Goal: Information Seeking & Learning: Learn about a topic

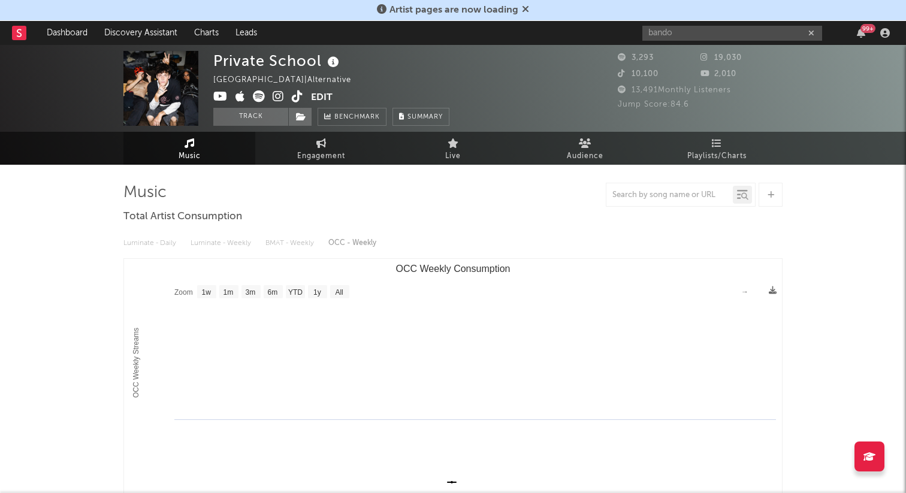
select select "1w"
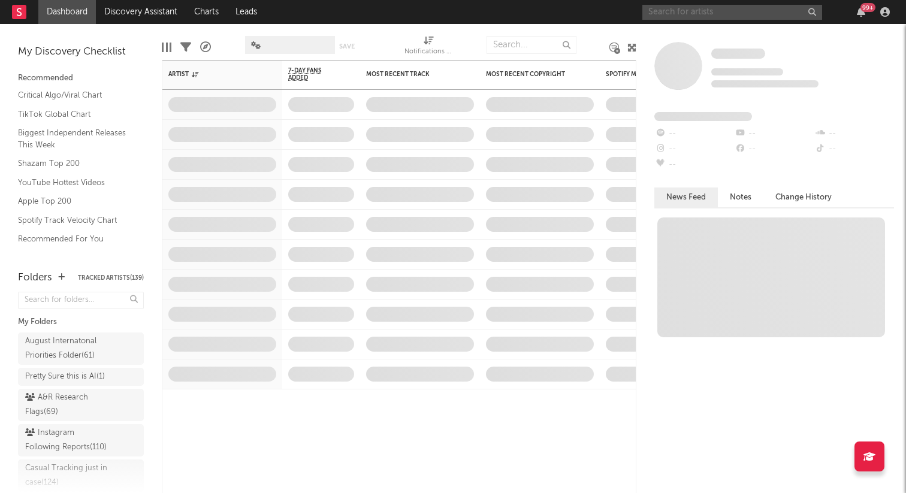
click at [689, 14] on input "text" at bounding box center [732, 12] width 180 height 15
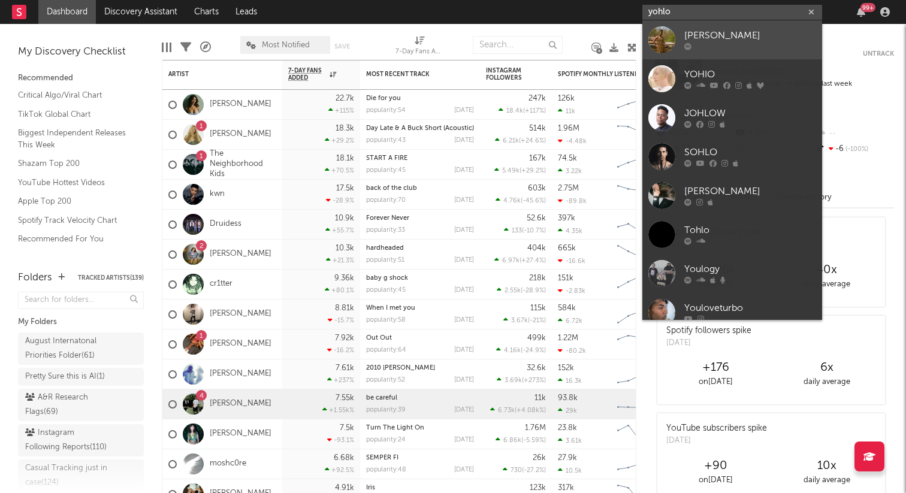
type input "yohlo"
click at [730, 40] on div "[PERSON_NAME]" at bounding box center [750, 36] width 132 height 14
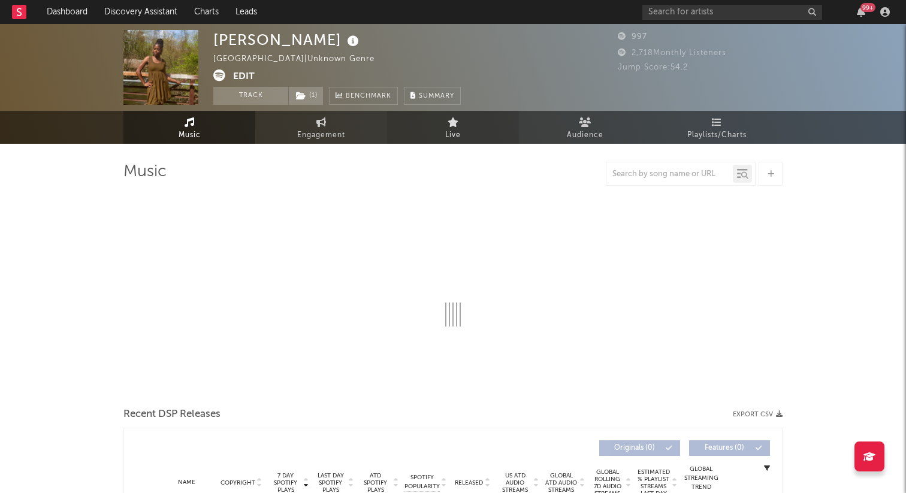
select select "6m"
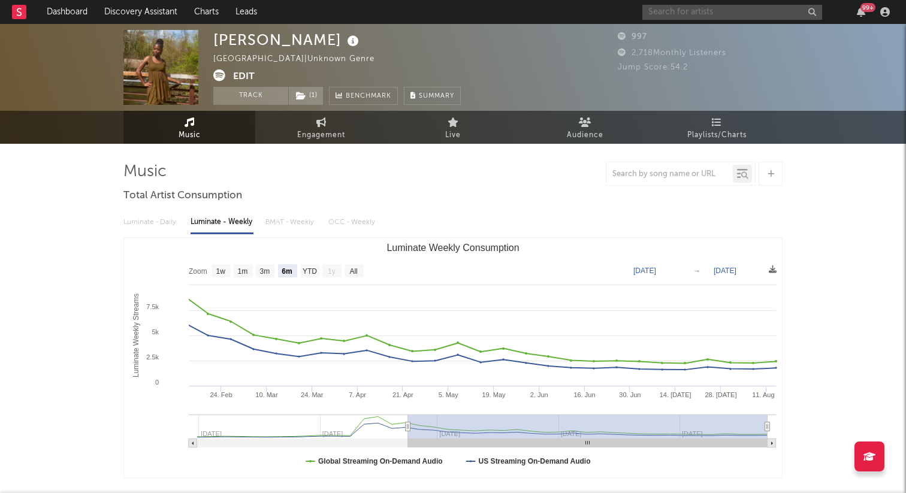
click at [665, 10] on input "text" at bounding box center [732, 12] width 180 height 15
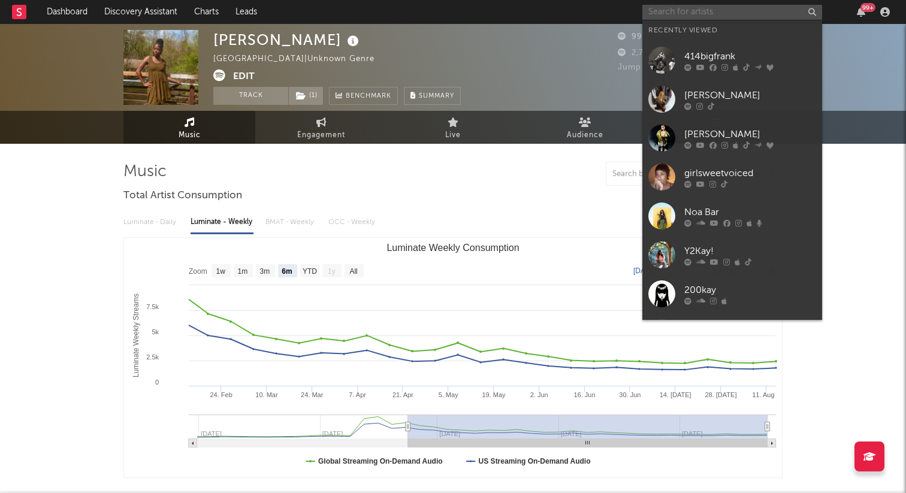
paste input "https://open.spotify.com/artist/1LENjTfm2f49pLRMmB0dK4?si=u-eQX5bfRpmqKlaiG84WI…"
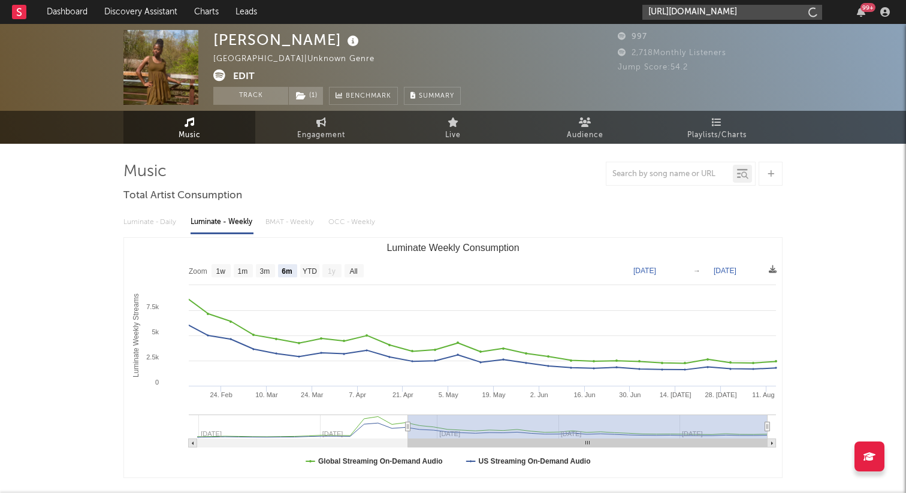
scroll to position [0, 326]
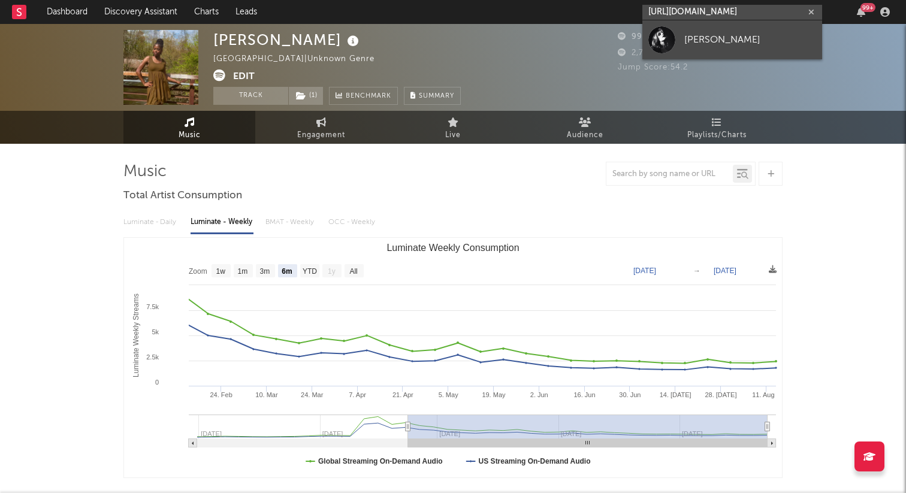
type input "https://open.spotify.com/artist/1LENjTfm2f49pLRMmB0dK4?si=u-eQX5bfRpmqKlaiG84WI…"
click at [670, 41] on div at bounding box center [661, 39] width 27 height 27
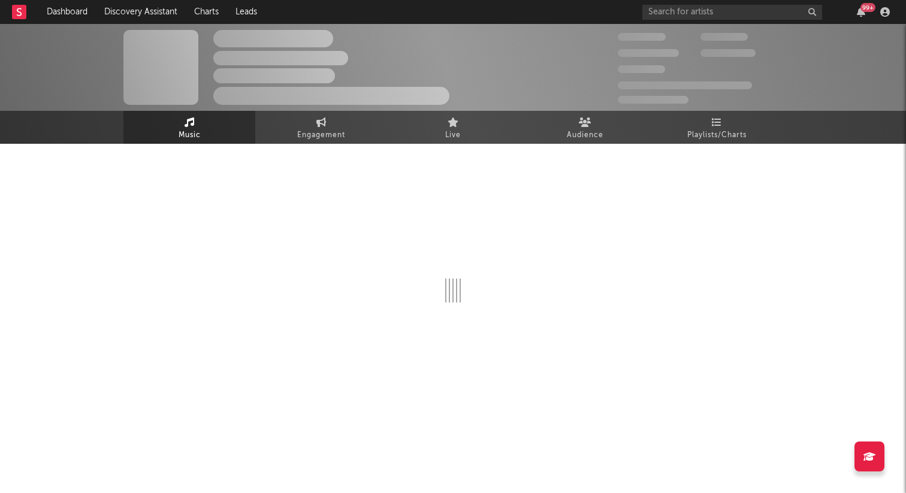
select select "1w"
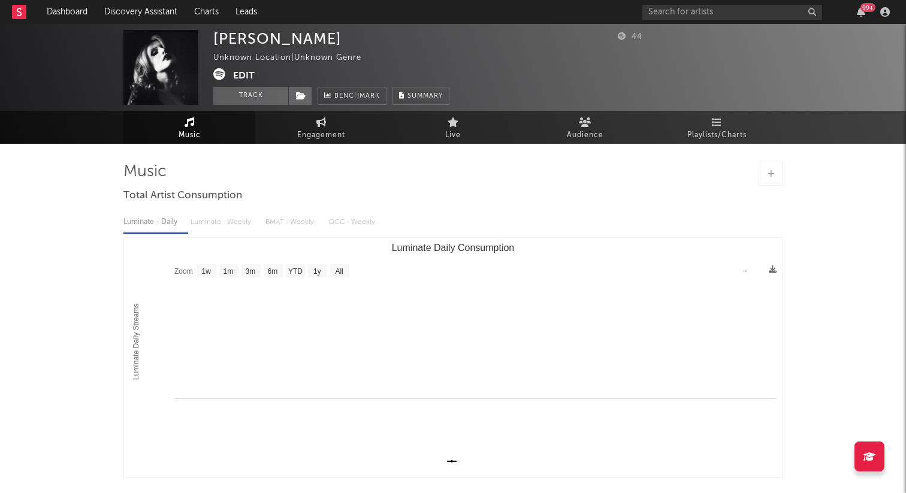
click at [250, 74] on button "Edit" at bounding box center [244, 75] width 22 height 15
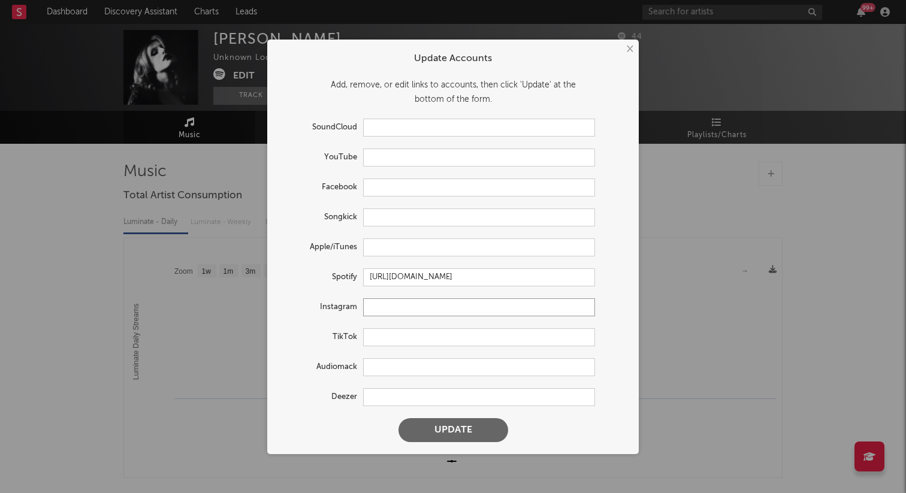
click at [375, 305] on input "text" at bounding box center [479, 307] width 232 height 18
paste input "https://www.instagram.com/nicoleinscarlet"
type input "https://www.instagram.com/nicoleinscarlet"
click at [399, 418] on button "Update" at bounding box center [454, 430] width 110 height 24
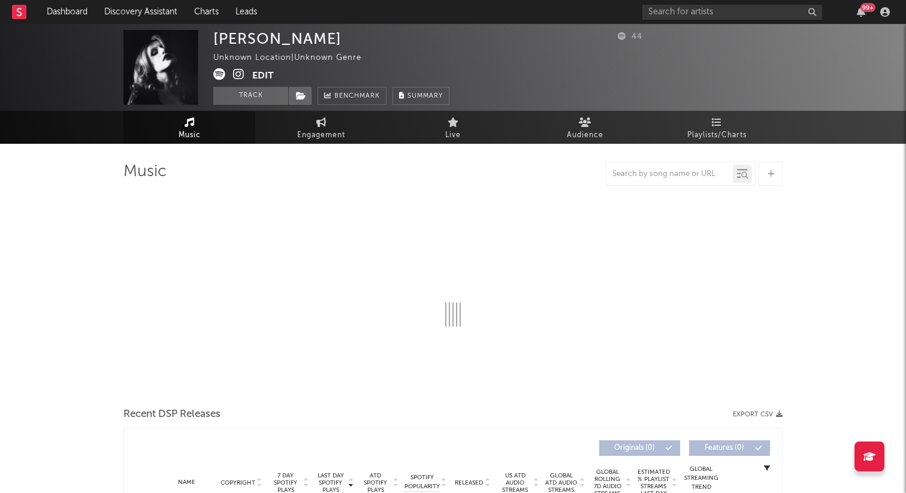
select select "1w"
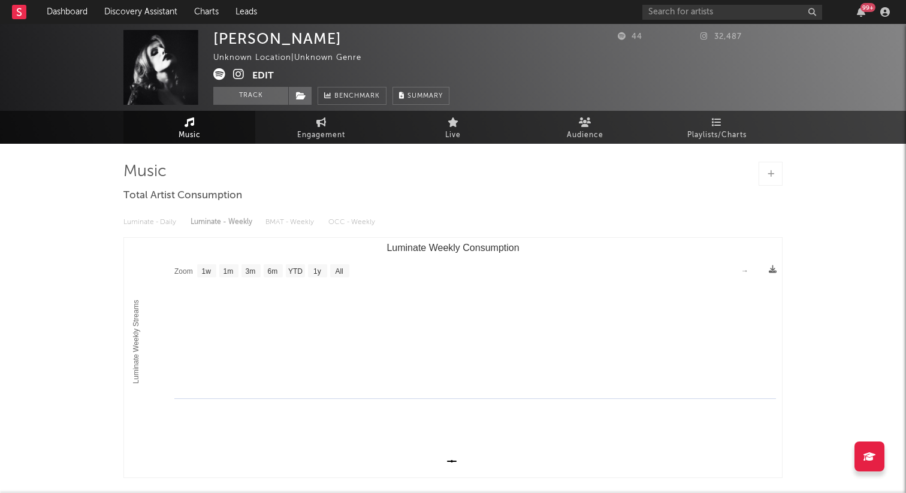
click at [264, 69] on button "Edit" at bounding box center [263, 75] width 22 height 15
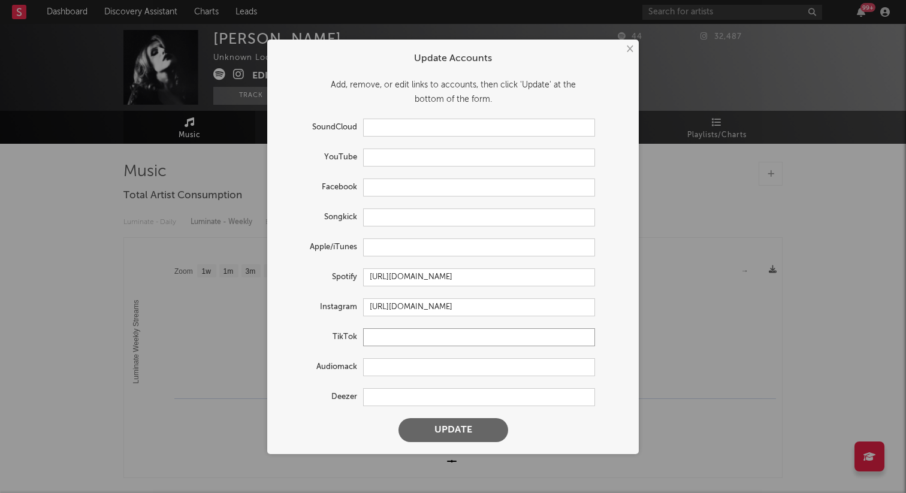
click at [394, 343] on input "text" at bounding box center [479, 337] width 232 height 18
paste input "https://www.tiktok.com/@scarletstarlet16?_t=8x5i2ksjhqt&_r=1"
type input "https://www.tiktok.com/@scarletstarlet16?_t=8x5i2ksjhqt&_r=1"
click at [399, 418] on button "Update" at bounding box center [454, 430] width 110 height 24
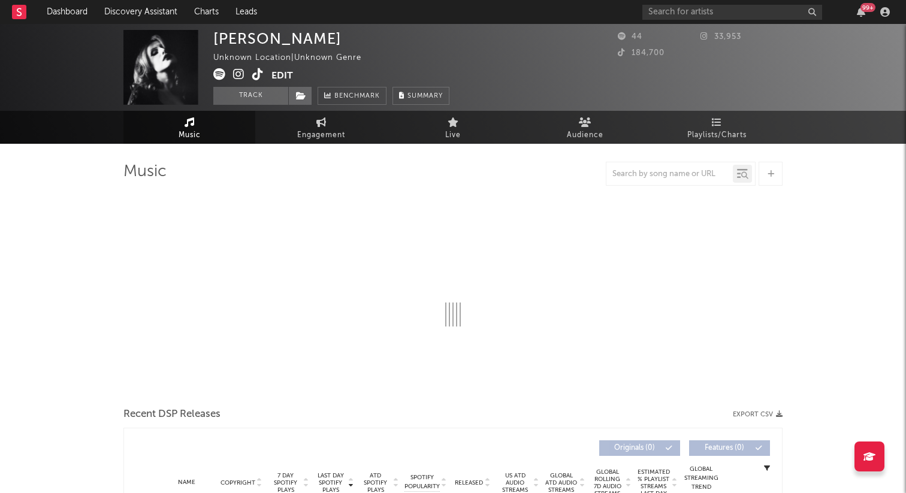
select select "1w"
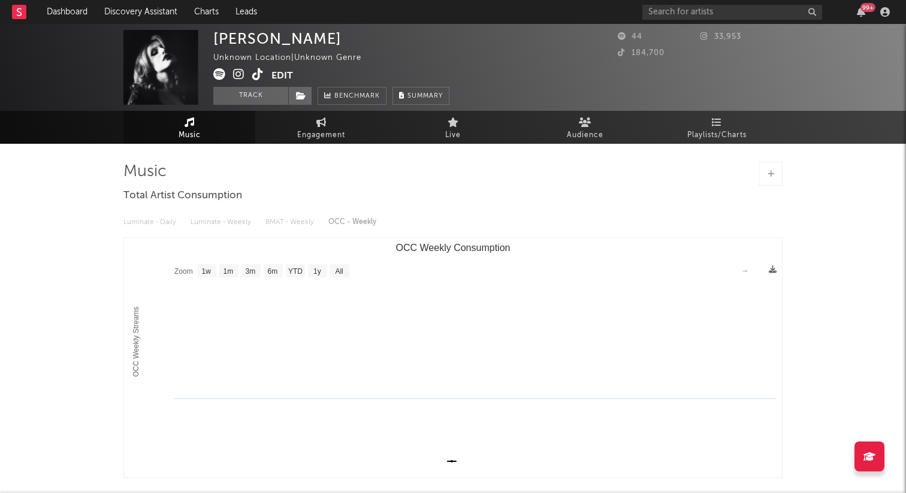
click at [287, 76] on button "Edit" at bounding box center [282, 75] width 22 height 15
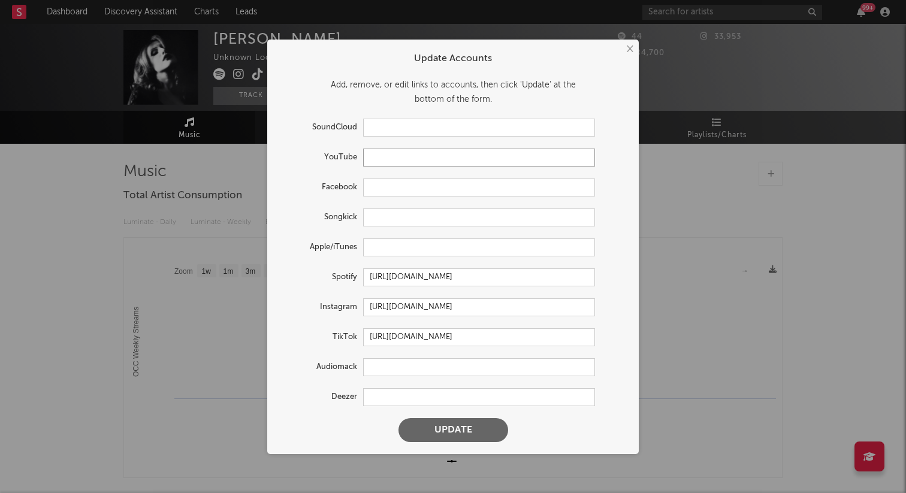
click at [393, 155] on input "text" at bounding box center [479, 158] width 232 height 18
paste input "https://www.youtube.com/@scarletnicolemusic/featured"
type input "https://www.youtube.com/@scarletnicolemusic/featured"
click at [399, 418] on button "Update" at bounding box center [454, 430] width 110 height 24
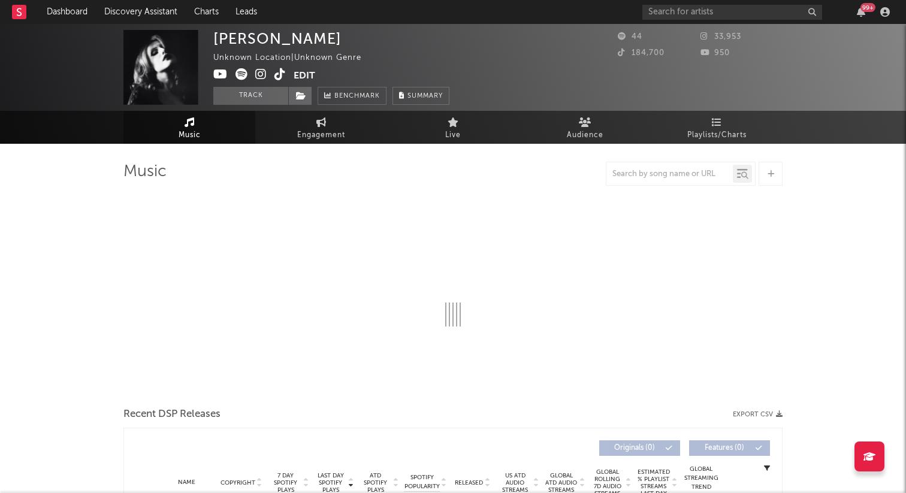
select select "1w"
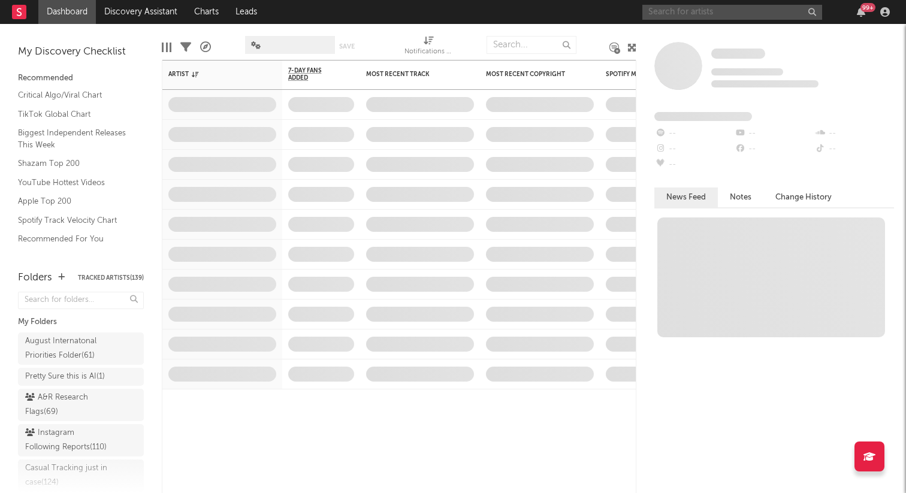
click at [689, 17] on input "text" at bounding box center [732, 12] width 180 height 15
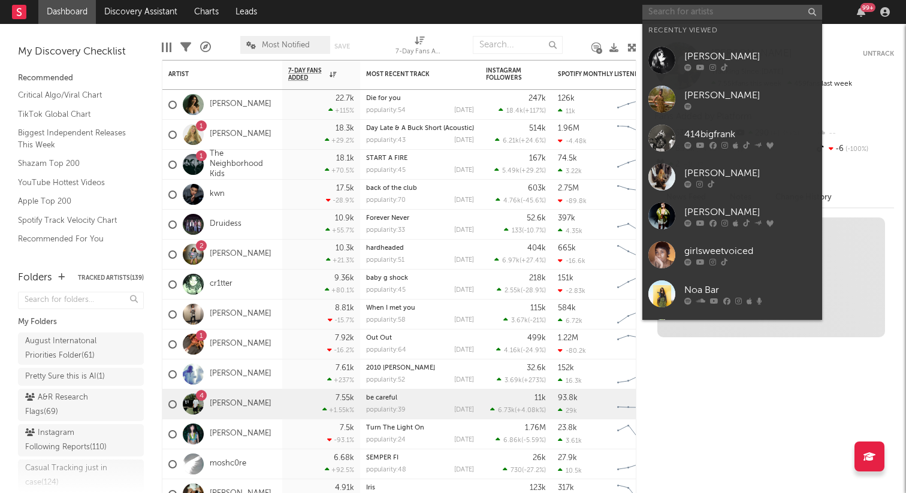
paste input "https://open.spotify.com/artist/5Bjmkx5BNlhaGsIEwSVTZX?si=XQf54NLcRQyb70HCX_bUS…"
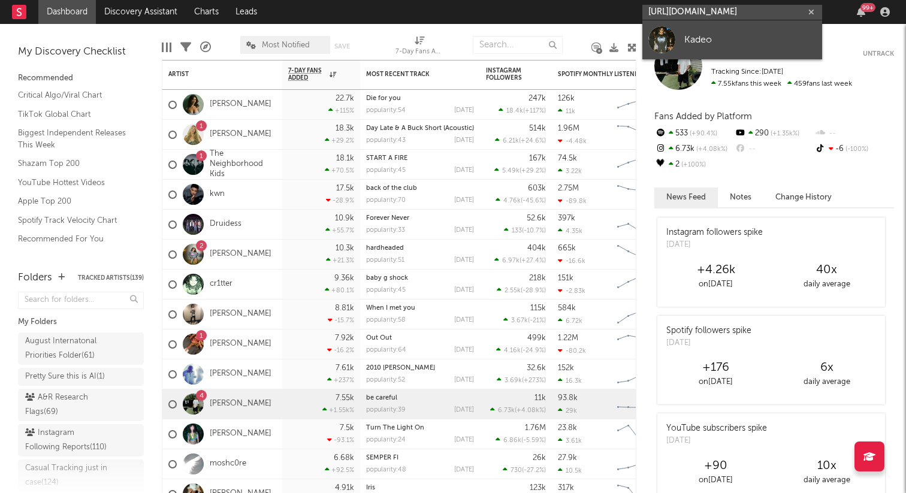
type input "https://open.spotify.com/artist/5Bjmkx5BNlhaGsIEwSVTZX?si=XQf54NLcRQyb70HCX_bUS…"
click at [694, 31] on link "Kadeo" at bounding box center [732, 39] width 180 height 39
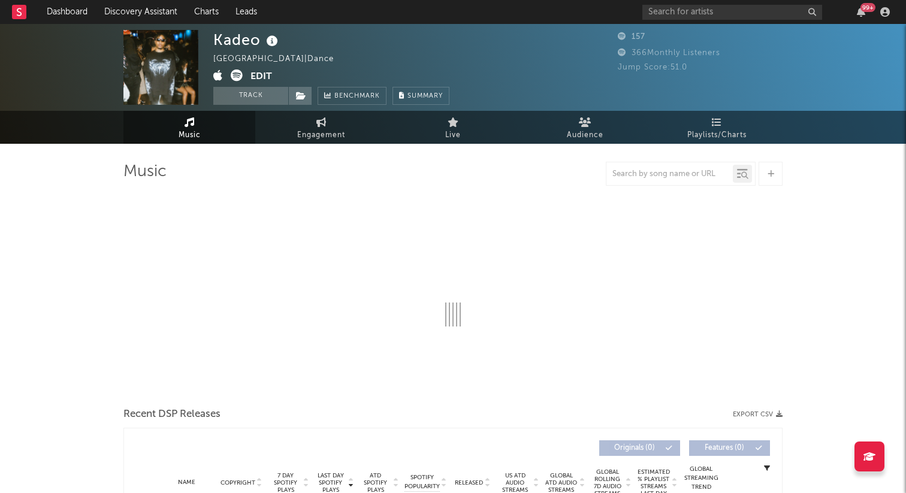
select select "1w"
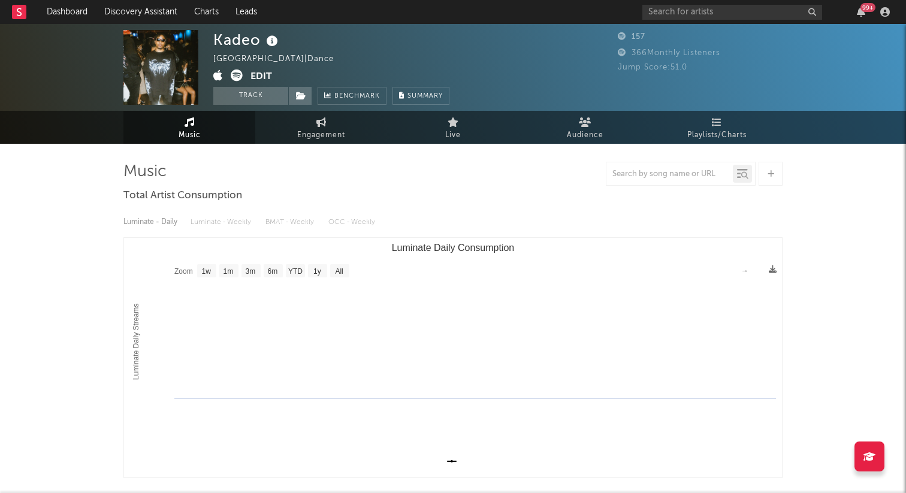
click at [258, 80] on button "Edit" at bounding box center [261, 77] width 22 height 15
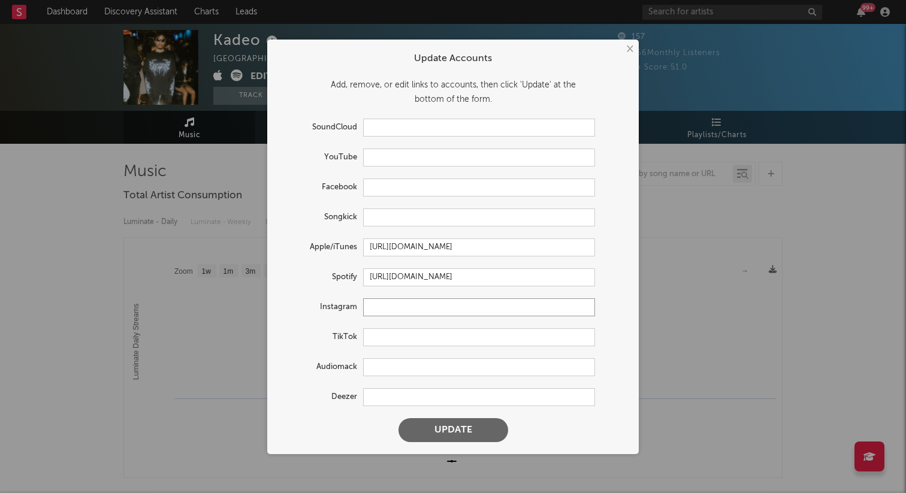
click at [381, 298] on input "text" at bounding box center [479, 307] width 232 height 18
paste input "https://www.instagram.com/awwkadeo/"
type input "https://www.instagram.com/awwkadeo/"
click at [399, 418] on button "Update" at bounding box center [454, 430] width 110 height 24
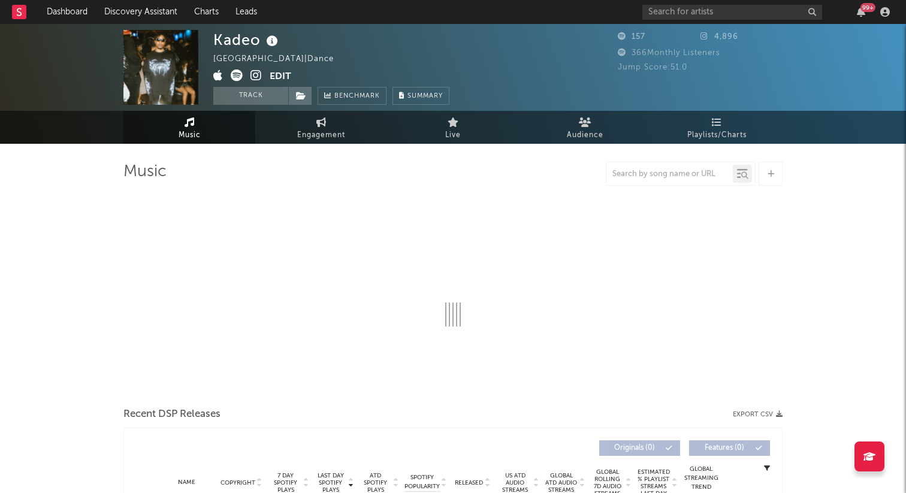
select select "1w"
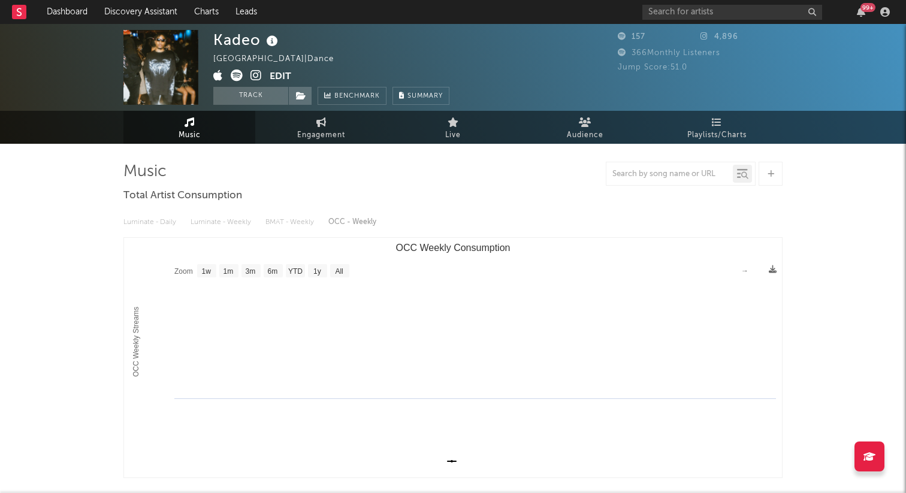
click at [284, 79] on button "Edit" at bounding box center [281, 77] width 22 height 15
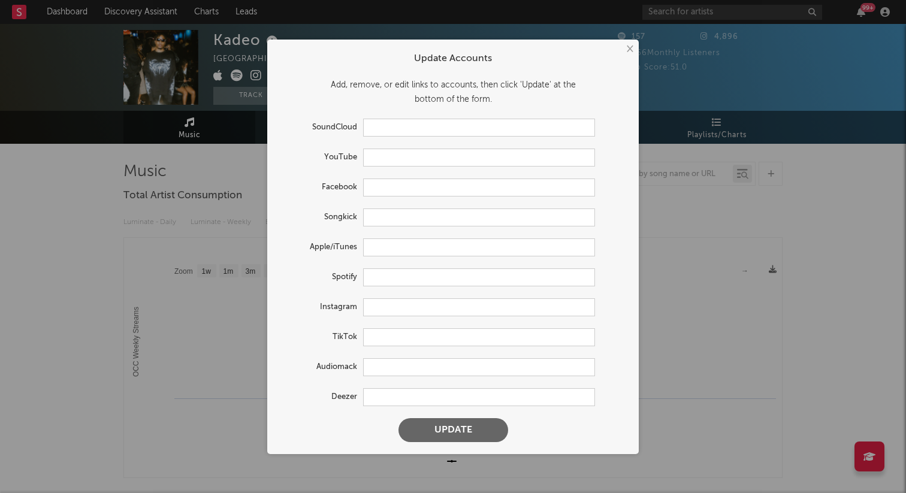
type input "https://music.apple.com/us/artist/kadeo/1754376214"
type input "https://open.spotify.com/artist/5Bjmkx5BNlhaGsIEwSVTZX"
type input "https://www.instagram.com/awwkadeo/"
click at [376, 327] on form "Update Accounts Add, remove, or edit links to accounts, then click 'Update' at …" at bounding box center [453, 247] width 360 height 403
click at [379, 336] on input "text" at bounding box center [479, 337] width 232 height 18
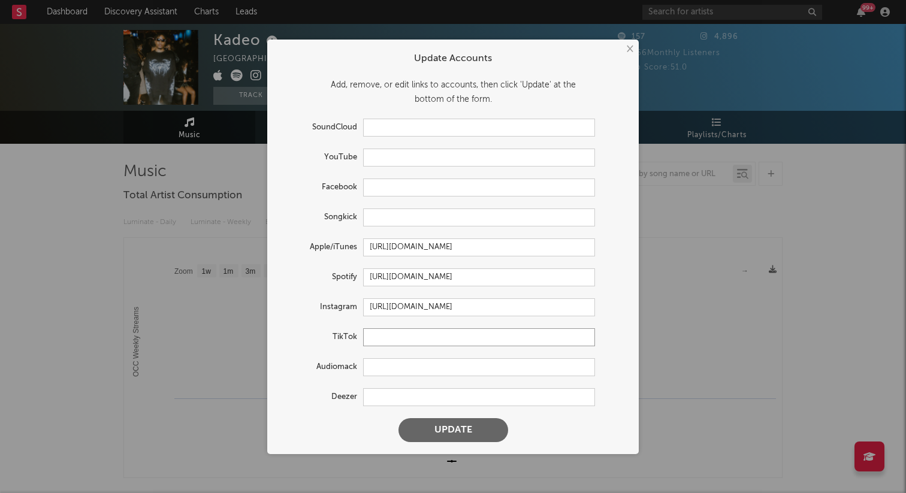
paste input "https://www.tiktok.com/@awwkadeo"
type input "https://www.tiktok.com/@awwkadeo"
click at [399, 418] on button "Update" at bounding box center [454, 430] width 110 height 24
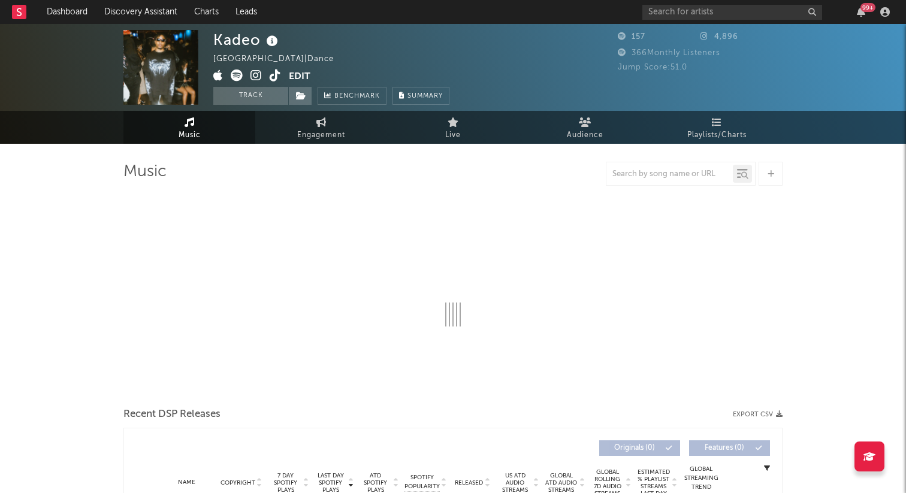
select select "1w"
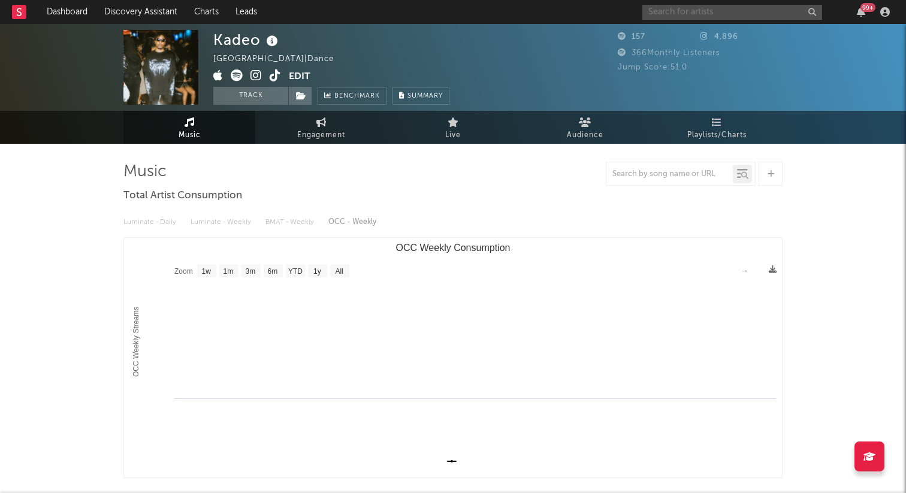
click at [683, 10] on input "text" at bounding box center [732, 12] width 180 height 15
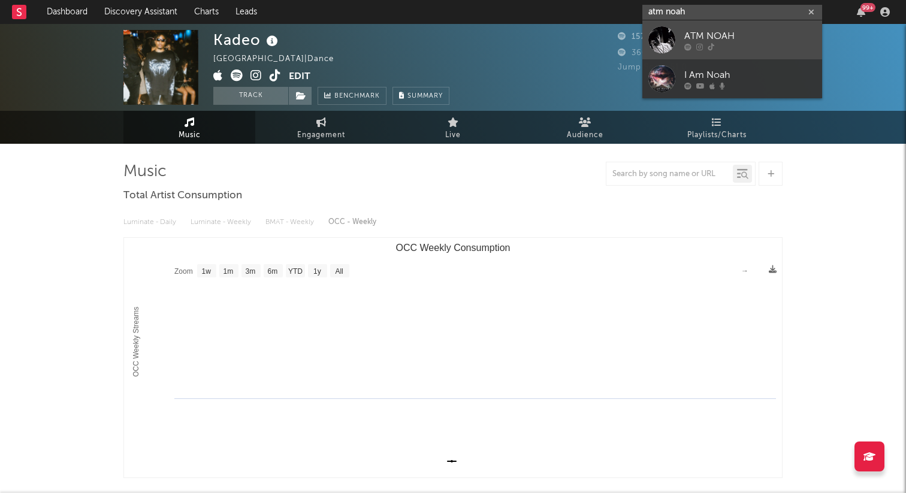
type input "atm noah"
click at [660, 47] on div at bounding box center [661, 39] width 27 height 27
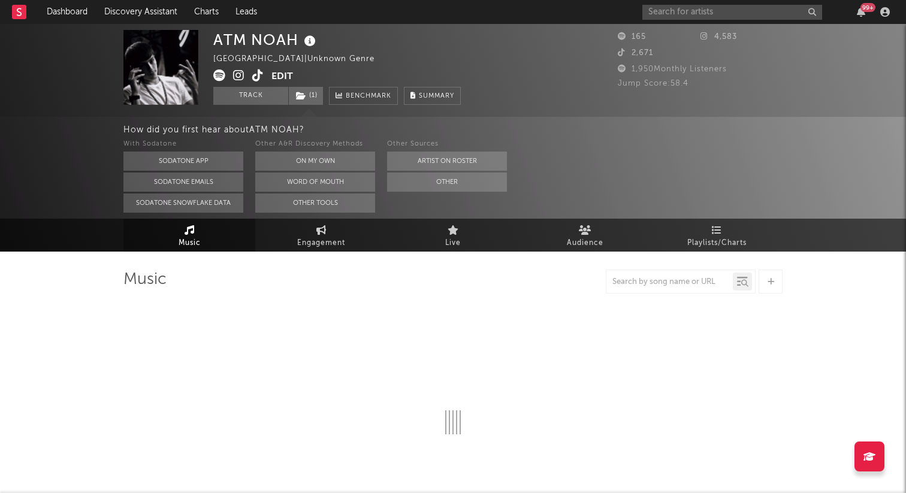
select select "1w"
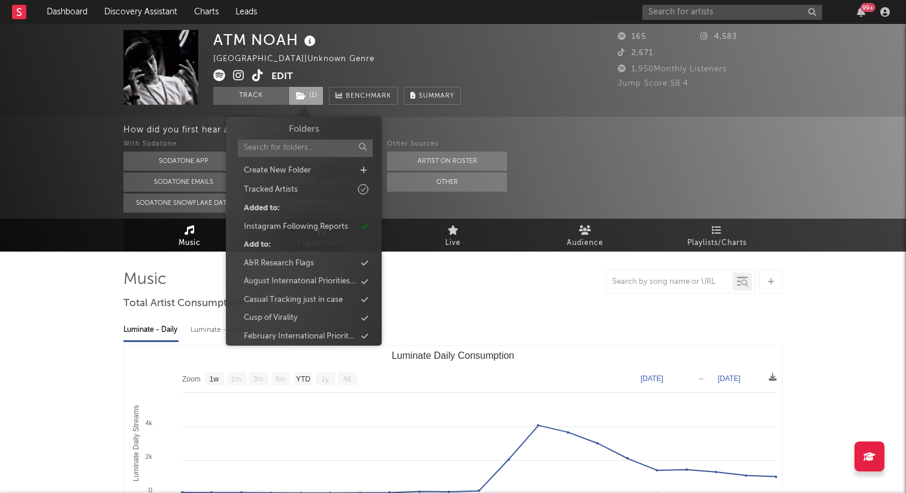
click at [304, 96] on icon at bounding box center [301, 96] width 10 height 8
click at [361, 77] on div "ATM NOAH United States | Unknown Genre Edit Track ( 1 ) Benchmark Summary" at bounding box center [336, 67] width 247 height 75
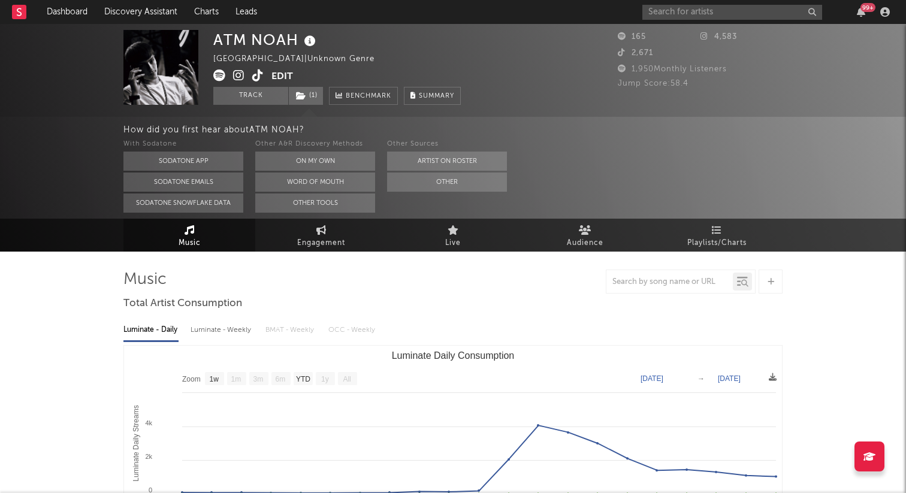
click at [257, 77] on icon at bounding box center [257, 76] width 11 height 12
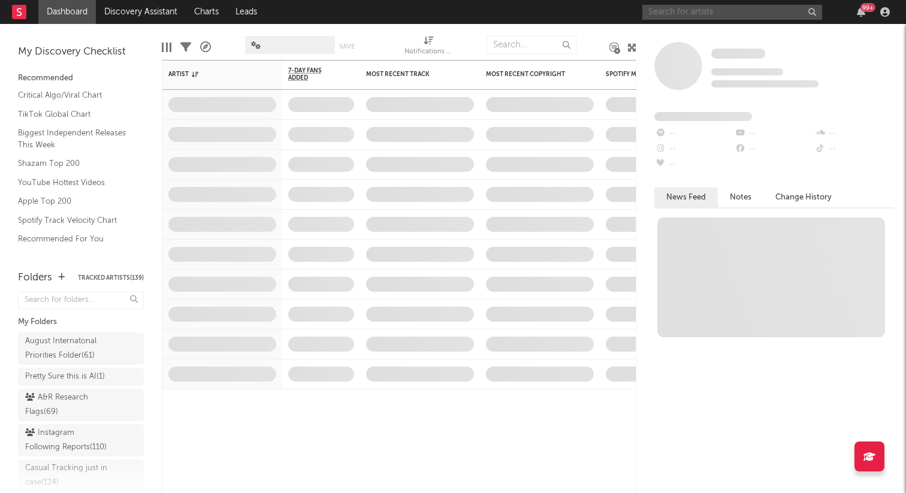
click at [695, 16] on input "text" at bounding box center [732, 12] width 180 height 15
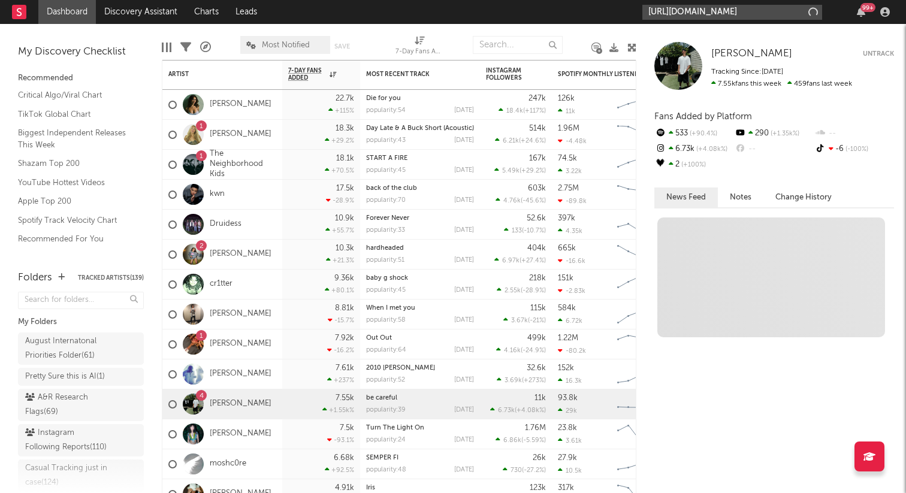
scroll to position [0, 29]
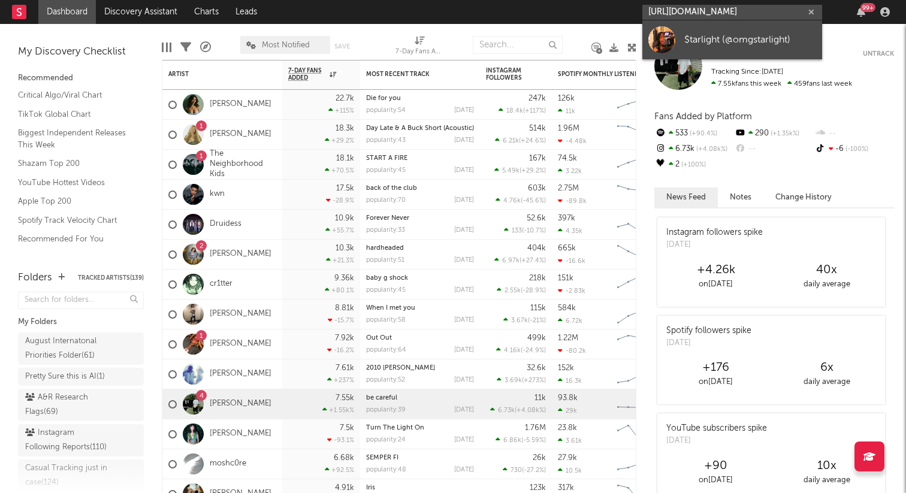
type input "https://soundcloud.com/user-333567575/tracks"
click at [696, 43] on div "$tarlight (@omgstarlight)" at bounding box center [750, 39] width 132 height 14
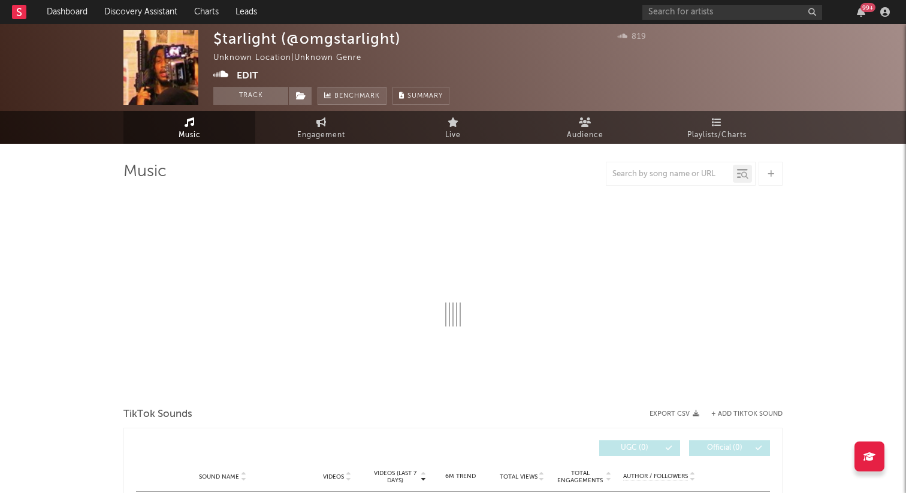
select select "1w"
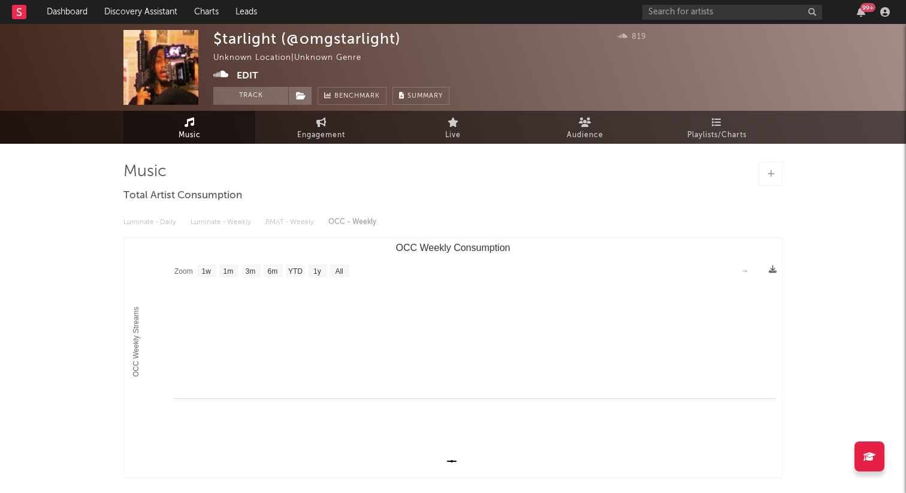
click at [253, 78] on button "Edit" at bounding box center [248, 75] width 22 height 15
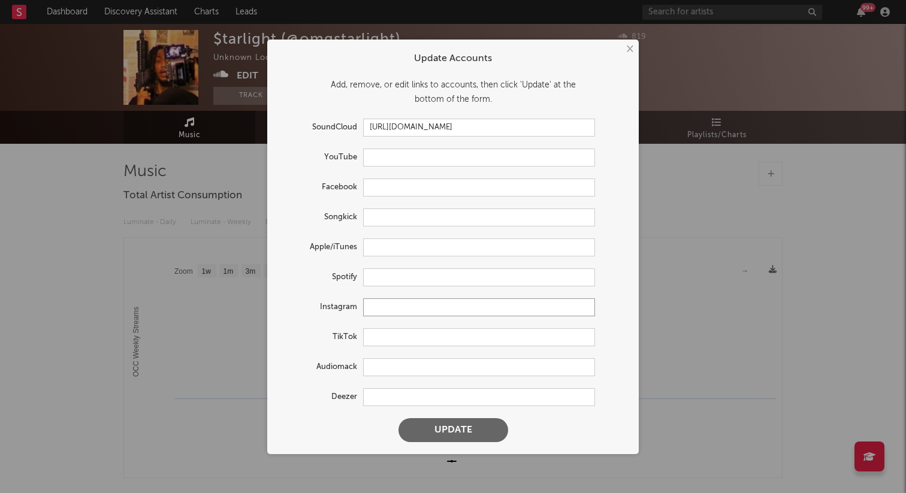
click at [381, 306] on input "text" at bounding box center [479, 307] width 232 height 18
paste input "https://www.instagram.com/madeinhysteric/"
type input "https://www.instagram.com/madeinhysteric/"
click at [399, 418] on button "Update" at bounding box center [454, 430] width 110 height 24
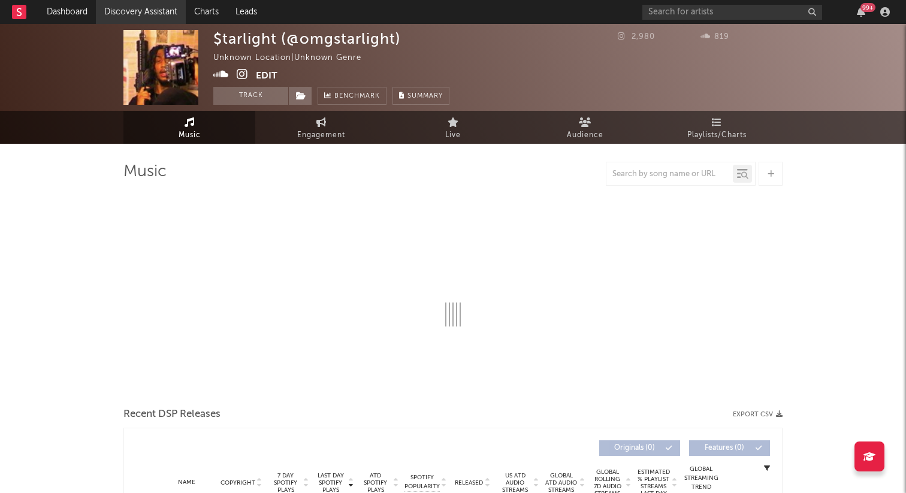
select select "1w"
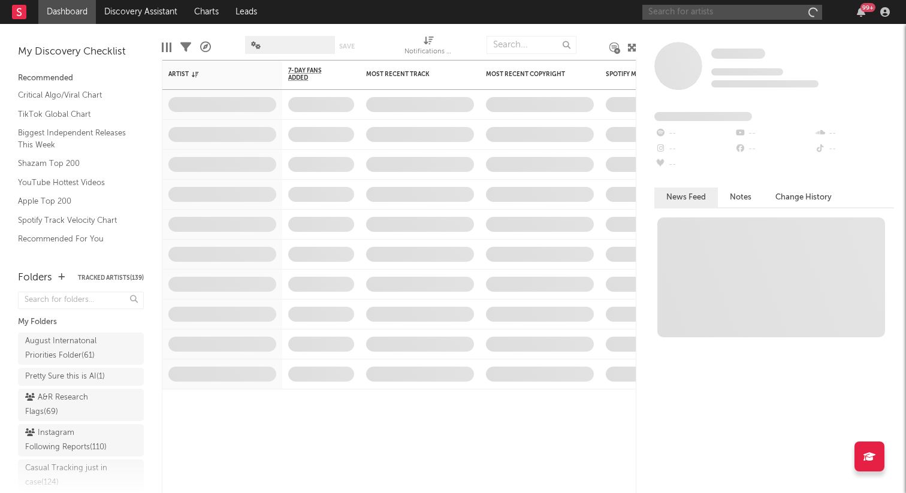
click at [704, 9] on input "text" at bounding box center [732, 12] width 180 height 15
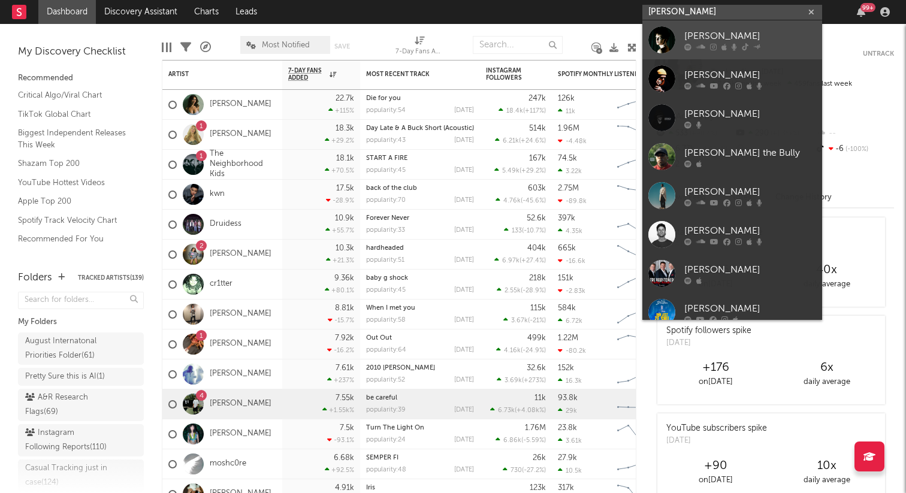
type input "[PERSON_NAME]"
click at [684, 27] on link "[PERSON_NAME]" at bounding box center [732, 39] width 180 height 39
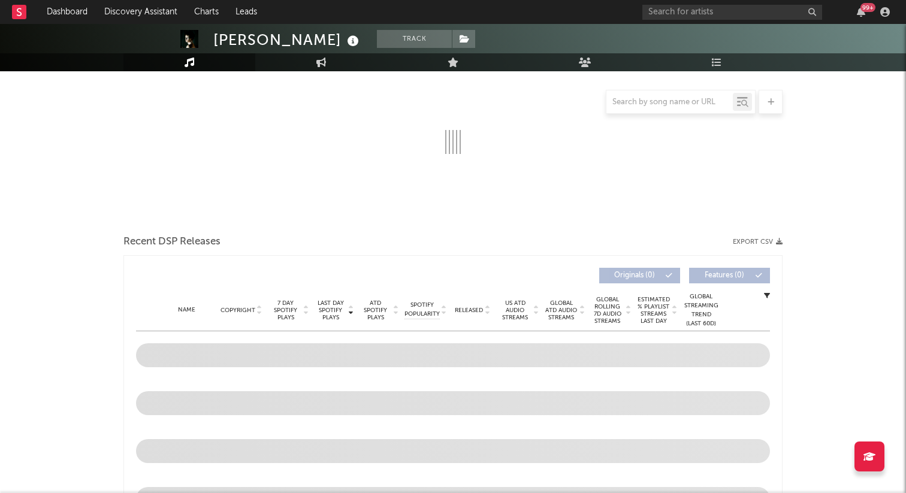
select select "1w"
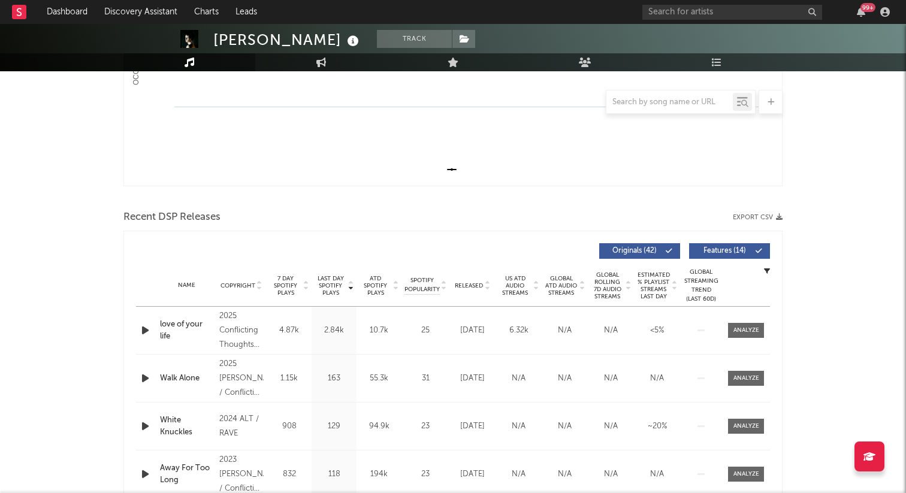
scroll to position [318, 0]
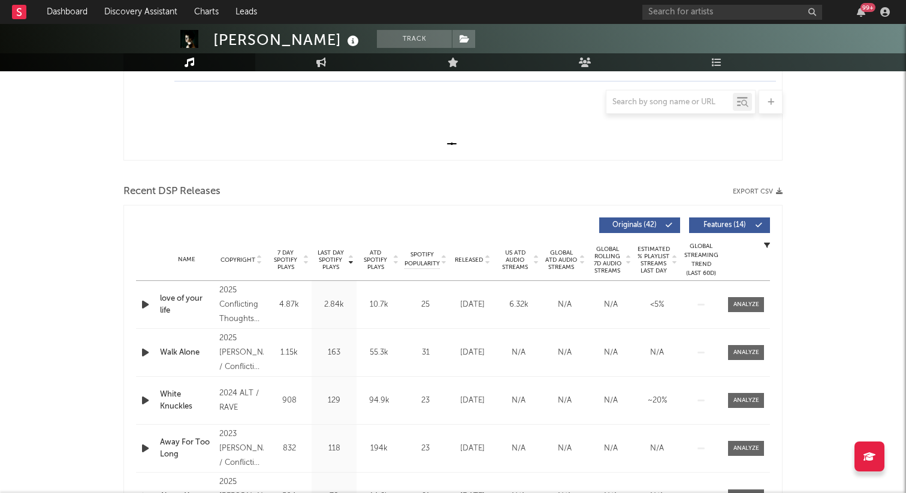
click at [473, 260] on span "Released" at bounding box center [469, 259] width 28 height 7
click at [288, 261] on span "7 Day Spotify Plays" at bounding box center [286, 260] width 32 height 22
click at [244, 259] on span "Copyright" at bounding box center [238, 259] width 35 height 7
click at [283, 261] on span "7 Day Spotify Plays" at bounding box center [286, 260] width 32 height 22
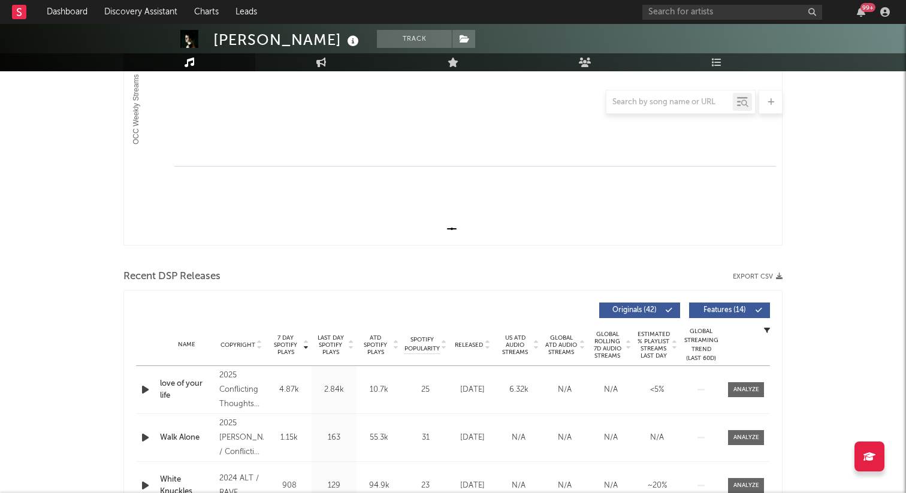
scroll to position [0, 0]
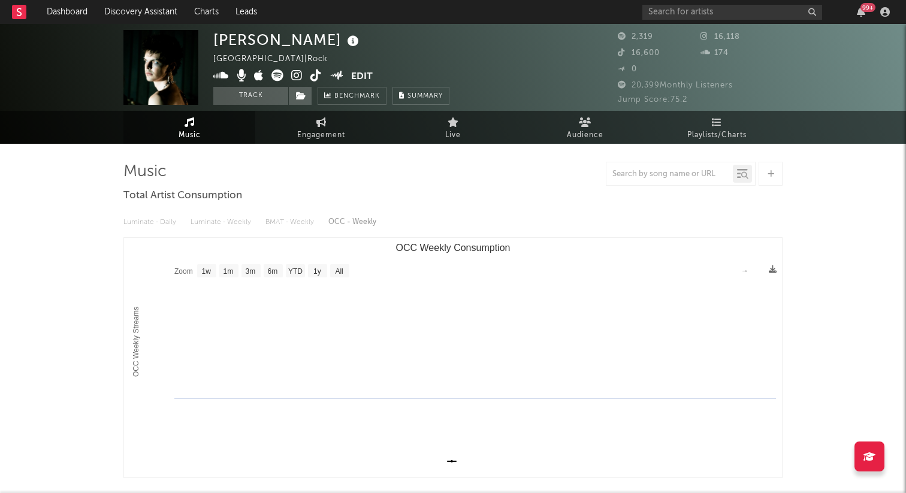
click at [316, 73] on icon at bounding box center [315, 76] width 11 height 12
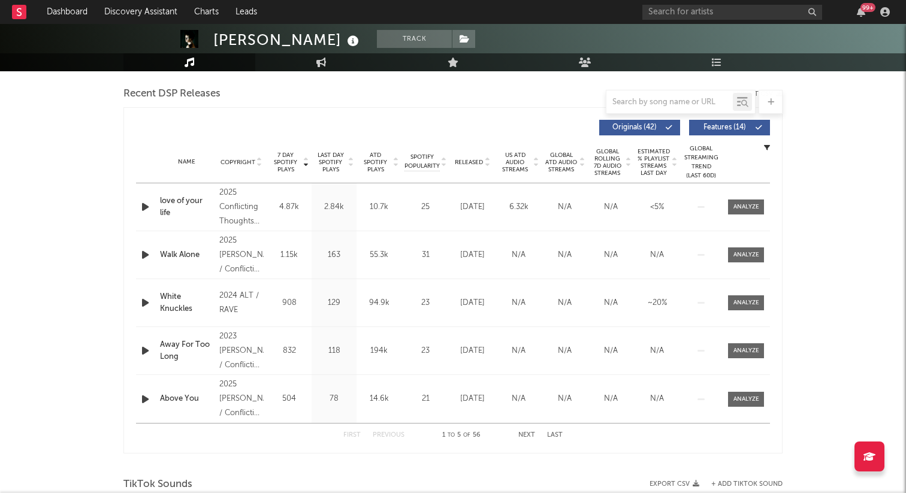
scroll to position [390, 0]
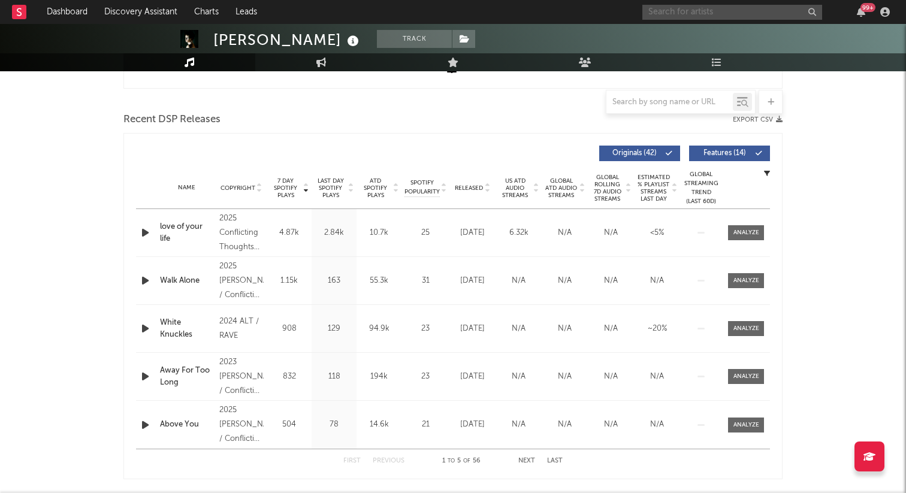
click at [675, 19] on input "text" at bounding box center [732, 12] width 180 height 15
type input "twisted n luv"
click at [761, 40] on div "Twisted N' Luv" at bounding box center [750, 36] width 132 height 14
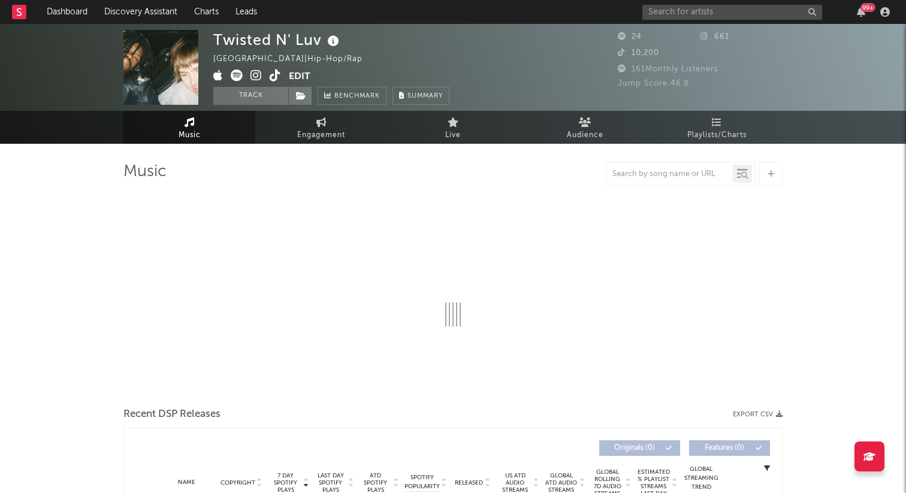
select select "1w"
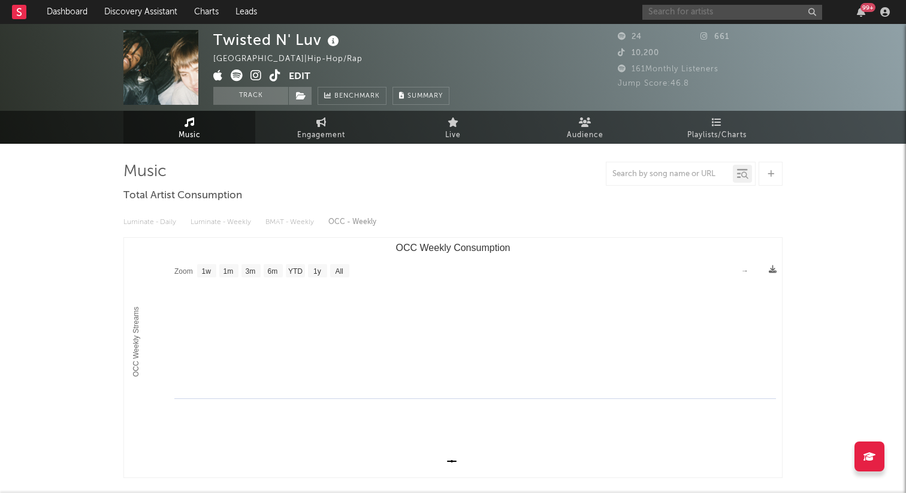
click at [691, 13] on input "text" at bounding box center [732, 12] width 180 height 15
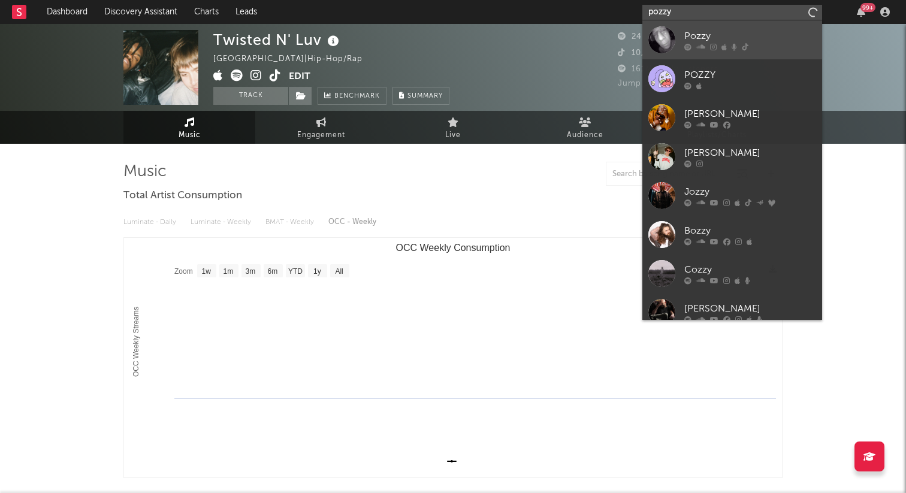
type input "pozzy"
click at [662, 36] on div at bounding box center [661, 39] width 27 height 27
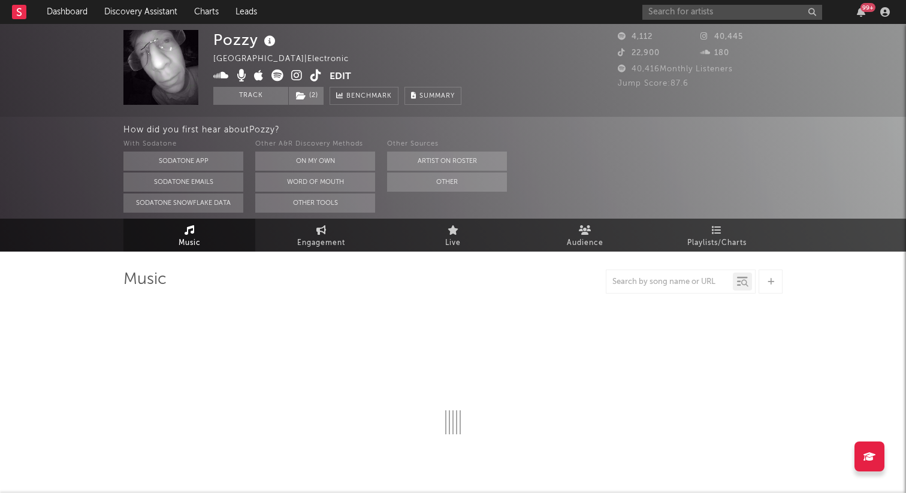
select select "6m"
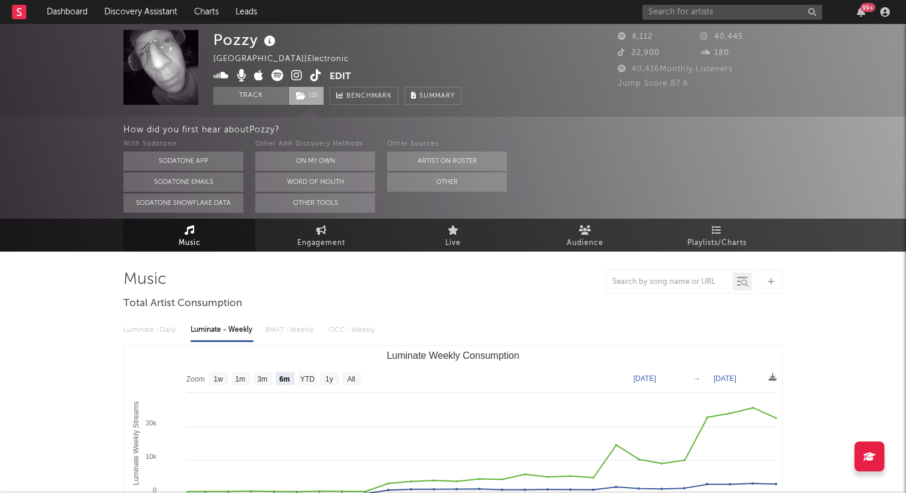
click at [307, 95] on span "( 2 )" at bounding box center [306, 96] width 36 height 18
click at [474, 314] on div "Luminate - Daily Luminate - Weekly BMAT - Weekly OCC - Weekly Zoom 1w 1m 3m 6m …" at bounding box center [452, 451] width 659 height 275
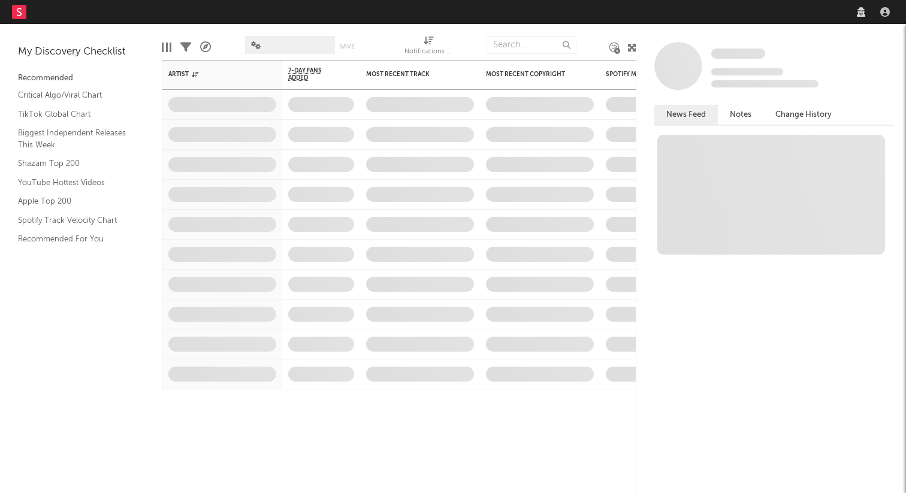
click at [728, 13] on nav "Dashboard Discovery Assistant Charts Leads" at bounding box center [453, 12] width 906 height 24
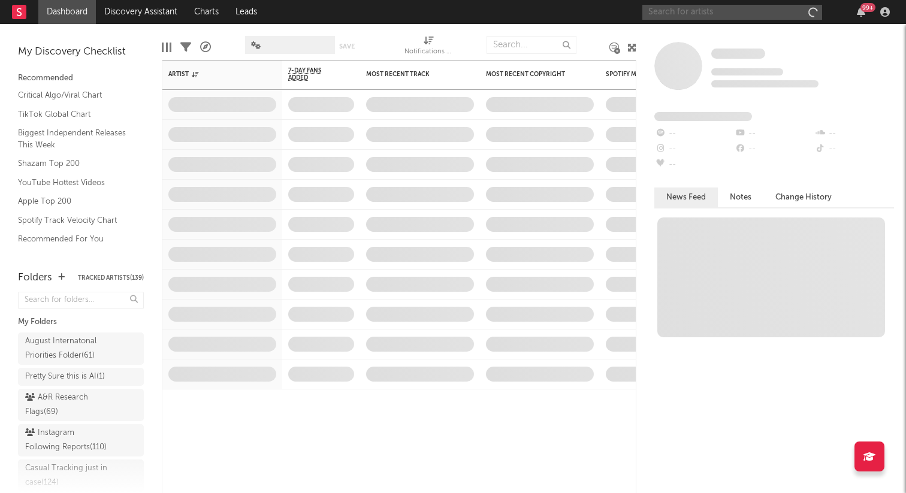
click at [730, 13] on input "text" at bounding box center [732, 12] width 180 height 15
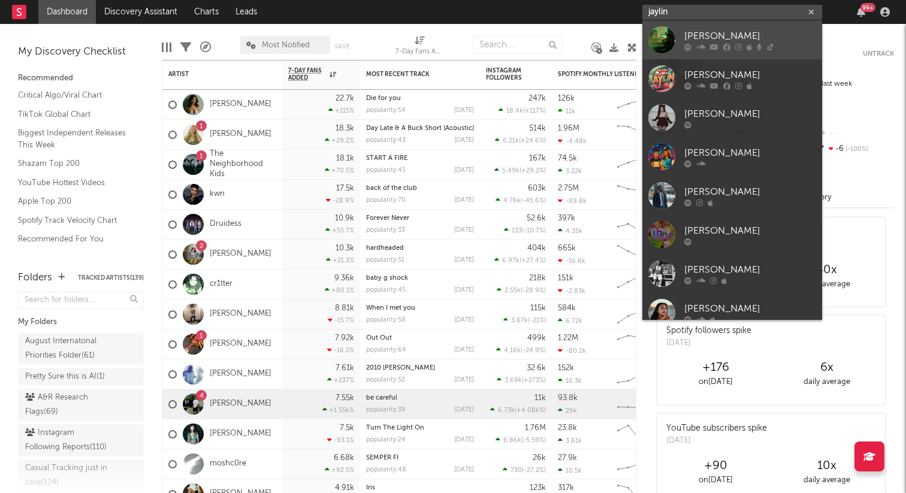
type input "jaylin"
click at [705, 35] on div "Jaylin" at bounding box center [750, 36] width 132 height 14
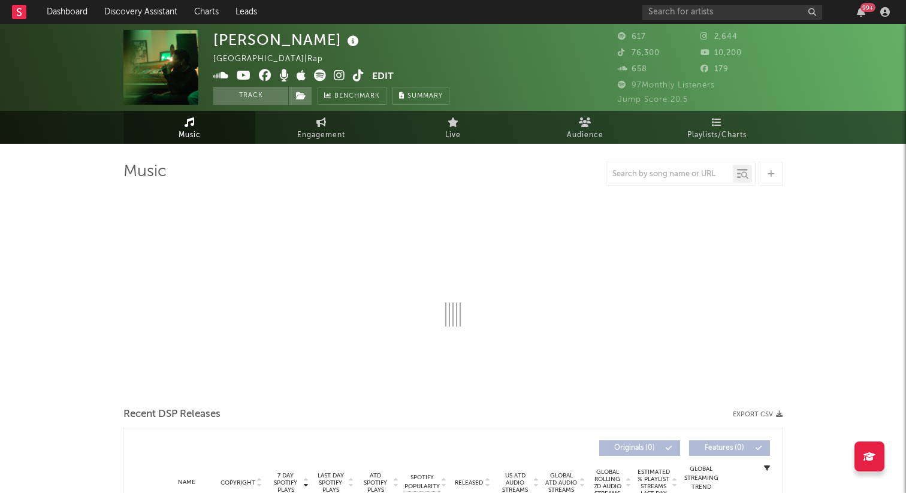
select select "6m"
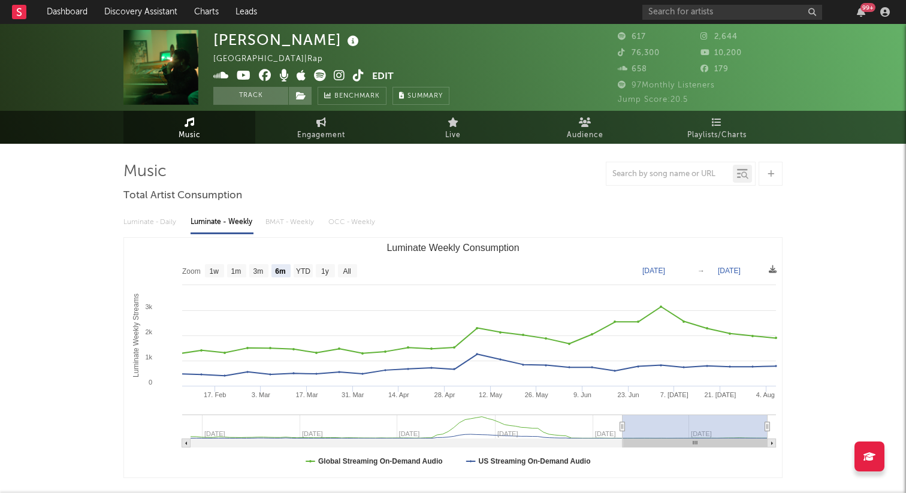
click at [339, 77] on icon at bounding box center [339, 76] width 11 height 12
click at [684, 7] on input "text" at bounding box center [732, 12] width 180 height 15
type input "jaylin rahjon"
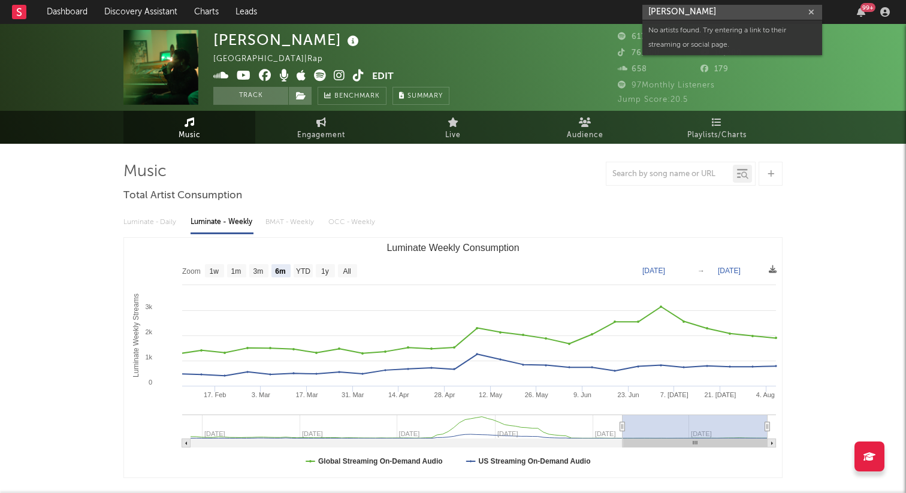
drag, startPoint x: 713, startPoint y: 14, endPoint x: 604, endPoint y: 14, distance: 108.5
click at [604, 14] on nav "Dashboard Discovery Assistant Charts Leads jaylin rahjon 99 +" at bounding box center [453, 12] width 906 height 24
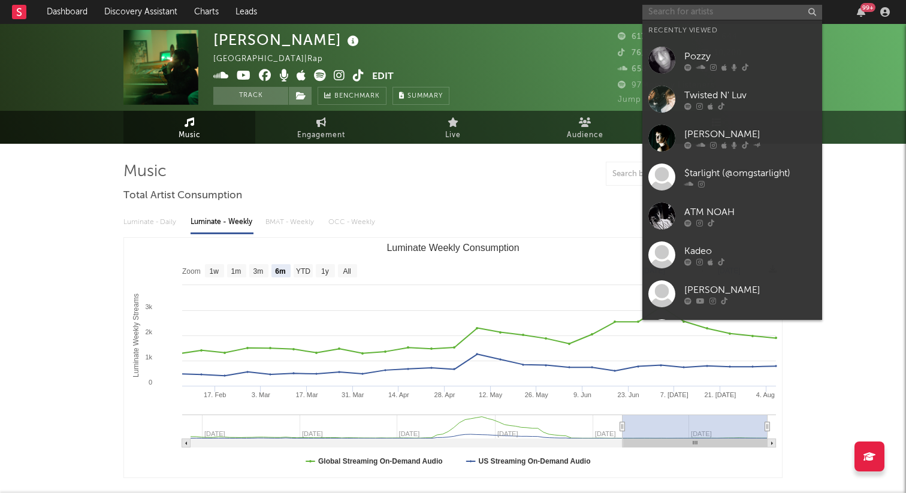
paste input "https://open.spotify.com/artist/7GZv334spln2zHFg0sJi5S?si=zrfqRitOSwOfEuL0P5381…"
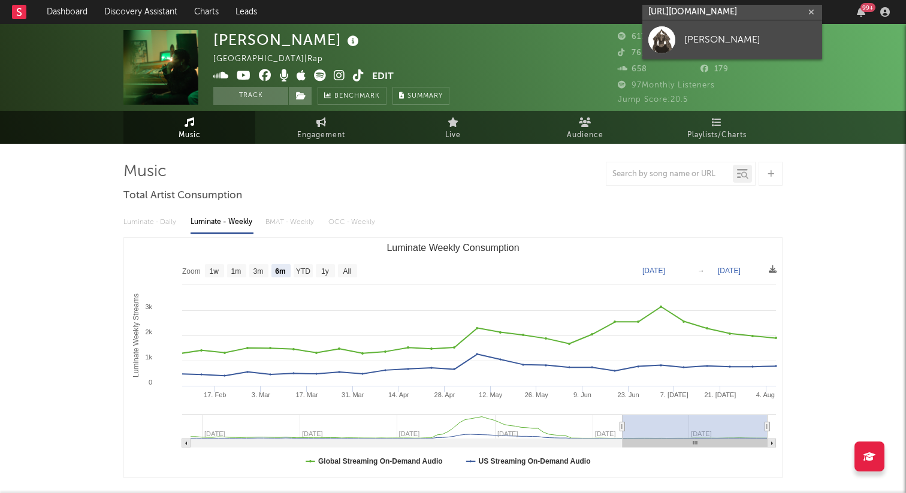
type input "https://open.spotify.com/artist/7GZv334spln2zHFg0sJi5S?si=zrfqRitOSwOfEuL0P5381…"
click at [657, 26] on div at bounding box center [661, 39] width 27 height 27
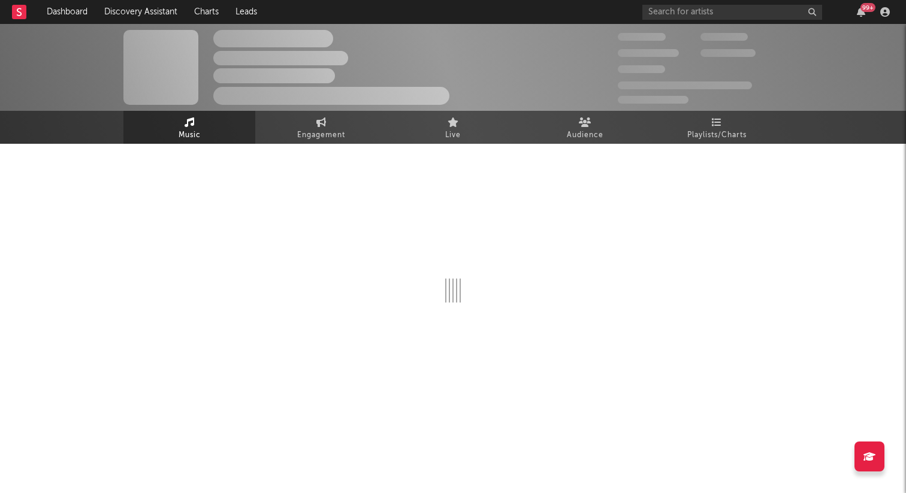
select select "1w"
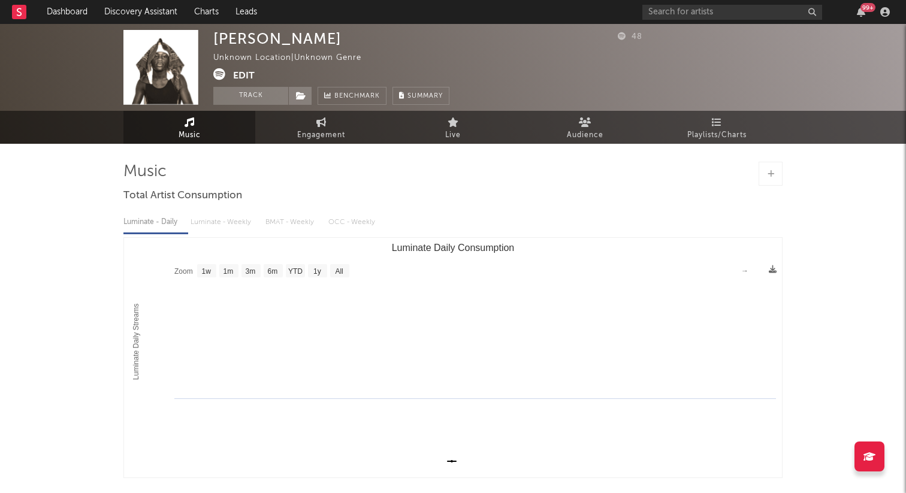
click at [246, 74] on button "Edit" at bounding box center [244, 75] width 22 height 15
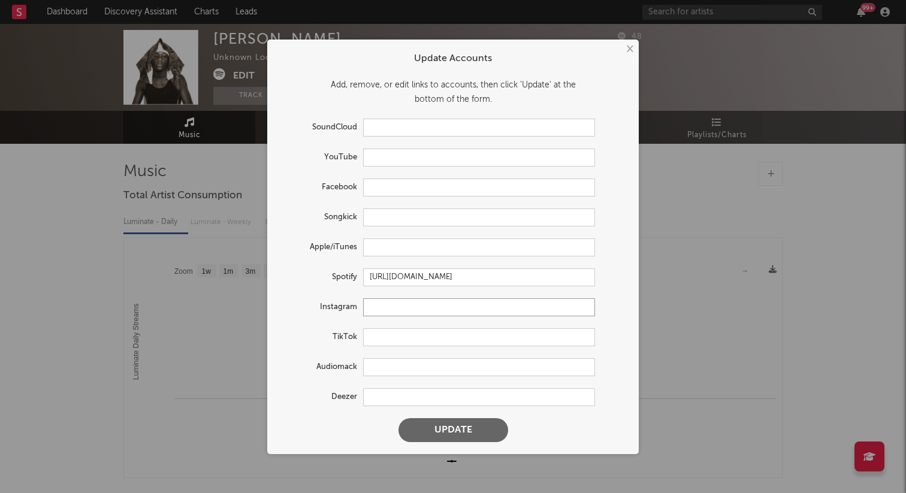
click at [381, 300] on input "text" at bounding box center [479, 307] width 232 height 18
paste input "https://www.instagram.com/jaylinrahjon"
type input "https://www.instagram.com/jaylinrahjon"
click at [399, 418] on button "Update" at bounding box center [454, 430] width 110 height 24
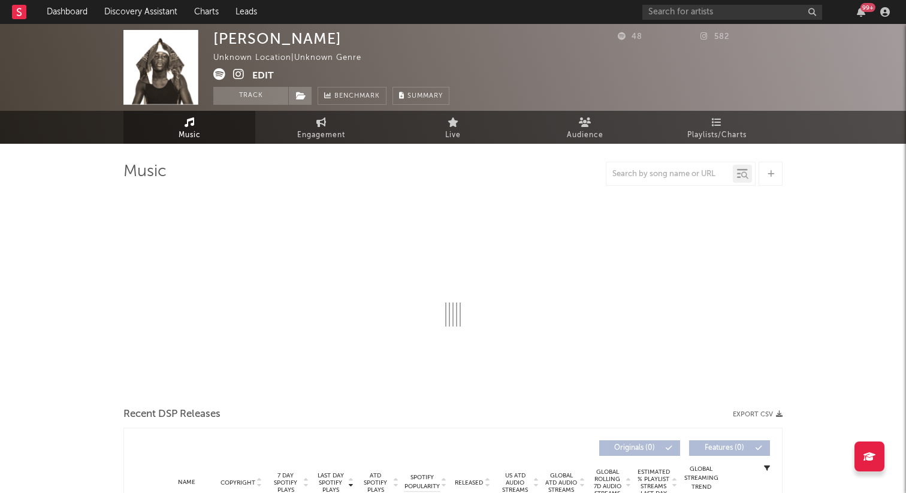
select select "1w"
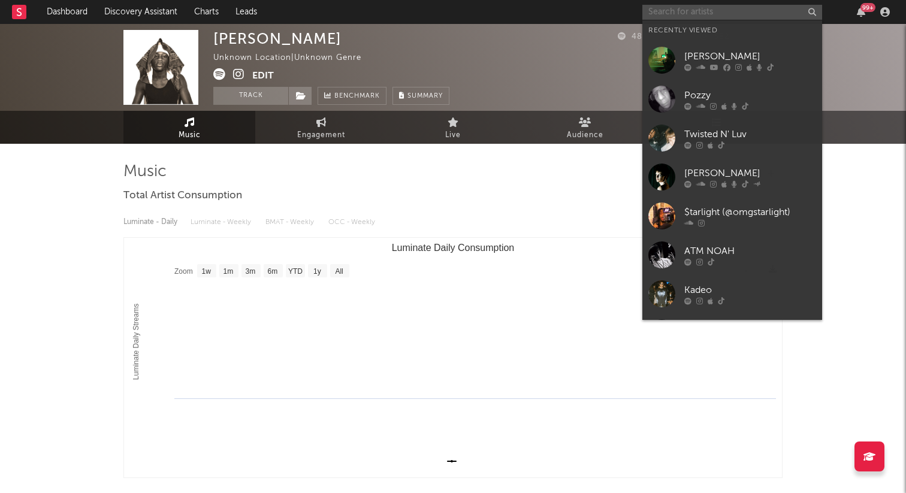
click at [709, 12] on input "text" at bounding box center [732, 12] width 180 height 15
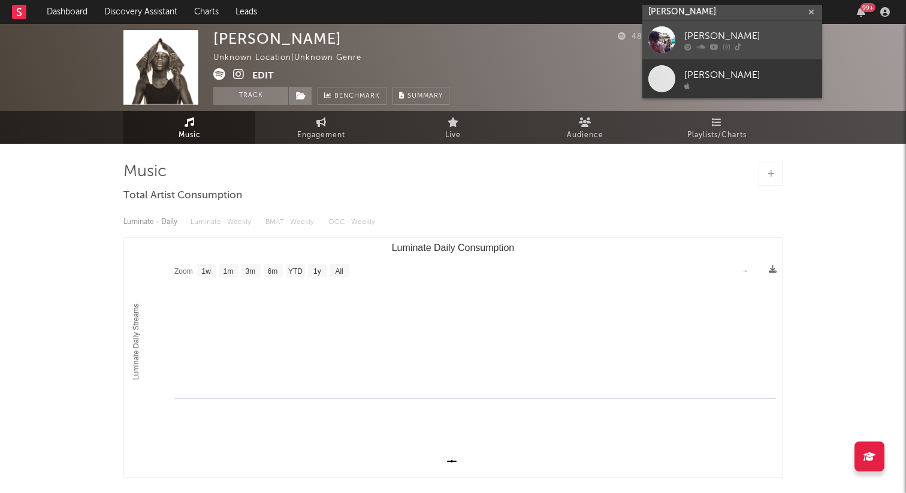
type input "benny bellson"
click at [684, 27] on link "Benny Bellson" at bounding box center [732, 39] width 180 height 39
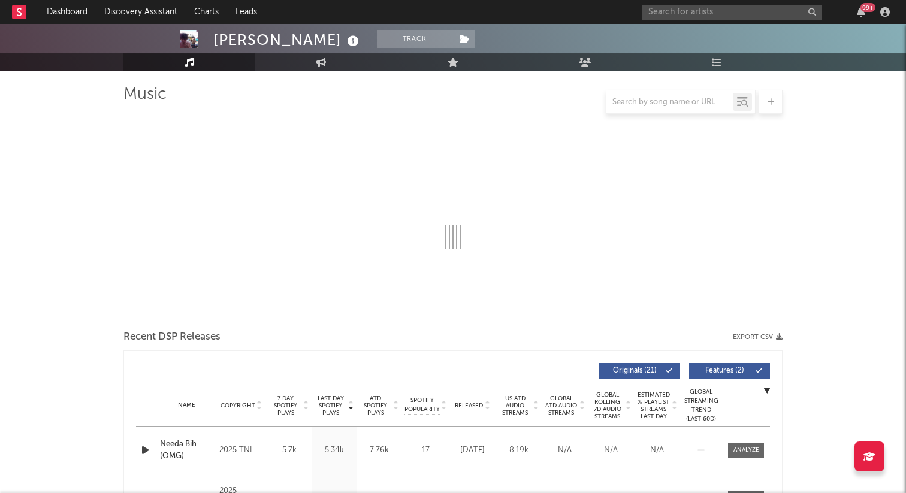
select select "6m"
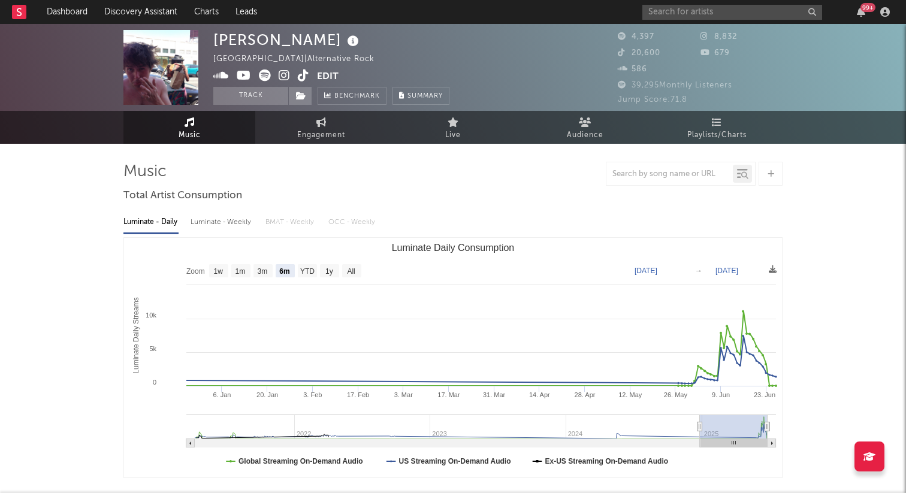
click at [302, 76] on icon at bounding box center [303, 76] width 11 height 12
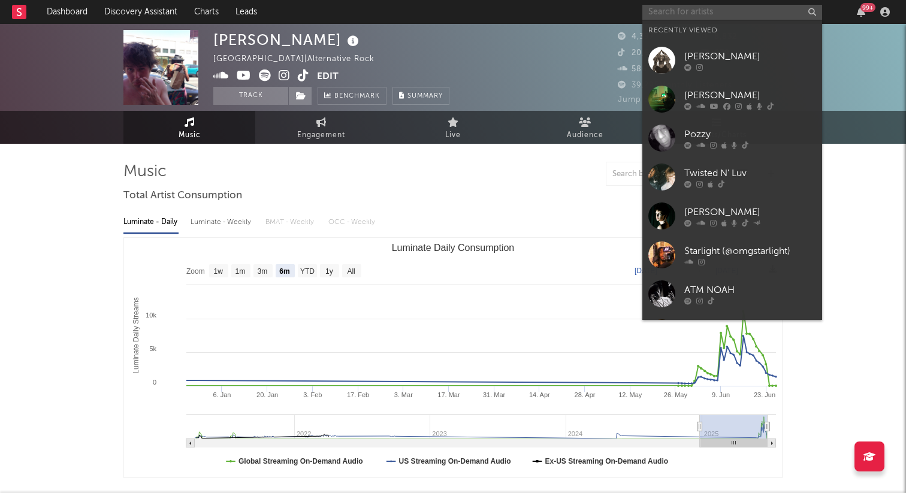
click at [735, 9] on input "text" at bounding box center [732, 12] width 180 height 15
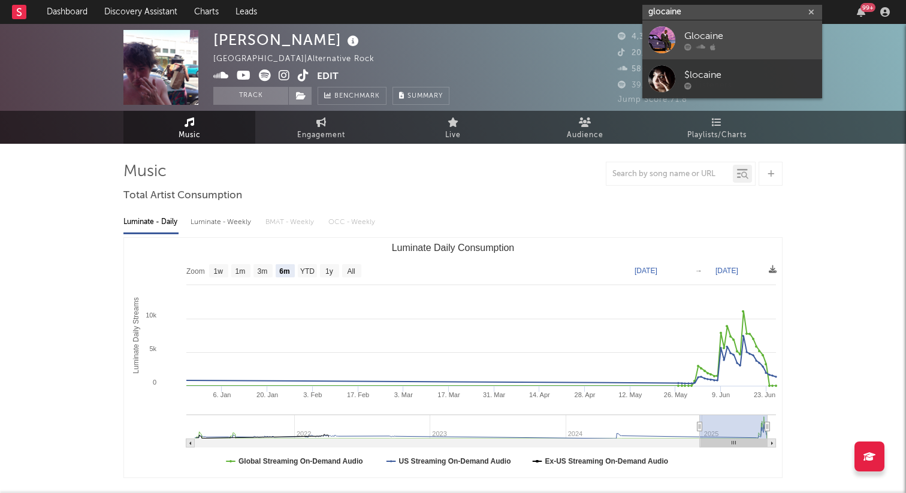
type input "glocaine"
click at [706, 35] on div "Glocaine" at bounding box center [750, 36] width 132 height 14
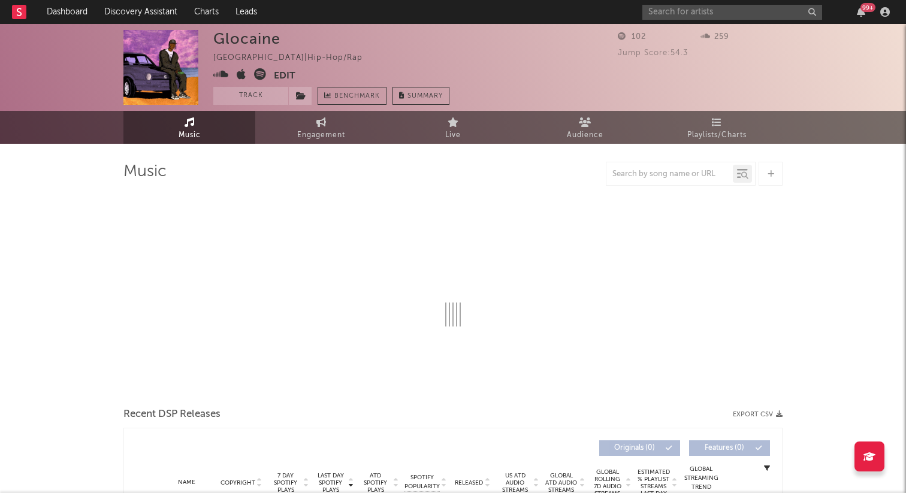
select select "1w"
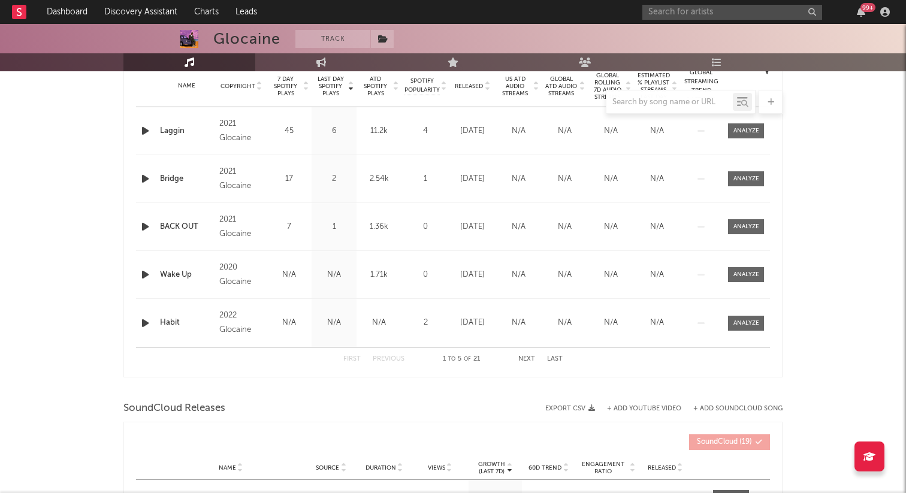
scroll to position [588, 0]
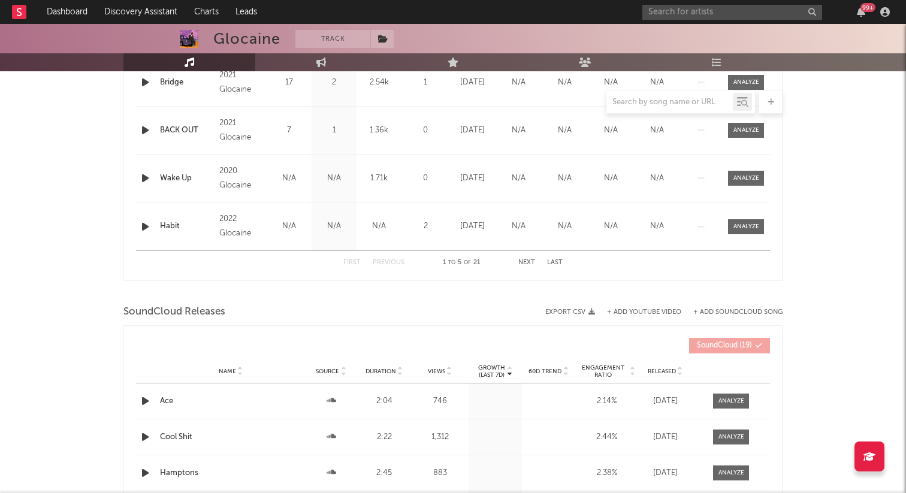
click at [677, 19] on div "99 +" at bounding box center [768, 12] width 252 height 24
click at [677, 15] on input "text" at bounding box center [732, 12] width 180 height 15
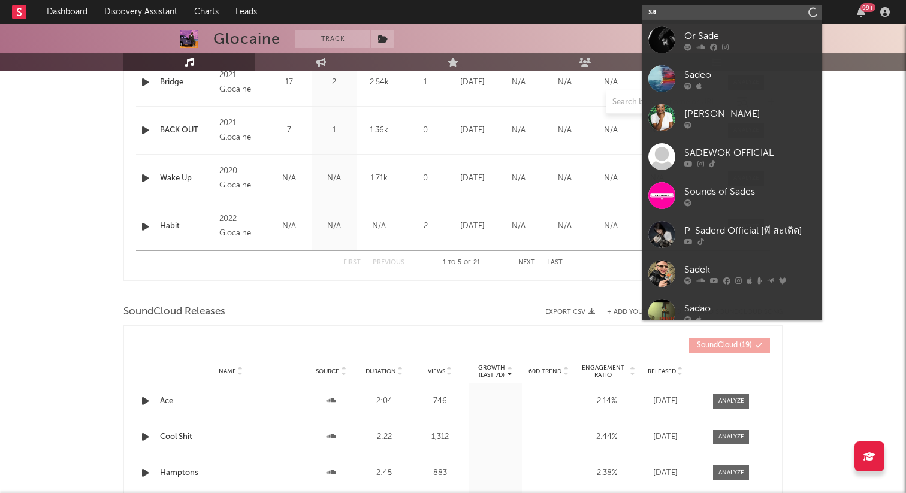
type input "s"
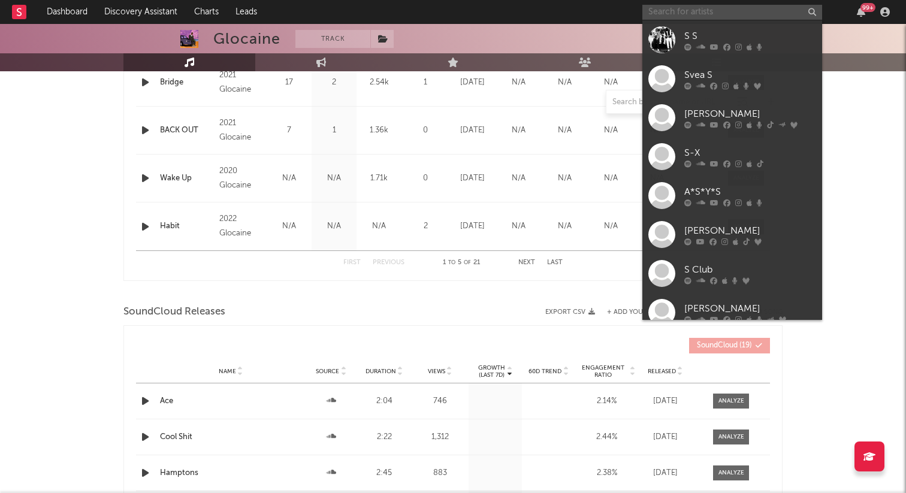
paste input "https://www.tiktok.com/@sadeolutola"
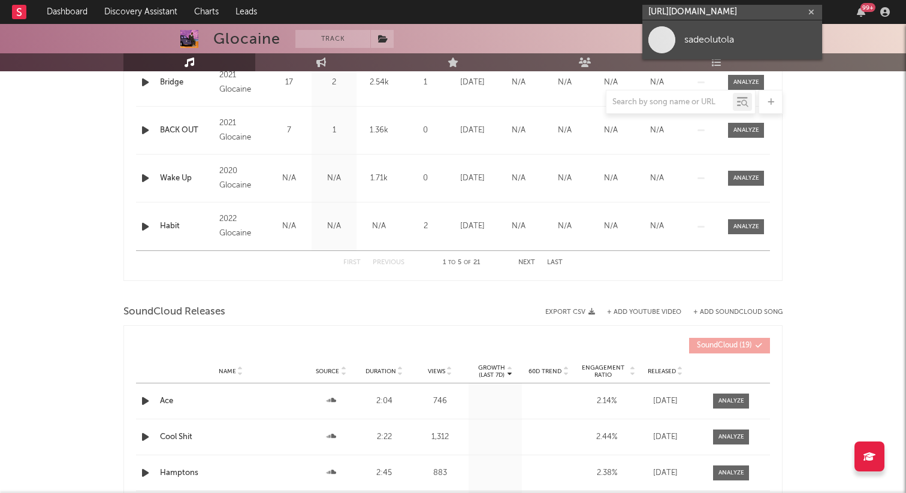
type input "https://www.tiktok.com/@sadeolutola"
click at [690, 40] on div "sadeolutola" at bounding box center [750, 39] width 132 height 14
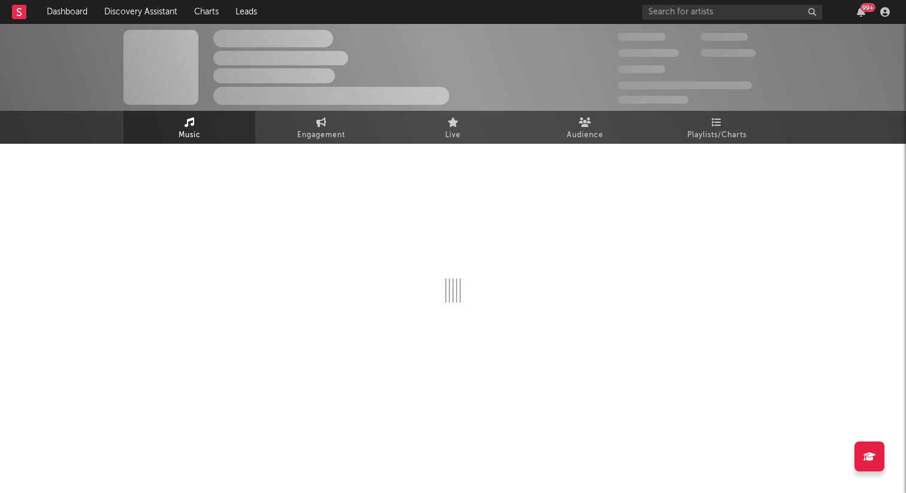
select select "1w"
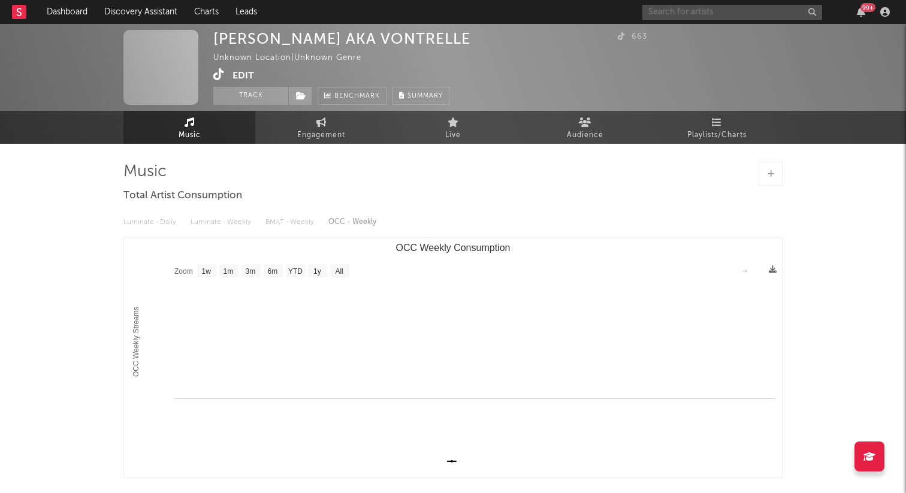
click at [678, 9] on input "text" at bounding box center [732, 12] width 180 height 15
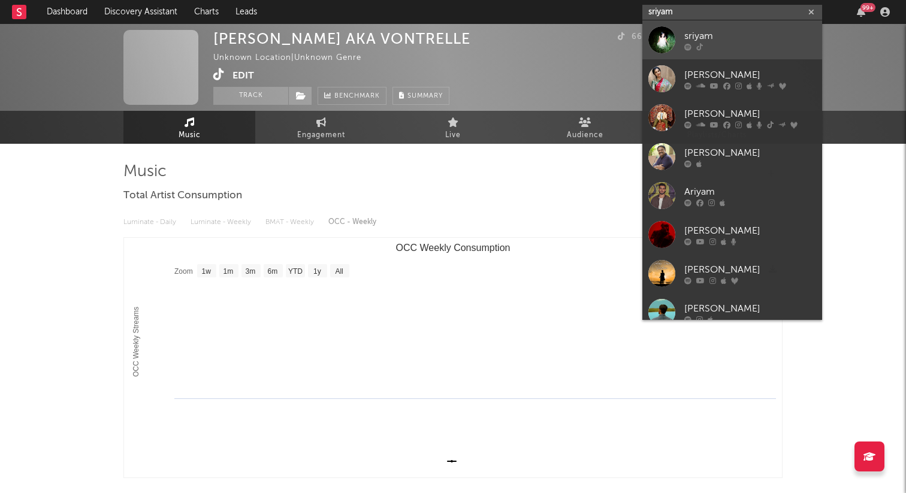
type input "sriyam"
click at [665, 35] on div at bounding box center [661, 39] width 27 height 27
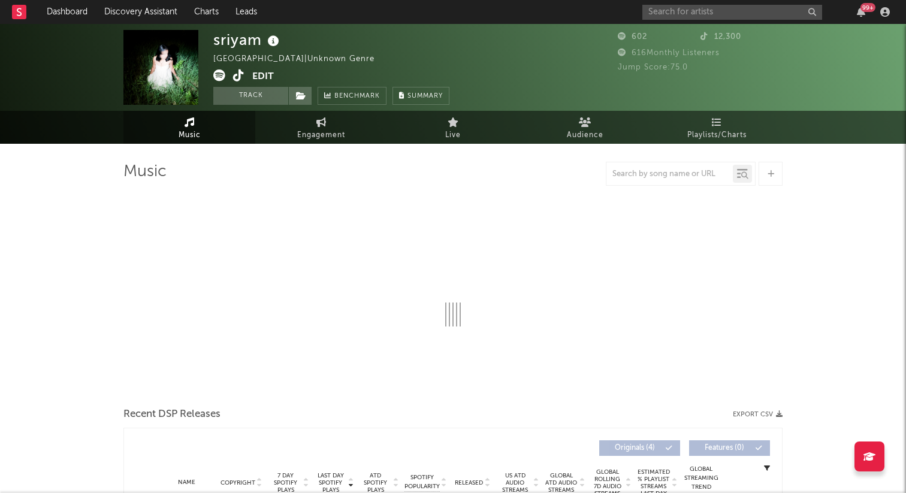
select select "1w"
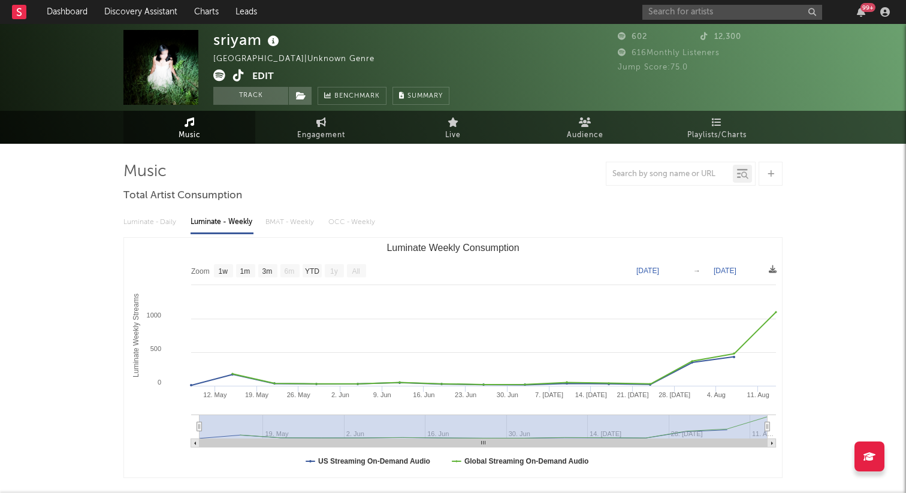
click at [244, 74] on span at bounding box center [232, 77] width 39 height 15
click at [240, 74] on icon at bounding box center [238, 76] width 11 height 12
click at [689, 5] on input "text" at bounding box center [732, 12] width 180 height 15
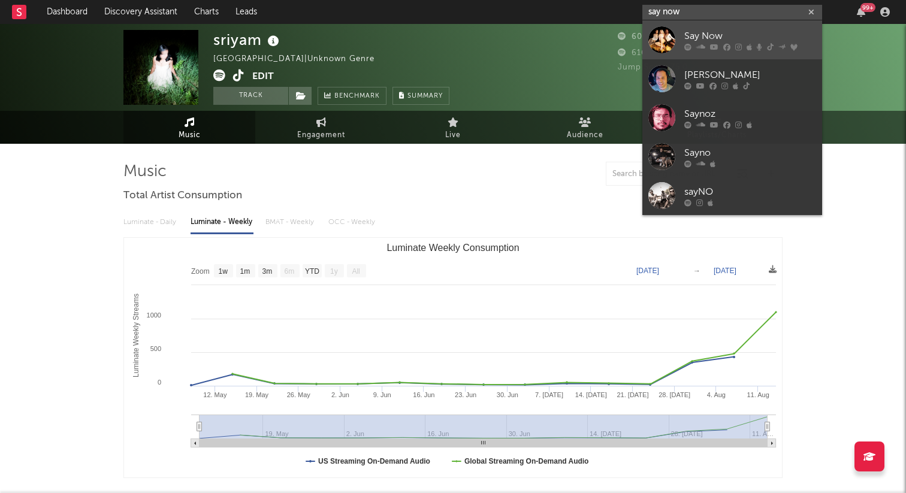
type input "say now"
click at [660, 45] on div at bounding box center [661, 39] width 27 height 27
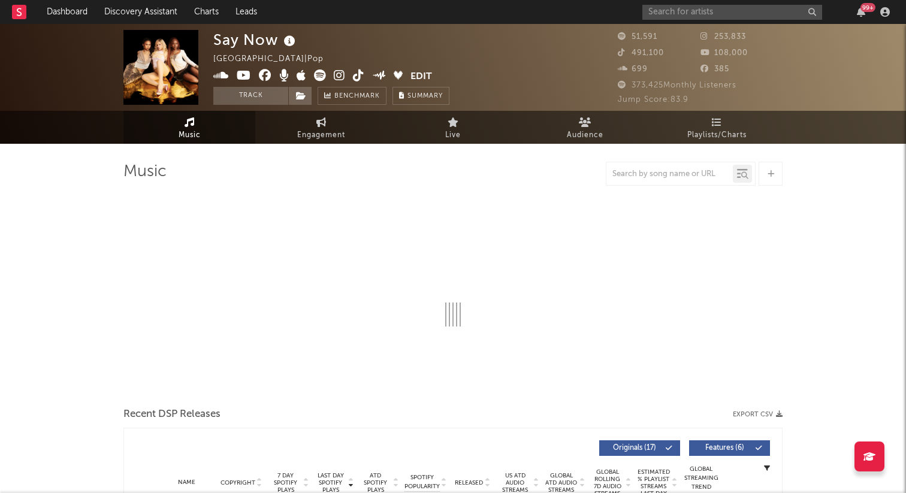
select select "6m"
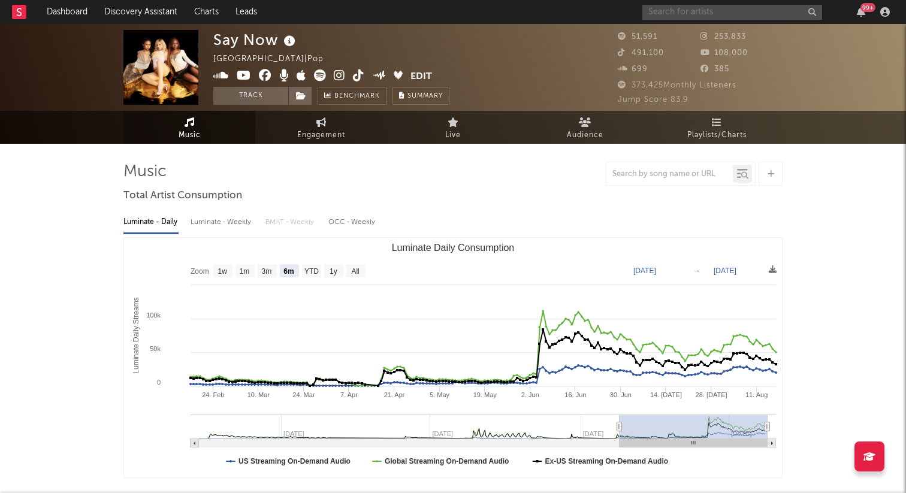
click at [679, 10] on input "text" at bounding box center [732, 12] width 180 height 15
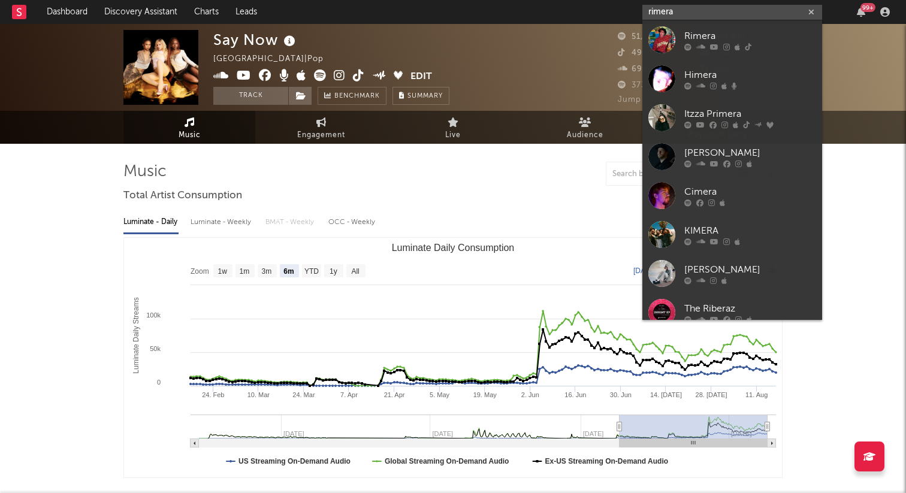
type input "rimera"
click at [670, 28] on div at bounding box center [661, 39] width 27 height 27
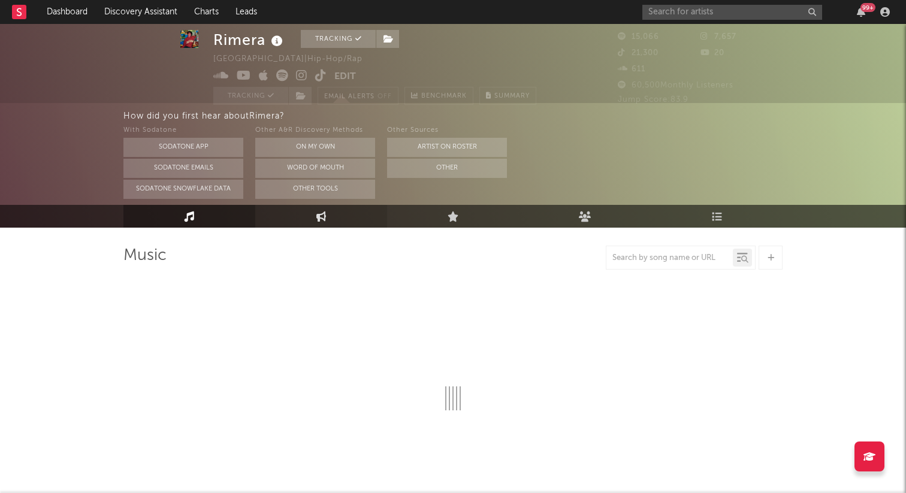
select select "6m"
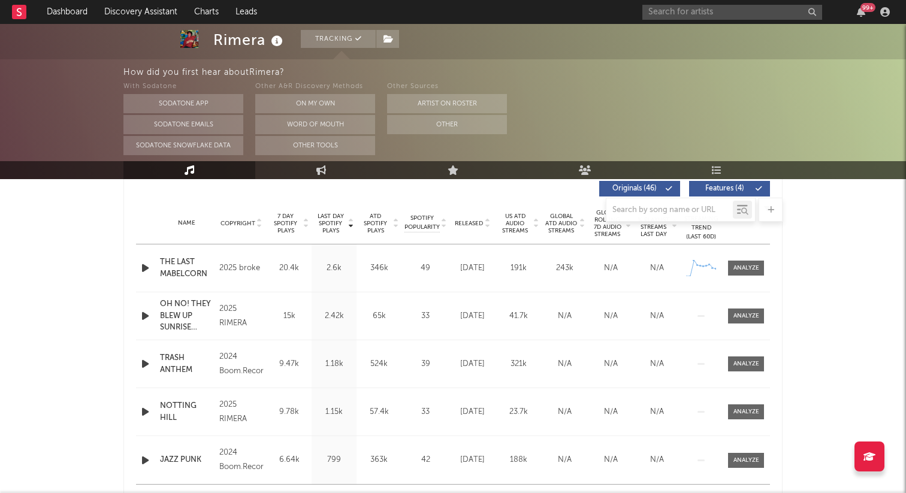
scroll to position [451, 0]
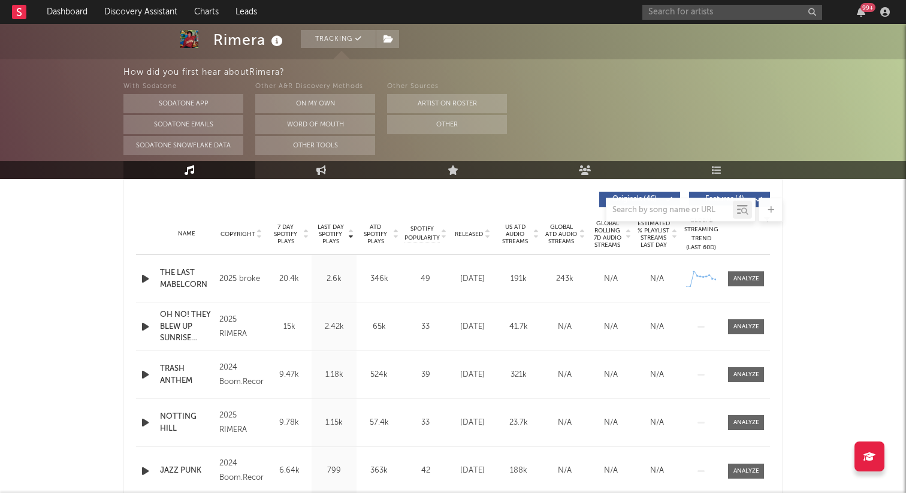
click at [478, 230] on div "Released" at bounding box center [472, 234] width 40 height 9
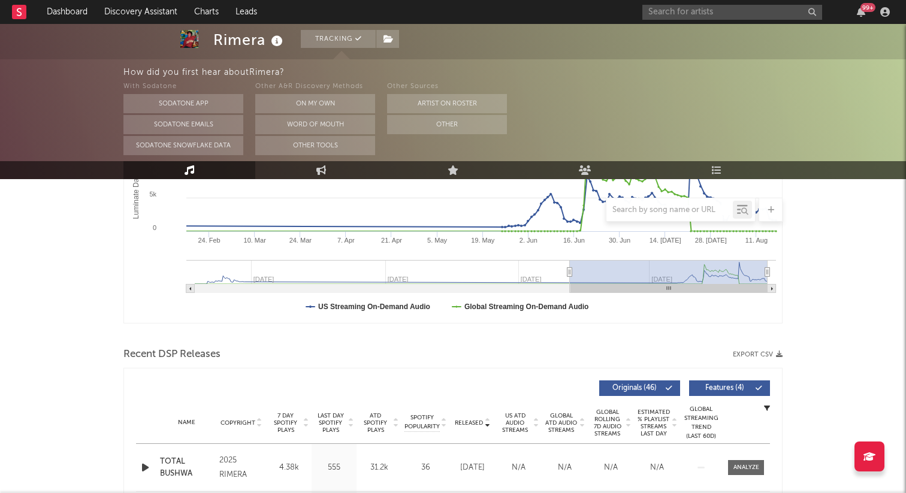
scroll to position [0, 0]
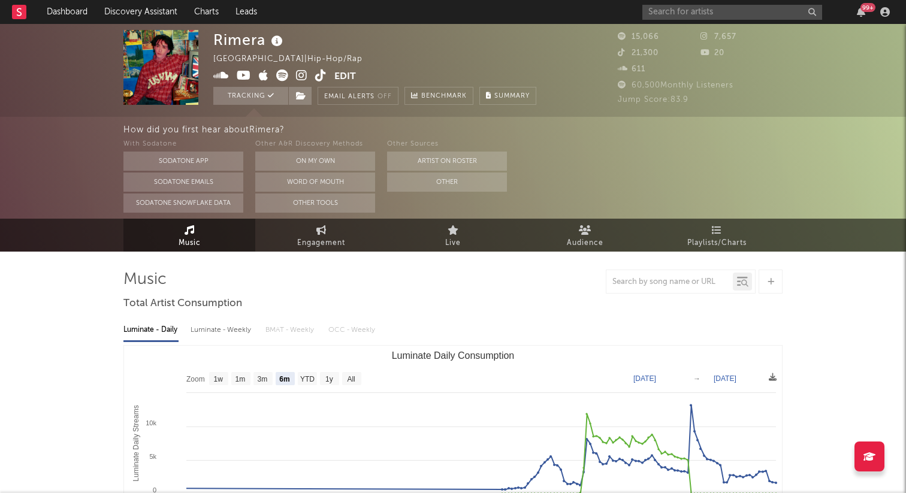
click at [281, 74] on icon at bounding box center [282, 76] width 12 height 12
click at [319, 77] on icon at bounding box center [320, 76] width 11 height 12
click at [659, 11] on input "text" at bounding box center [732, 12] width 180 height 15
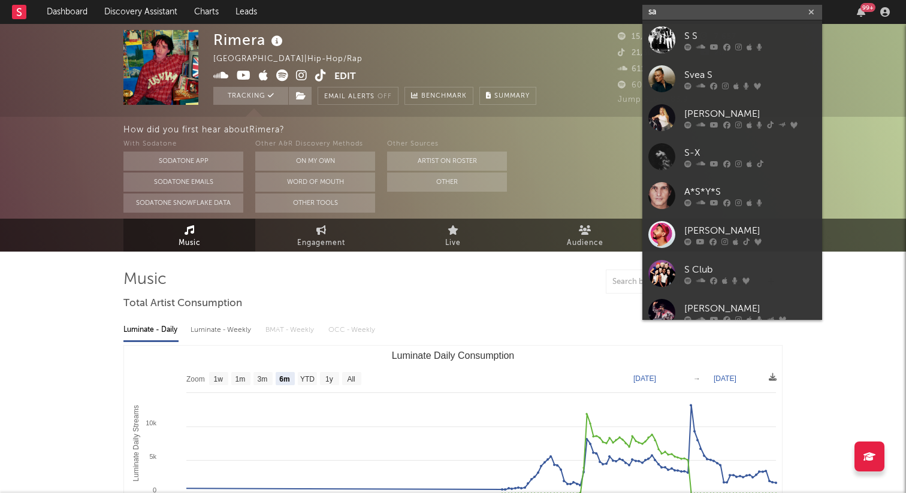
type input "s"
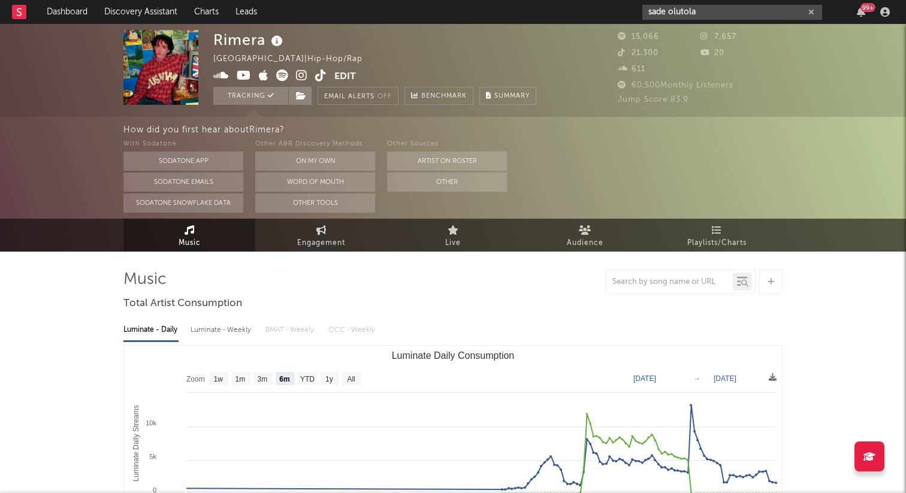
click at [670, 11] on input "sade olutola" at bounding box center [732, 12] width 180 height 15
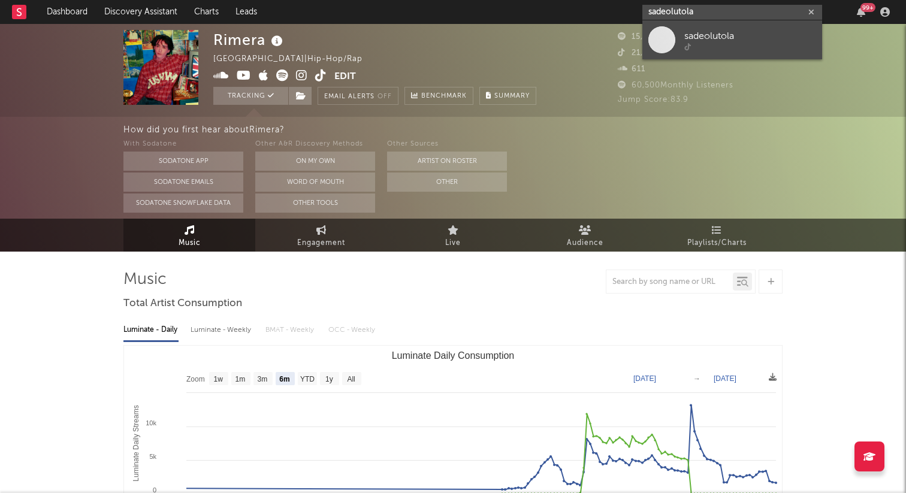
type input "sadeolutola"
click at [693, 29] on div "sadeolutola" at bounding box center [750, 36] width 132 height 14
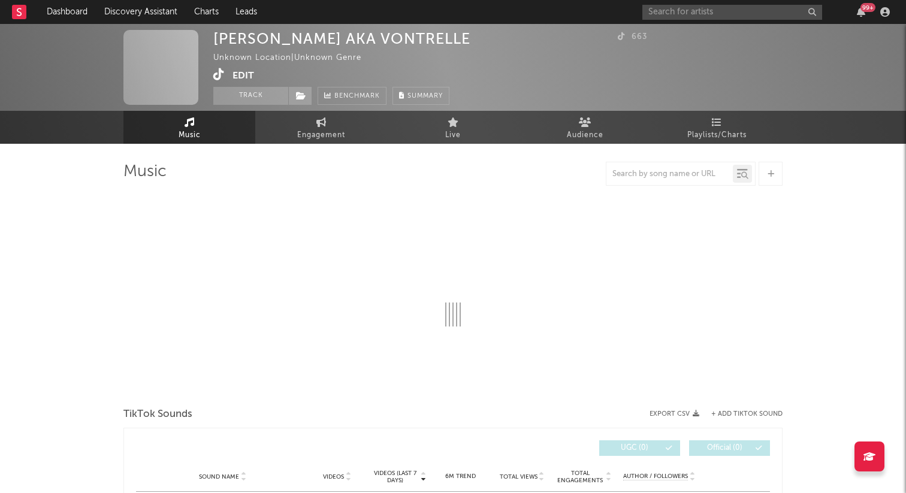
select select "1w"
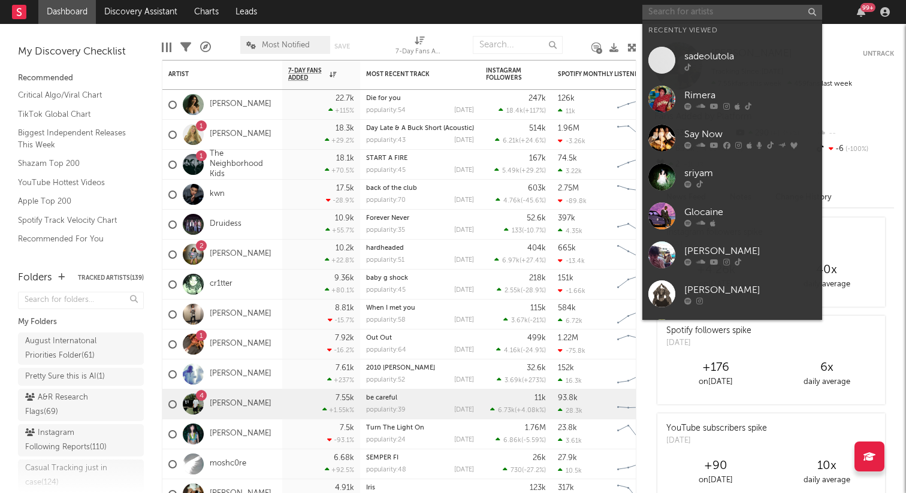
click at [672, 13] on input "text" at bounding box center [732, 12] width 180 height 15
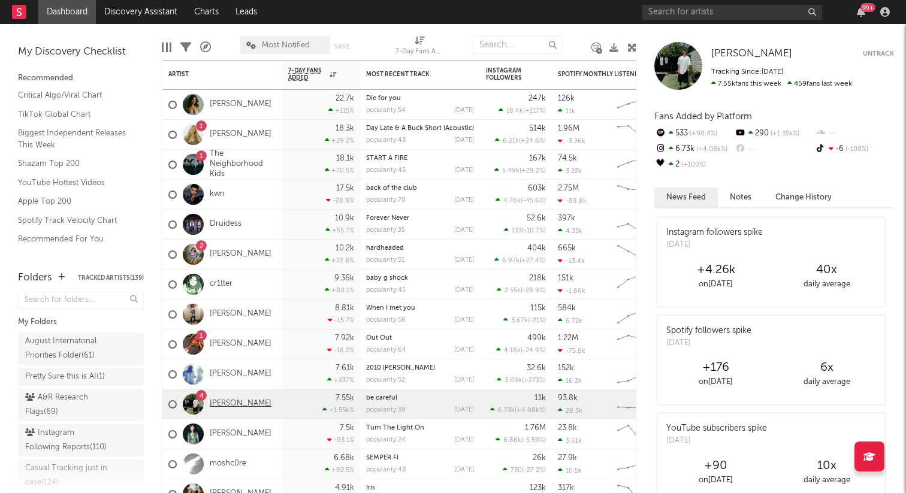
click at [227, 406] on link "[PERSON_NAME]" at bounding box center [241, 404] width 62 height 10
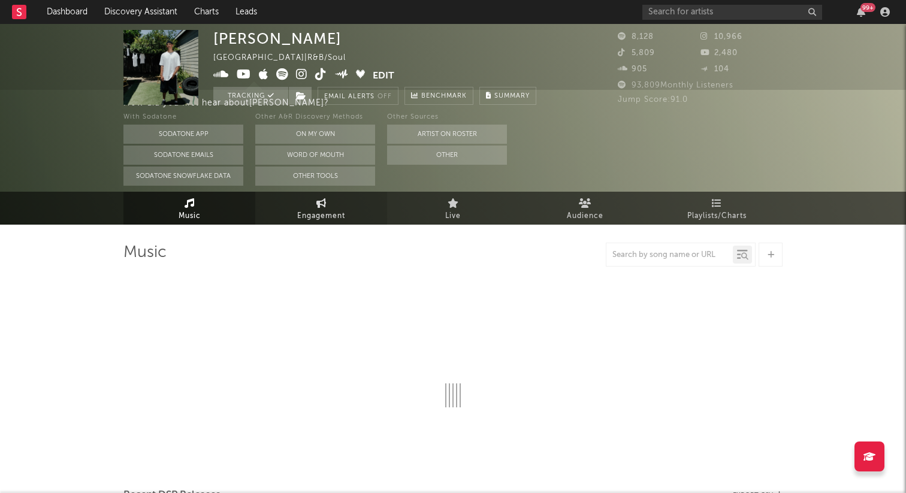
select select "6m"
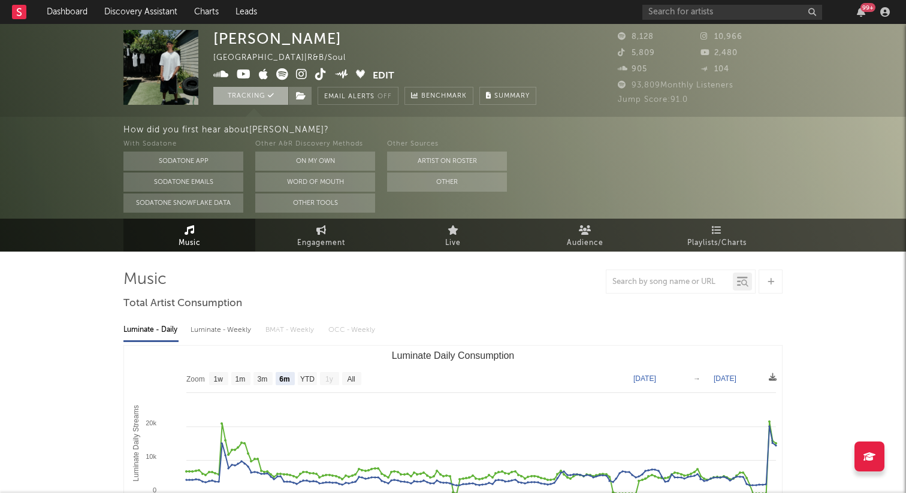
click at [264, 90] on button "Tracking" at bounding box center [250, 96] width 75 height 18
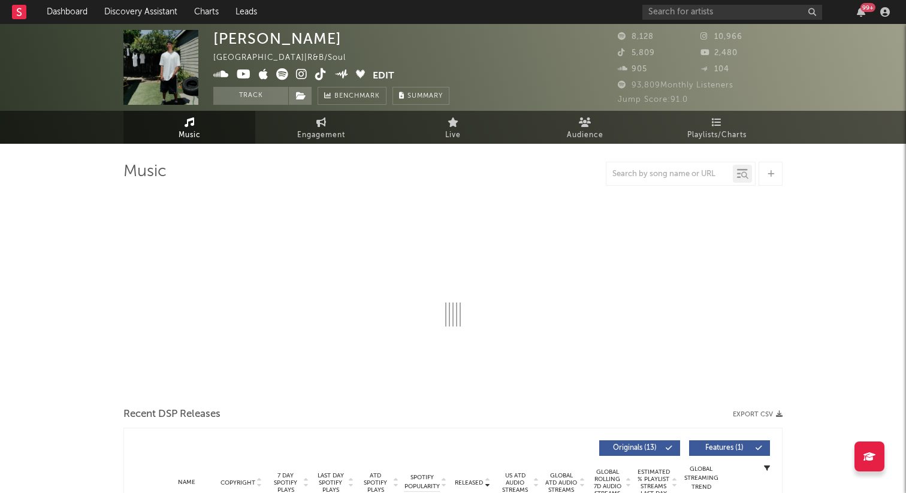
select select "6m"
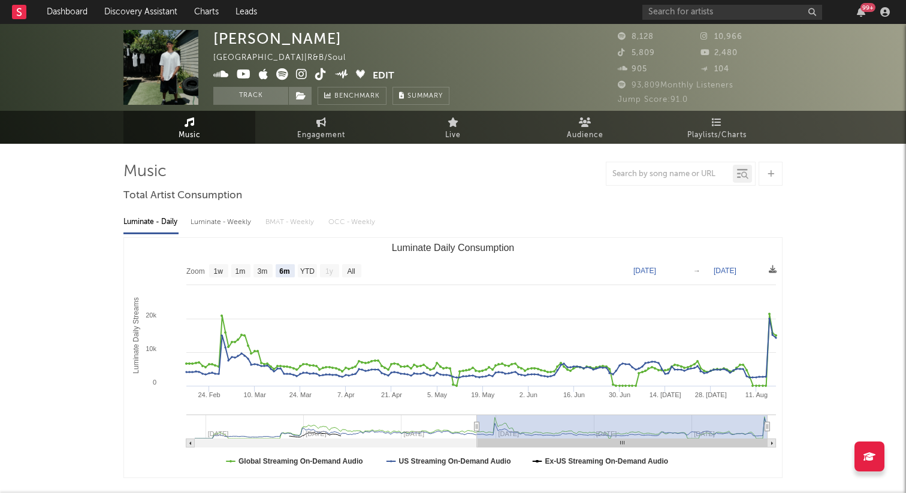
click at [319, 76] on icon at bounding box center [320, 74] width 11 height 12
click at [67, 13] on link "Dashboard" at bounding box center [67, 12] width 58 height 24
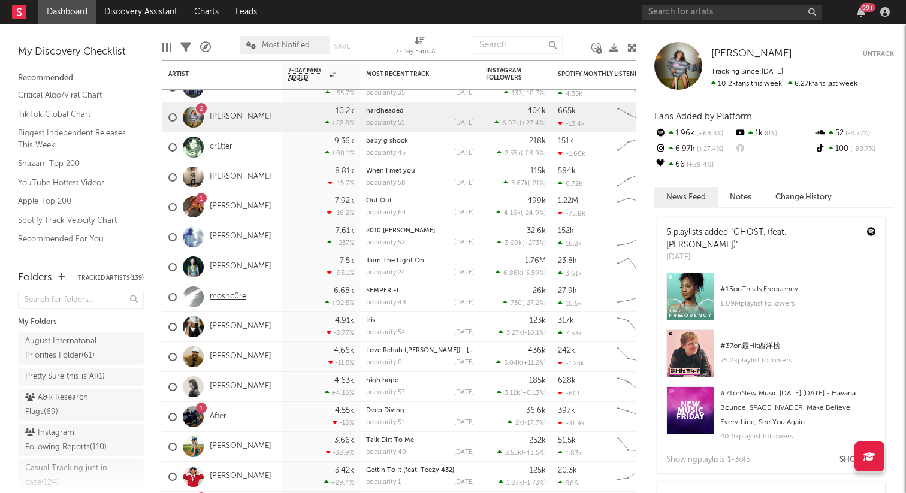
click at [228, 294] on link "moshc0re" at bounding box center [228, 297] width 37 height 10
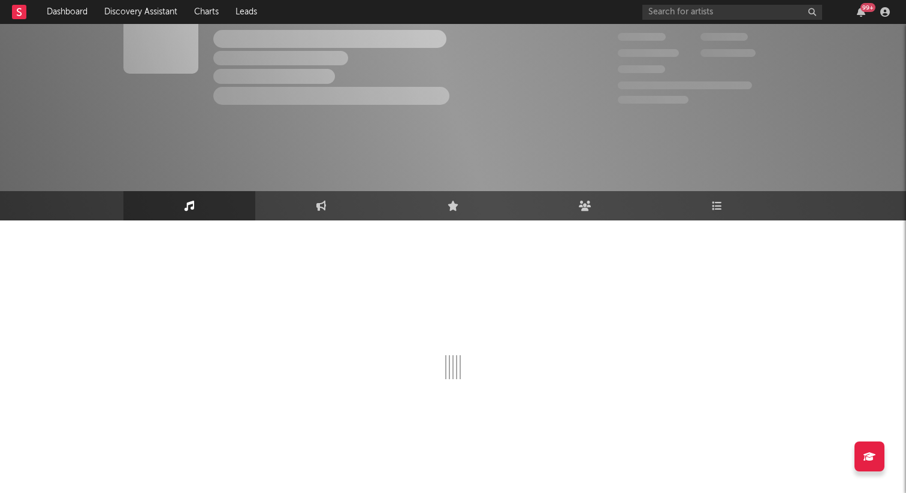
select select "1w"
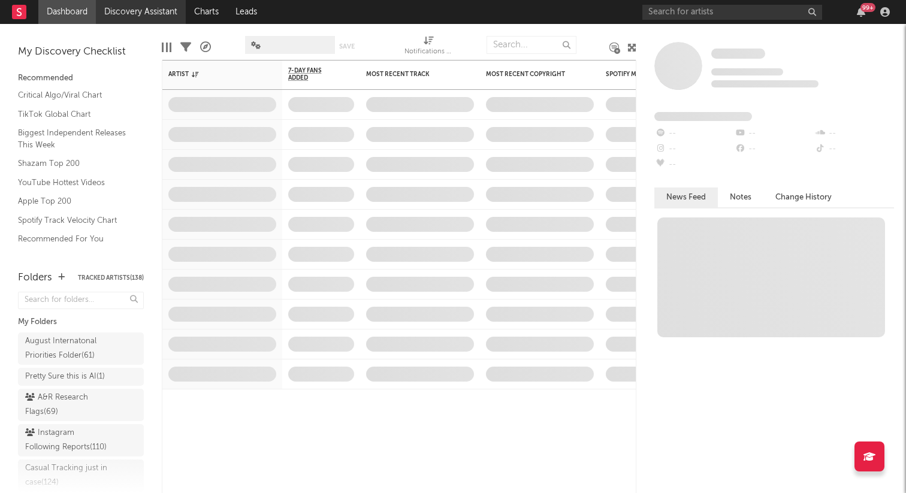
click at [107, 5] on link "Discovery Assistant" at bounding box center [141, 12] width 90 height 24
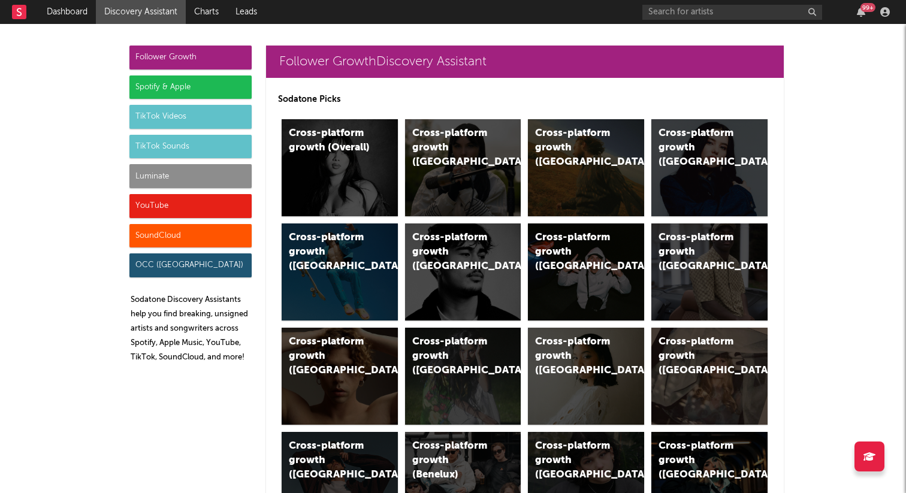
click at [210, 79] on div "Spotify & Apple" at bounding box center [190, 88] width 122 height 24
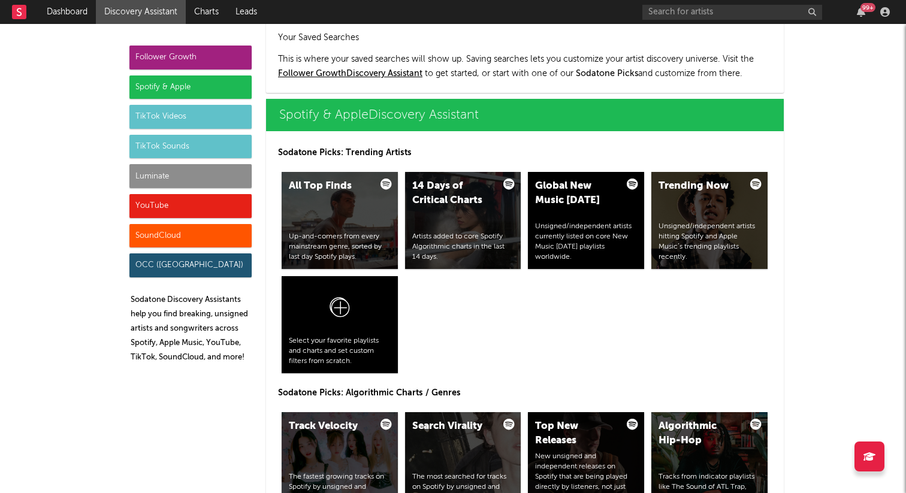
scroll to position [1198, 0]
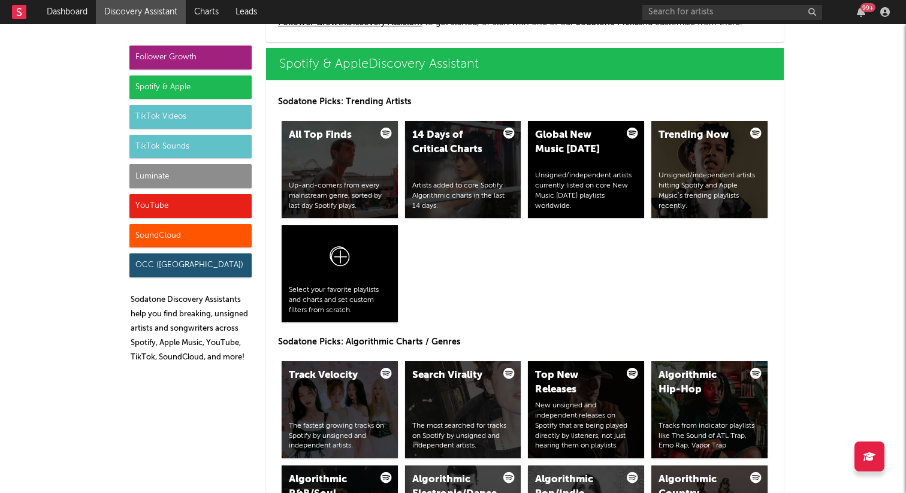
click at [207, 167] on div "Luminate" at bounding box center [190, 176] width 122 height 24
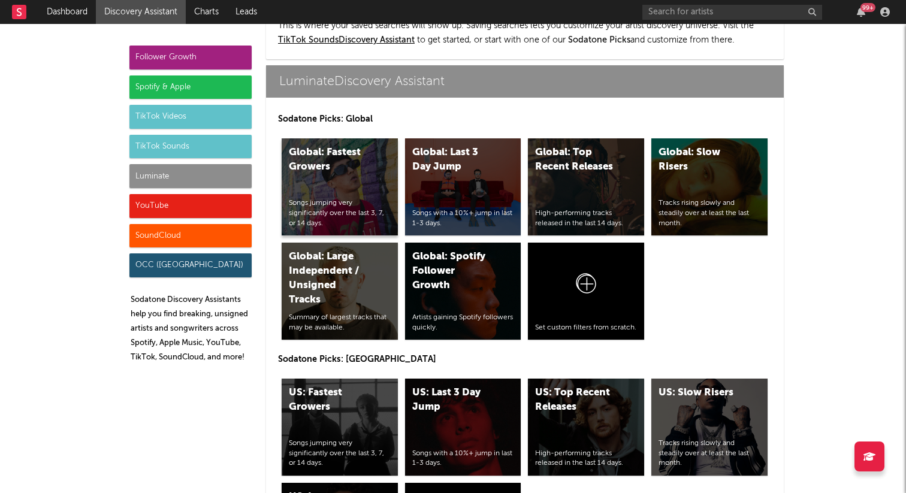
scroll to position [5255, 0]
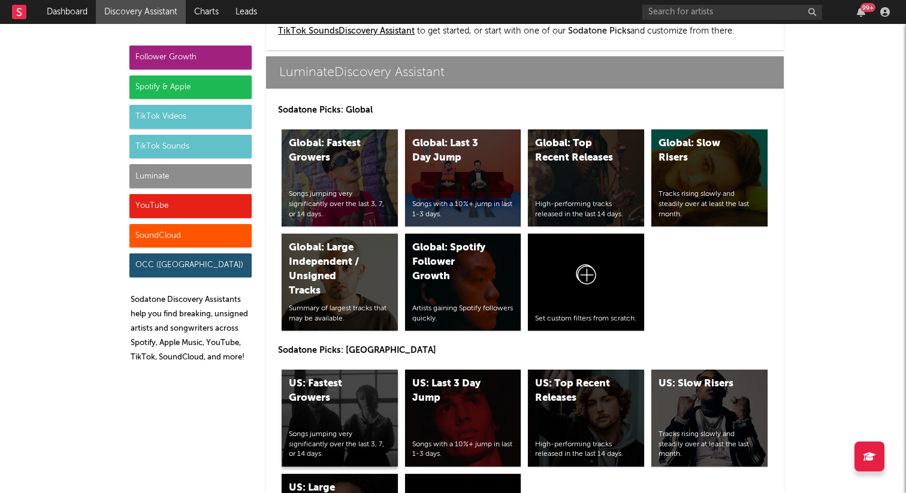
click at [349, 370] on div "US: Fastest Growers Songs jumping very significantly over the last 3, 7, or 14 …" at bounding box center [340, 418] width 116 height 97
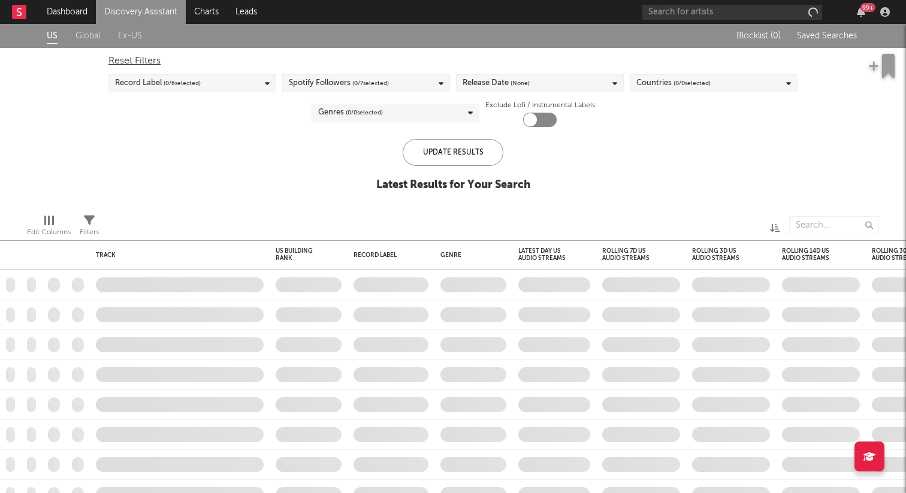
checkbox input "true"
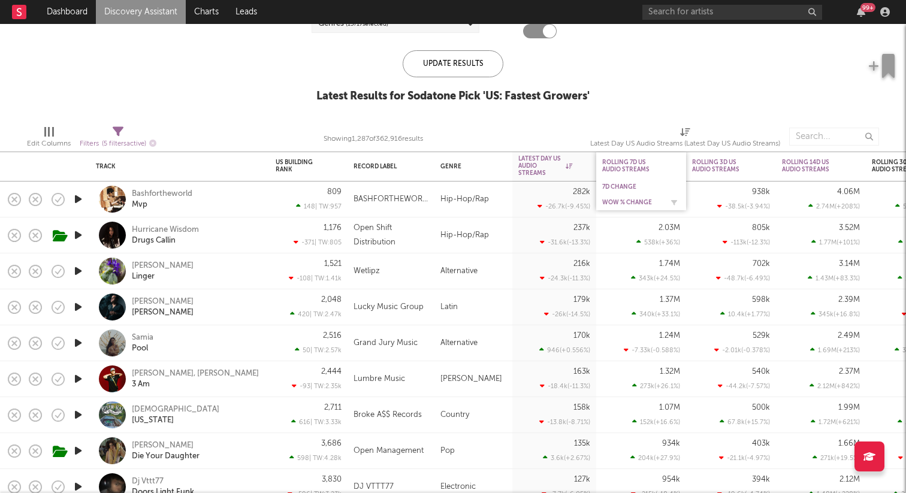
click at [631, 198] on div "WoW % Change" at bounding box center [641, 203] width 78 height 12
click at [636, 194] on div "7D Change" at bounding box center [641, 187] width 90 height 16
click at [636, 201] on div "WoW % Change" at bounding box center [632, 202] width 60 height 7
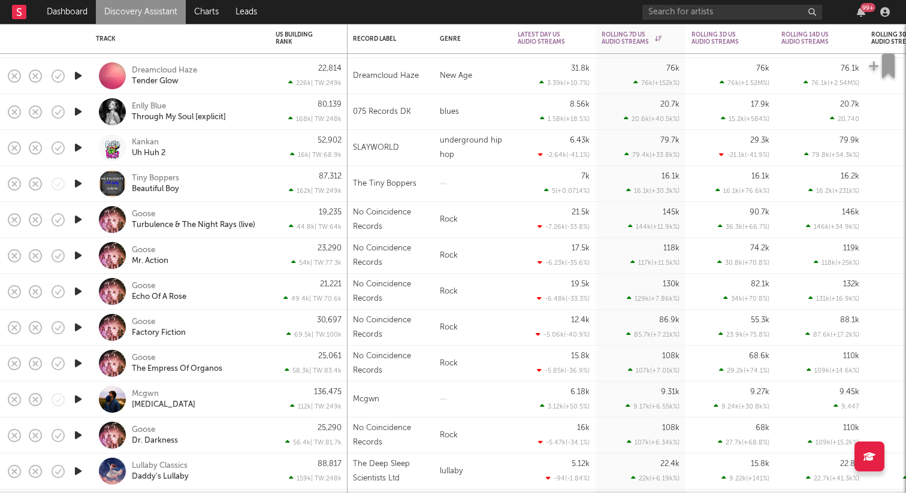
click at [83, 398] on icon "button" at bounding box center [78, 399] width 13 height 15
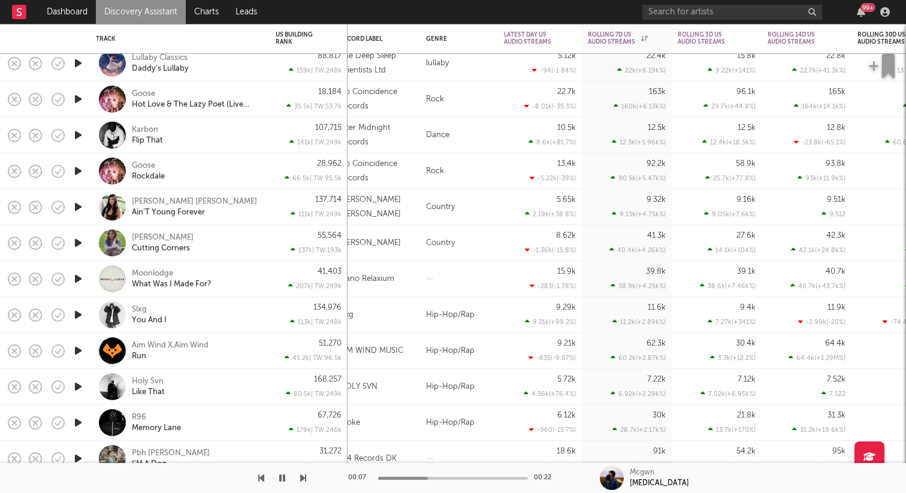
click at [73, 132] on icon "button" at bounding box center [78, 135] width 13 height 15
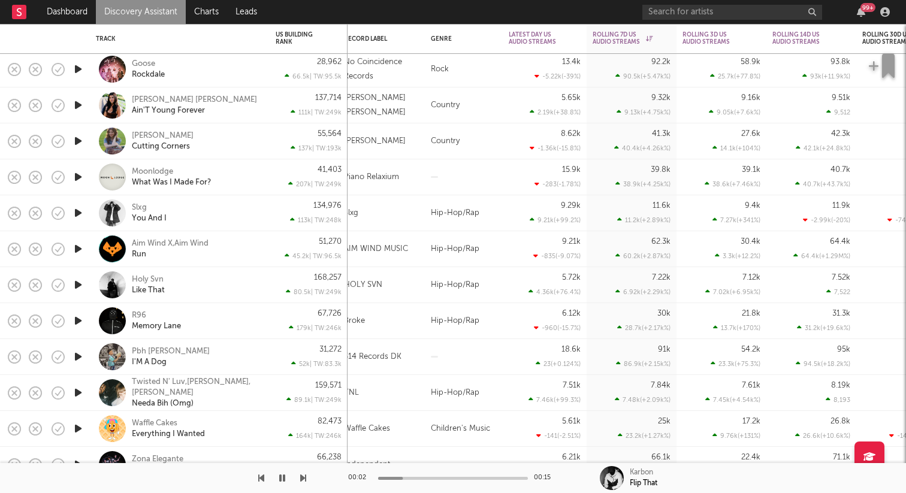
click at [81, 108] on icon "button" at bounding box center [78, 105] width 13 height 15
click at [80, 137] on icon "button" at bounding box center [78, 141] width 13 height 15
click at [78, 176] on icon "button" at bounding box center [78, 177] width 13 height 15
click at [76, 220] on icon "button" at bounding box center [78, 213] width 13 height 15
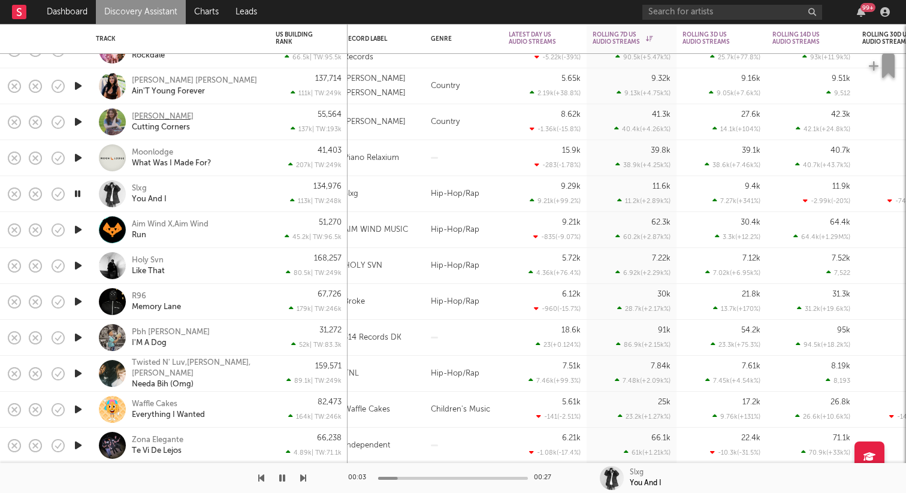
click at [166, 114] on div "Angelica Appelman" at bounding box center [163, 116] width 62 height 11
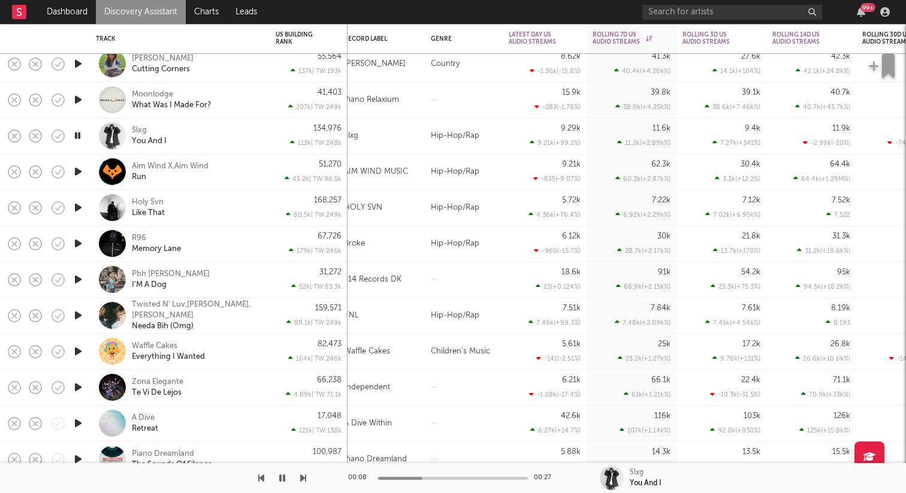
click at [73, 211] on icon "button" at bounding box center [78, 207] width 13 height 15
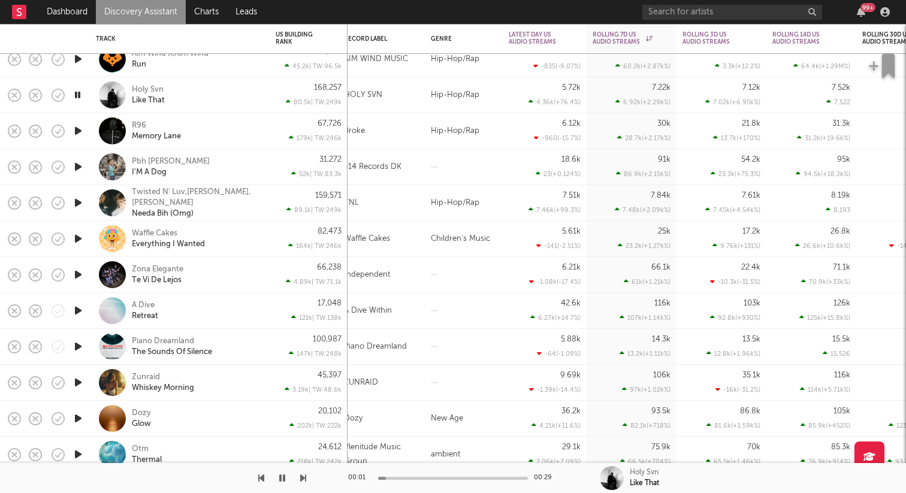
click at [79, 171] on icon "button" at bounding box center [78, 166] width 13 height 15
click at [79, 128] on icon "button" at bounding box center [78, 130] width 13 height 15
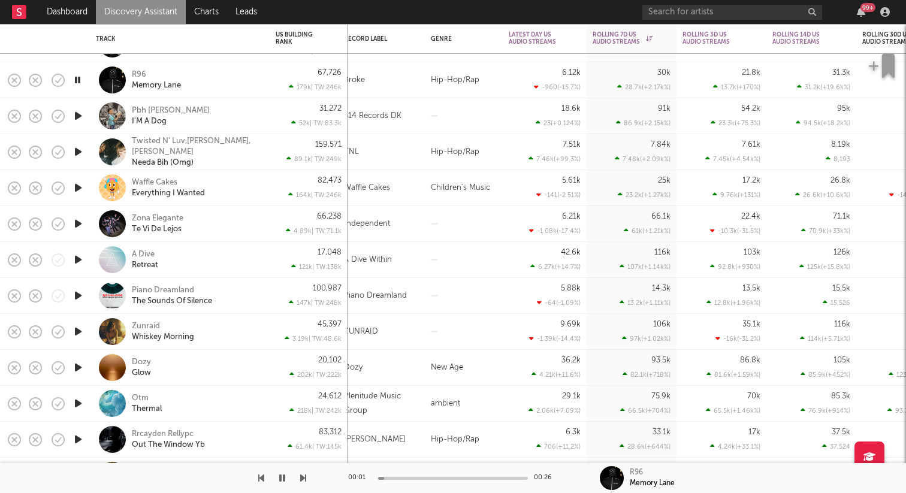
click at [79, 127] on div at bounding box center [78, 116] width 24 height 36
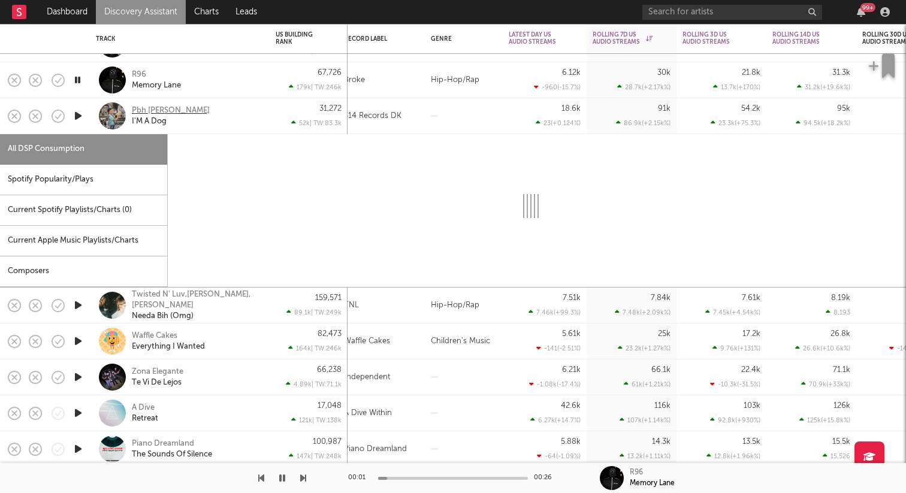
select select "1w"
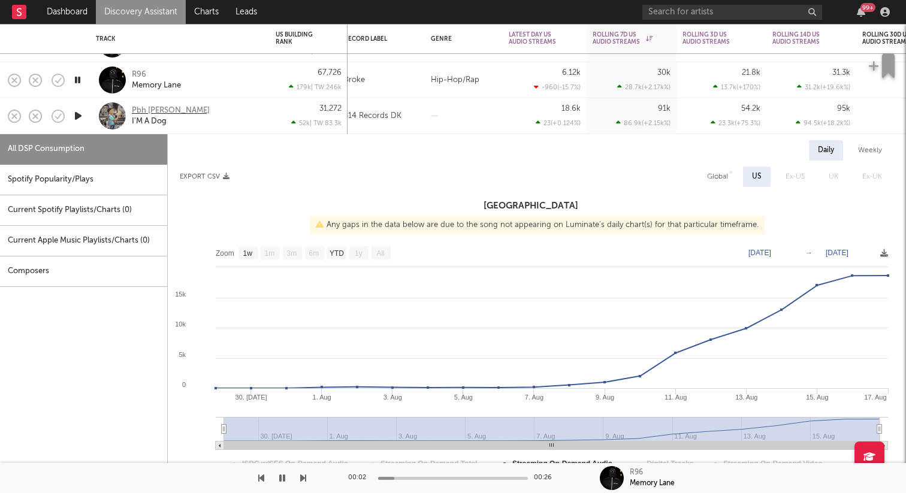
click at [147, 109] on div "Pbh Chris" at bounding box center [171, 110] width 78 height 11
click at [80, 76] on icon "button" at bounding box center [77, 80] width 11 height 15
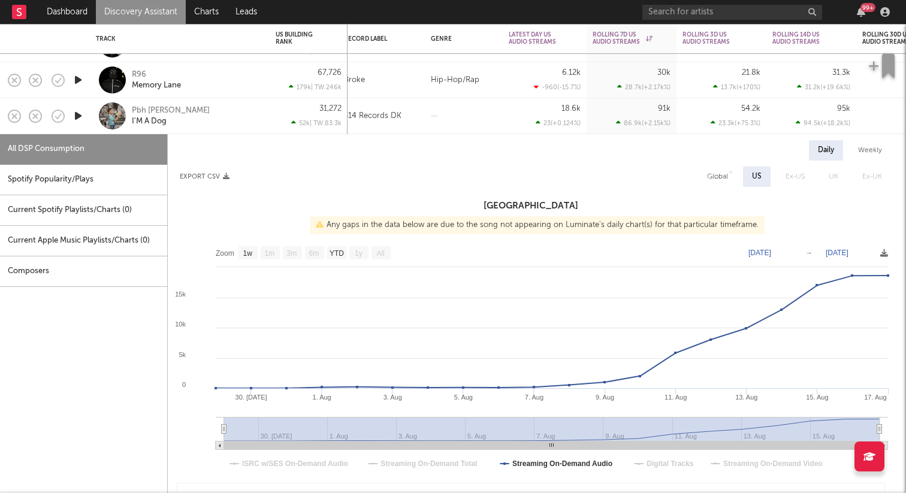
click at [79, 113] on icon "button" at bounding box center [78, 115] width 13 height 15
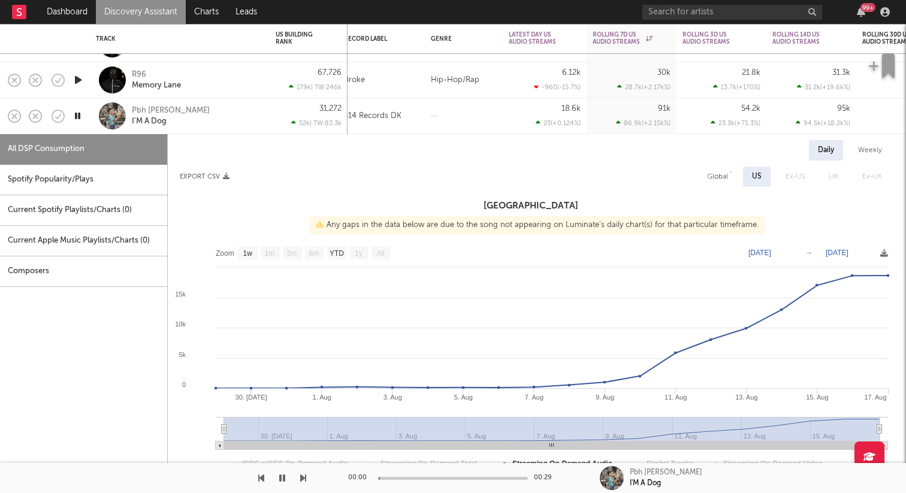
click at [85, 124] on div at bounding box center [78, 116] width 24 height 36
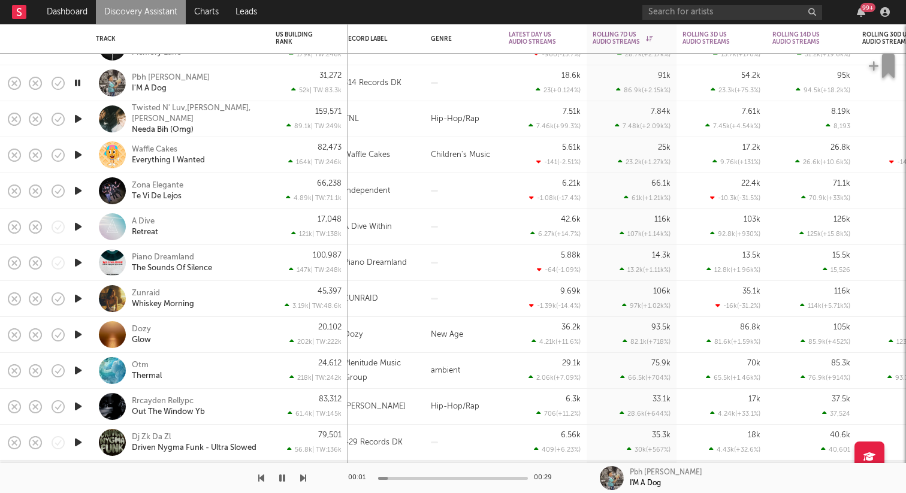
click at [78, 155] on icon "button" at bounding box center [78, 154] width 13 height 15
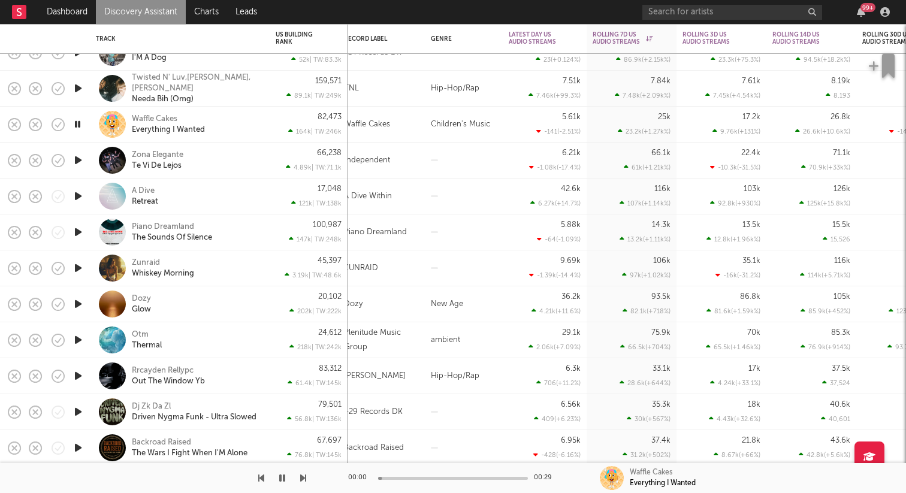
click at [77, 162] on icon "button" at bounding box center [78, 160] width 13 height 15
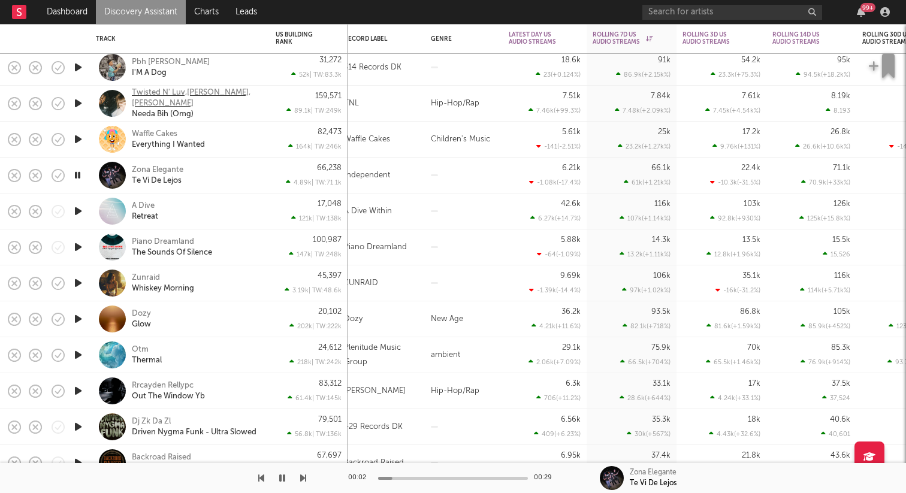
click at [155, 90] on div "Twisted N' Luv,Sha Crow,Benny Bellson" at bounding box center [196, 98] width 129 height 22
click at [77, 174] on icon "button" at bounding box center [77, 175] width 11 height 15
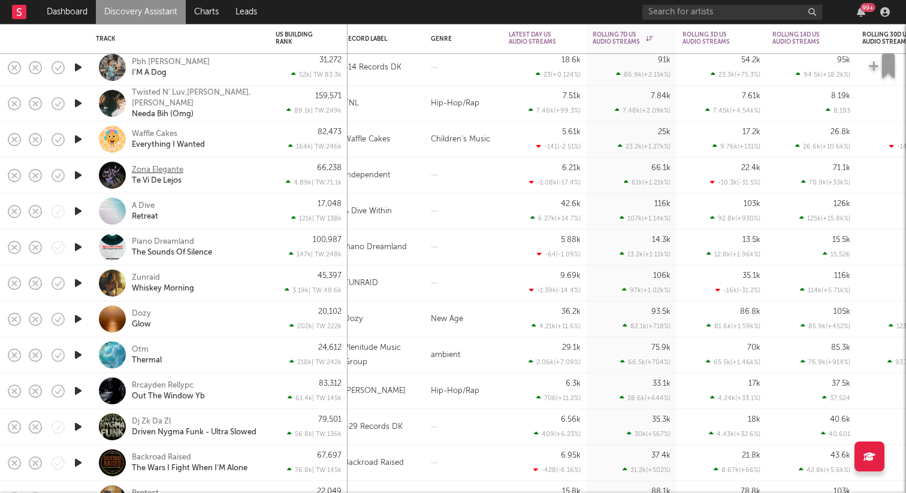
click at [161, 170] on div "Zona Elegante" at bounding box center [158, 170] width 52 height 11
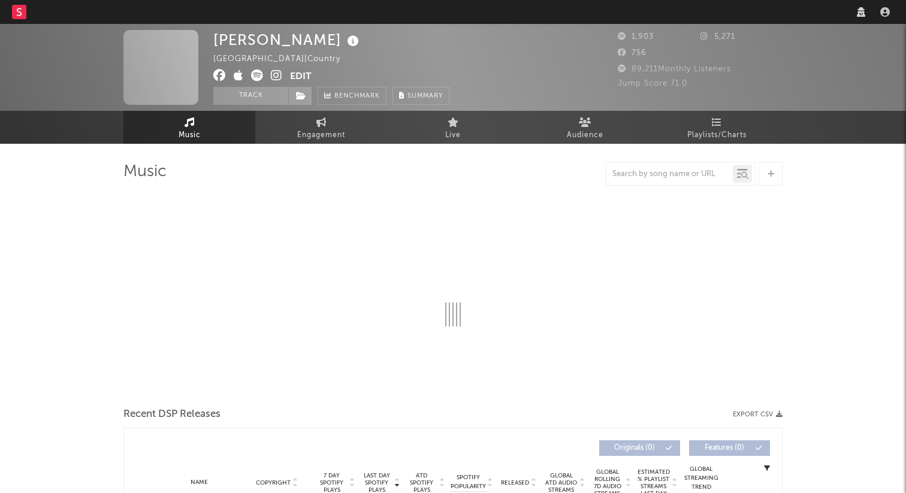
select select "6m"
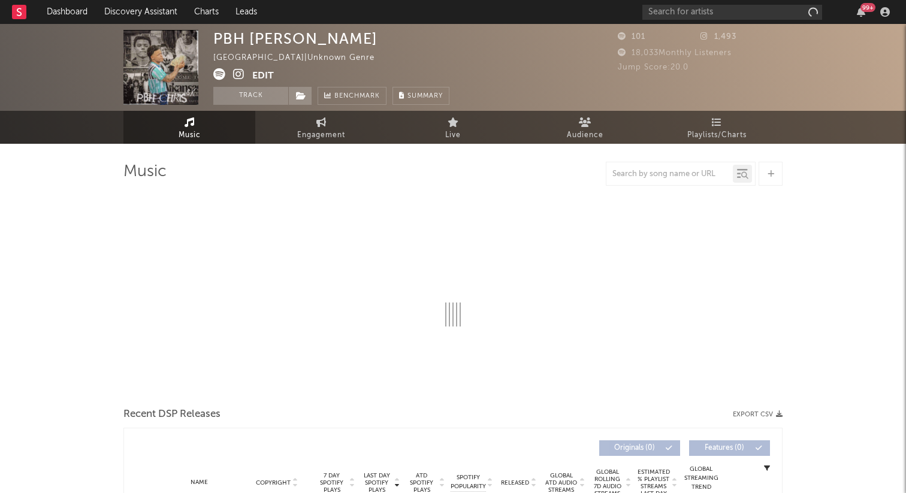
select select "1w"
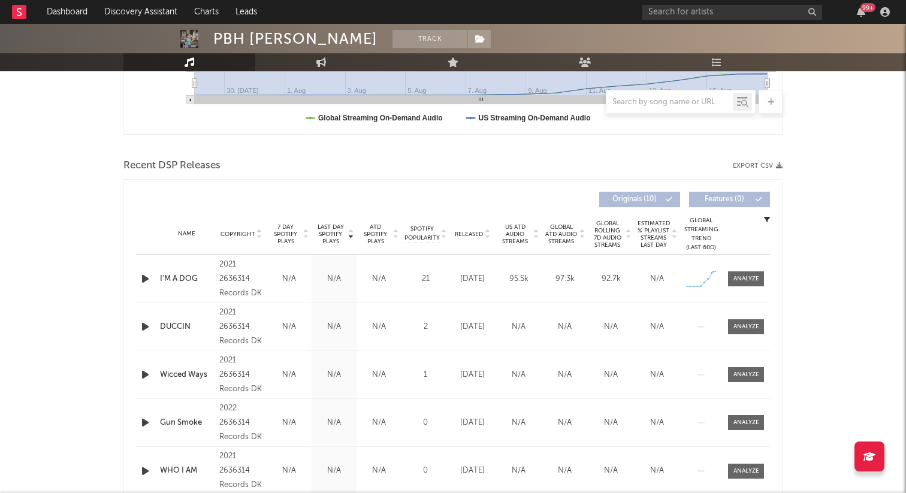
scroll to position [433, 0]
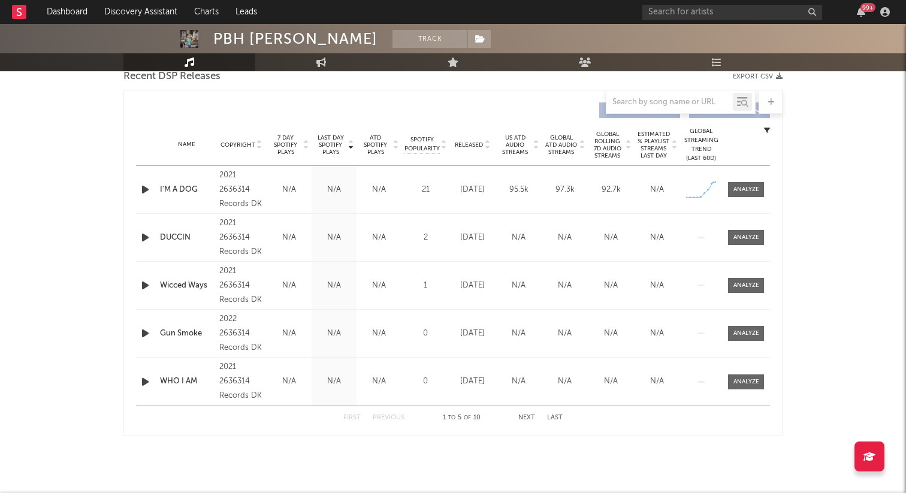
click at [747, 197] on div "Name I'M A DOG Copyright 2021 2636314 Records DK Label 2636314 Records DK Album…" at bounding box center [453, 189] width 634 height 47
click at [753, 189] on div at bounding box center [746, 189] width 26 height 9
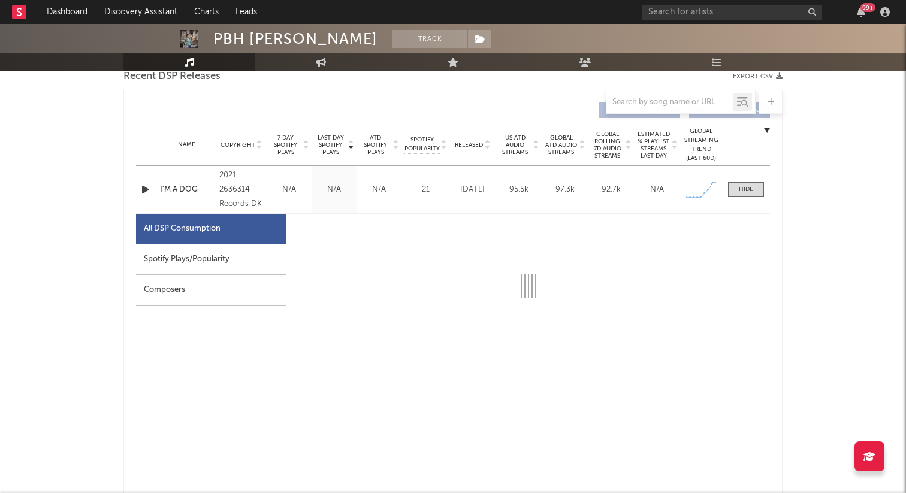
select select "1w"
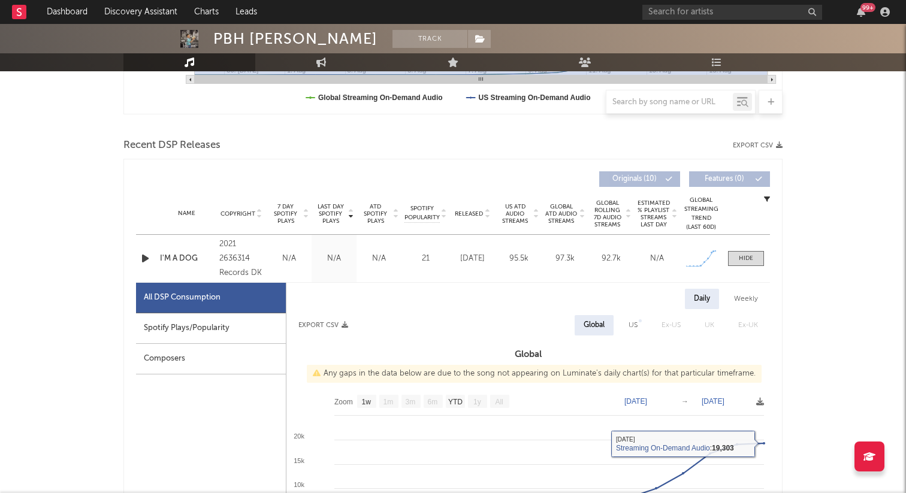
scroll to position [331, 0]
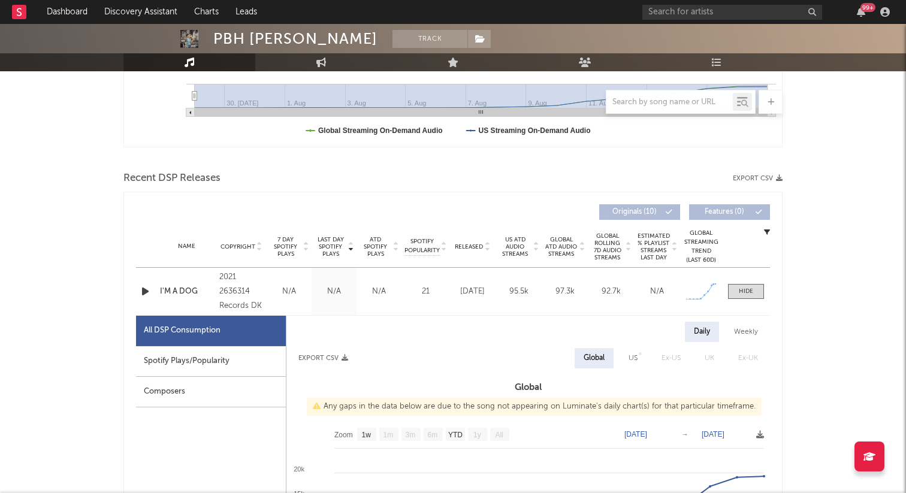
click at [742, 279] on div "Name I'M A DOG Copyright 2021 2636314 Records DK Label 2636314 Records DK Album…" at bounding box center [453, 291] width 634 height 47
click at [741, 296] on span at bounding box center [746, 291] width 36 height 15
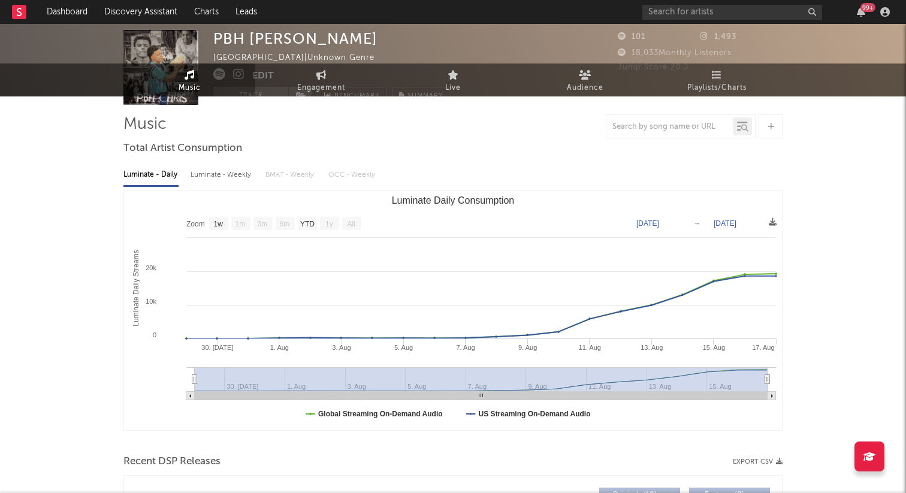
scroll to position [0, 0]
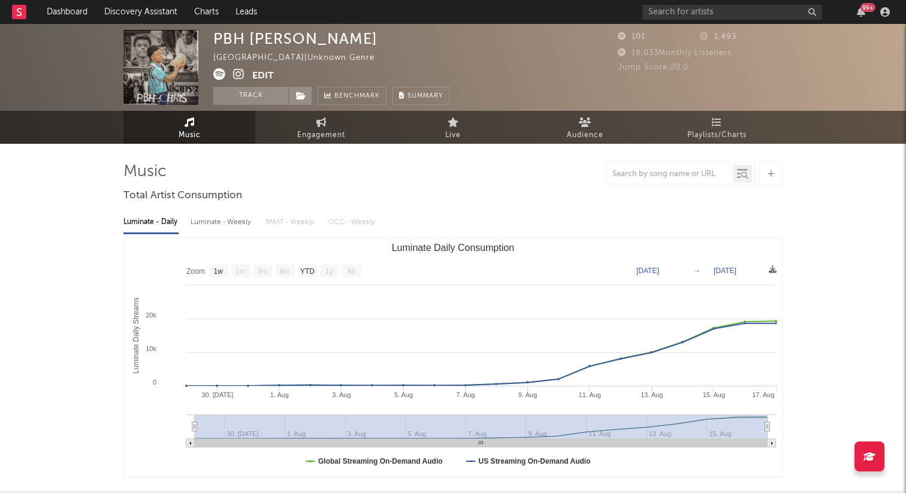
click at [240, 71] on icon at bounding box center [238, 74] width 11 height 12
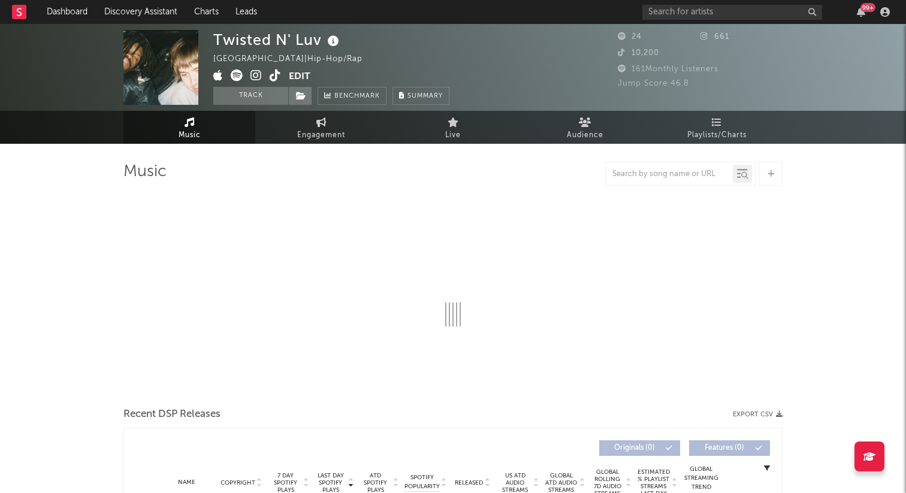
select select "1w"
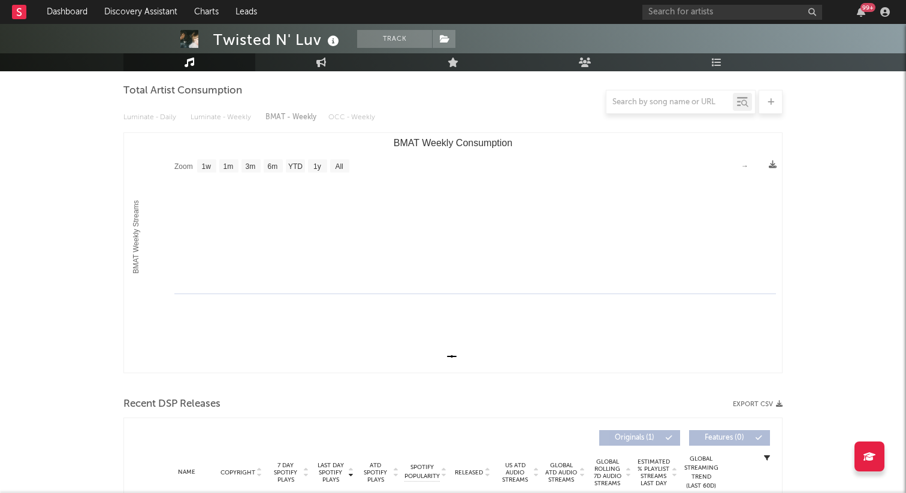
scroll to position [241, 0]
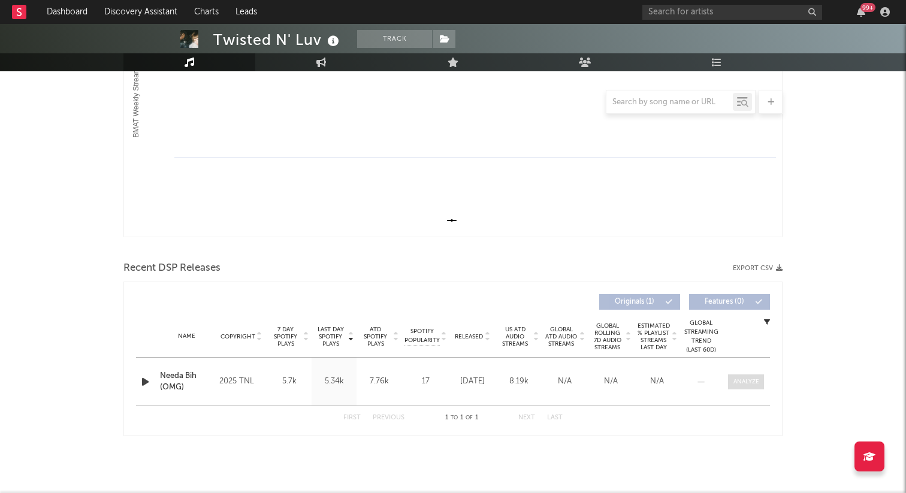
click at [753, 378] on div at bounding box center [746, 382] width 26 height 9
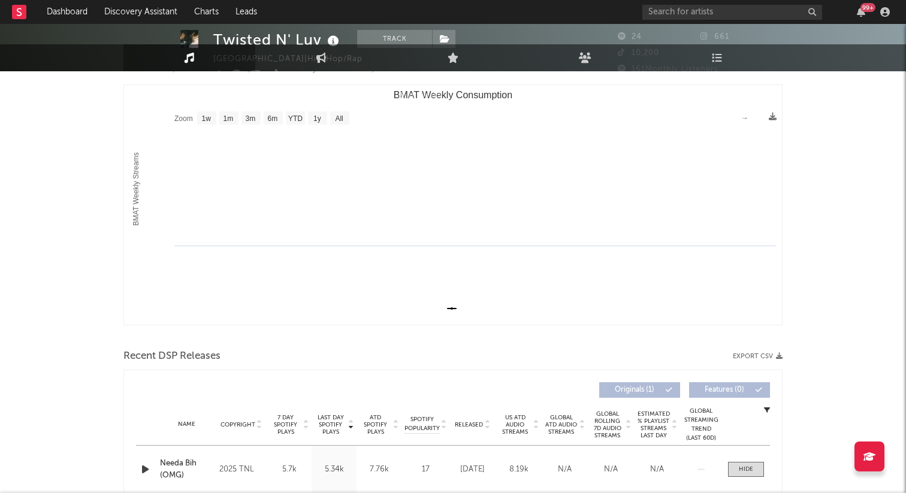
scroll to position [0, 0]
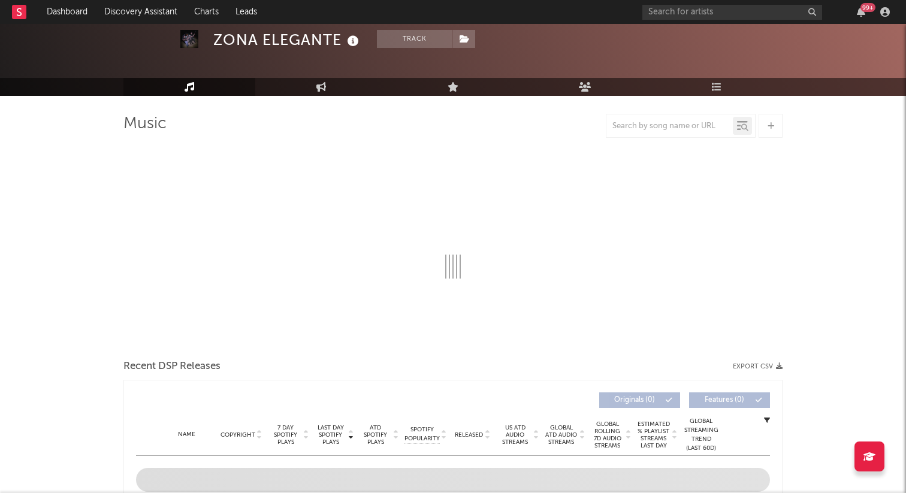
select select "1w"
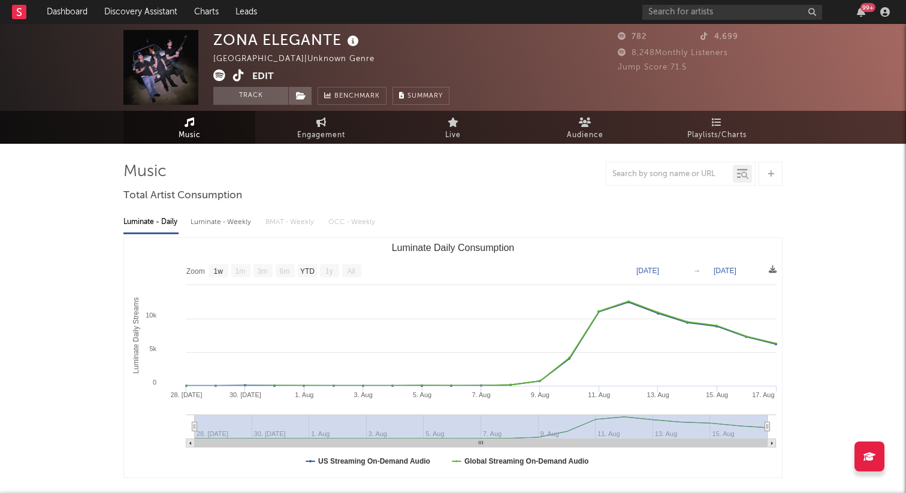
click at [240, 74] on icon at bounding box center [238, 76] width 11 height 12
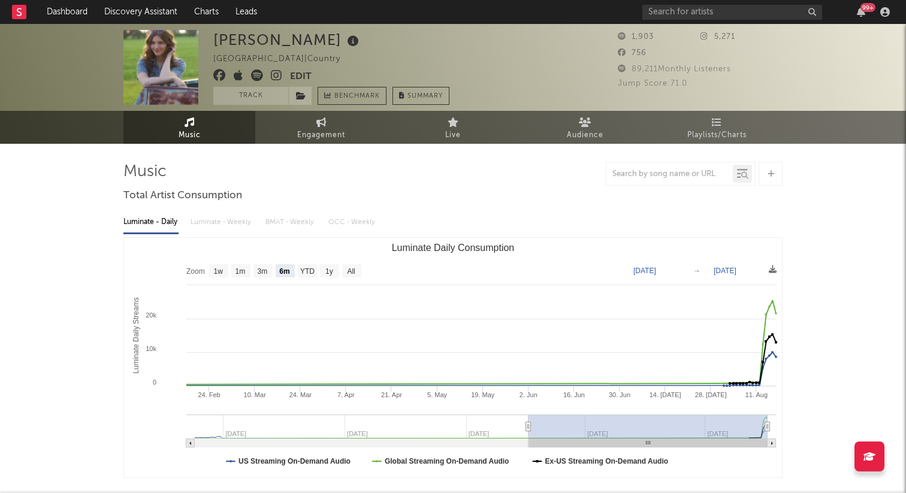
select select "6m"
click at [672, 13] on input "text" at bounding box center [732, 12] width 180 height 15
click at [669, 14] on input "text" at bounding box center [732, 12] width 180 height 15
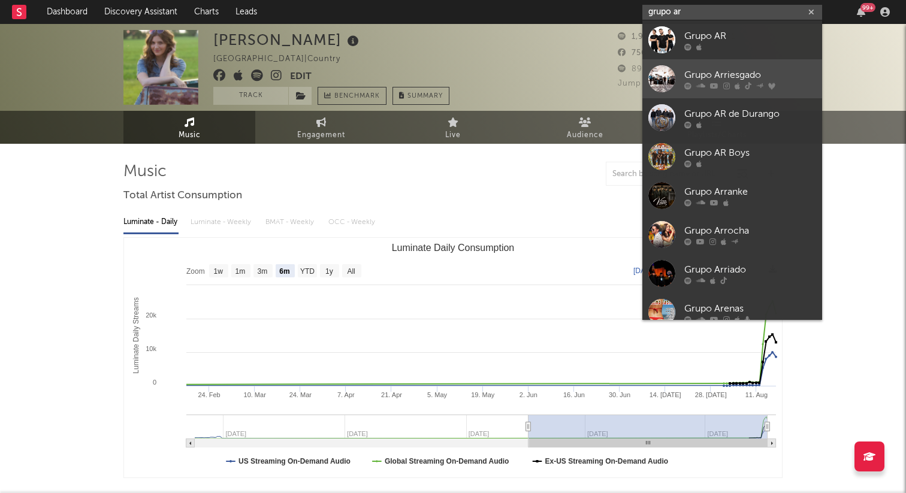
type input "grupo ar"
click at [698, 74] on div "Grupo Arriesgado" at bounding box center [750, 75] width 132 height 14
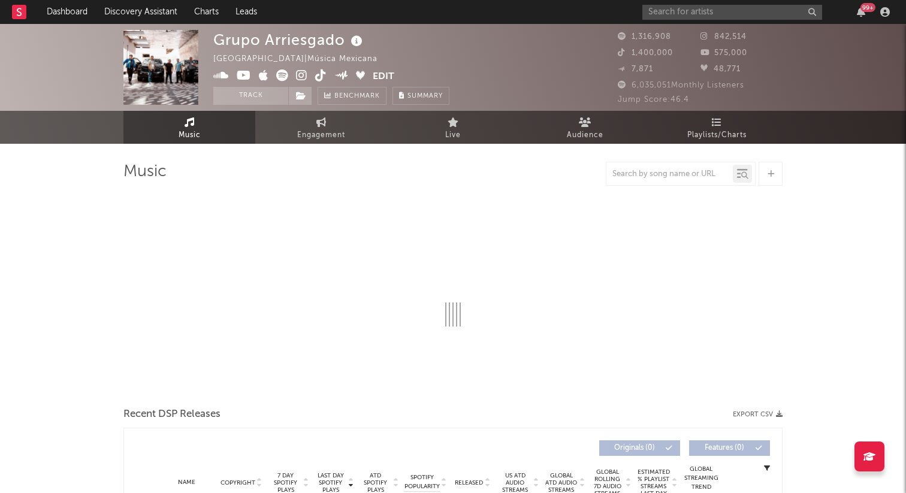
select select "6m"
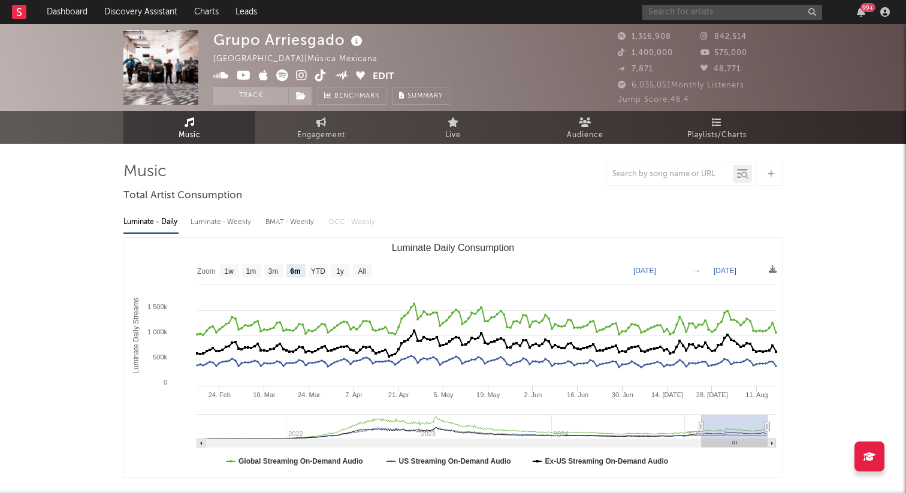
click at [702, 9] on input "text" at bounding box center [732, 12] width 180 height 15
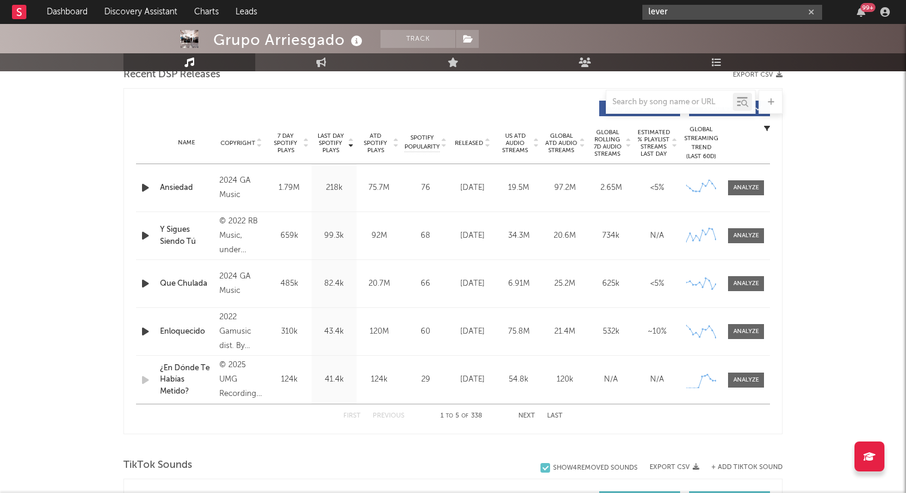
scroll to position [426, 0]
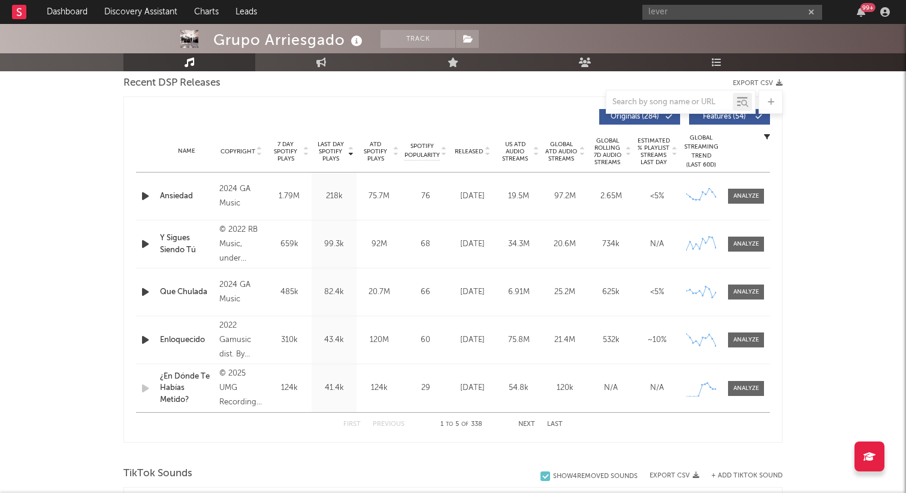
click at [469, 152] on span "Released" at bounding box center [469, 151] width 28 height 7
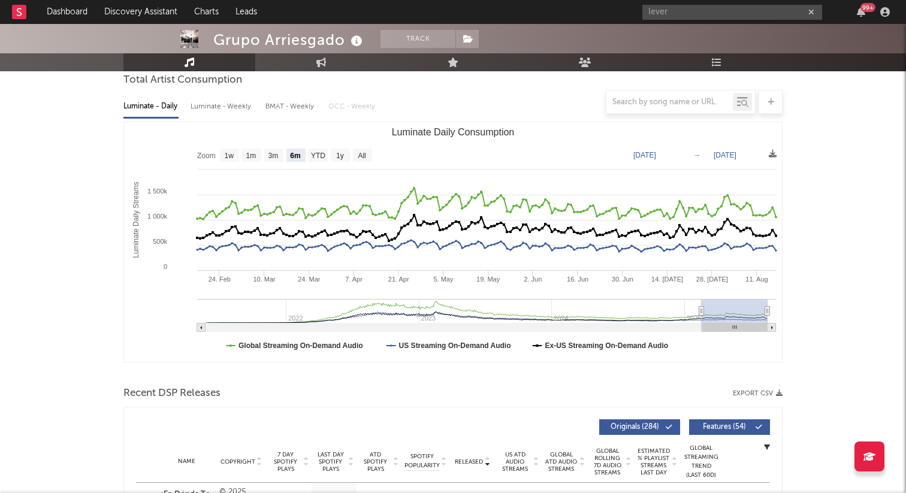
scroll to position [79, 0]
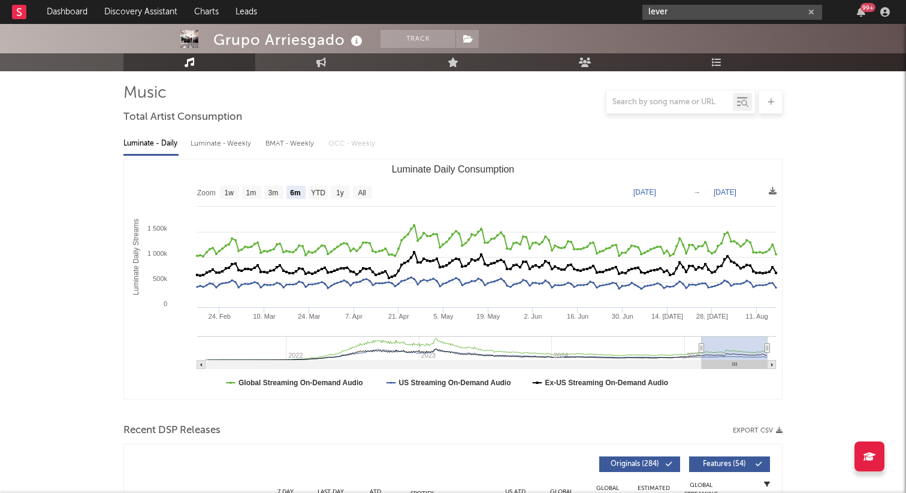
click at [673, 15] on input "lever" at bounding box center [732, 12] width 180 height 15
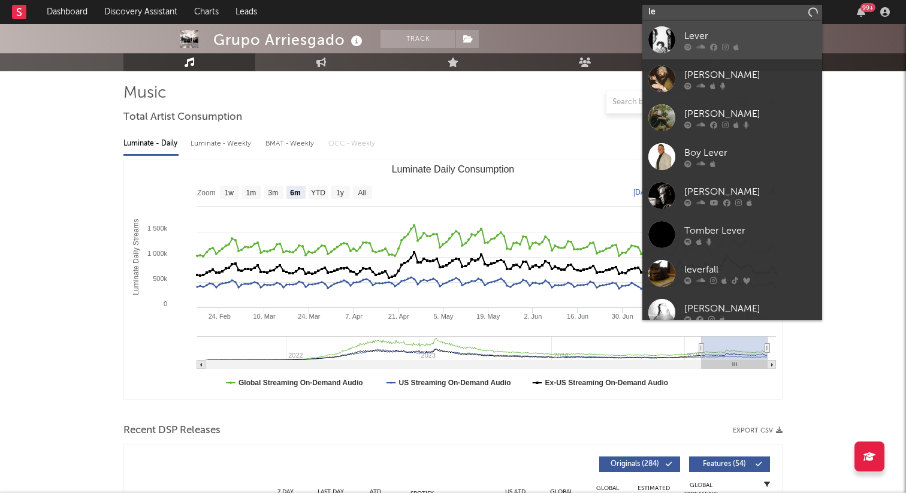
type input "l"
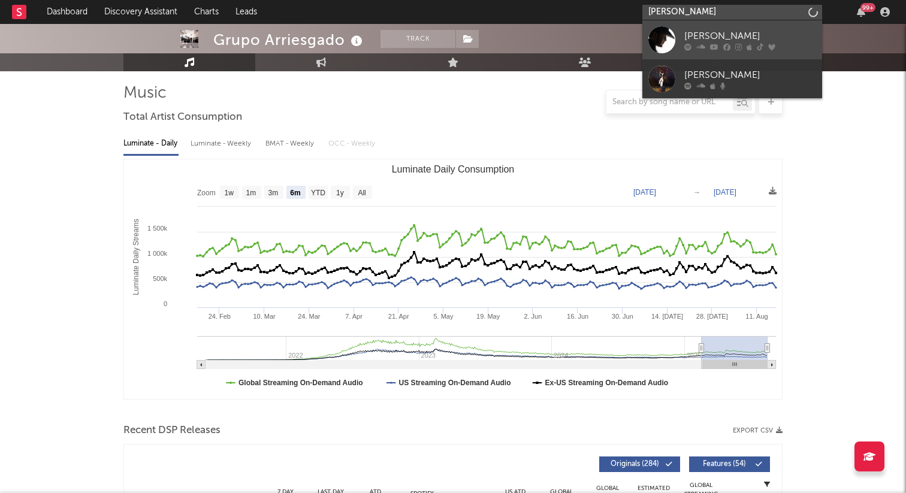
type input "eden munozc"
click at [689, 26] on link "Eden Muñoz" at bounding box center [732, 39] width 180 height 39
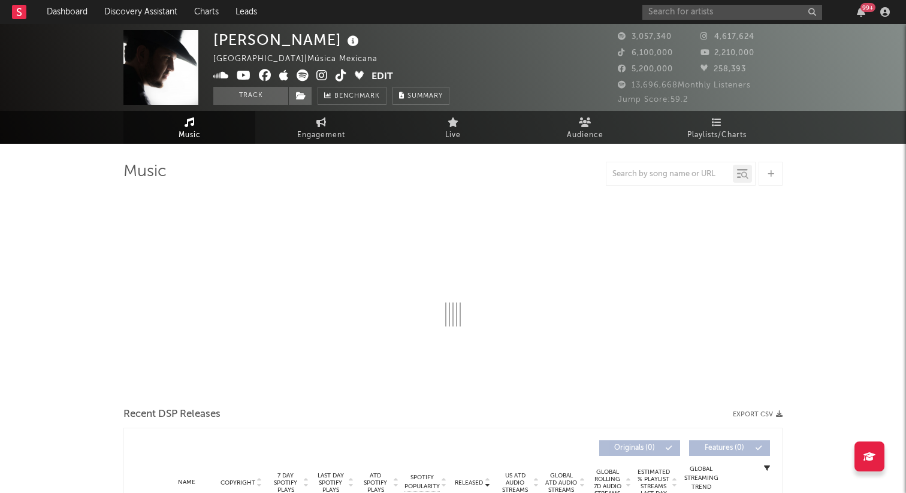
select select "6m"
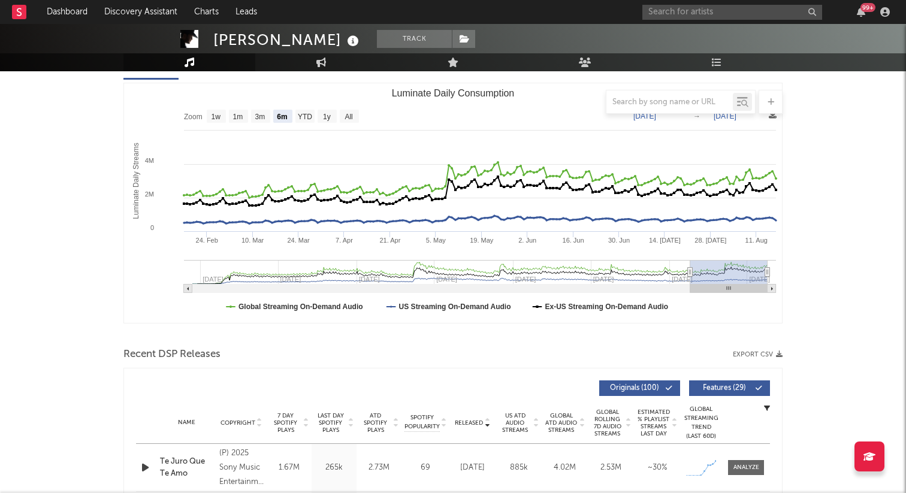
scroll to position [153, 0]
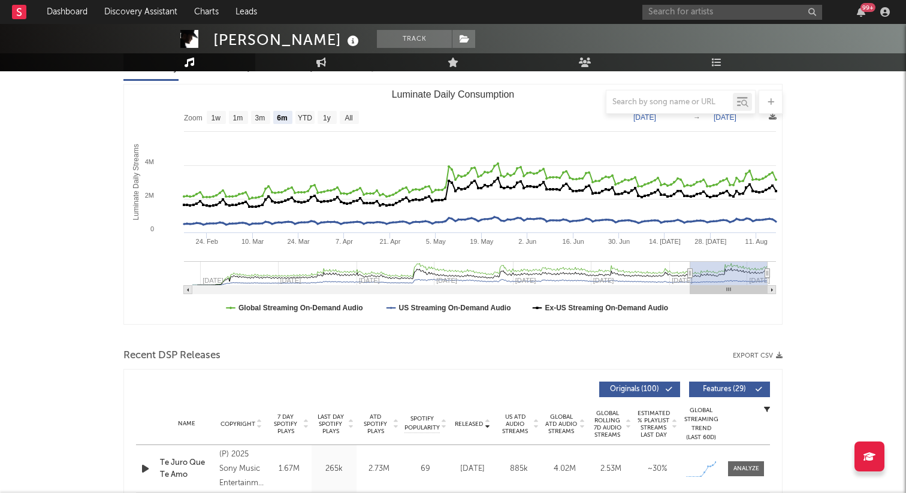
type input "2024-04-24"
type input "2024-10-22"
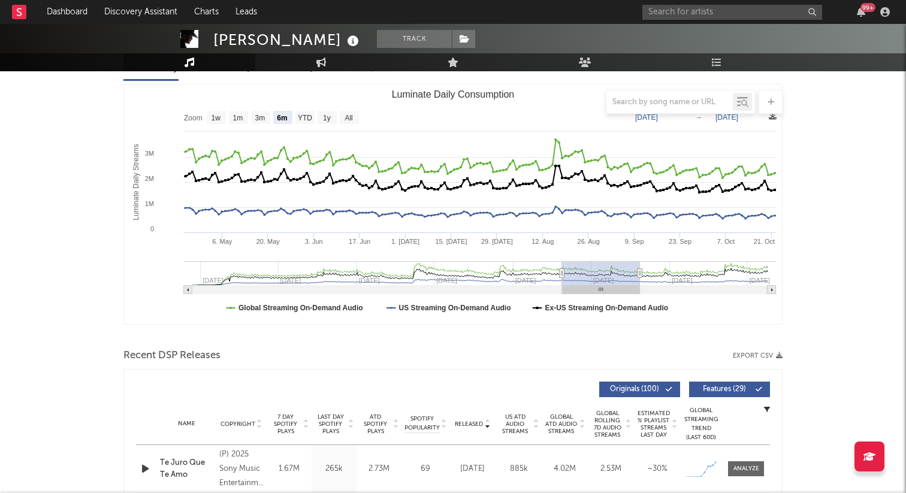
click at [602, 279] on g "Luminate Daily Consumption" at bounding box center [480, 277] width 592 height 33
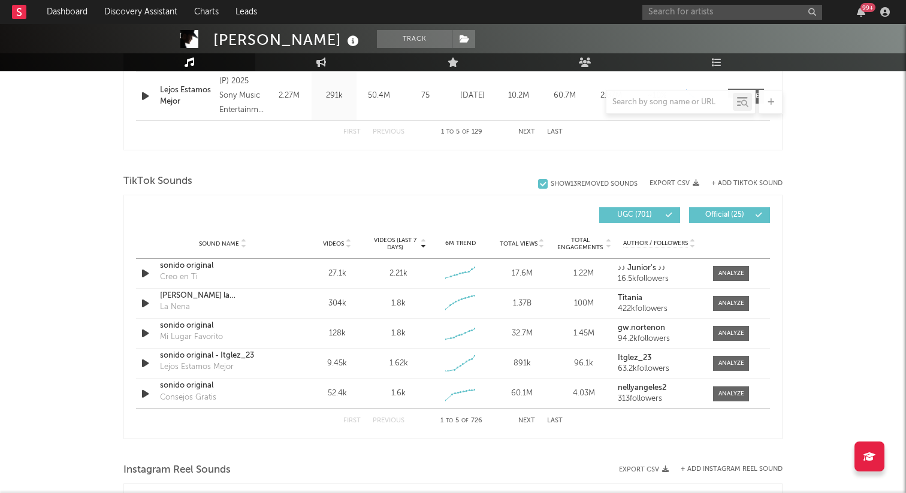
scroll to position [738, 0]
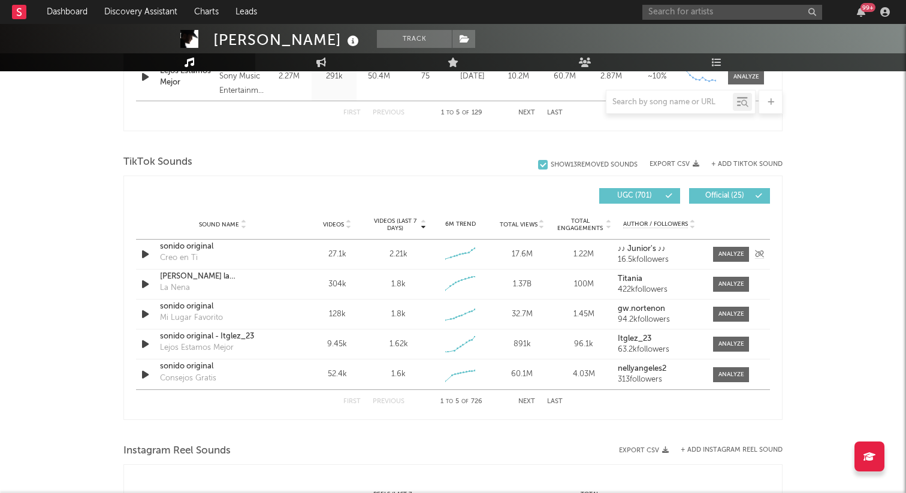
click at [144, 253] on icon "button" at bounding box center [145, 254] width 13 height 15
click at [144, 253] on icon "button" at bounding box center [144, 254] width 11 height 15
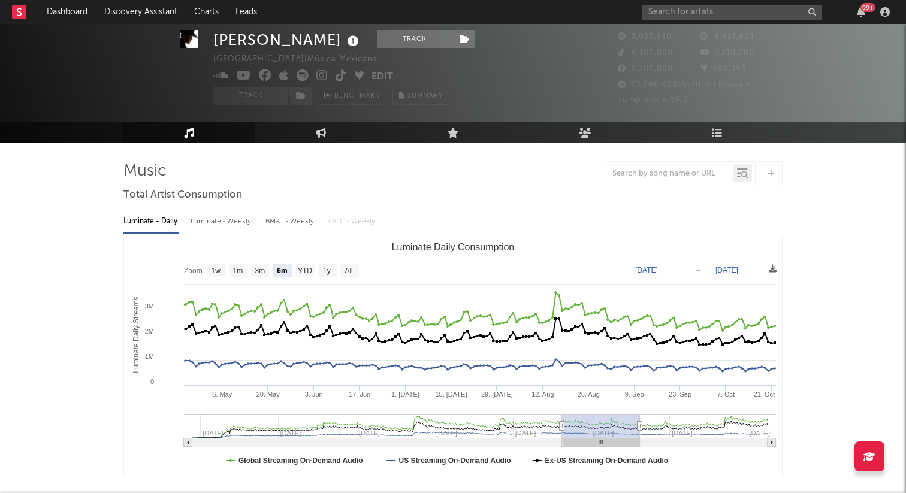
scroll to position [0, 0]
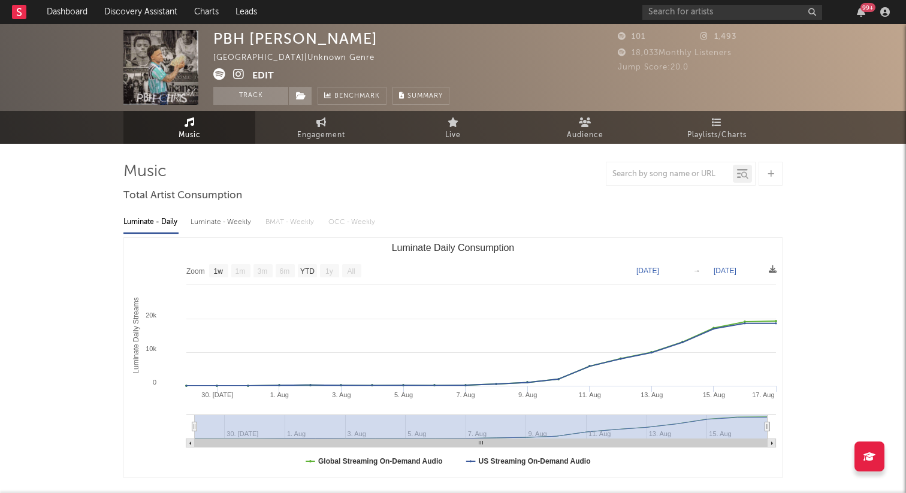
select select "1w"
click at [714, 12] on input "text" at bounding box center [732, 12] width 180 height 15
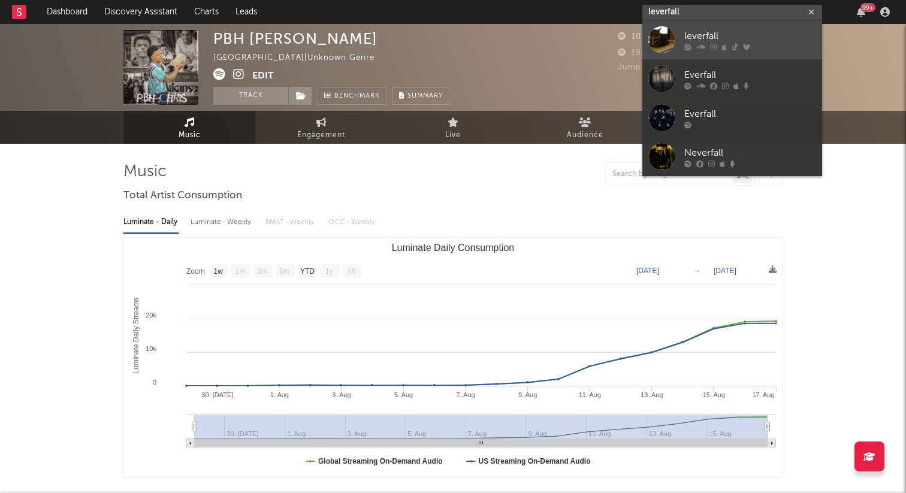
type input "leverfall"
click at [728, 41] on div "leverfall" at bounding box center [750, 36] width 132 height 14
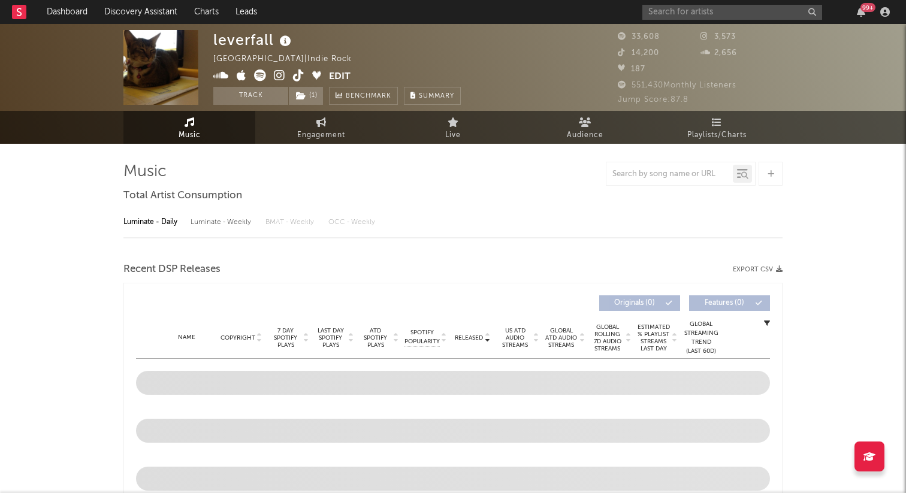
select select "6m"
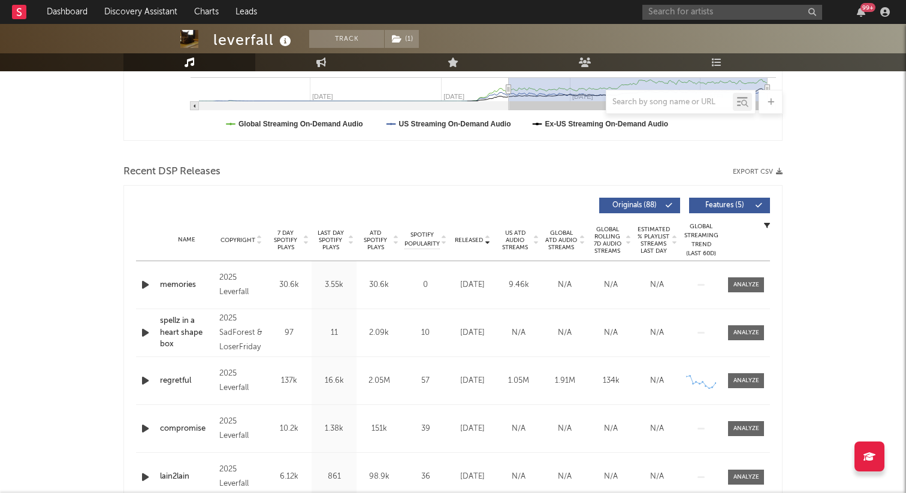
scroll to position [374, 0]
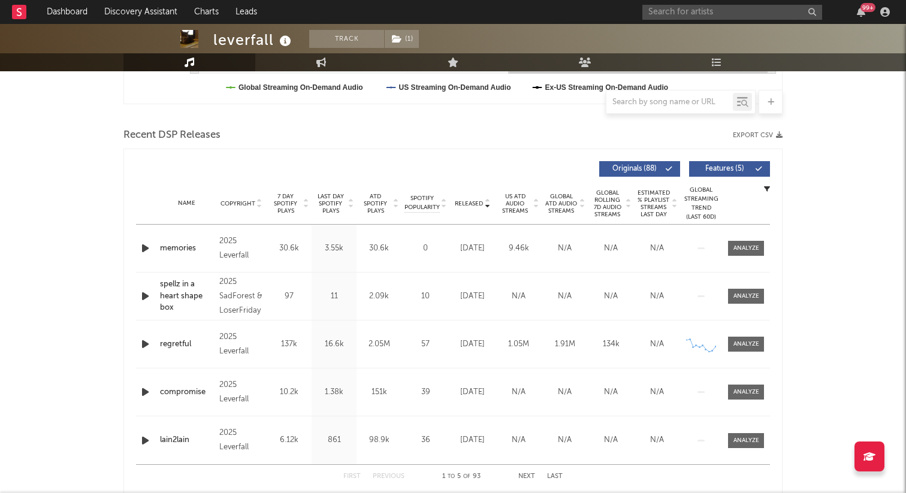
click at [145, 246] on icon "button" at bounding box center [145, 248] width 13 height 15
click at [285, 207] on span "7 Day Spotify Plays" at bounding box center [286, 204] width 32 height 22
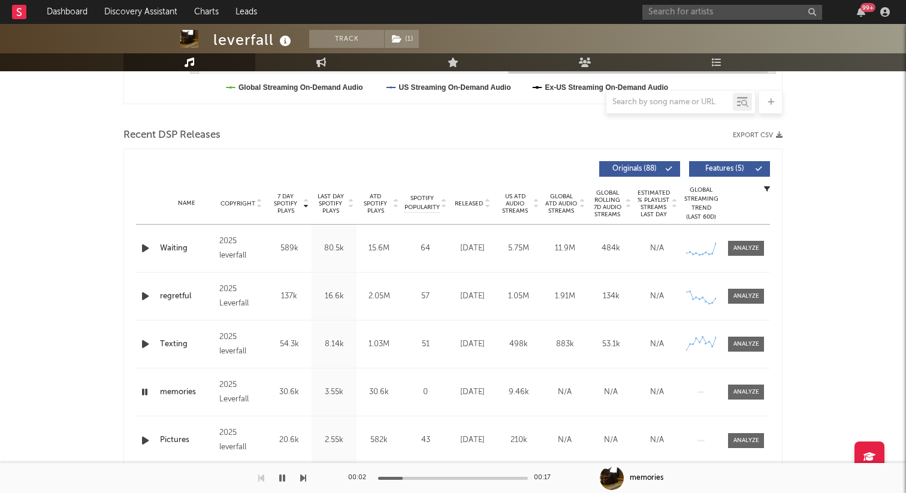
click at [143, 243] on icon "button" at bounding box center [145, 248] width 13 height 15
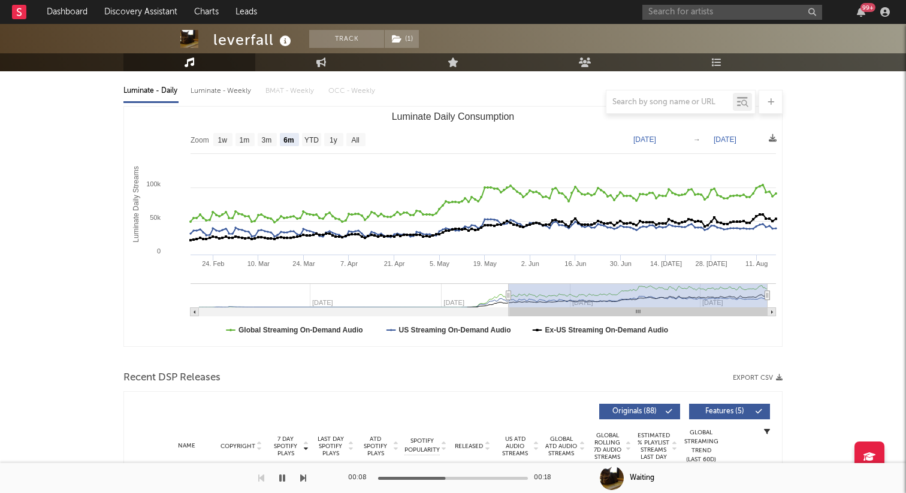
scroll to position [276, 0]
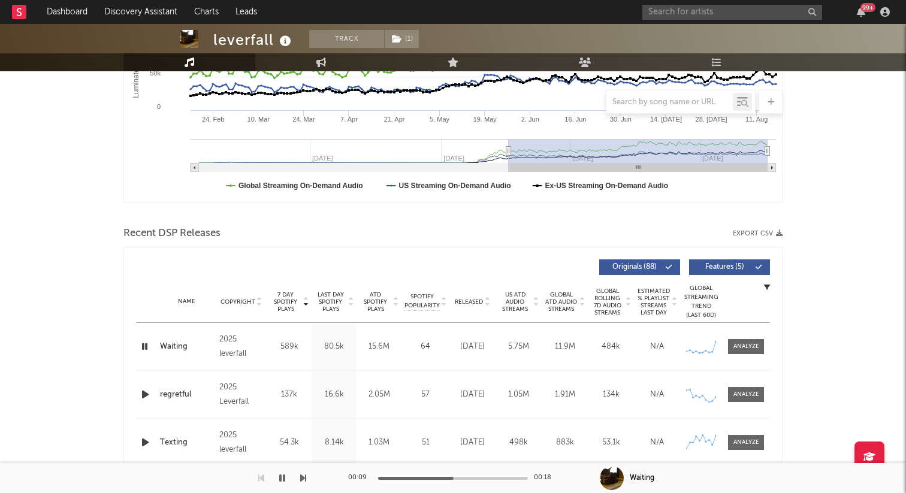
click at [739, 337] on div "Name Waiting Copyright 2025 leverfall Label leverfall Album Names Waiting Compo…" at bounding box center [453, 346] width 634 height 47
click at [739, 345] on div at bounding box center [746, 346] width 26 height 9
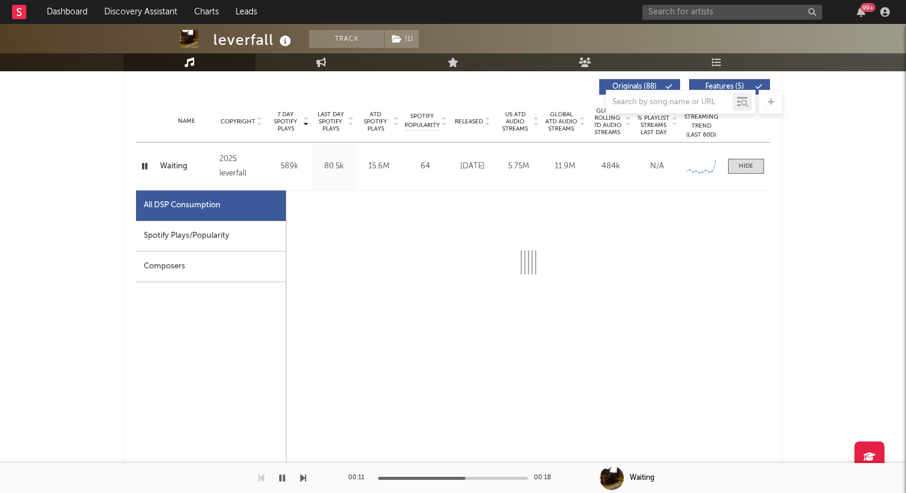
select select "6m"
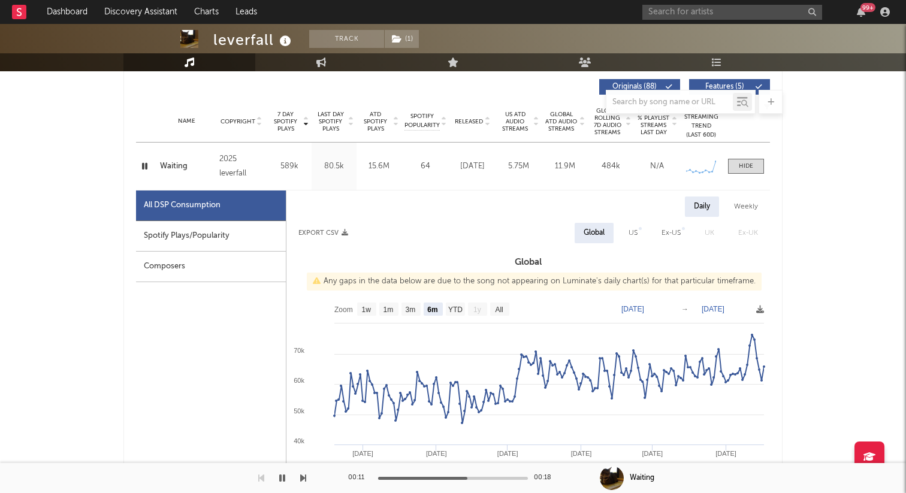
scroll to position [463, 0]
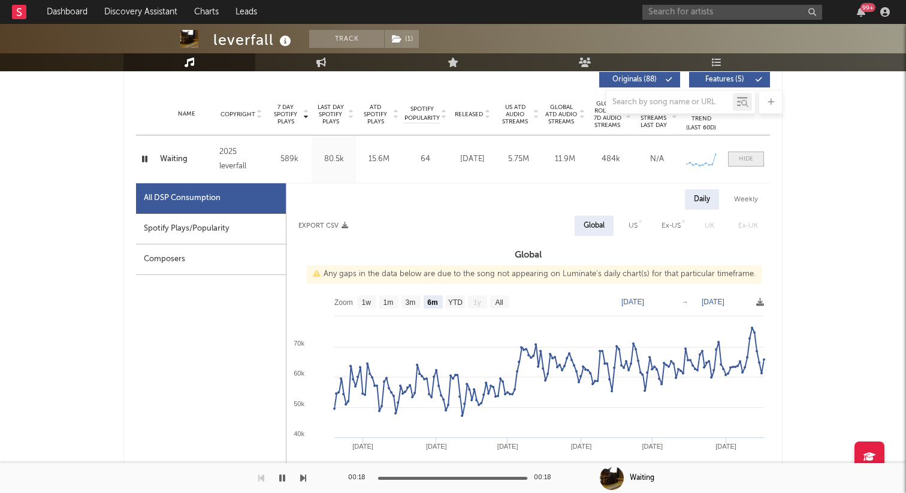
click at [735, 154] on span at bounding box center [746, 159] width 36 height 15
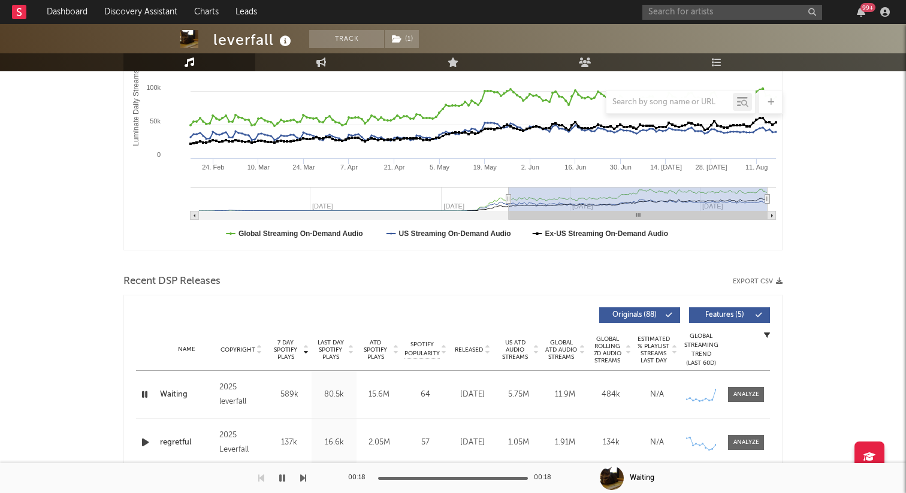
scroll to position [0, 0]
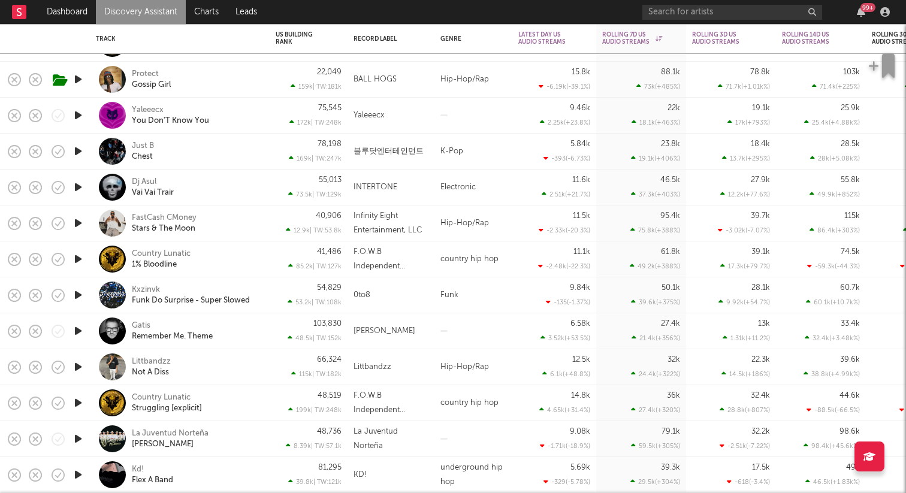
click at [149, 9] on link "Discovery Assistant" at bounding box center [141, 12] width 90 height 24
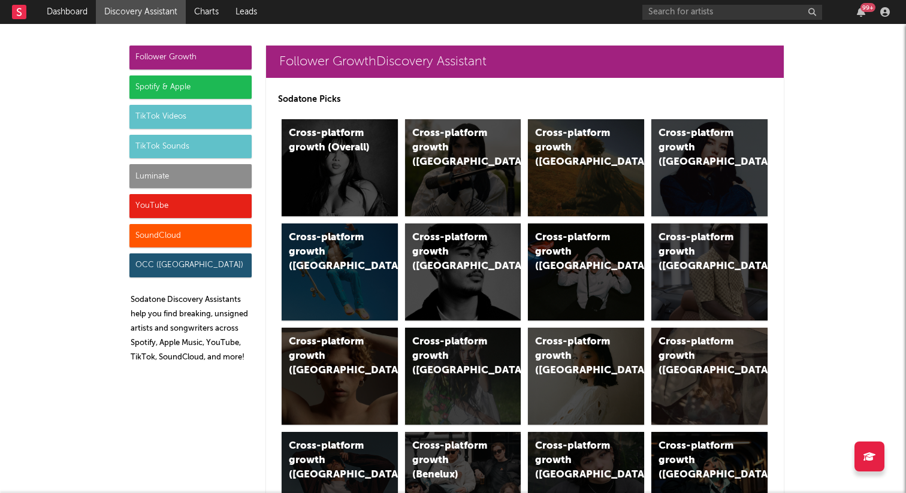
click at [190, 170] on div "Luminate" at bounding box center [190, 176] width 122 height 24
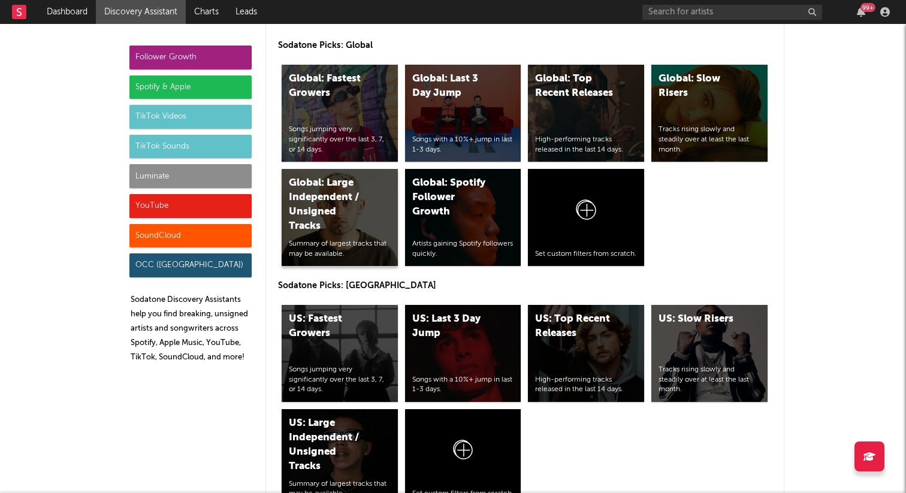
scroll to position [5327, 0]
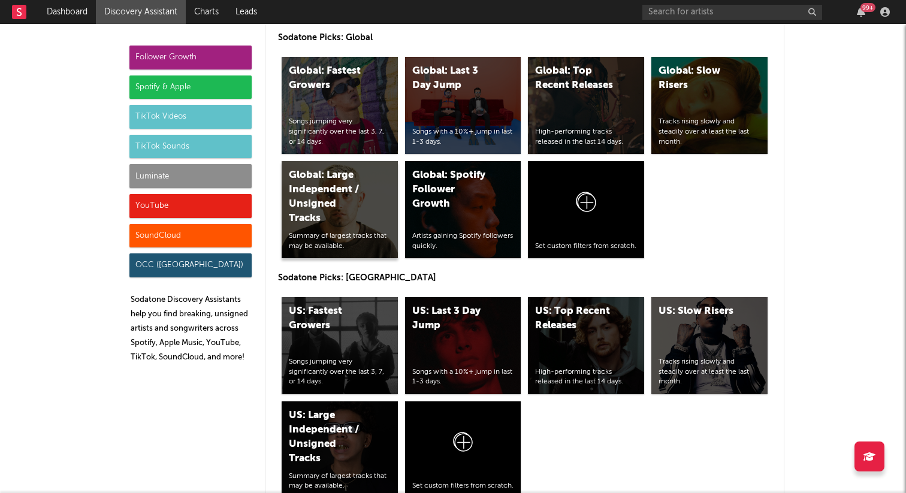
click at [355, 303] on div "US: Fastest Growers Songs jumping very significantly over the last 3, 7, or 14 …" at bounding box center [340, 345] width 116 height 97
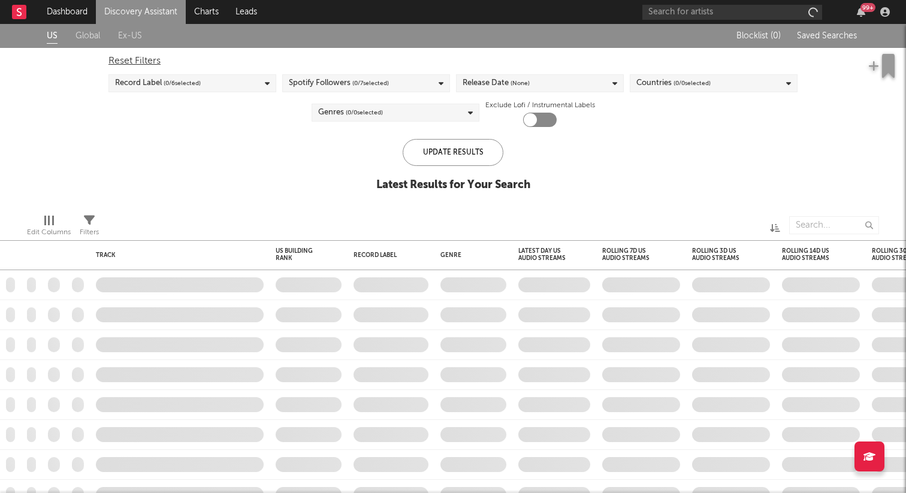
checkbox input "true"
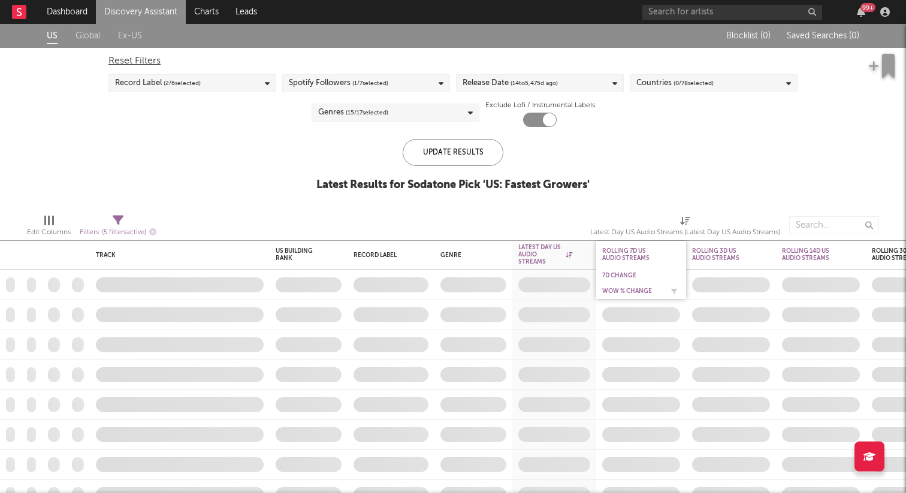
click at [634, 286] on div "WoW % Change" at bounding box center [641, 291] width 78 height 12
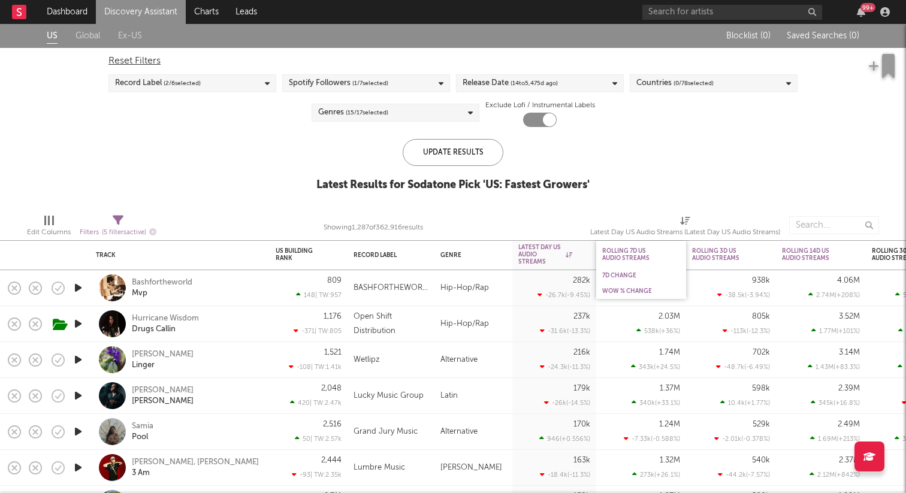
click at [647, 284] on div "WoW % Change" at bounding box center [641, 291] width 90 height 16
click at [644, 286] on div "WoW % Change" at bounding box center [641, 291] width 78 height 12
click at [640, 290] on div "WoW % Change" at bounding box center [632, 291] width 60 height 7
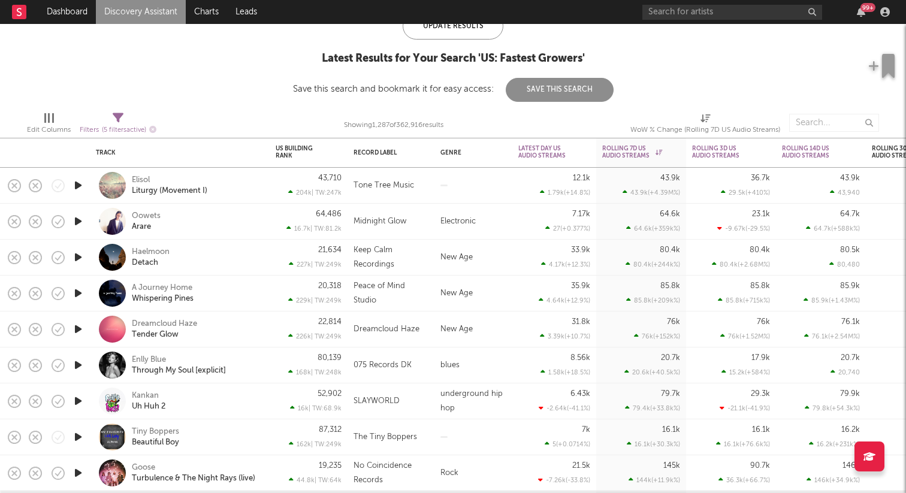
click at [78, 222] on icon "button" at bounding box center [78, 221] width 13 height 15
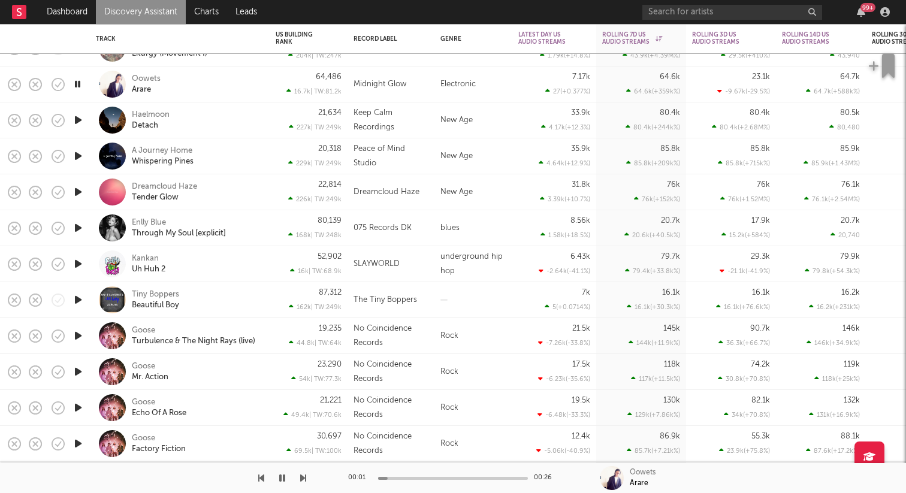
click at [76, 230] on icon "button" at bounding box center [78, 228] width 13 height 15
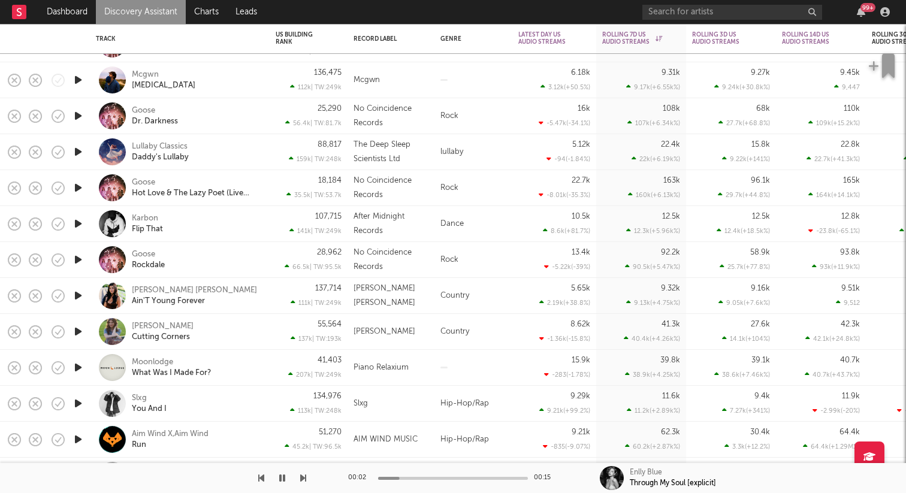
click at [81, 221] on icon "button" at bounding box center [78, 223] width 13 height 15
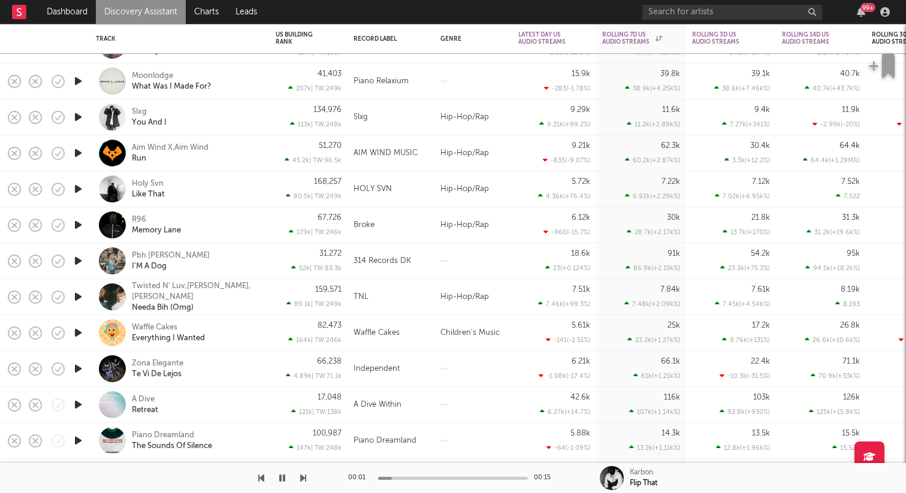
click at [81, 219] on icon "button" at bounding box center [78, 225] width 13 height 15
click at [74, 190] on icon "button" at bounding box center [78, 189] width 13 height 15
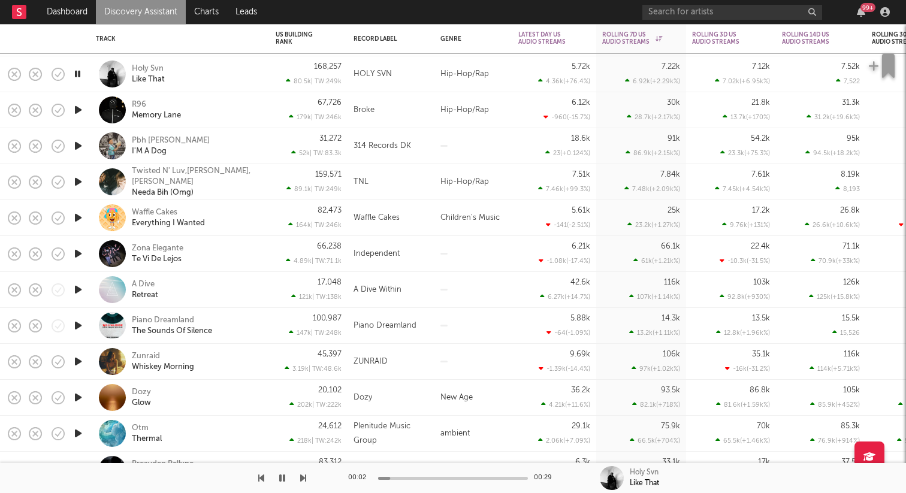
click at [78, 138] on icon "button" at bounding box center [78, 145] width 13 height 15
click at [143, 143] on div "Pbh Chris" at bounding box center [171, 140] width 78 height 11
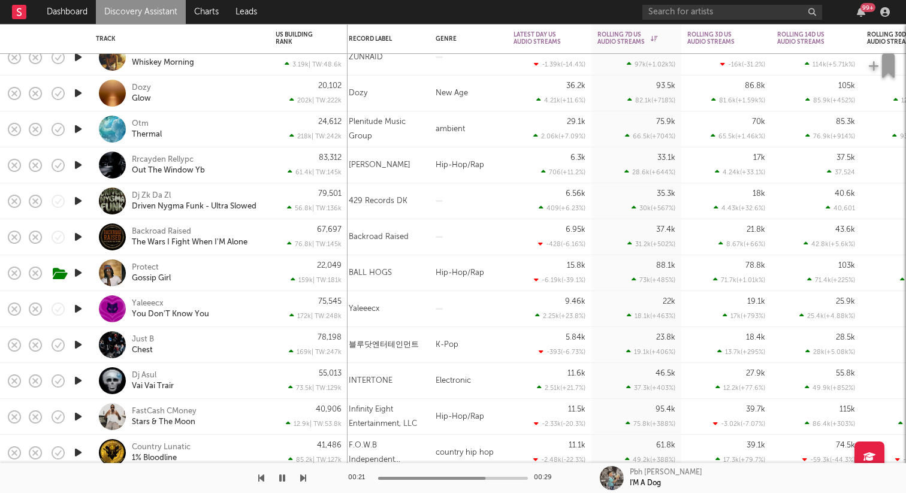
click at [77, 128] on icon "button" at bounding box center [78, 129] width 13 height 15
click at [76, 165] on icon "button" at bounding box center [78, 165] width 13 height 15
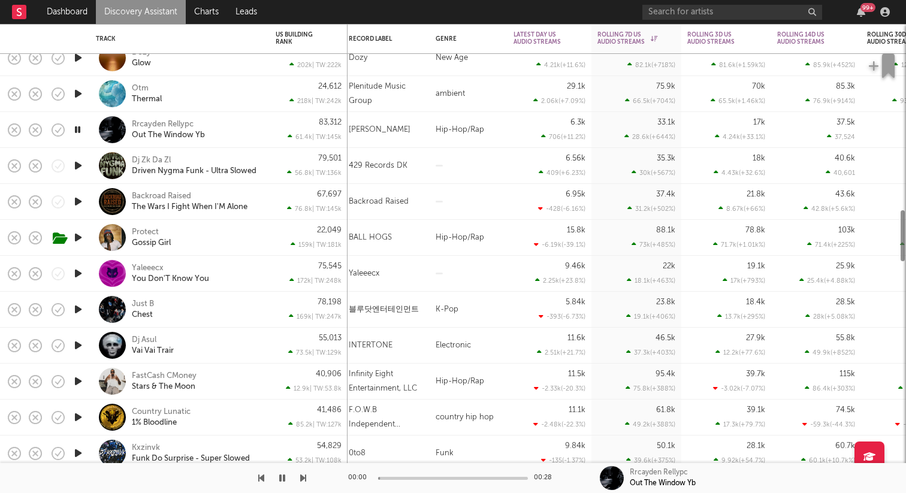
click at [76, 165] on icon "button" at bounding box center [78, 165] width 13 height 15
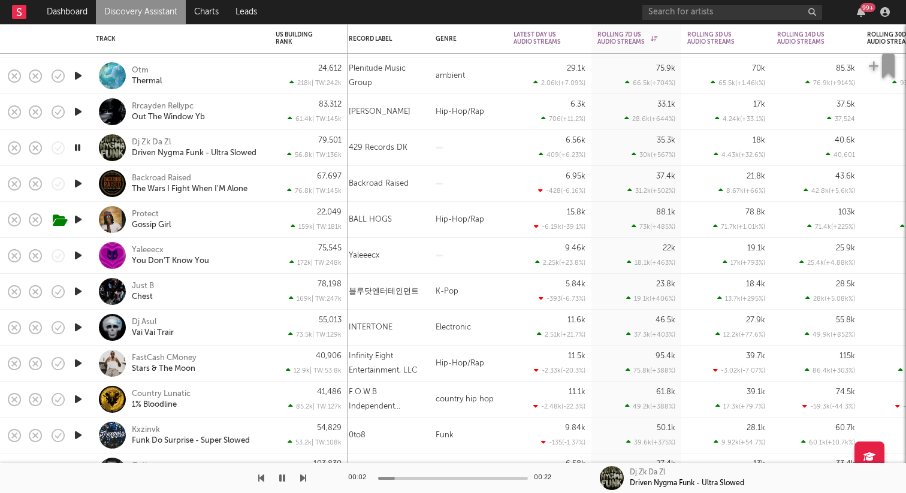
click at [77, 181] on icon "button" at bounding box center [78, 183] width 13 height 15
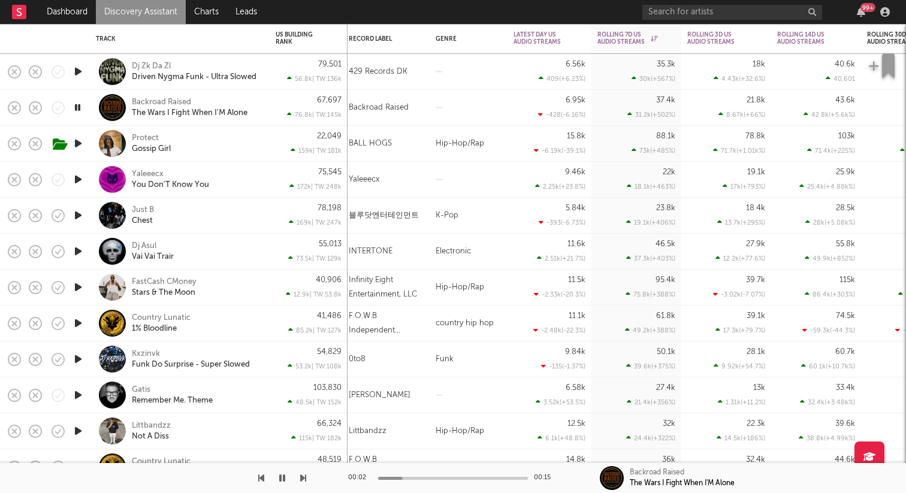
click at [76, 182] on icon "button" at bounding box center [78, 179] width 13 height 15
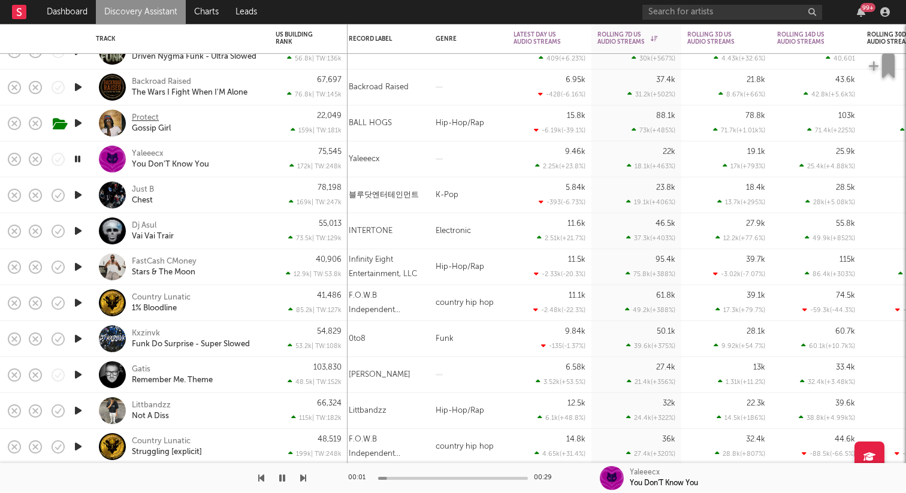
click at [140, 114] on div "Protect" at bounding box center [145, 118] width 27 height 11
click at [150, 152] on div "Yaleeecx" at bounding box center [148, 154] width 32 height 11
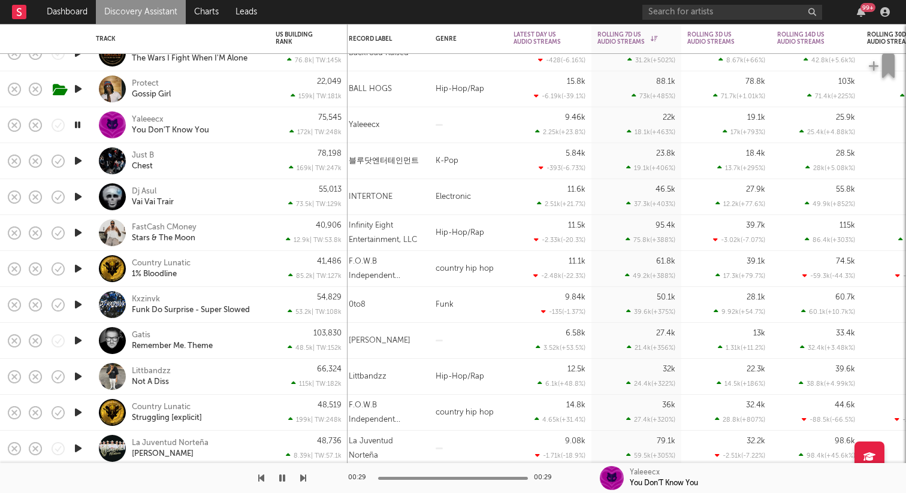
click at [76, 160] on icon "button" at bounding box center [78, 160] width 13 height 15
click at [141, 155] on div "Just B" at bounding box center [143, 155] width 22 height 11
click at [79, 188] on div at bounding box center [78, 197] width 24 height 36
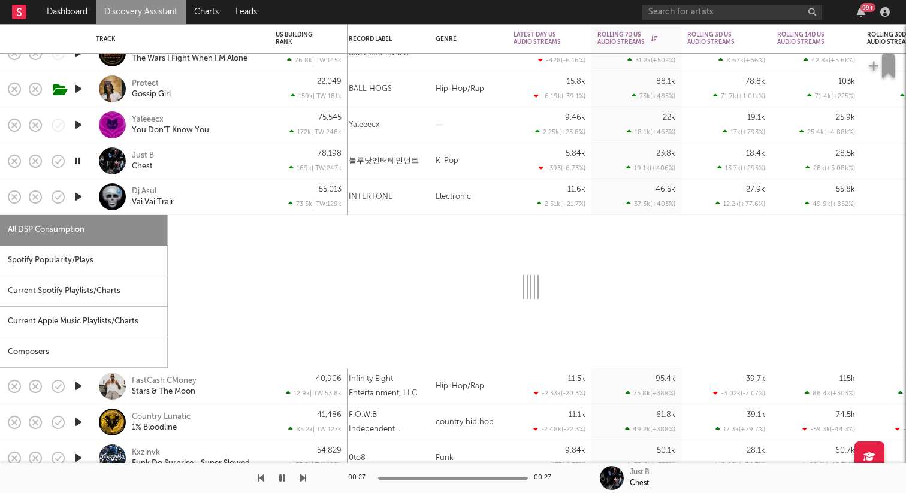
click at [79, 198] on icon "button" at bounding box center [78, 196] width 13 height 15
select select "1w"
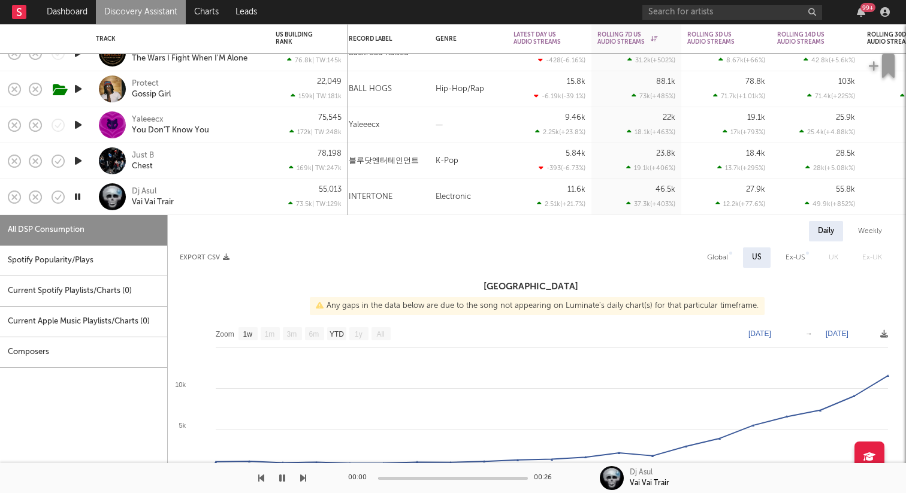
click at [96, 205] on div "Dj Asul Vai Vai Trair" at bounding box center [180, 196] width 168 height 35
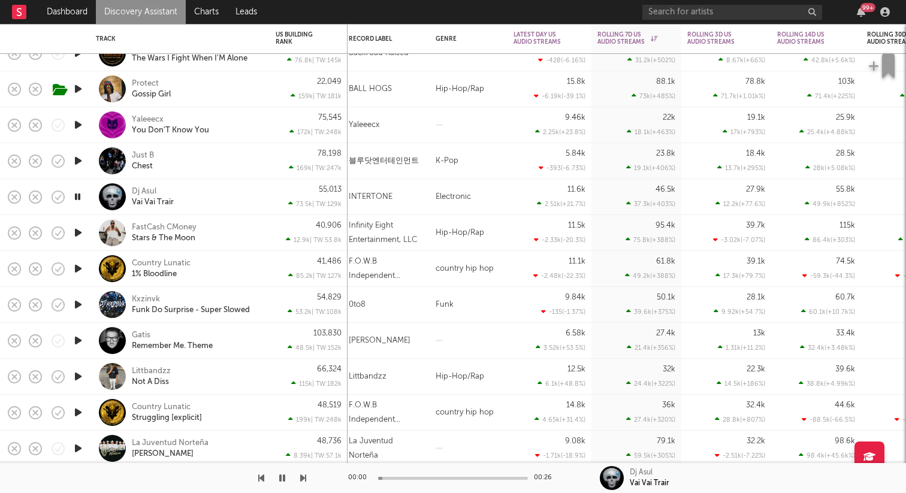
click at [77, 195] on icon "button" at bounding box center [77, 196] width 11 height 15
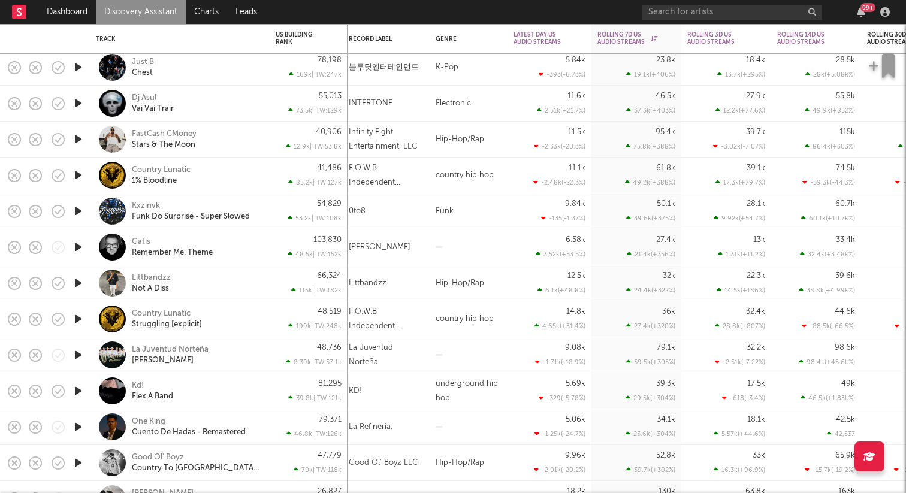
click at [77, 136] on icon "button" at bounding box center [78, 139] width 13 height 15
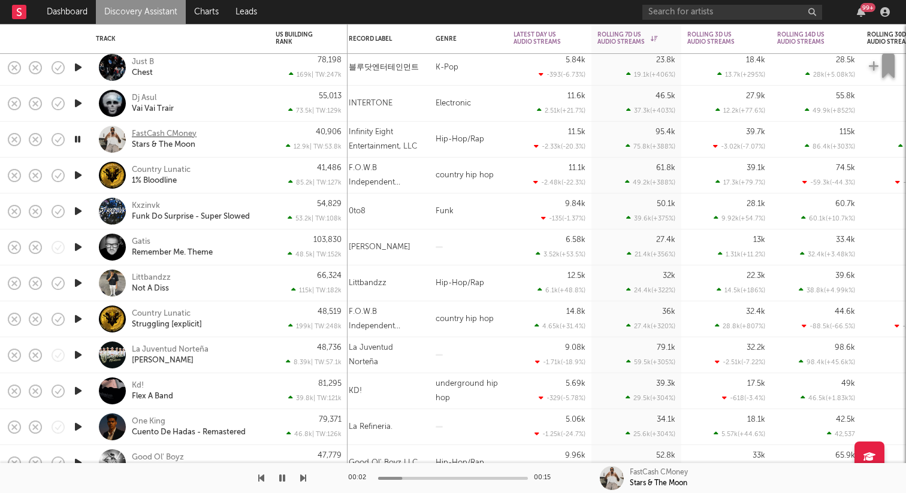
click at [168, 134] on div "FastCash CMoney" at bounding box center [164, 134] width 65 height 11
click at [83, 246] on icon "button" at bounding box center [78, 247] width 13 height 15
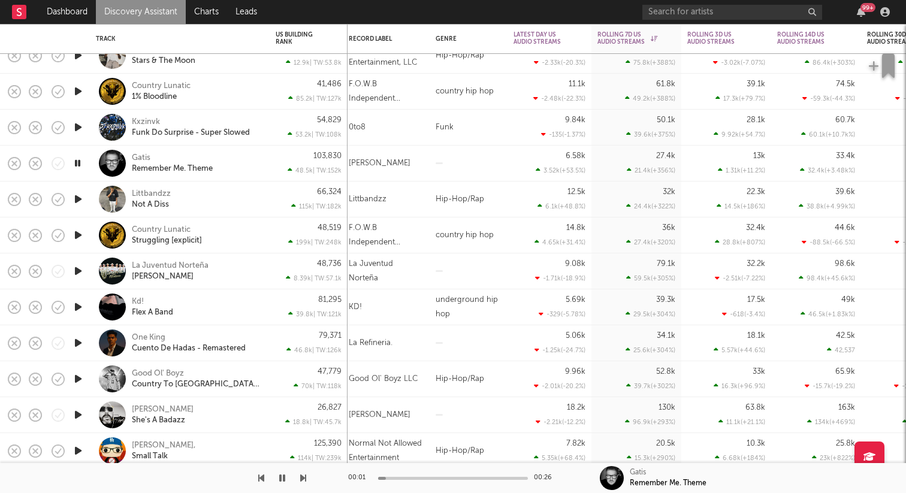
click at [80, 203] on icon "button" at bounding box center [78, 199] width 13 height 15
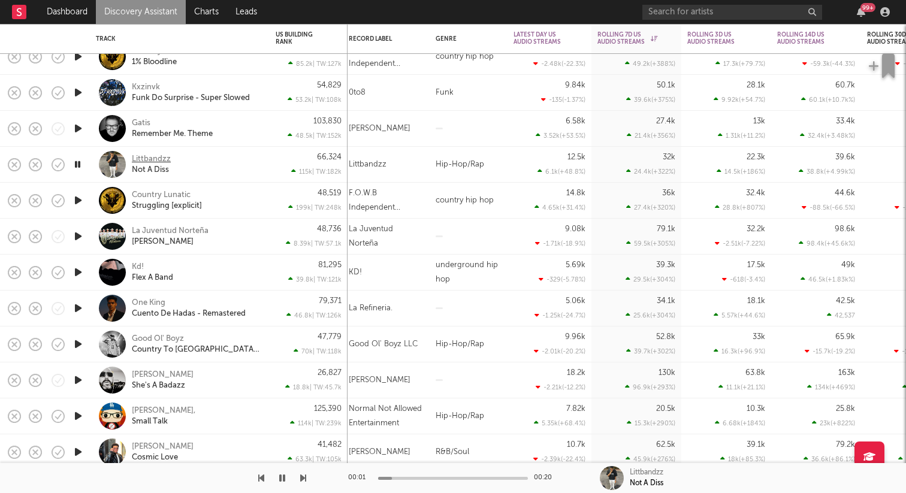
click at [151, 159] on div "Littbandzz" at bounding box center [151, 159] width 39 height 11
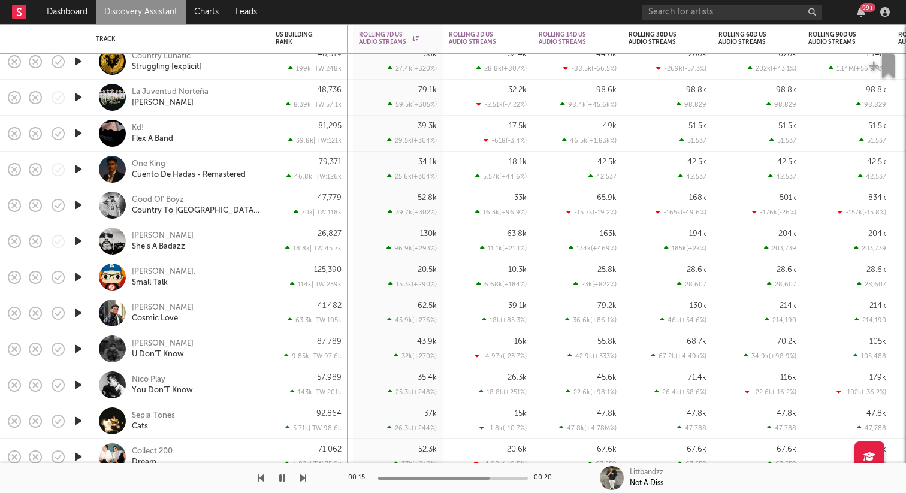
click at [79, 140] on icon "button" at bounding box center [78, 133] width 13 height 15
drag, startPoint x: 79, startPoint y: 171, endPoint x: 114, endPoint y: 227, distance: 65.5
click at [113, 227] on div "Gatis Remember Me. Theme Littbandzz Not A Diss Country Lunatic Struggling [expl…" at bounding box center [174, 107] width 348 height 4046
click at [138, 129] on div "Kd!" at bounding box center [138, 128] width 12 height 11
click at [78, 135] on icon "button" at bounding box center [77, 133] width 11 height 15
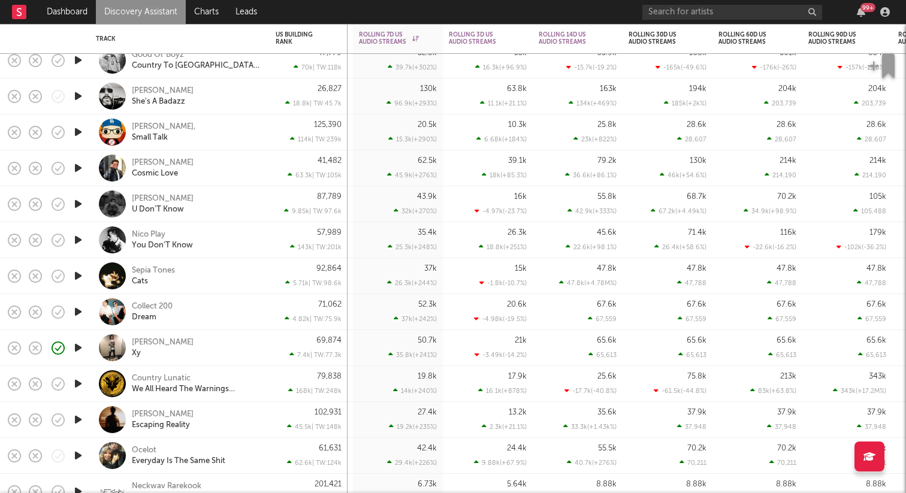
click at [77, 165] on icon "button" at bounding box center [78, 168] width 13 height 15
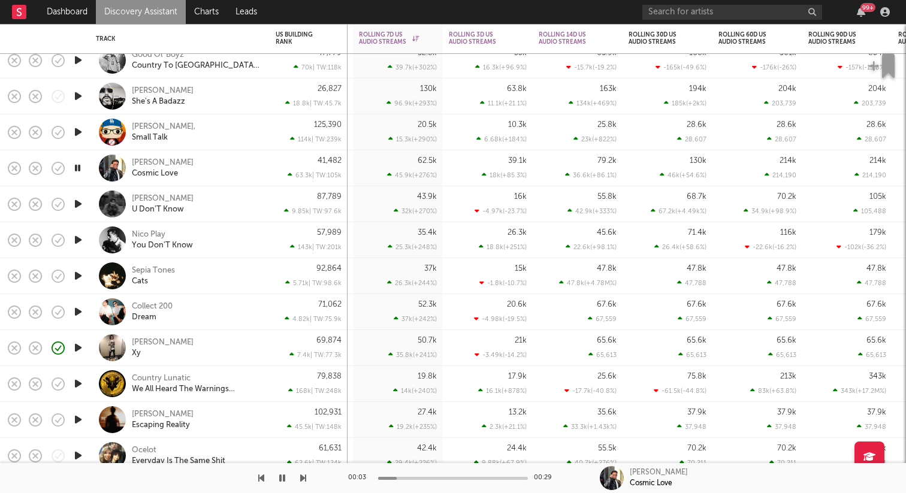
click at [80, 204] on icon "button" at bounding box center [78, 204] width 13 height 15
click at [74, 243] on icon "button" at bounding box center [78, 238] width 13 height 15
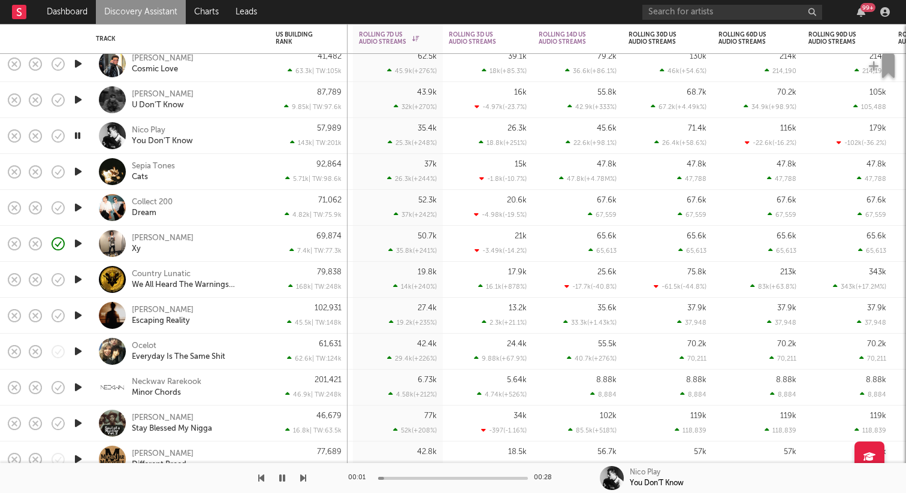
click at [77, 170] on icon "button" at bounding box center [78, 171] width 13 height 15
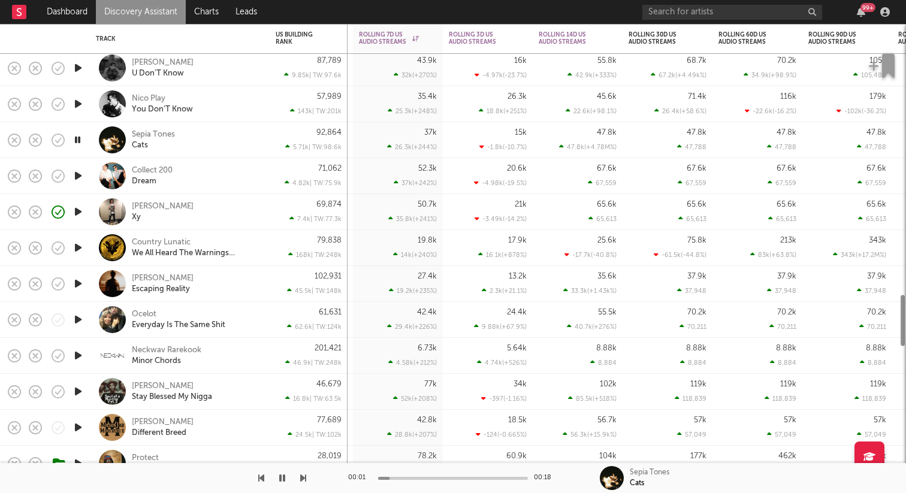
click at [76, 179] on icon "button" at bounding box center [78, 175] width 13 height 15
click at [161, 174] on div "Collect 200" at bounding box center [152, 170] width 41 height 11
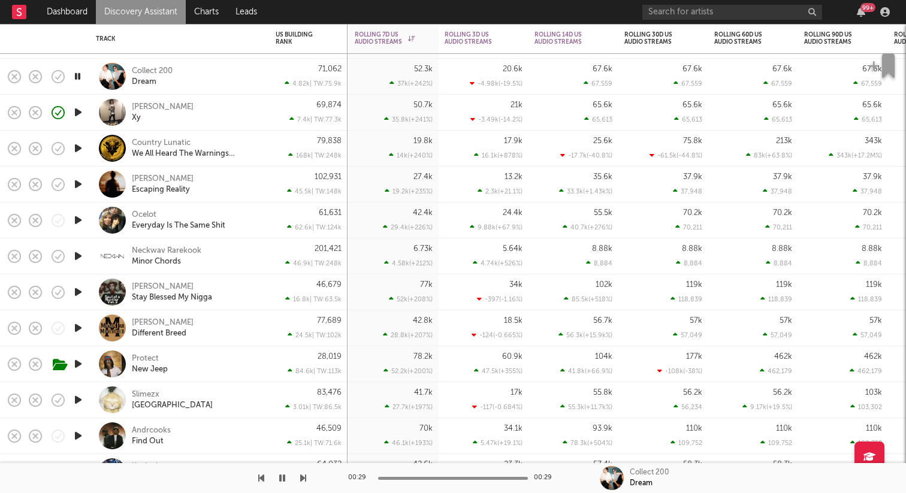
click at [78, 147] on icon "button" at bounding box center [78, 148] width 13 height 15
click at [78, 147] on icon "button" at bounding box center [77, 148] width 11 height 15
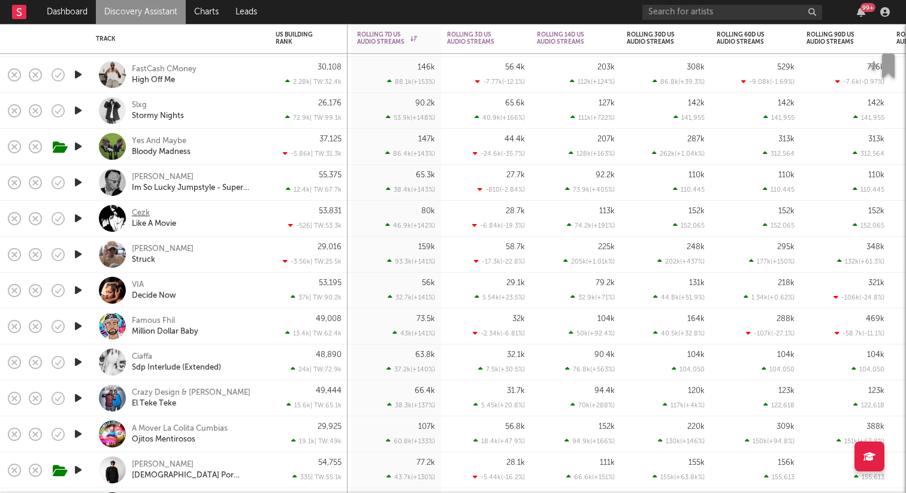
click at [143, 211] on div "Cezk" at bounding box center [141, 213] width 18 height 11
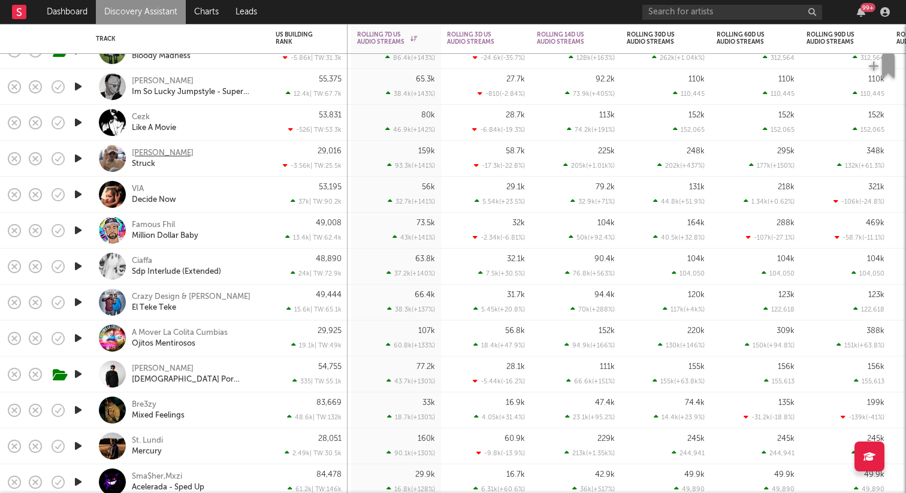
click at [157, 154] on div "Steven Rodriguez" at bounding box center [163, 153] width 62 height 11
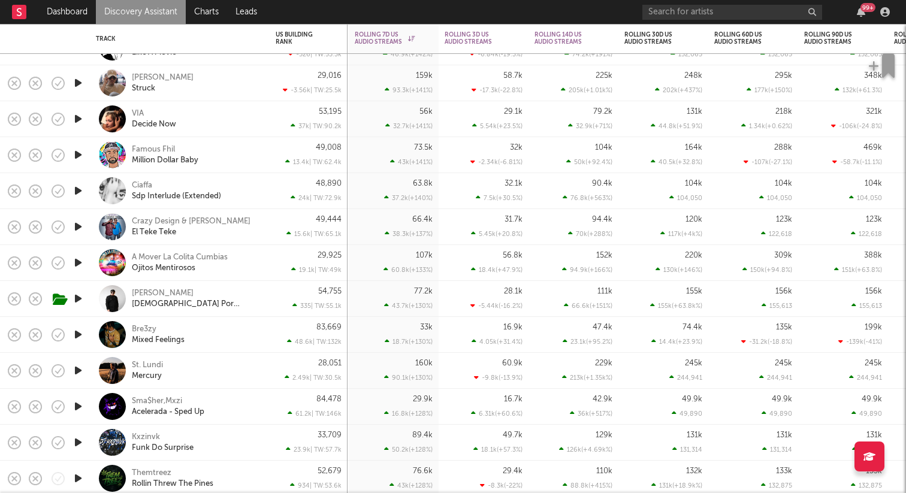
click at [83, 194] on icon "button" at bounding box center [78, 190] width 13 height 15
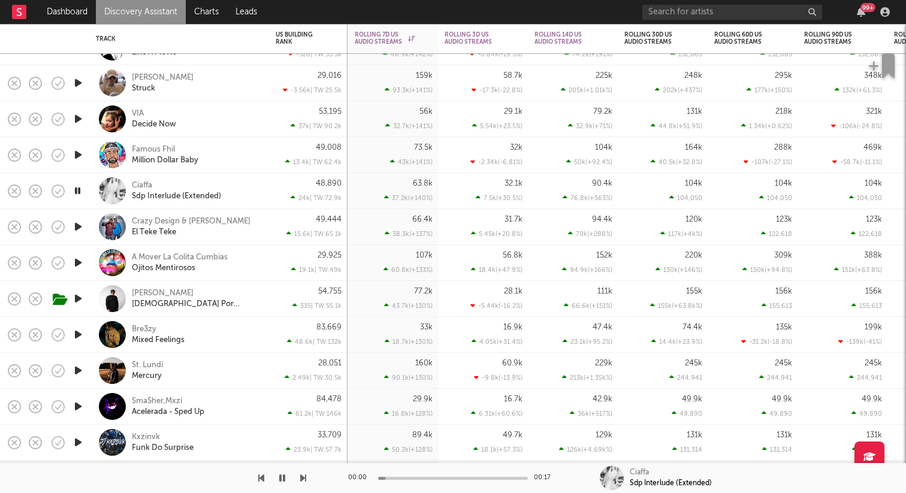
click at [80, 218] on div at bounding box center [78, 227] width 24 height 36
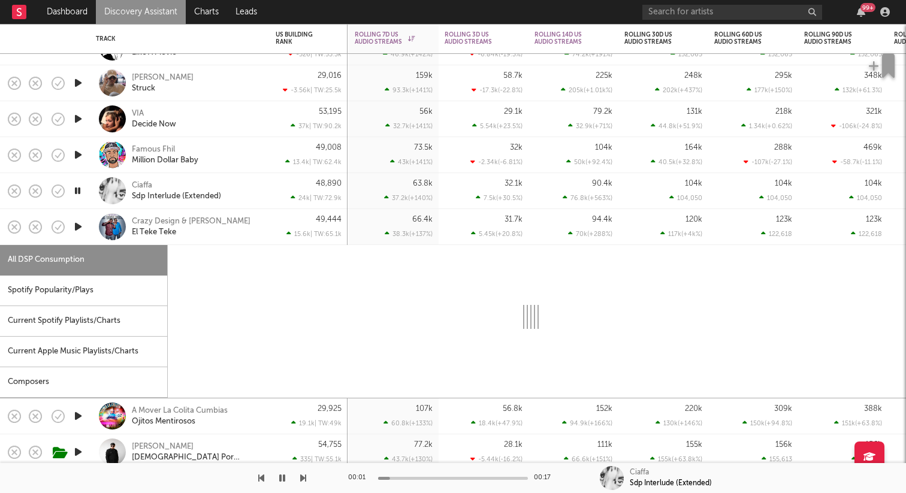
click at [77, 231] on icon "button" at bounding box center [78, 226] width 13 height 15
select select "1w"
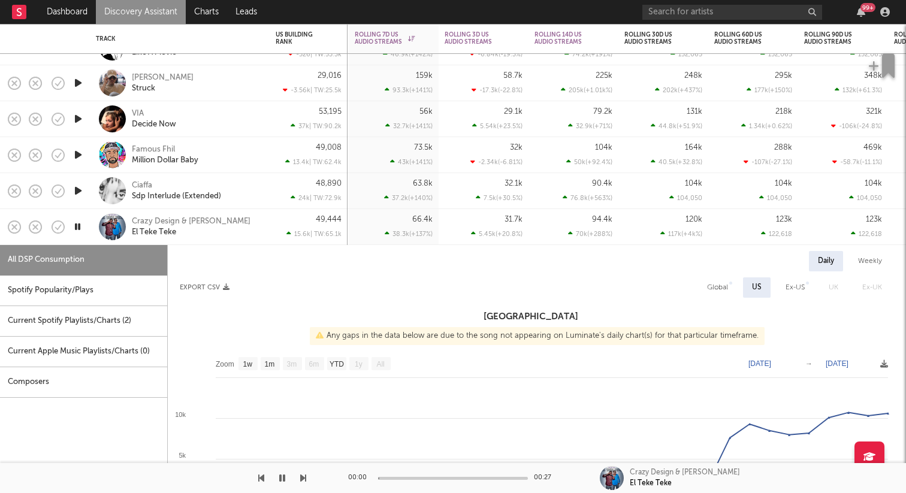
click at [87, 233] on div at bounding box center [78, 227] width 24 height 36
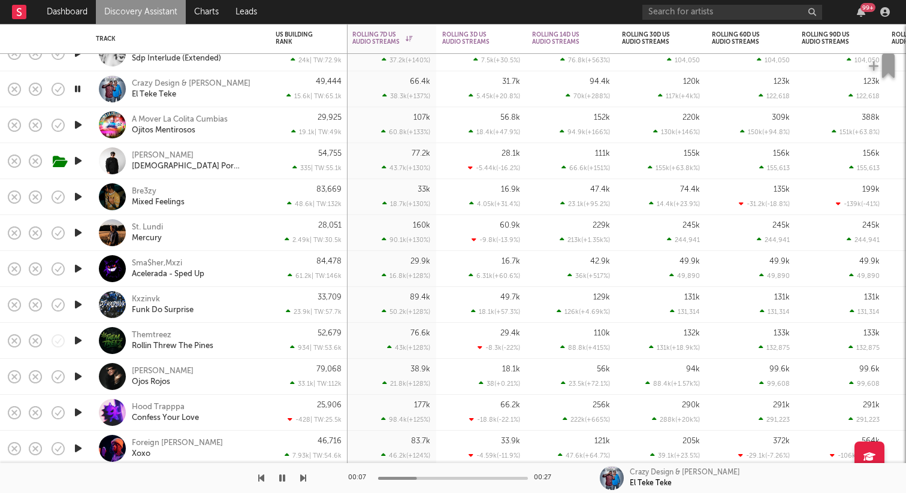
click at [77, 204] on div at bounding box center [78, 197] width 24 height 36
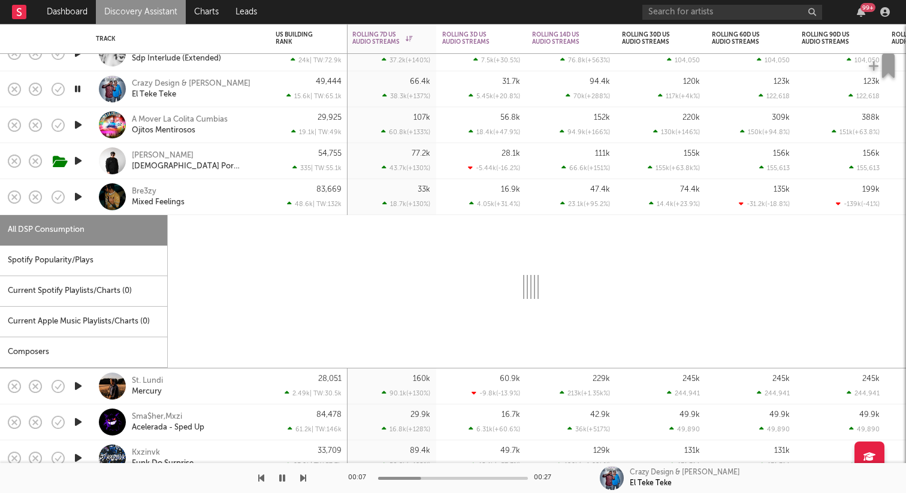
click at [78, 198] on icon "button" at bounding box center [78, 196] width 13 height 15
select select "6m"
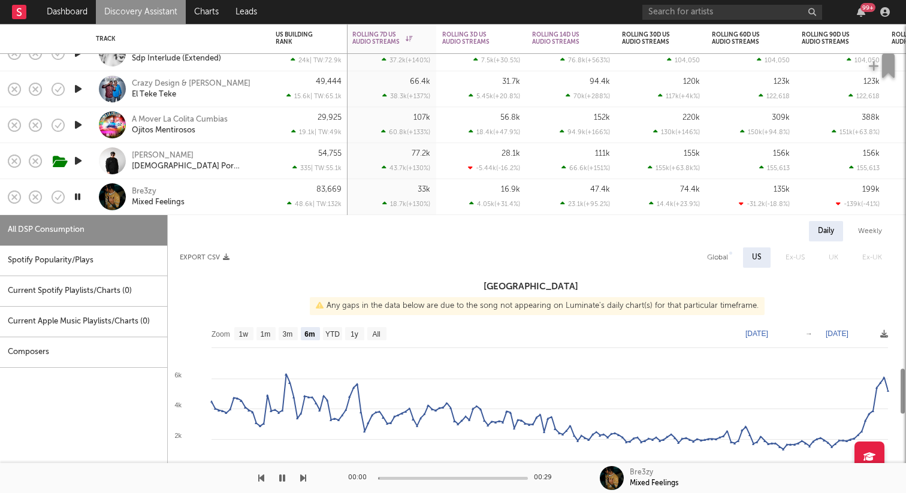
click at [84, 208] on div at bounding box center [78, 197] width 24 height 36
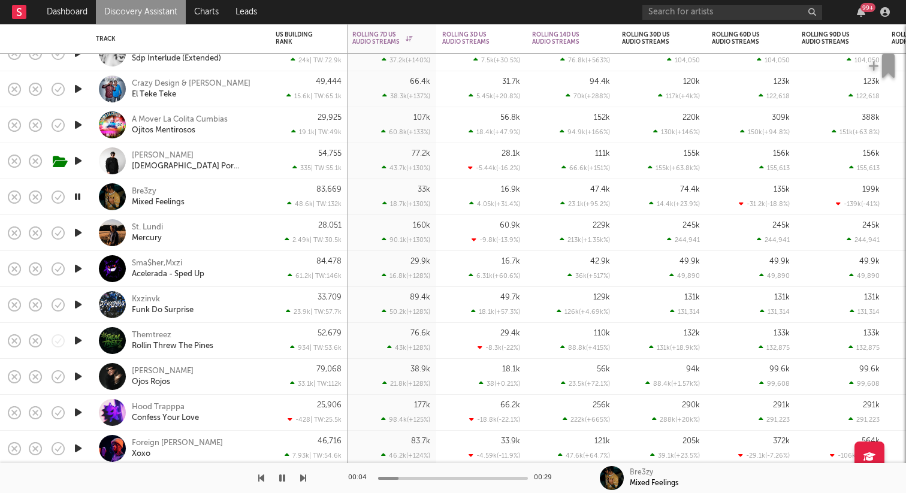
click at [79, 232] on icon "button" at bounding box center [78, 232] width 13 height 15
click at [135, 230] on div "St. Lundi" at bounding box center [147, 227] width 31 height 11
click at [80, 233] on icon "button" at bounding box center [77, 232] width 11 height 15
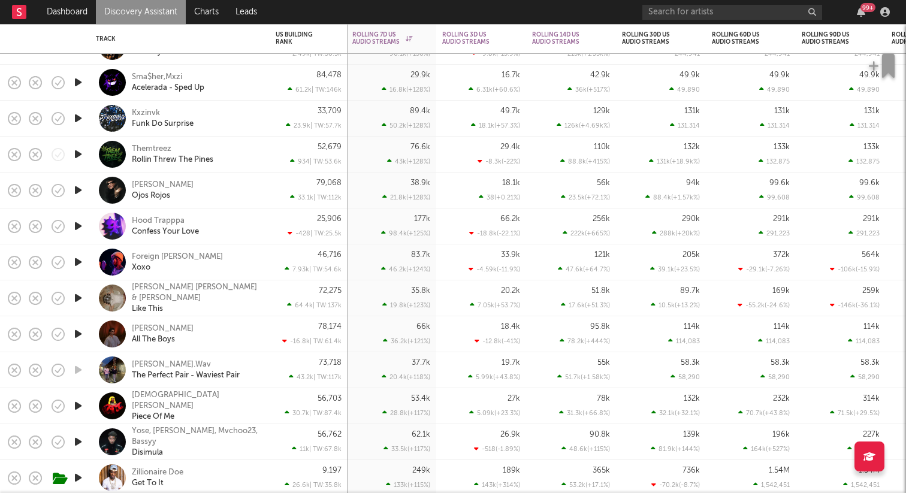
click at [76, 192] on icon "button" at bounding box center [78, 190] width 13 height 15
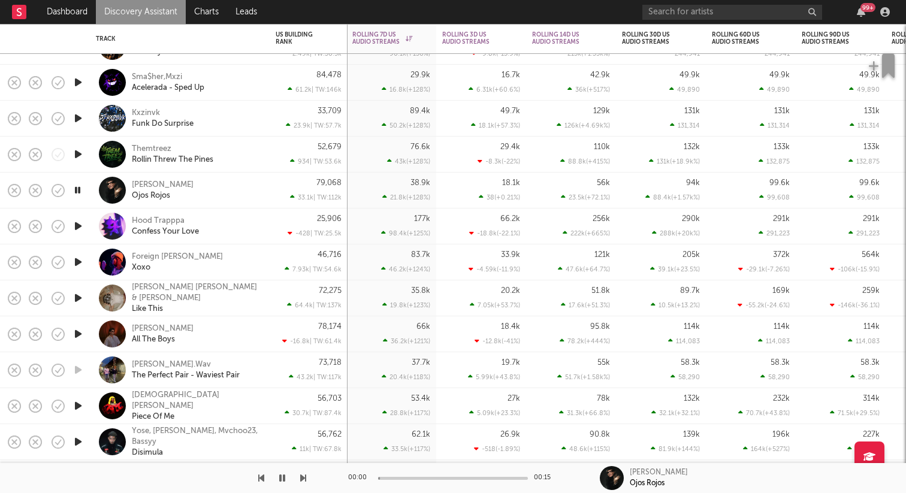
click at [76, 192] on icon "button" at bounding box center [77, 190] width 11 height 15
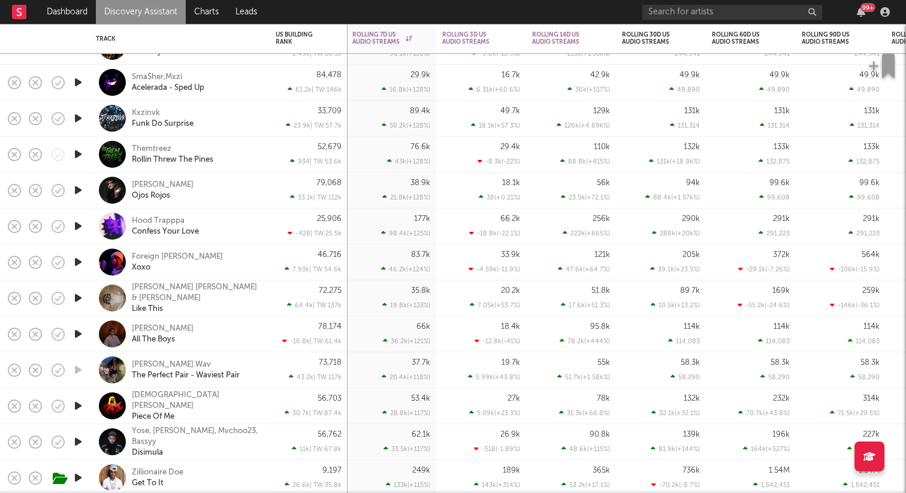
click at [80, 225] on icon "button" at bounding box center [78, 226] width 13 height 15
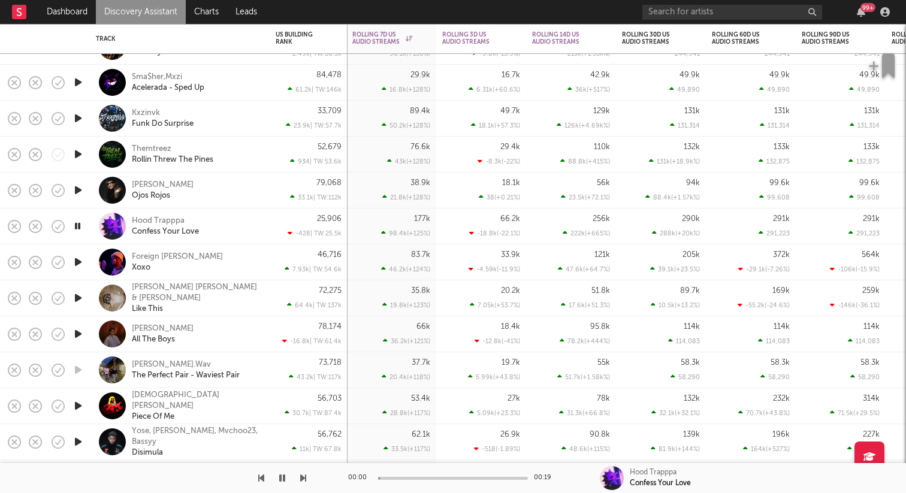
click at [80, 225] on icon "button" at bounding box center [77, 226] width 11 height 15
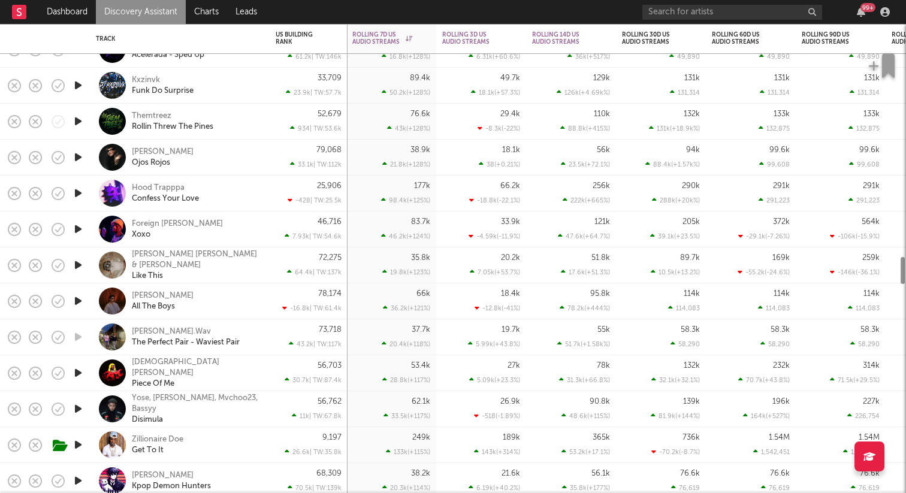
click at [80, 225] on icon "button" at bounding box center [78, 229] width 13 height 15
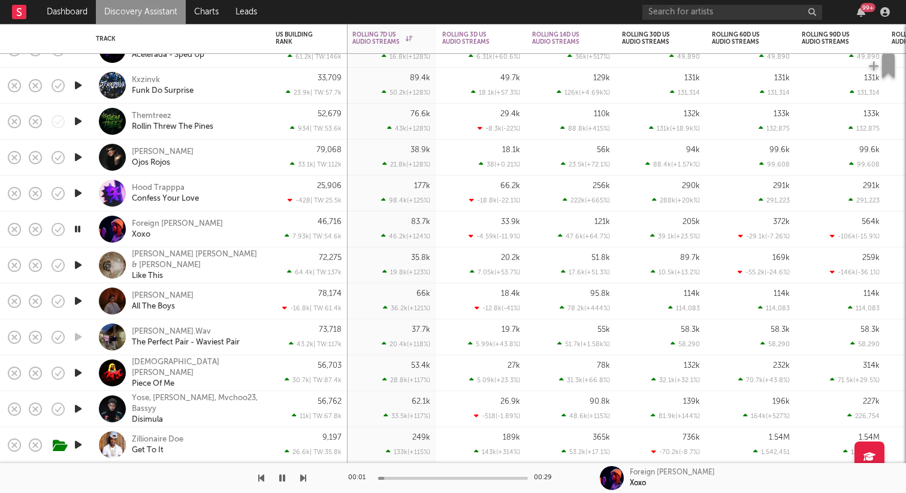
click at [80, 225] on icon "button" at bounding box center [77, 229] width 11 height 15
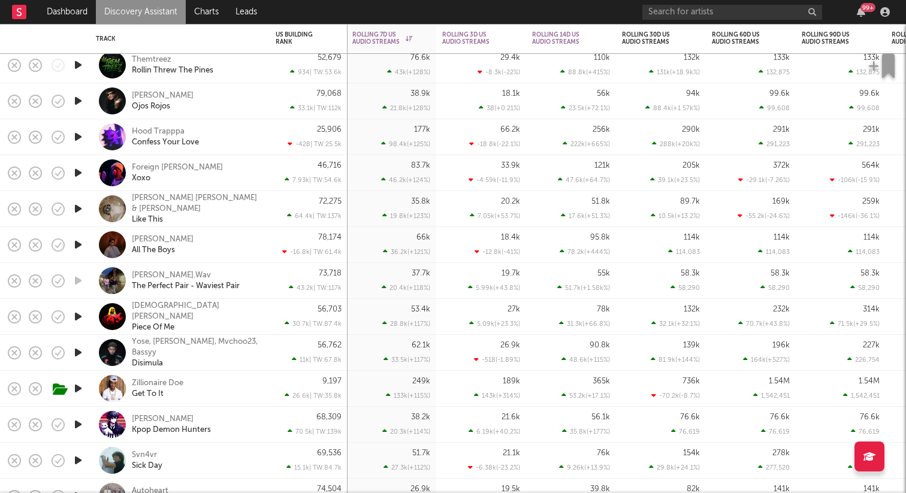
click at [77, 246] on icon "button" at bounding box center [78, 244] width 13 height 15
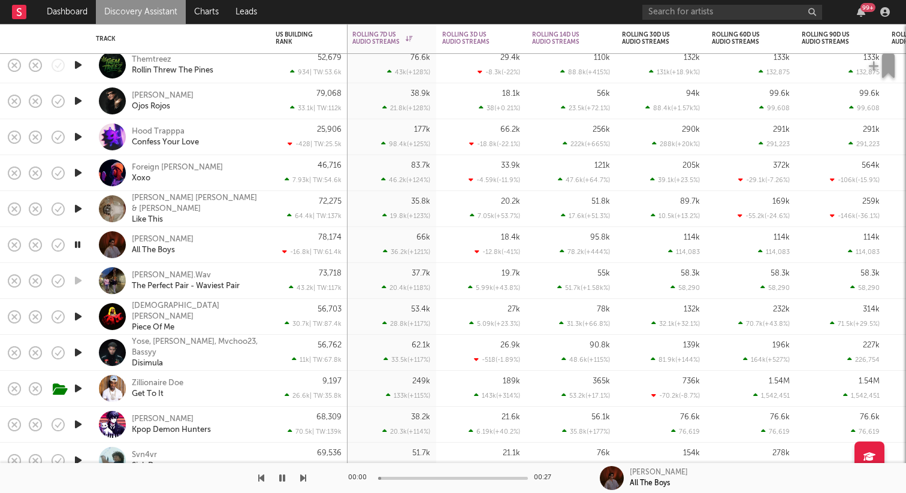
click at [77, 246] on icon "button" at bounding box center [77, 244] width 11 height 15
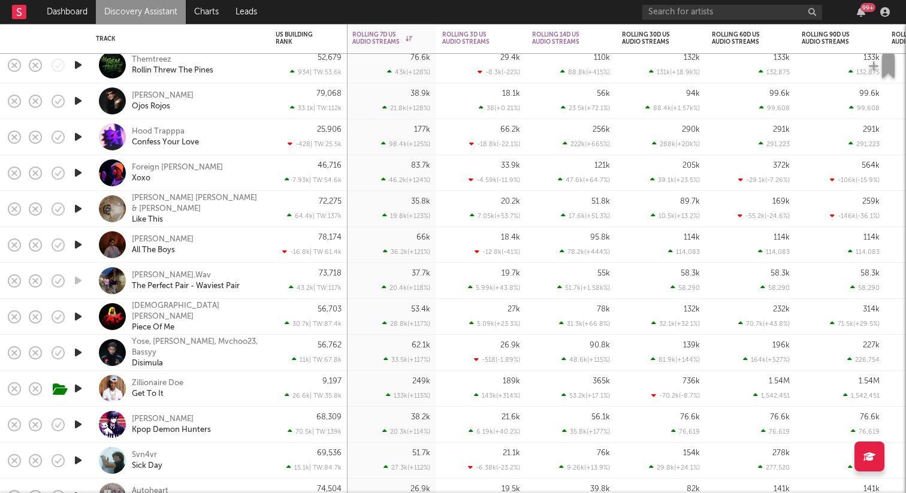
click at [81, 244] on icon "button" at bounding box center [78, 244] width 13 height 15
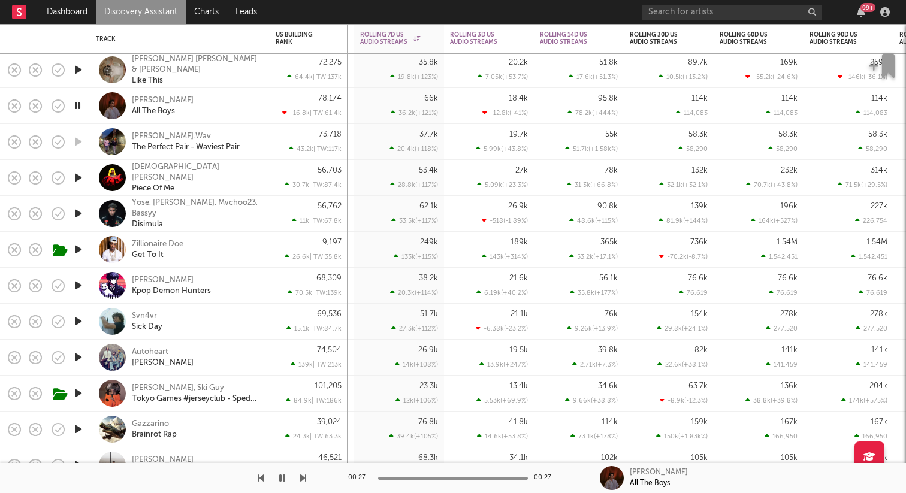
click at [81, 208] on icon "button" at bounding box center [78, 213] width 13 height 15
click at [78, 172] on icon "button" at bounding box center [78, 177] width 13 height 15
click at [147, 172] on div "Lady Wray" at bounding box center [196, 173] width 129 height 22
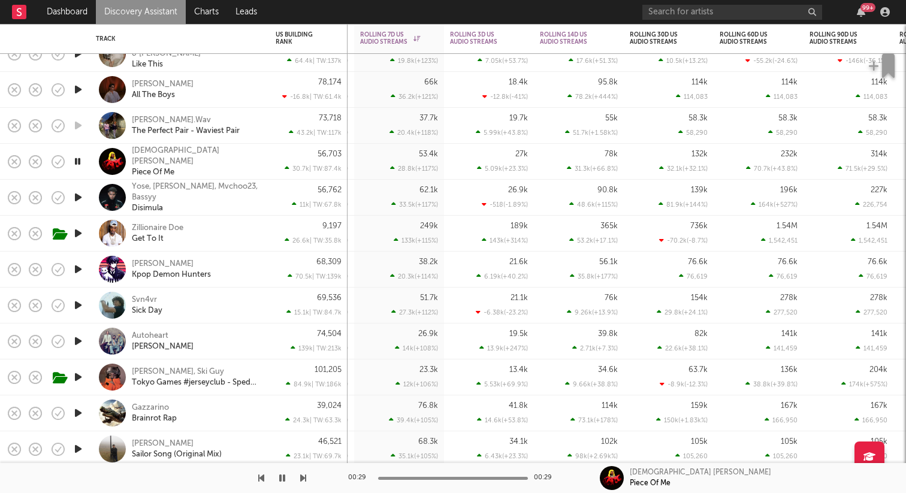
click at [79, 164] on icon "button" at bounding box center [77, 161] width 11 height 15
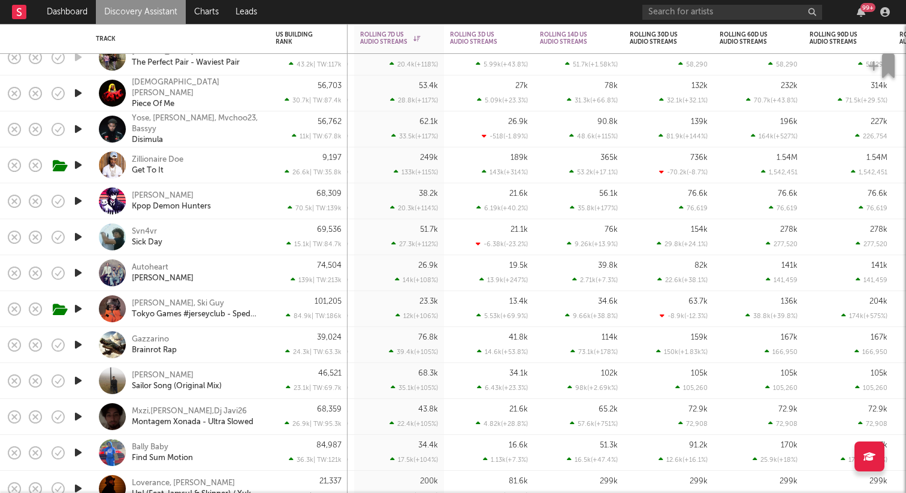
click at [78, 237] on icon "button" at bounding box center [78, 237] width 13 height 15
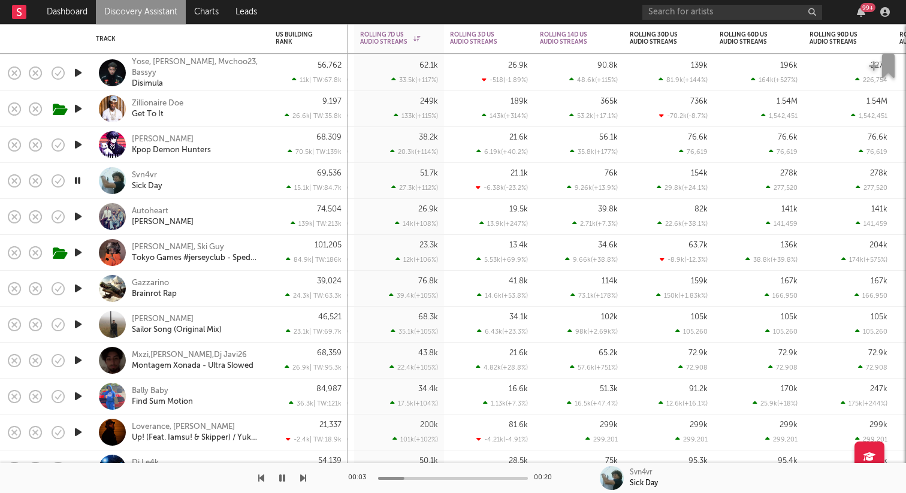
click at [79, 219] on icon "button" at bounding box center [78, 216] width 13 height 15
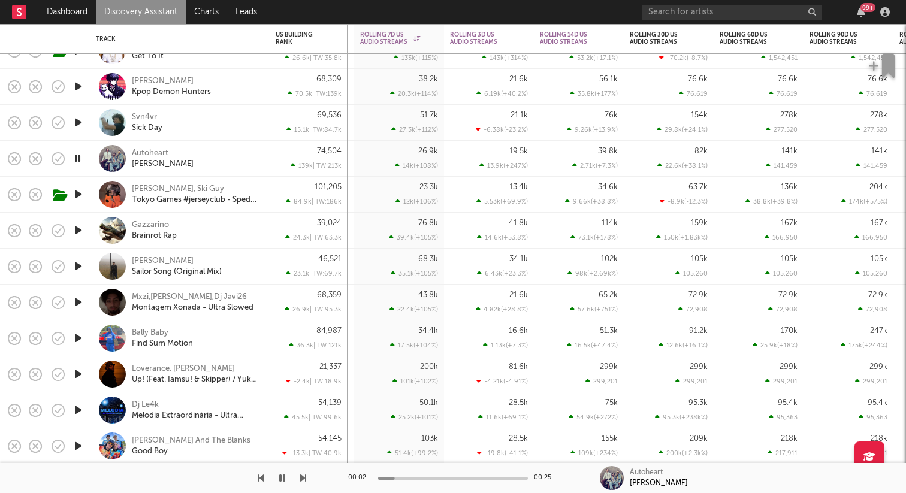
drag, startPoint x: 75, startPoint y: 227, endPoint x: 79, endPoint y: 180, distance: 46.9
click at [147, 155] on div "Autoheart" at bounding box center [150, 153] width 37 height 11
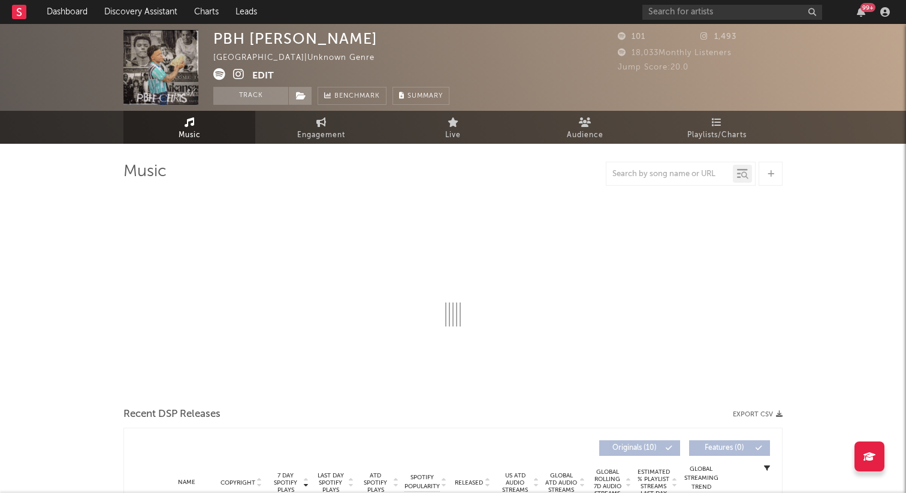
select select "1w"
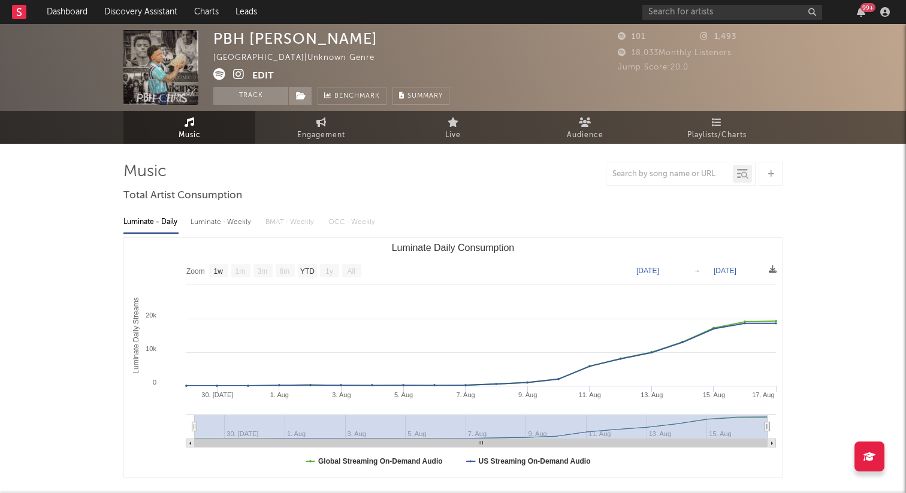
click at [219, 74] on icon at bounding box center [219, 74] width 12 height 12
click at [280, 134] on link "Engagement" at bounding box center [321, 127] width 132 height 33
select select "1w"
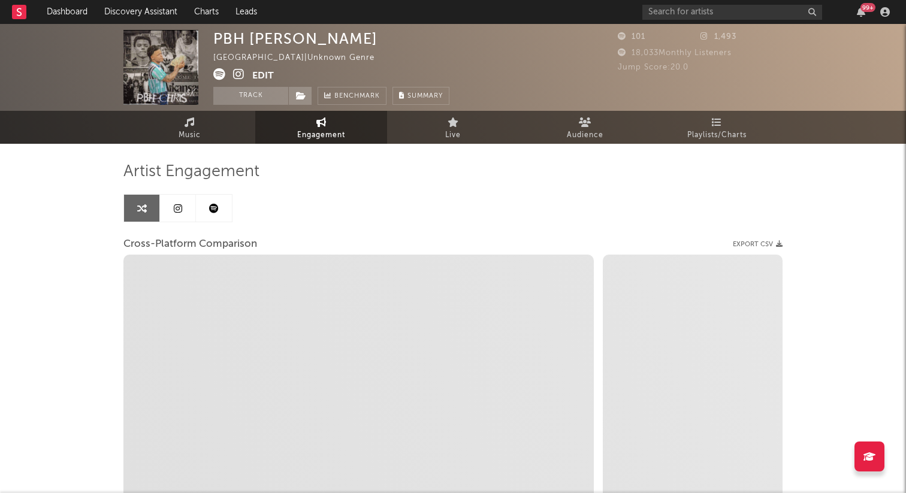
select select "1m"
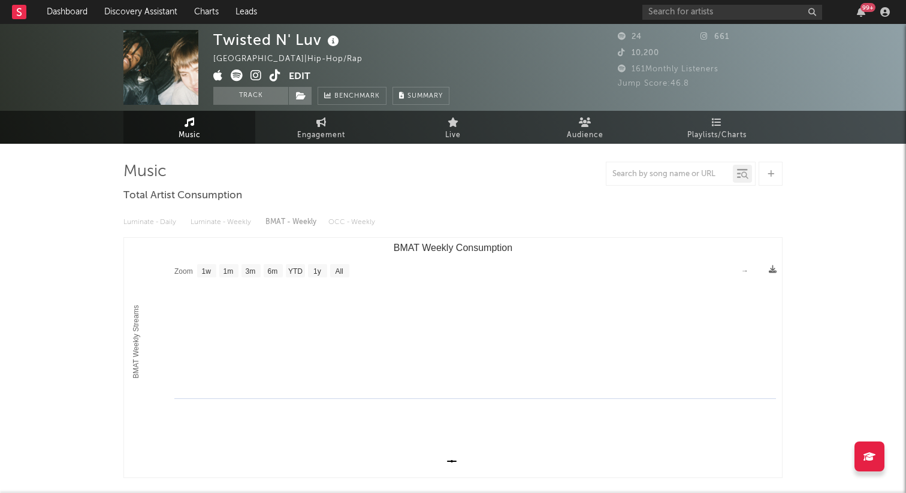
select select "1w"
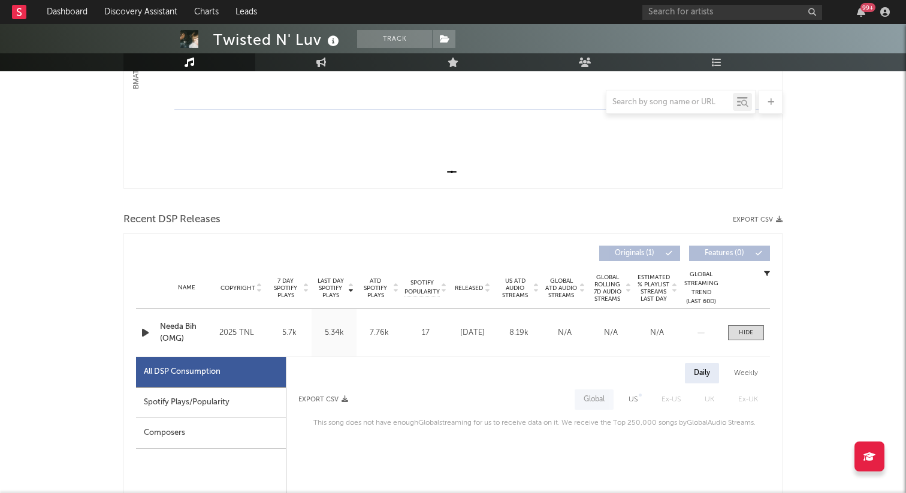
scroll to position [224, 0]
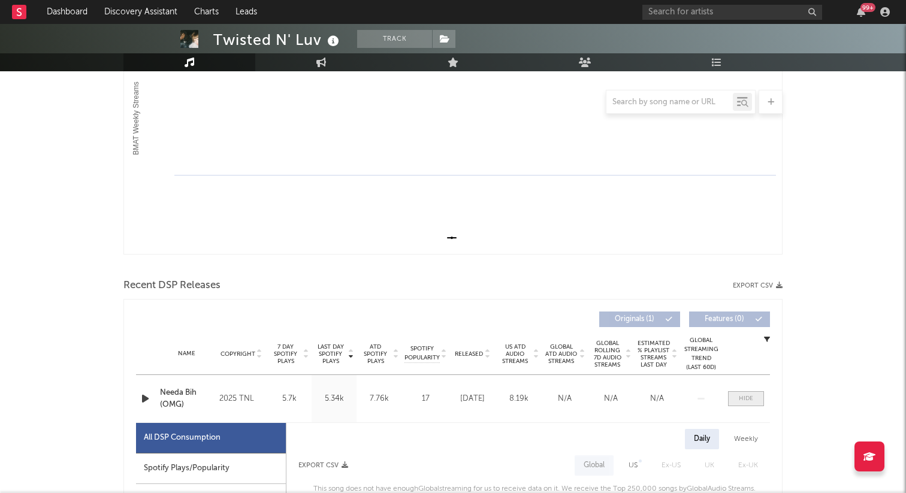
click at [748, 393] on span at bounding box center [746, 398] width 36 height 15
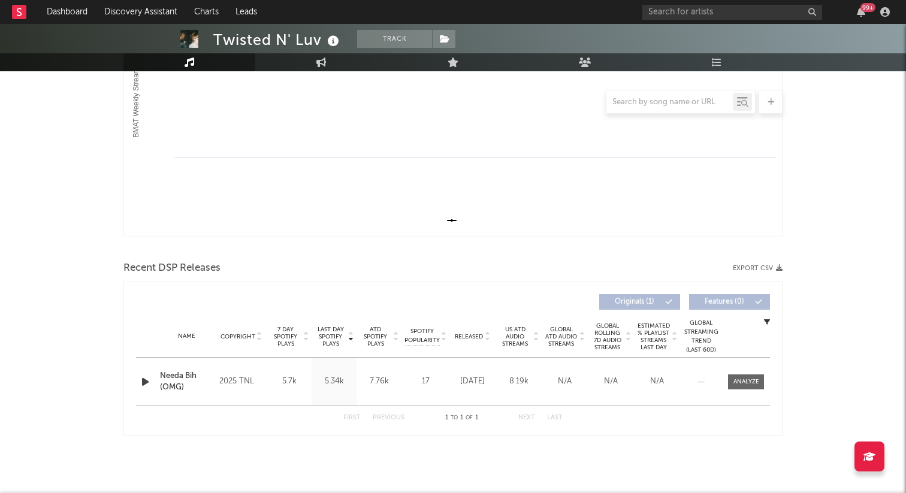
scroll to position [0, 0]
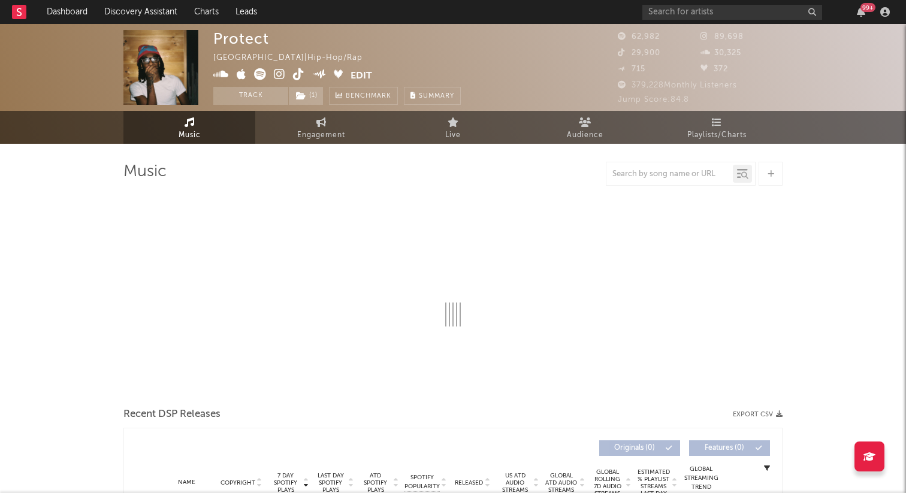
select select "6m"
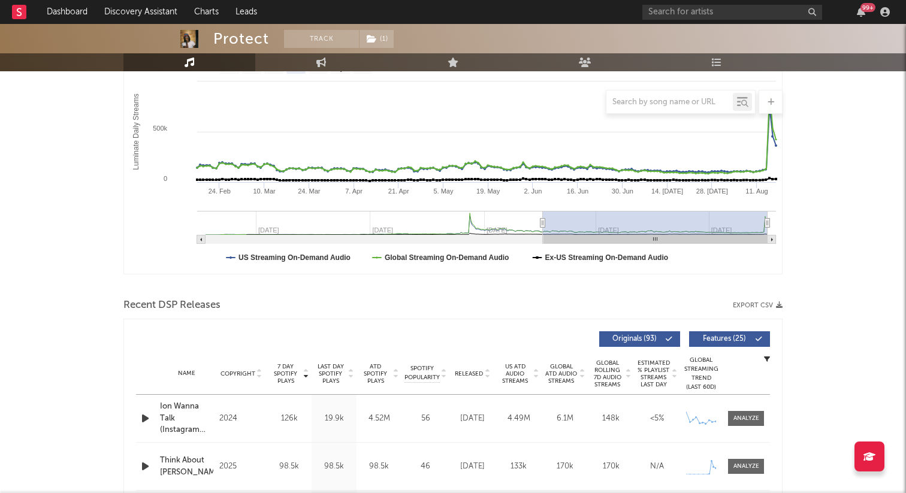
scroll to position [423, 0]
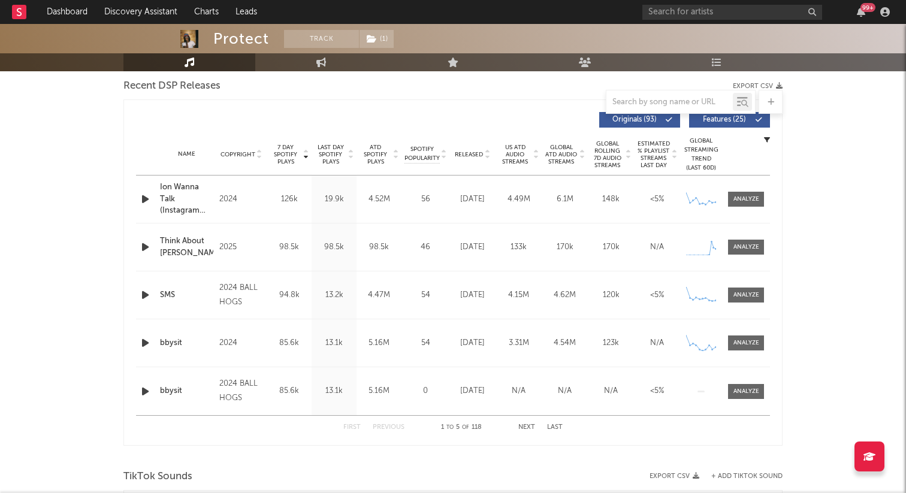
click at [487, 155] on icon at bounding box center [487, 157] width 6 height 5
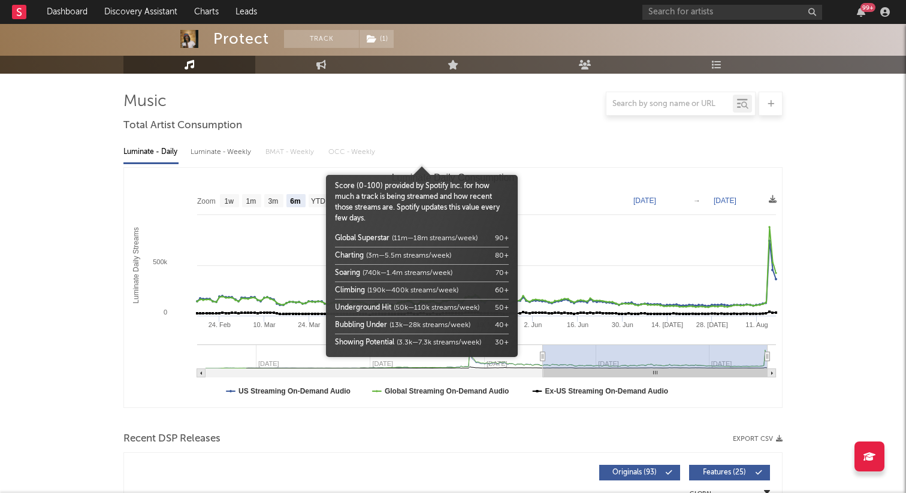
scroll to position [0, 0]
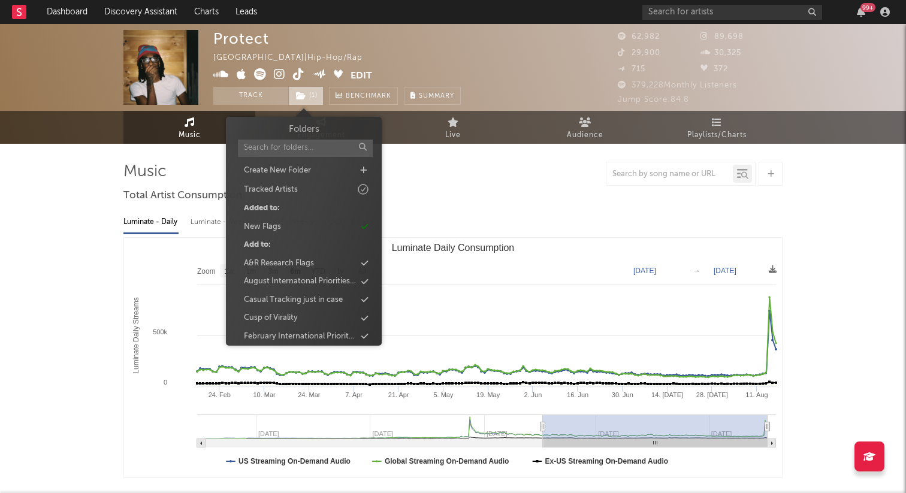
click at [305, 95] on icon at bounding box center [301, 96] width 10 height 8
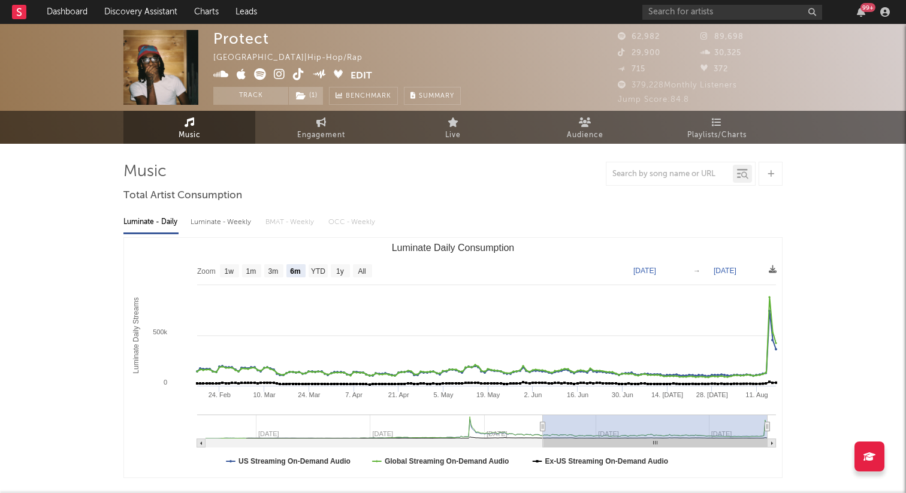
click at [262, 74] on icon at bounding box center [260, 74] width 12 height 12
click at [663, 3] on div "99 +" at bounding box center [768, 12] width 252 height 24
click at [668, 6] on input "text" at bounding box center [732, 12] width 180 height 15
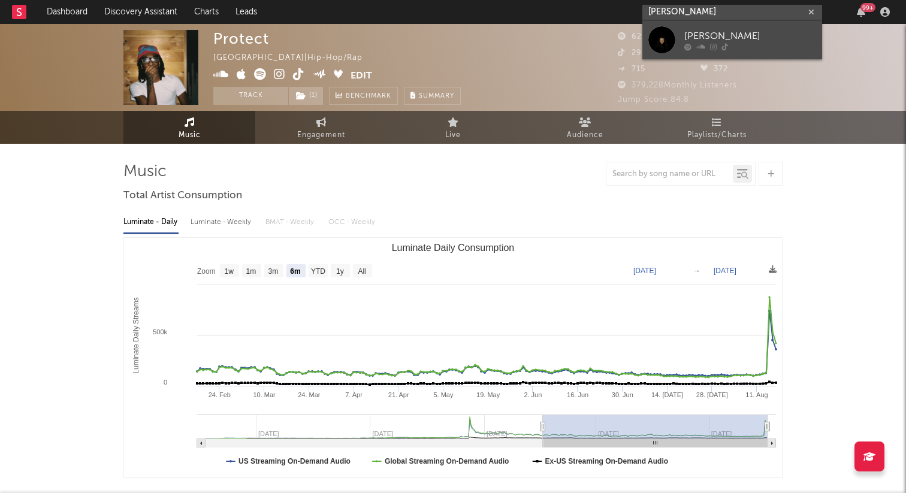
type input "alanis yuki"
click at [671, 34] on div at bounding box center [661, 39] width 27 height 27
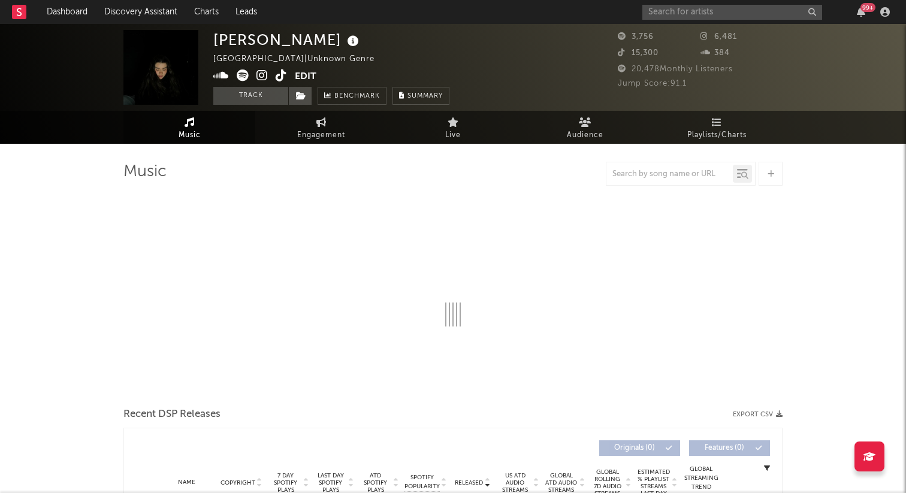
select select "1w"
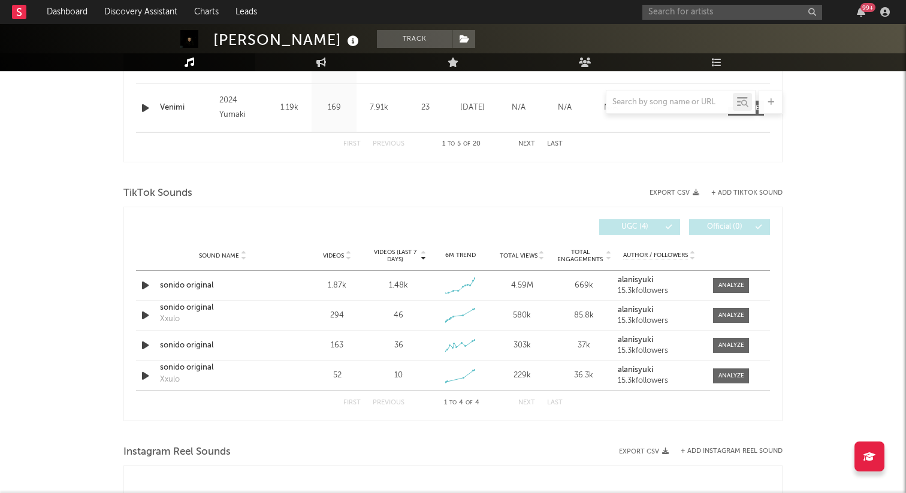
scroll to position [739, 0]
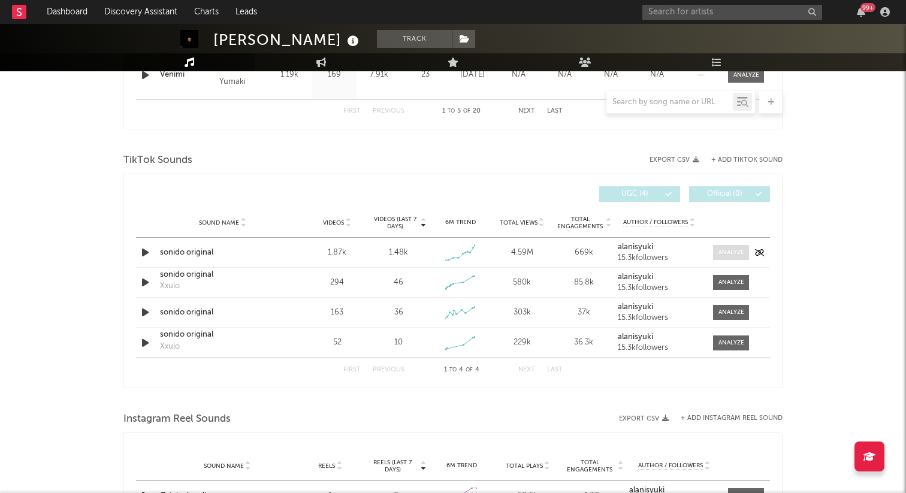
click at [716, 257] on span at bounding box center [731, 252] width 36 height 15
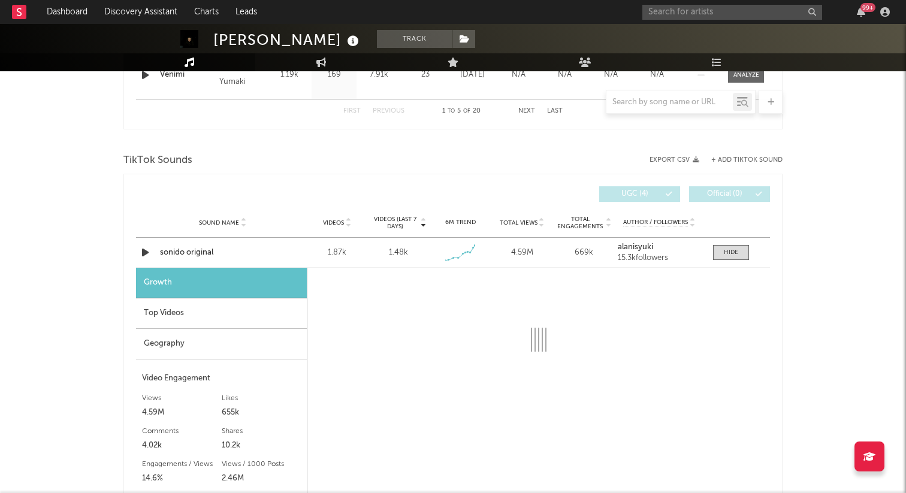
select select "1w"
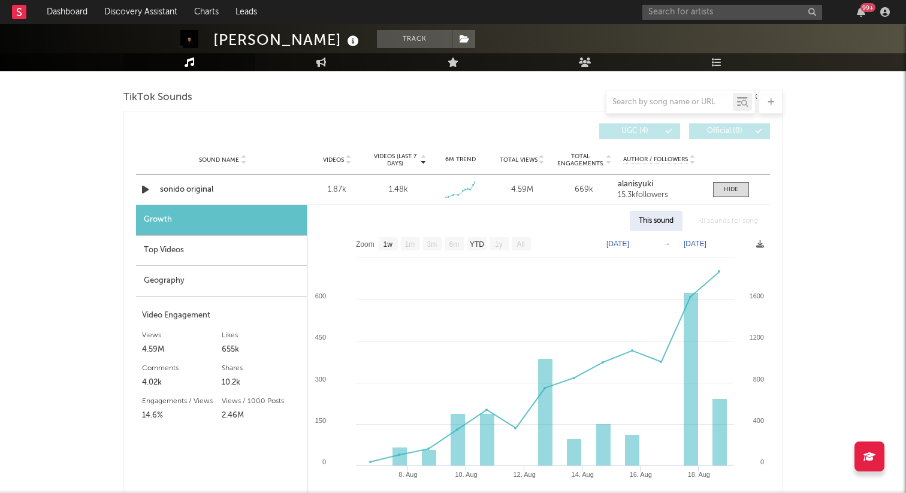
scroll to position [820, 0]
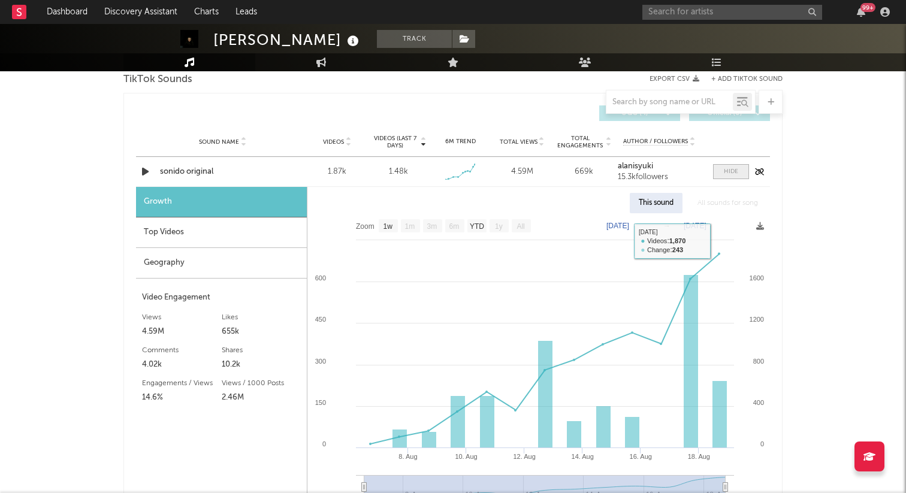
click at [731, 171] on div at bounding box center [731, 171] width 14 height 9
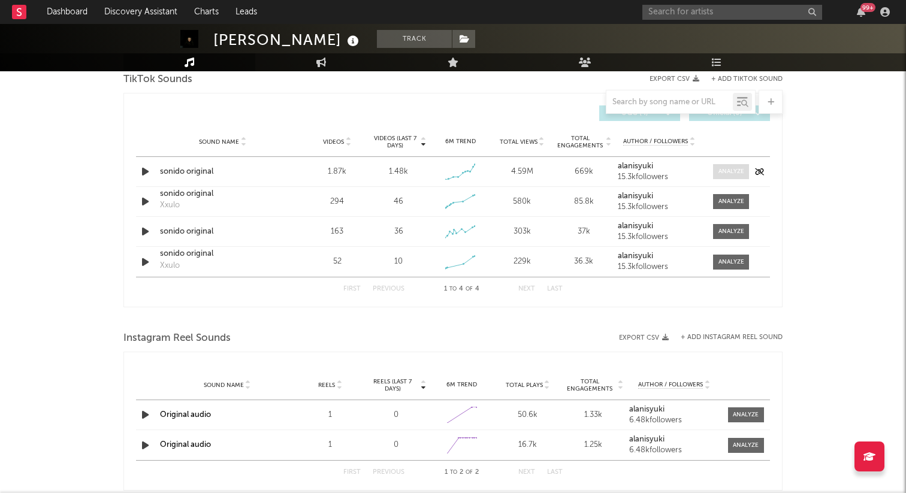
click at [724, 167] on div at bounding box center [732, 171] width 26 height 9
select select "1w"
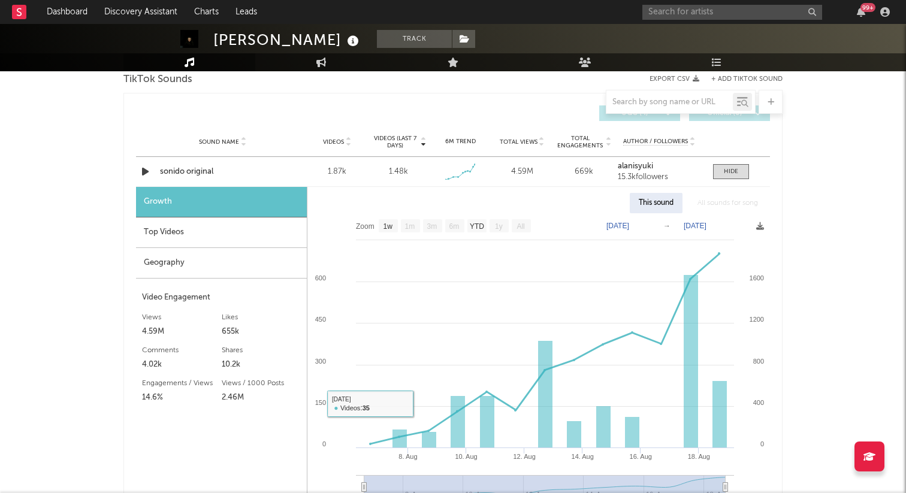
click at [273, 275] on div "Geography" at bounding box center [221, 263] width 171 height 31
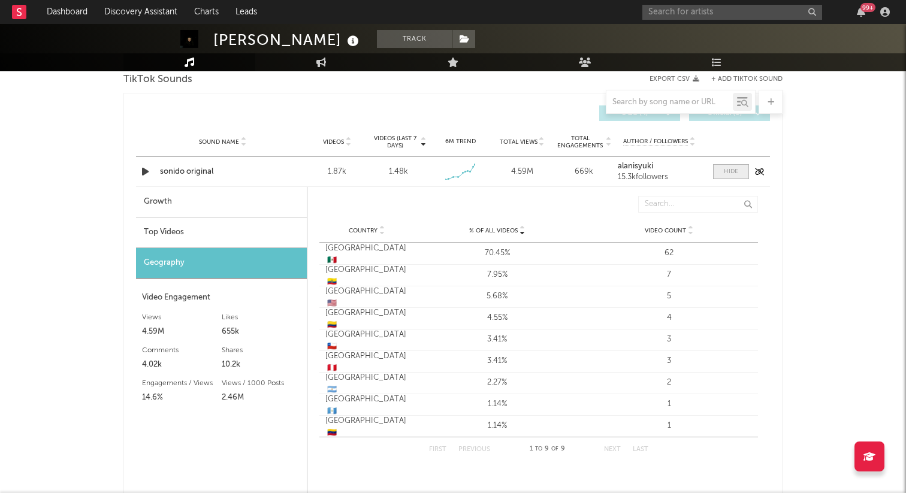
click at [738, 164] on span at bounding box center [731, 171] width 36 height 15
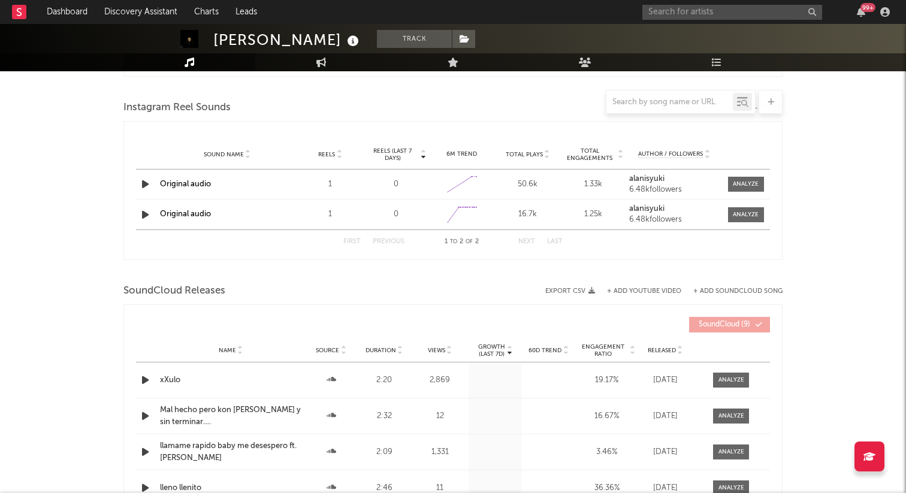
scroll to position [1221, 0]
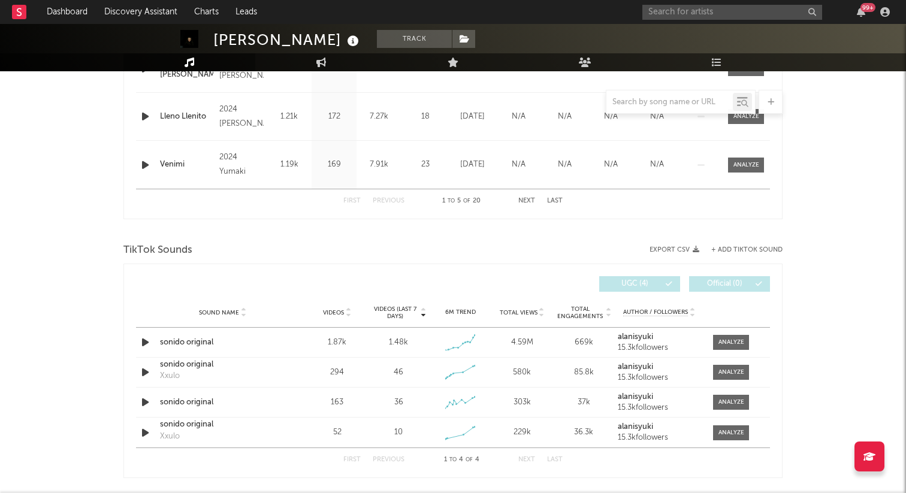
click at [422, 243] on div "TikTok Sounds" at bounding box center [452, 250] width 659 height 20
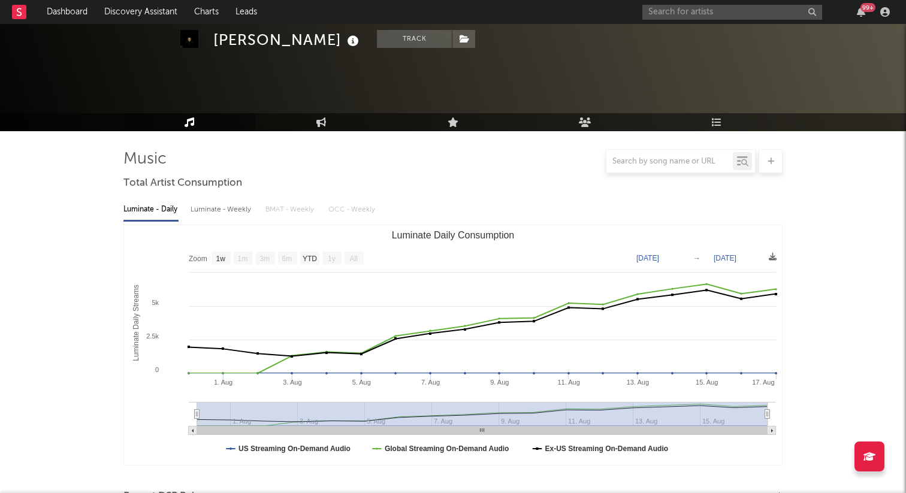
scroll to position [0, 0]
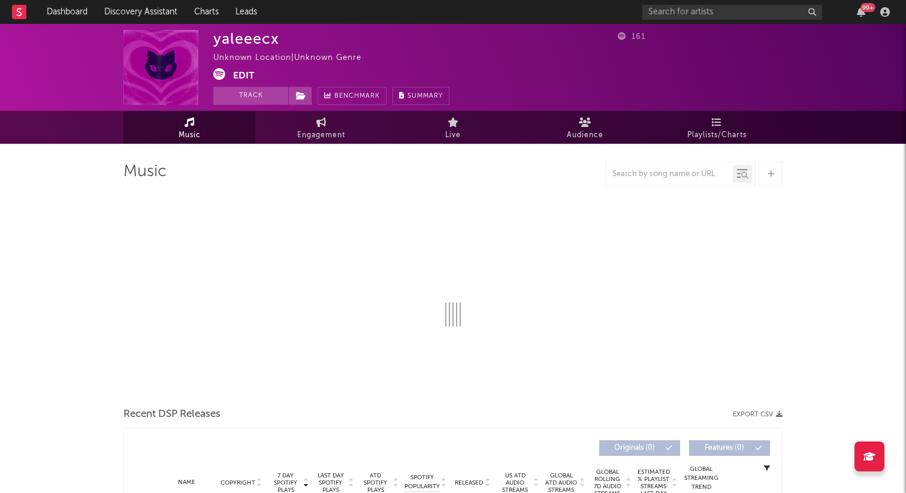
select select "1w"
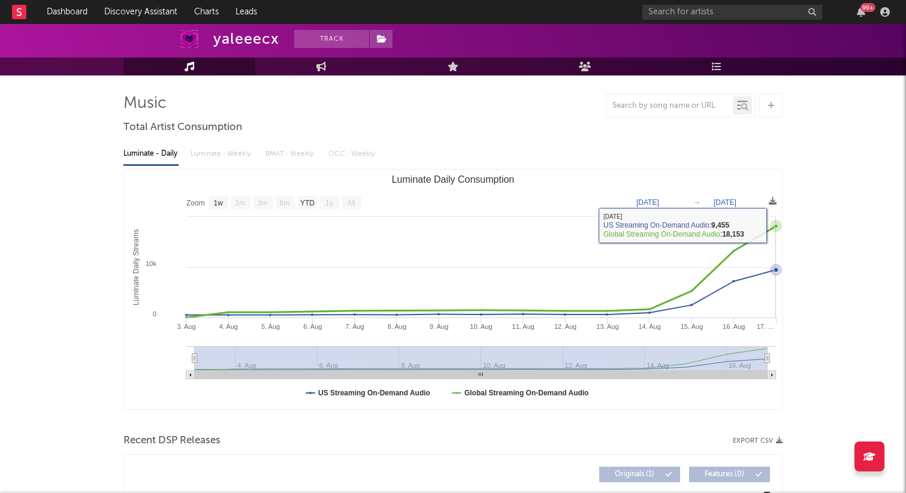
scroll to position [241, 0]
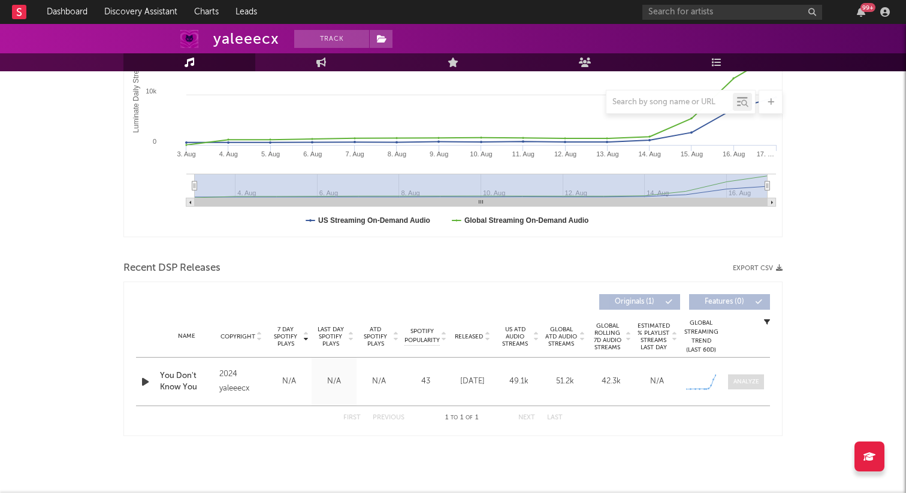
click at [748, 382] on div at bounding box center [746, 382] width 26 height 9
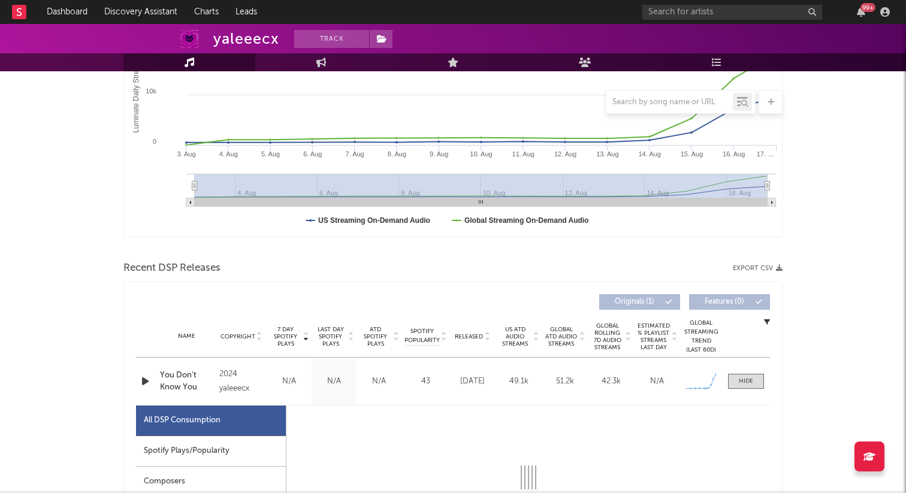
select select "1w"
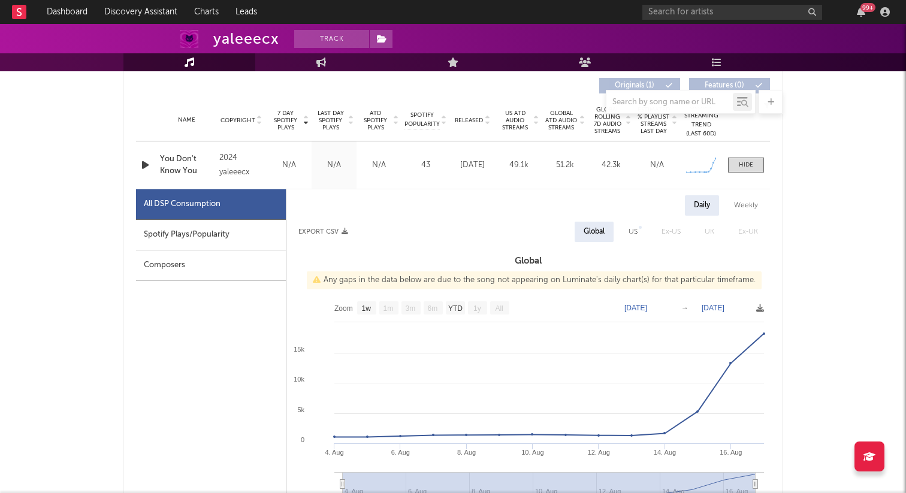
scroll to position [553, 0]
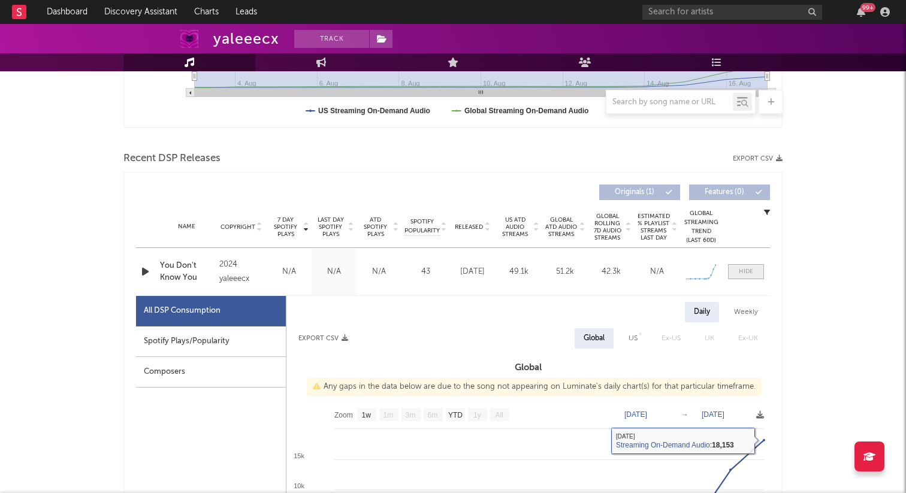
click at [745, 272] on div at bounding box center [746, 271] width 14 height 9
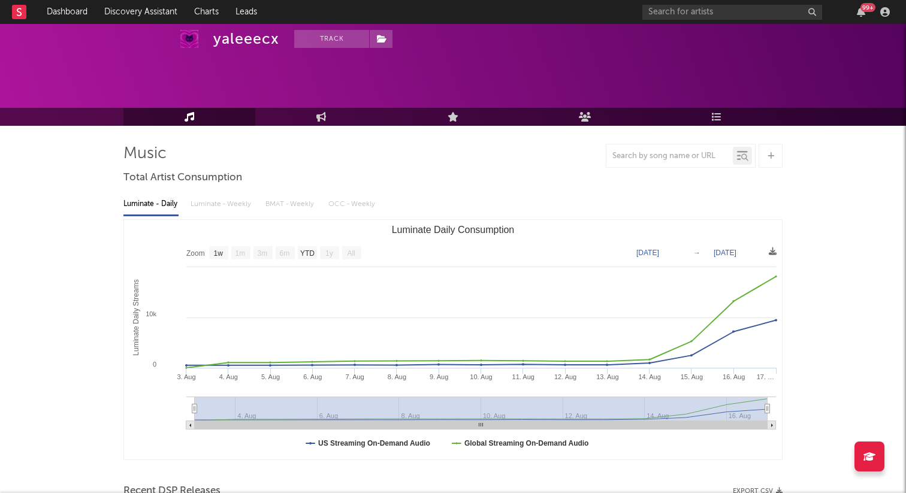
scroll to position [0, 0]
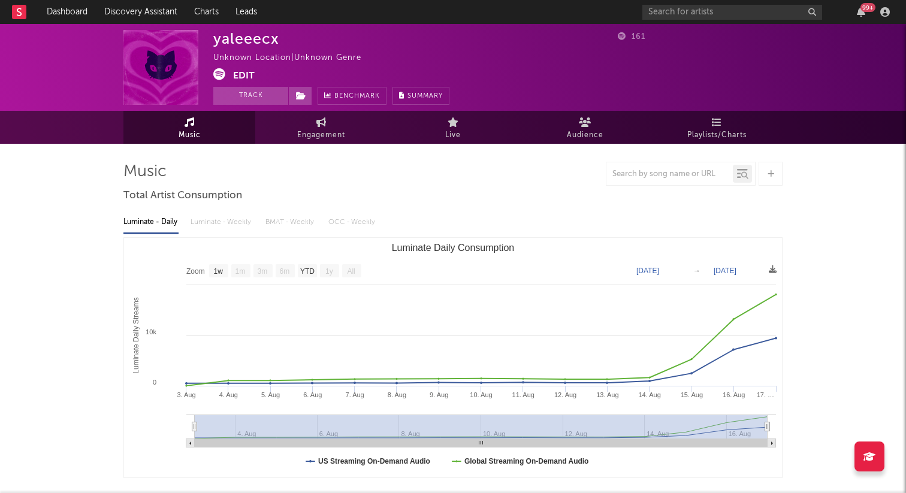
click at [215, 71] on icon at bounding box center [219, 74] width 12 height 12
click at [298, 102] on span at bounding box center [300, 96] width 24 height 18
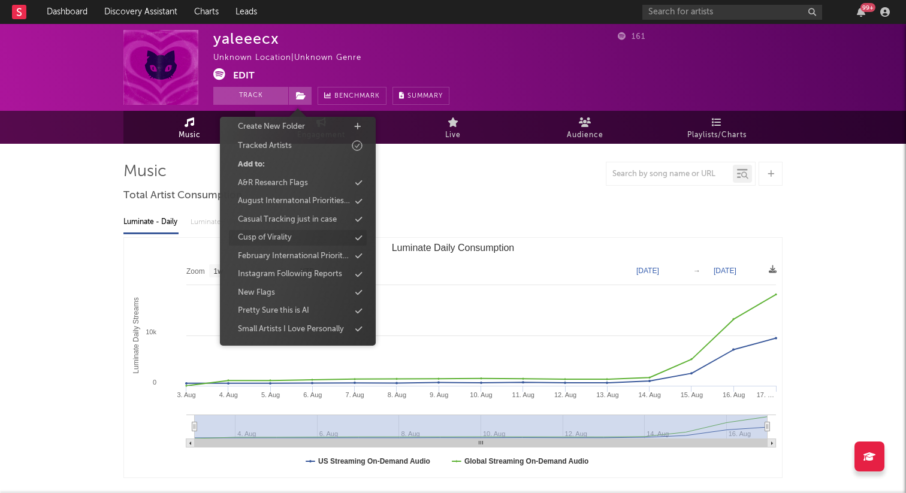
scroll to position [42, 0]
click at [292, 221] on div "Casual Tracking just in case" at bounding box center [287, 222] width 99 height 12
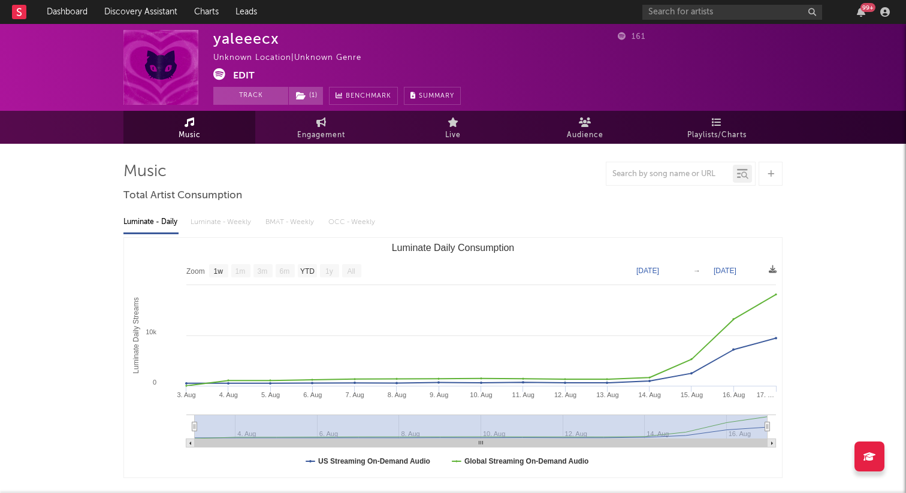
click at [89, 283] on div "yaleeecx Unknown Location | Unknown Genre Edit Track ( 1 ) Benchmark Summary 16…" at bounding box center [453, 379] width 906 height 710
click at [17, 23] on link at bounding box center [19, 12] width 14 height 24
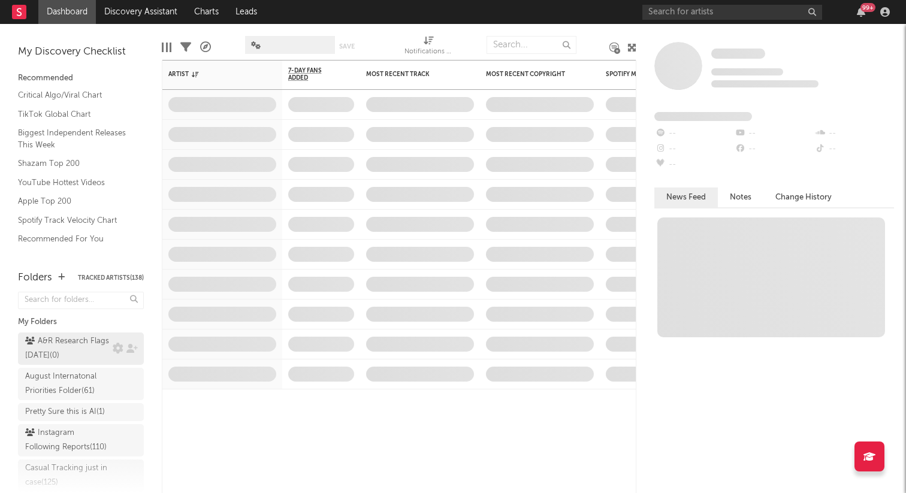
click at [71, 352] on div "A&R Research Flags [DATE] ( 0 )" at bounding box center [67, 348] width 84 height 29
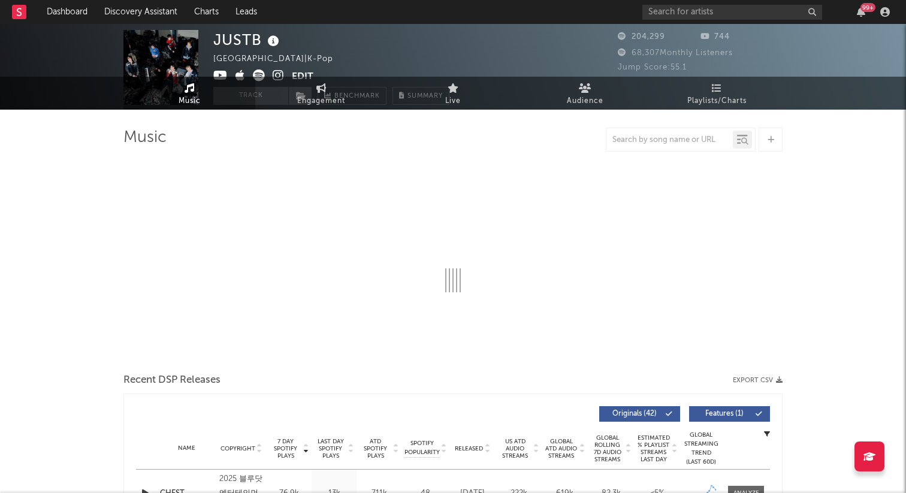
select select "6m"
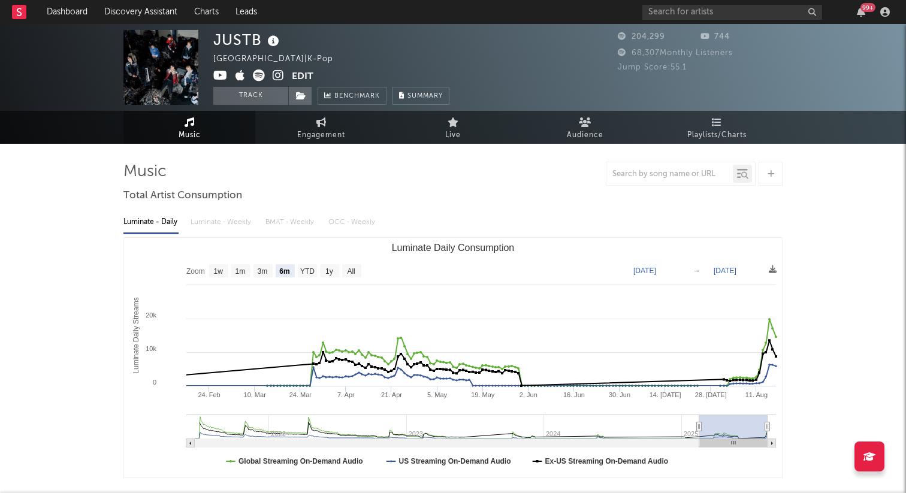
click at [278, 75] on icon at bounding box center [278, 76] width 11 height 12
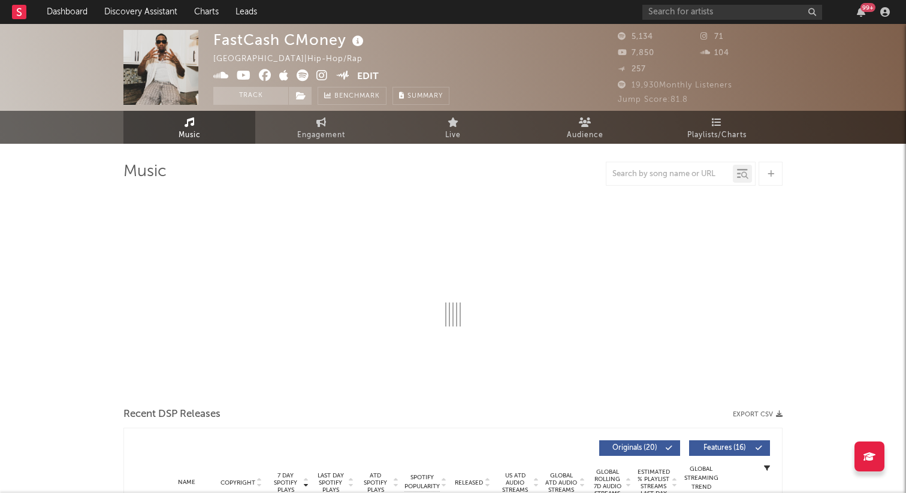
select select "6m"
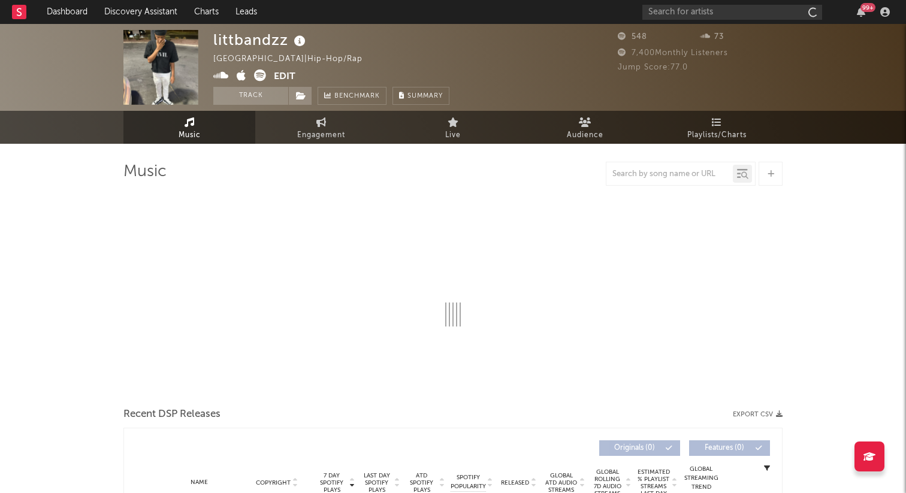
select select "1w"
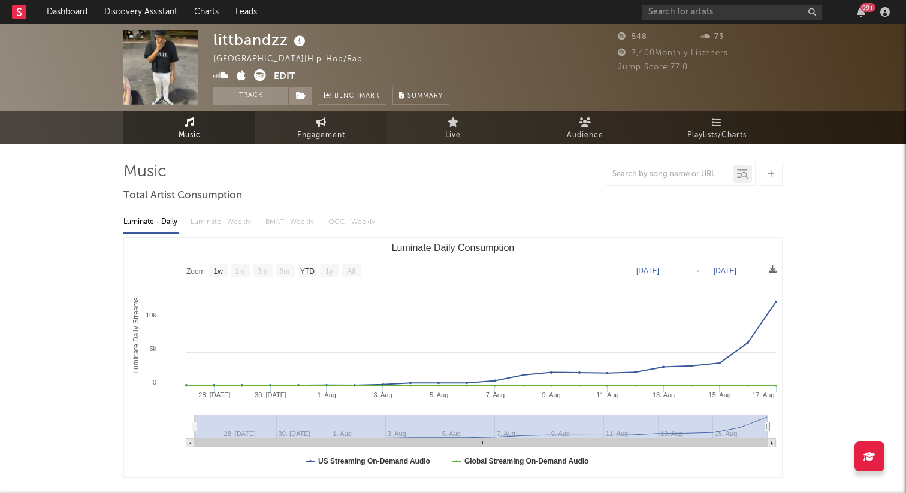
click at [321, 134] on span "Engagement" at bounding box center [321, 135] width 48 height 14
select select "1w"
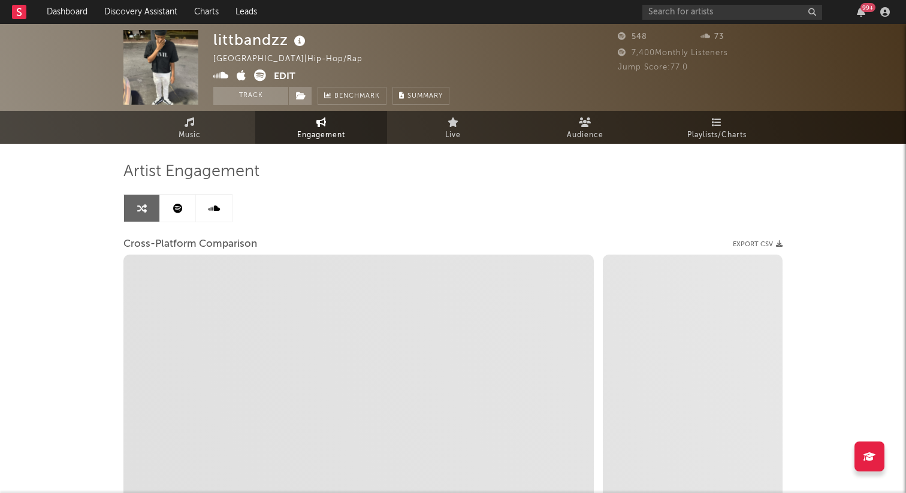
select select "1m"
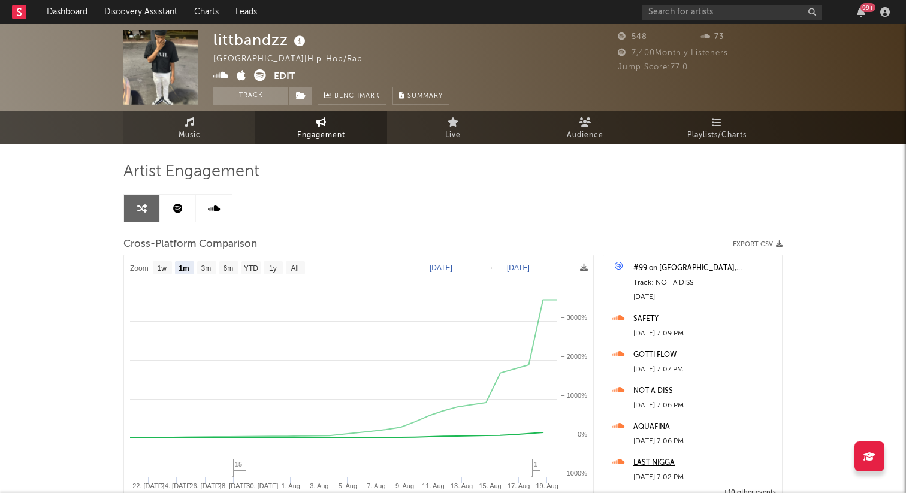
click at [215, 134] on link "Music" at bounding box center [189, 127] width 132 height 33
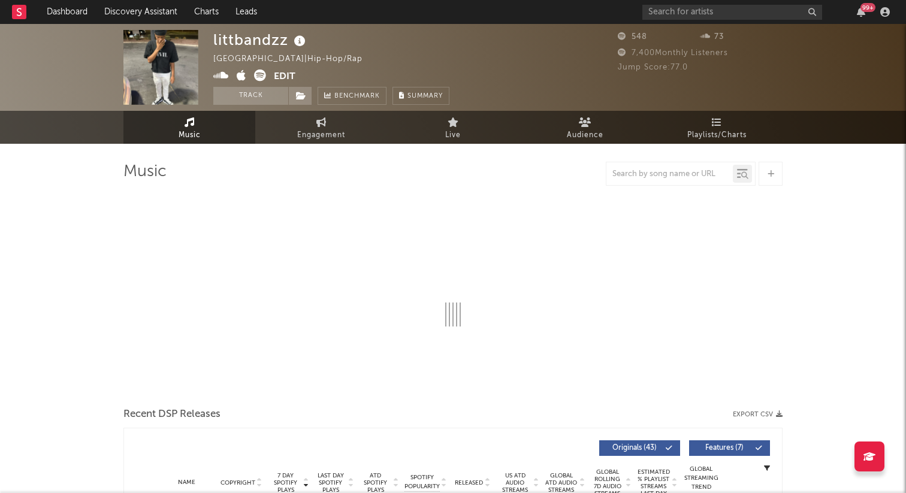
select select "1w"
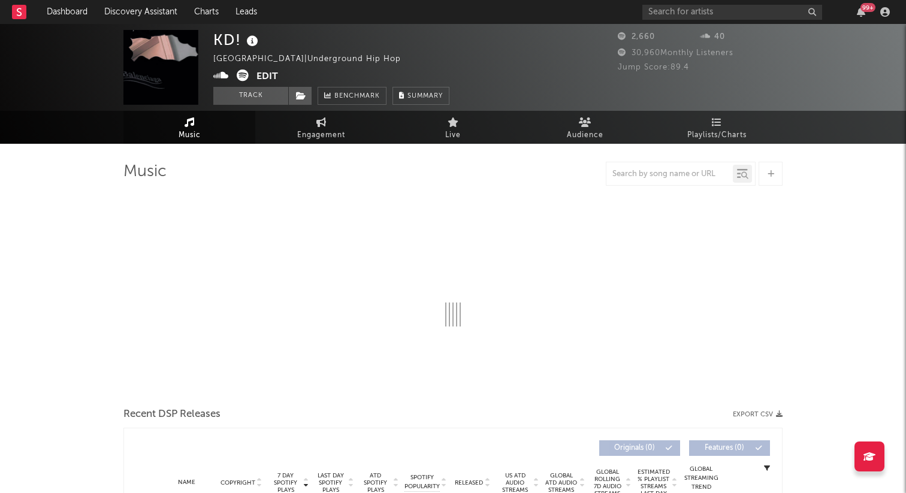
select select "1w"
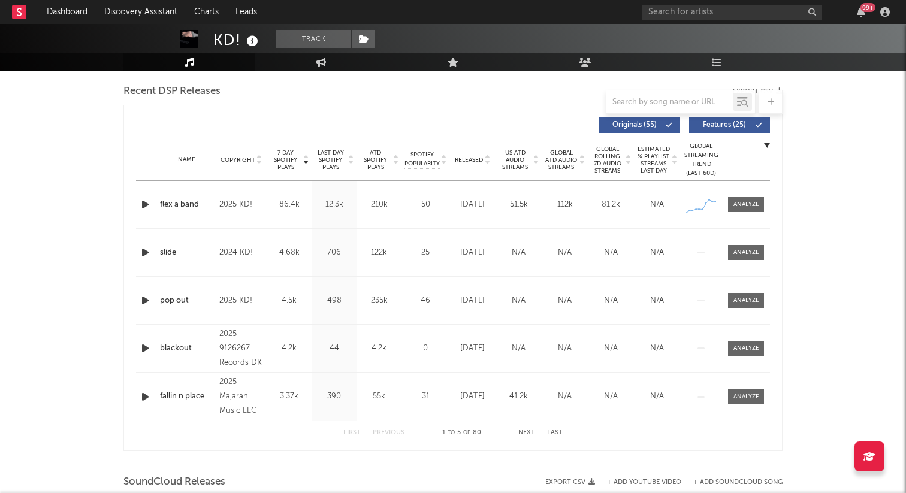
scroll to position [409, 0]
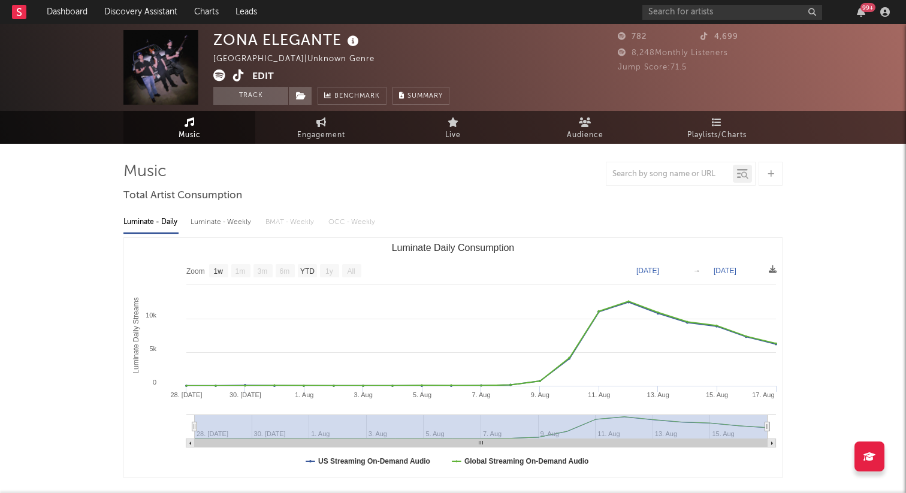
select select "1w"
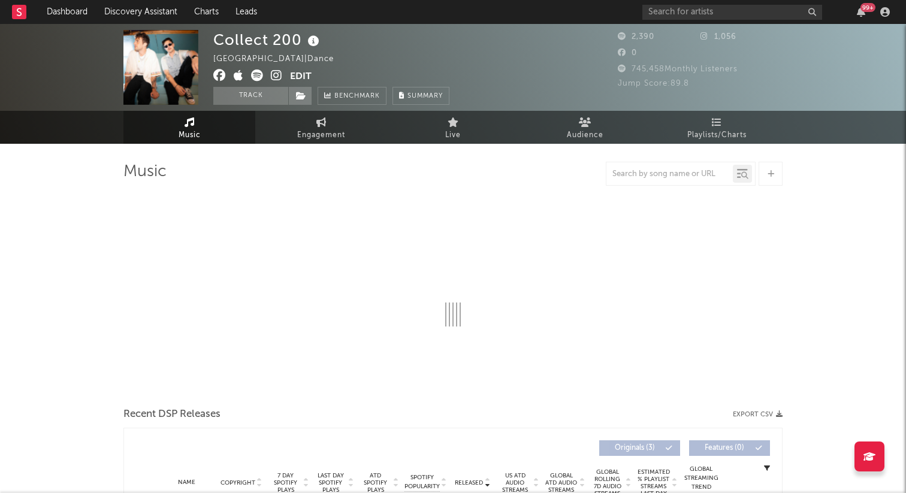
select select "1w"
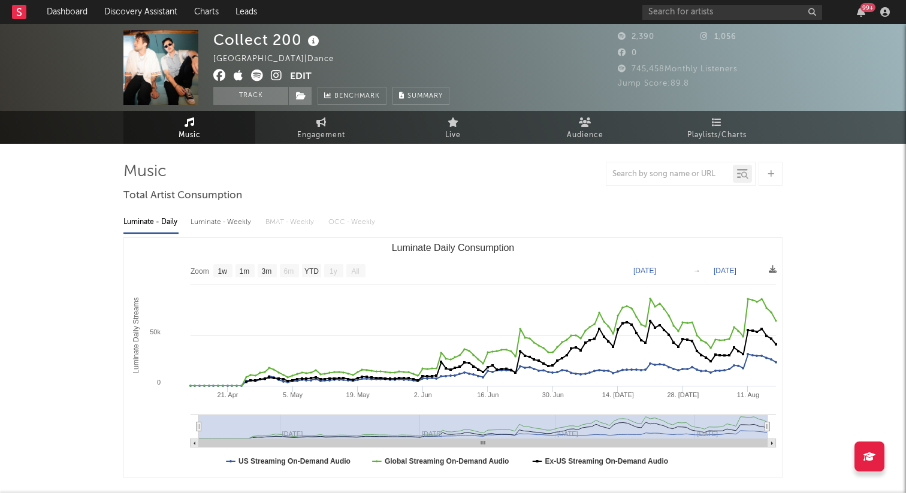
click at [275, 74] on icon at bounding box center [276, 76] width 11 height 12
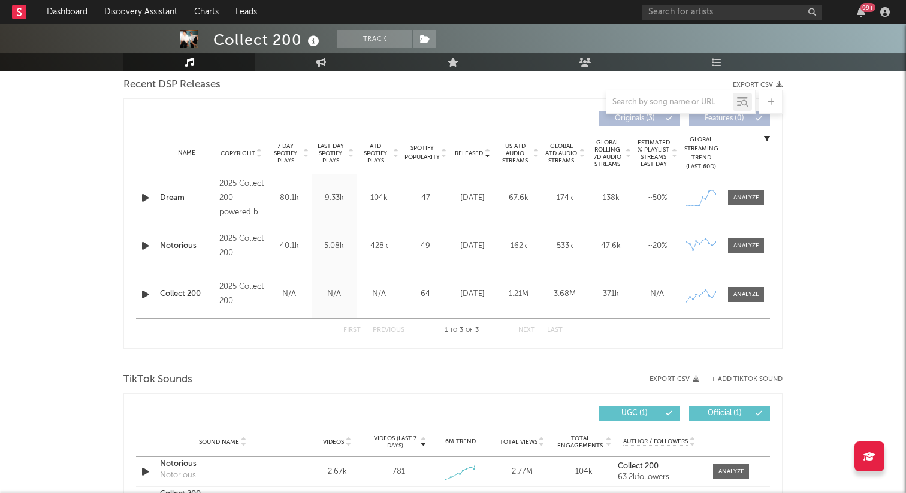
scroll to position [425, 0]
click at [146, 193] on icon "button" at bounding box center [145, 196] width 13 height 15
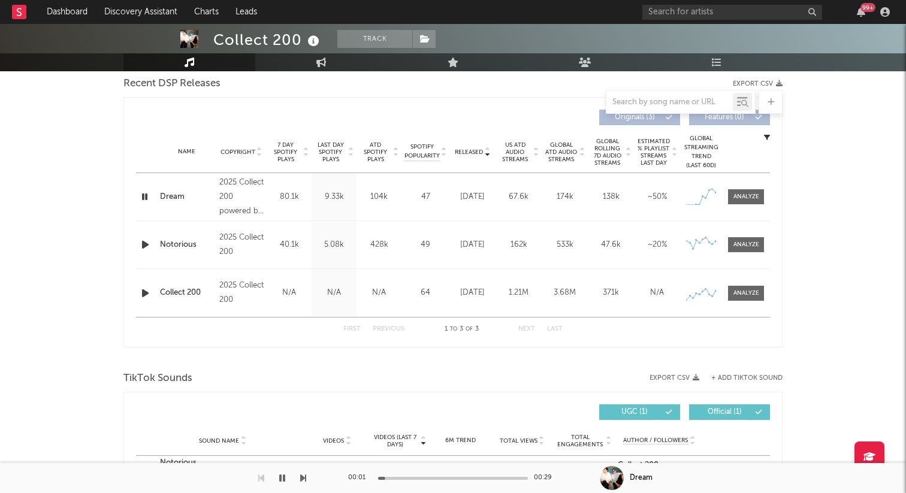
click at [167, 195] on div "Dream" at bounding box center [186, 197] width 53 height 12
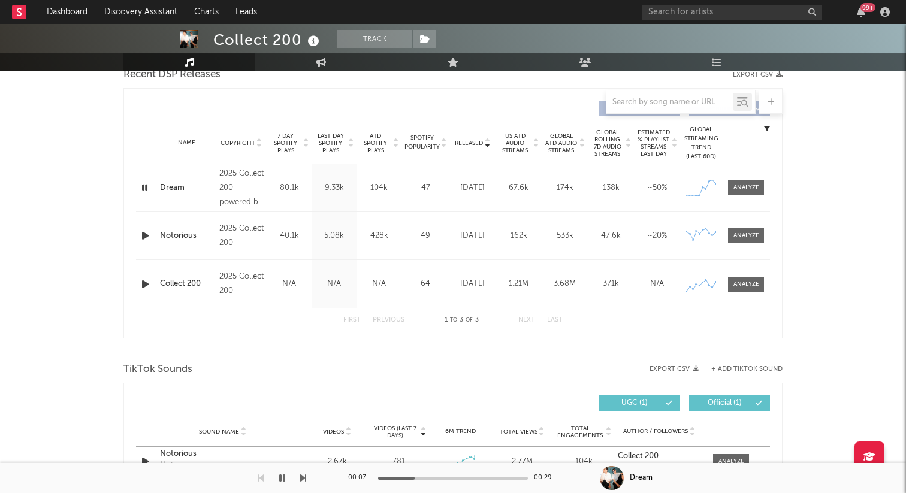
click at [144, 189] on icon "button" at bounding box center [144, 187] width 11 height 15
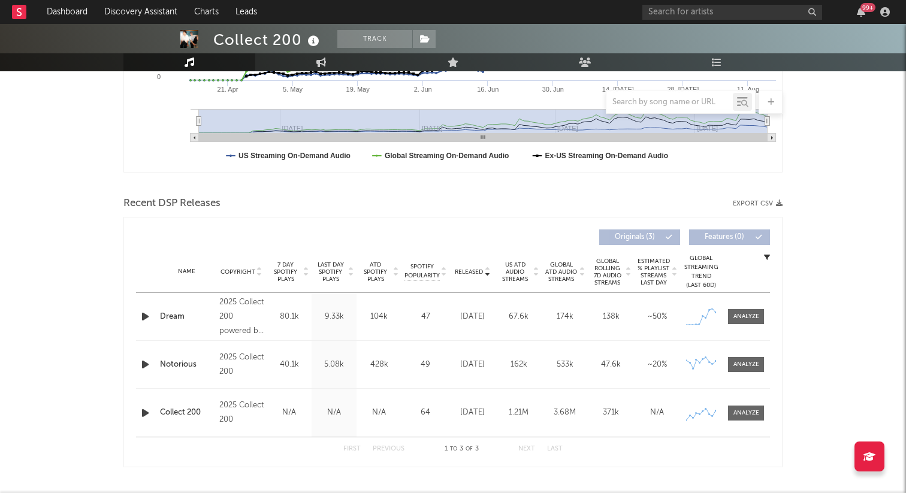
scroll to position [306, 0]
click at [758, 321] on span at bounding box center [746, 316] width 36 height 15
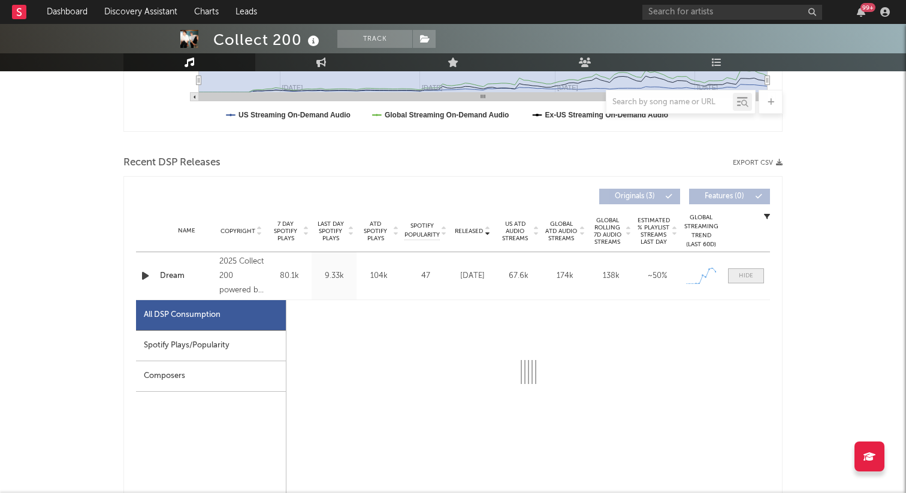
select select "1w"
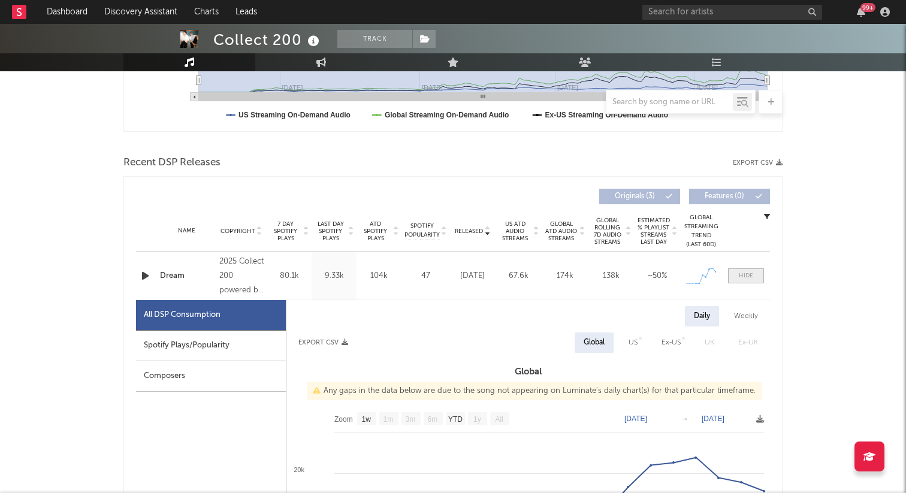
scroll to position [468, 0]
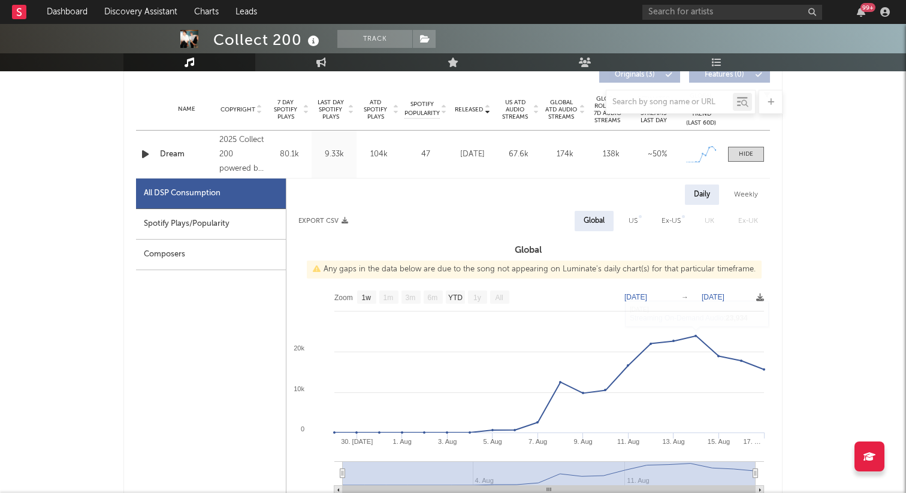
click at [736, 175] on div "Name Dream Copyright 2025 Collect 200 powered by co:brand Label Collect 200 Alb…" at bounding box center [453, 154] width 634 height 47
click at [745, 164] on div "Name Dream Copyright 2025 Collect 200 powered by co:brand Label Collect 200 Alb…" at bounding box center [453, 154] width 634 height 47
click at [747, 153] on div at bounding box center [746, 154] width 14 height 9
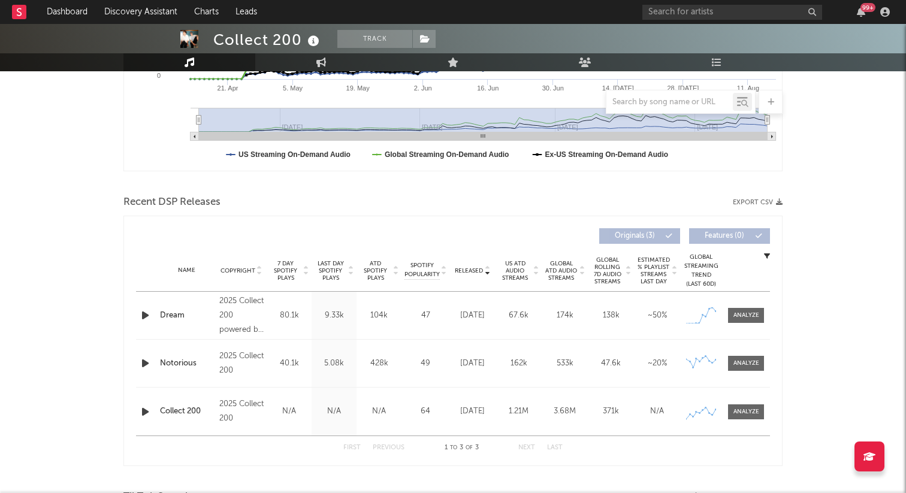
scroll to position [316, 0]
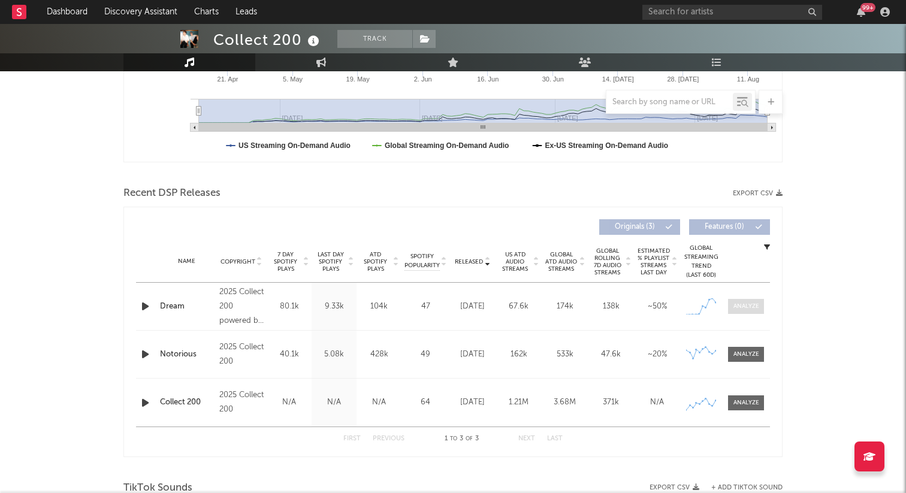
click at [729, 303] on span at bounding box center [746, 306] width 36 height 15
select select "1w"
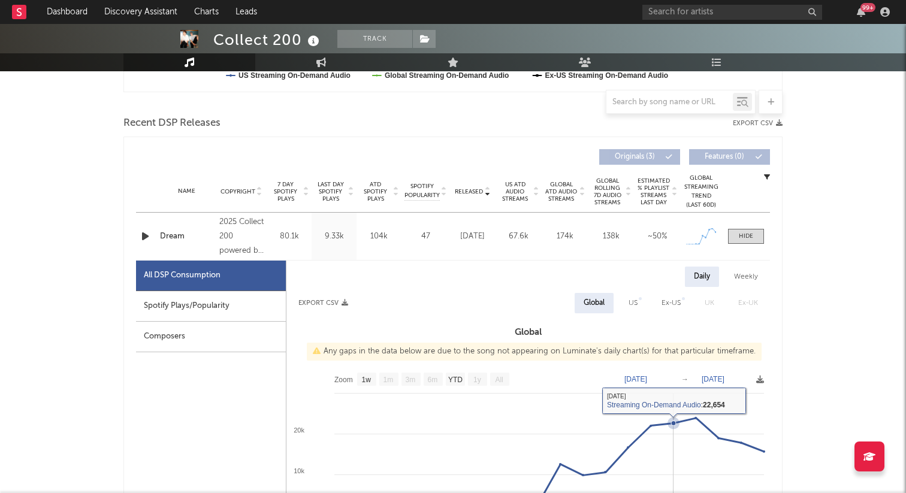
scroll to position [309, 0]
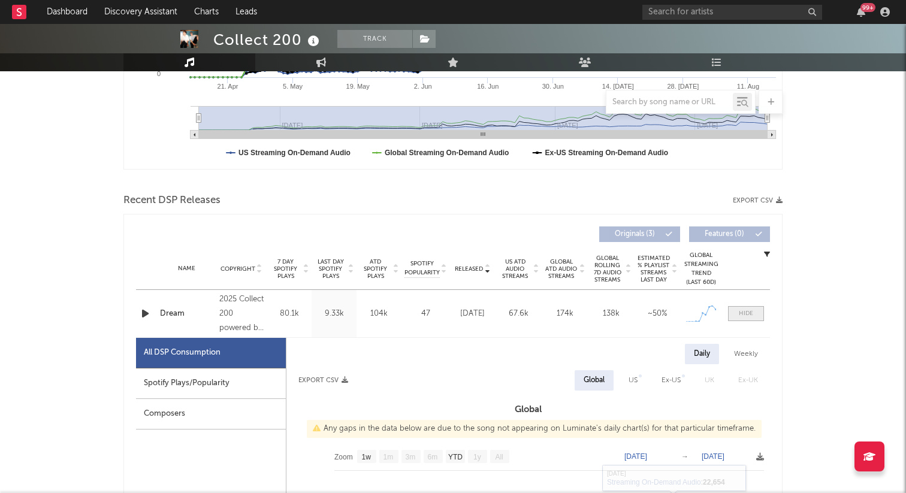
click at [755, 313] on span at bounding box center [746, 313] width 36 height 15
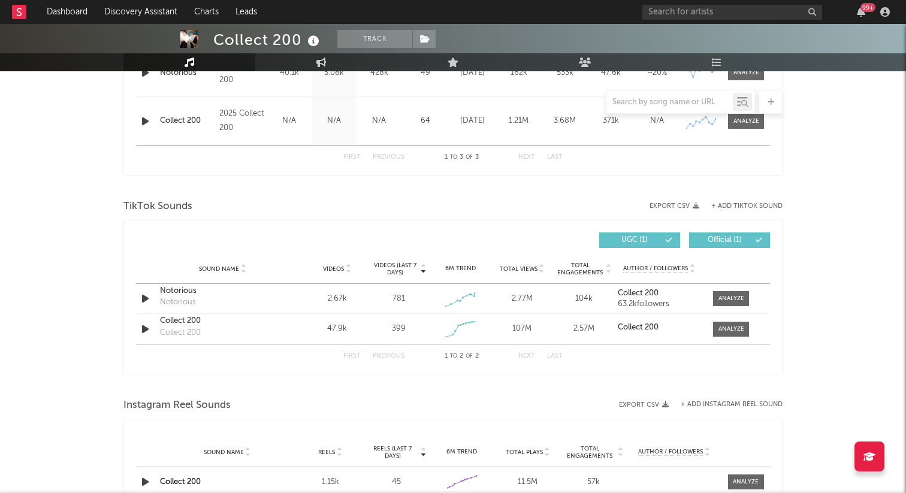
scroll to position [603, 0]
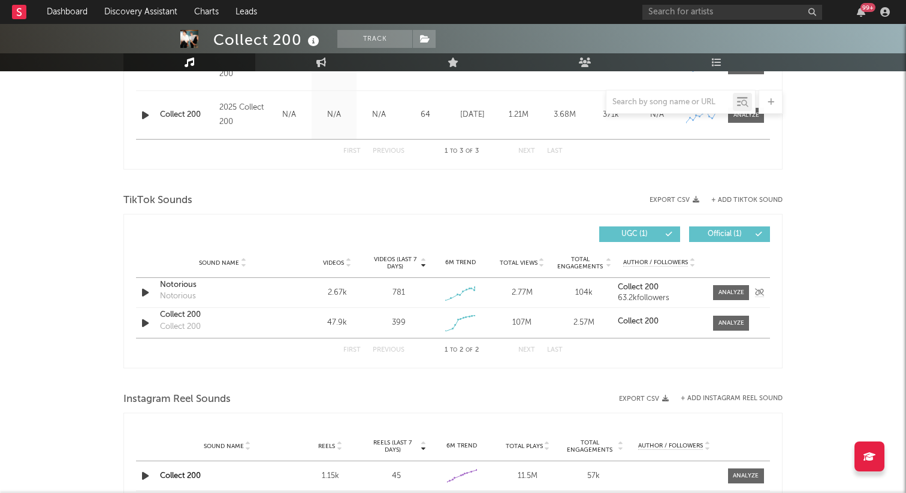
click at [149, 294] on icon "button" at bounding box center [145, 292] width 13 height 15
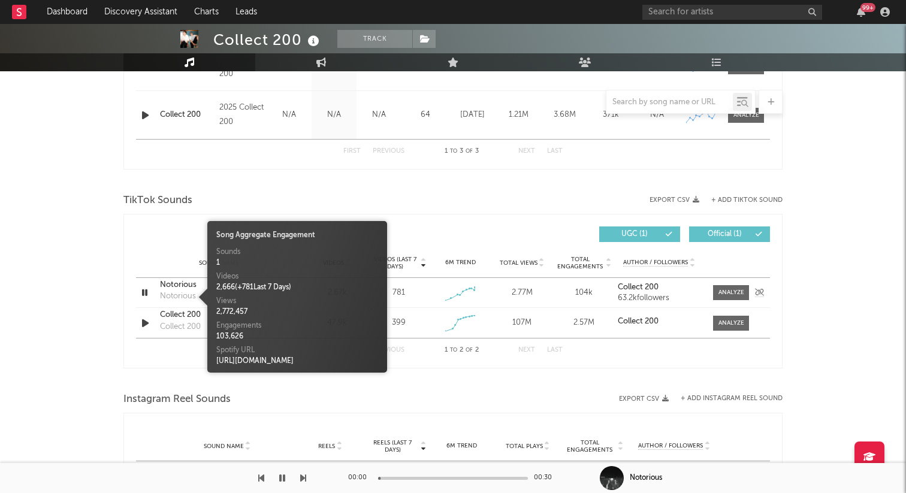
click at [177, 294] on div "Notorious" at bounding box center [178, 297] width 36 height 12
click at [180, 285] on div "Notorious" at bounding box center [222, 285] width 125 height 12
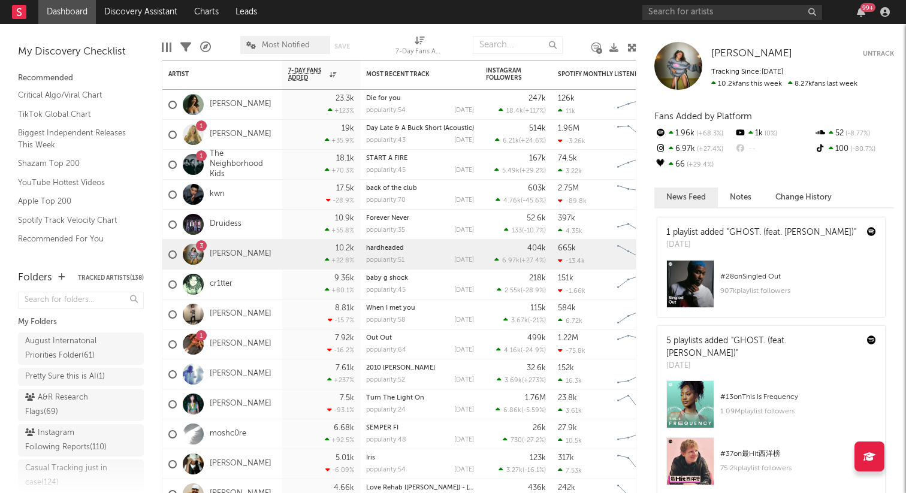
click at [43, 322] on div "My Folders" at bounding box center [81, 322] width 126 height 14
click at [729, 2] on div "99 +" at bounding box center [768, 12] width 252 height 24
click at [704, 15] on input "text" at bounding box center [732, 12] width 180 height 15
click at [46, 275] on div "Folders" at bounding box center [35, 278] width 34 height 14
click at [57, 277] on div "Folders Tracked Artists ( 138 )" at bounding box center [81, 278] width 126 height 21
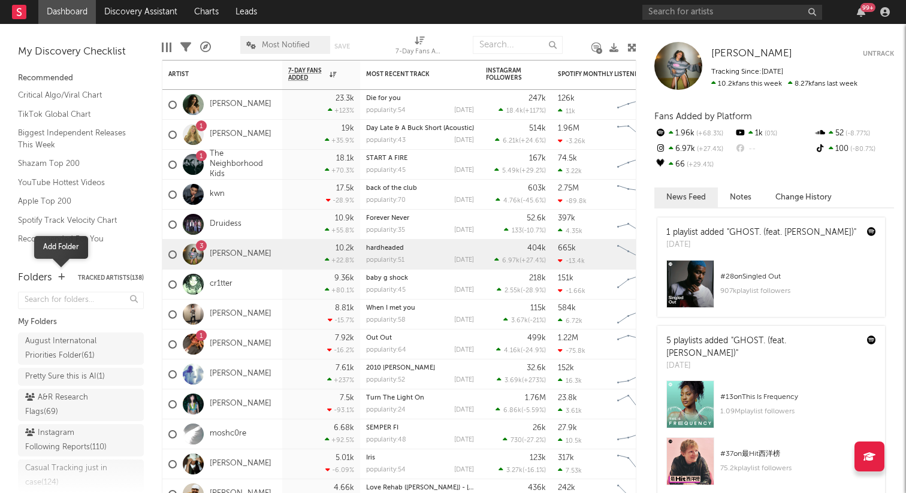
click at [62, 274] on icon "button" at bounding box center [61, 277] width 7 height 8
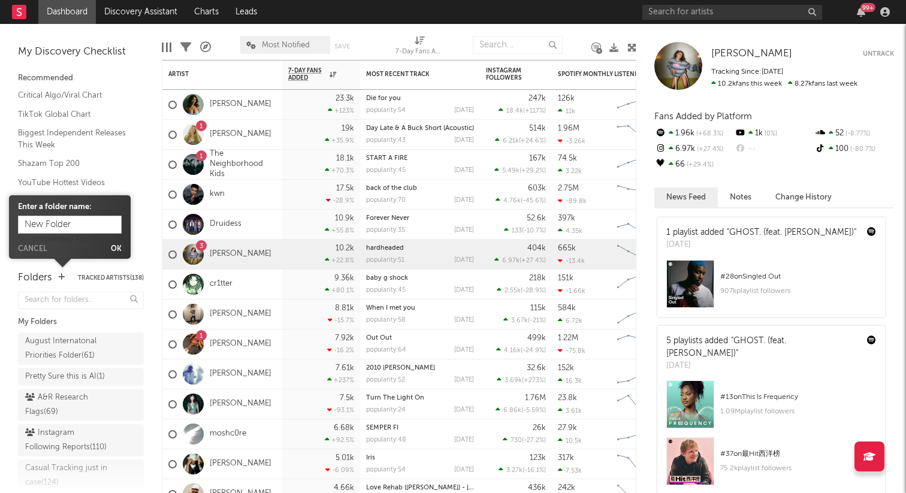
click at [26, 246] on button "Cancel" at bounding box center [32, 249] width 29 height 7
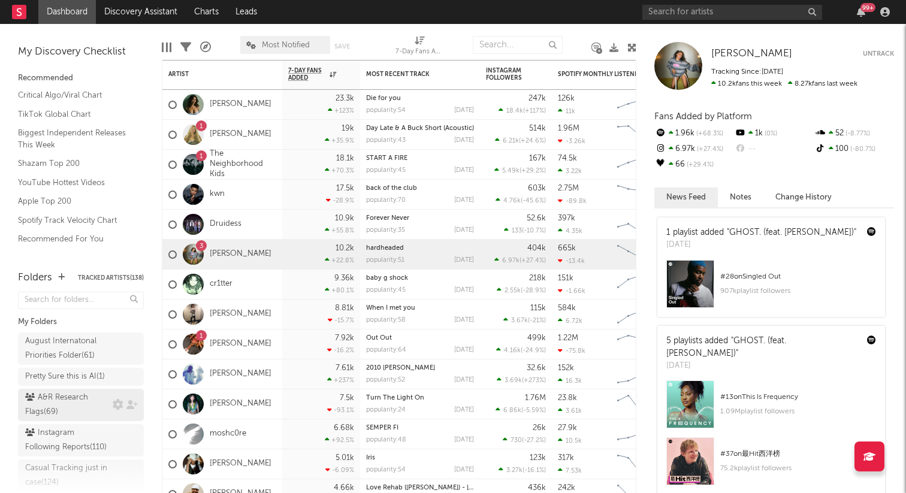
click at [68, 400] on div "A&R Research Flags ( 69 )" at bounding box center [67, 405] width 84 height 29
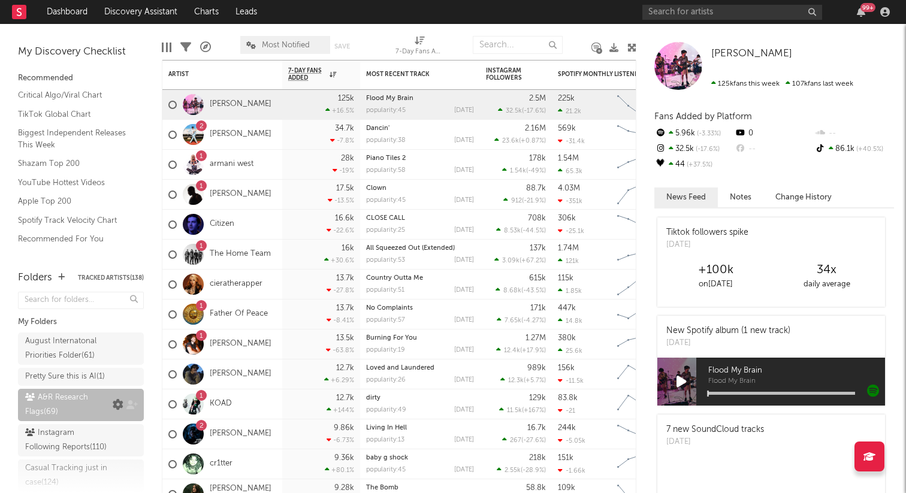
click at [119, 406] on icon at bounding box center [118, 405] width 11 height 11
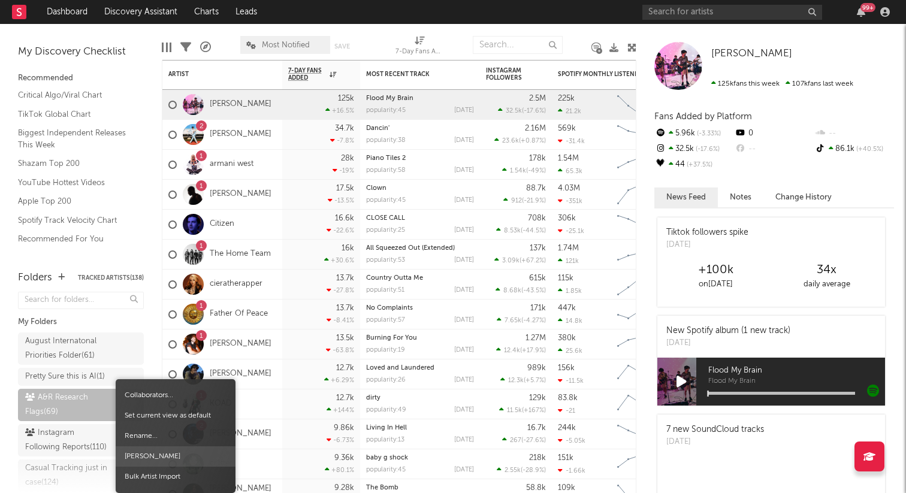
click at [165, 458] on span "Delete Folder" at bounding box center [176, 456] width 120 height 20
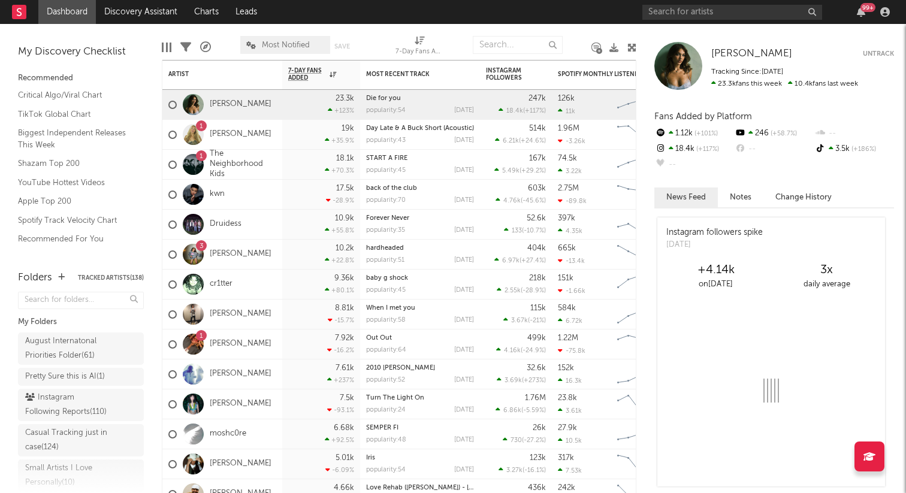
click at [55, 277] on div "Folders Tracked Artists ( 138 )" at bounding box center [81, 278] width 126 height 21
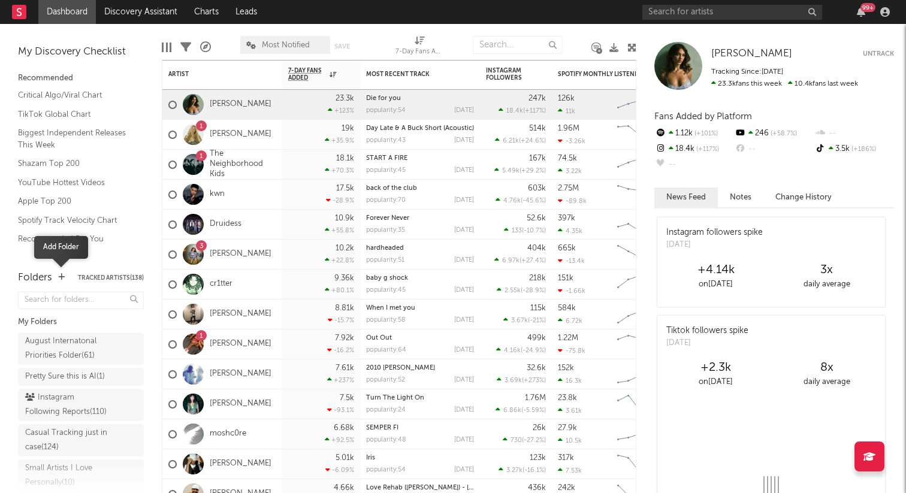
click at [60, 277] on icon "button" at bounding box center [61, 277] width 7 height 8
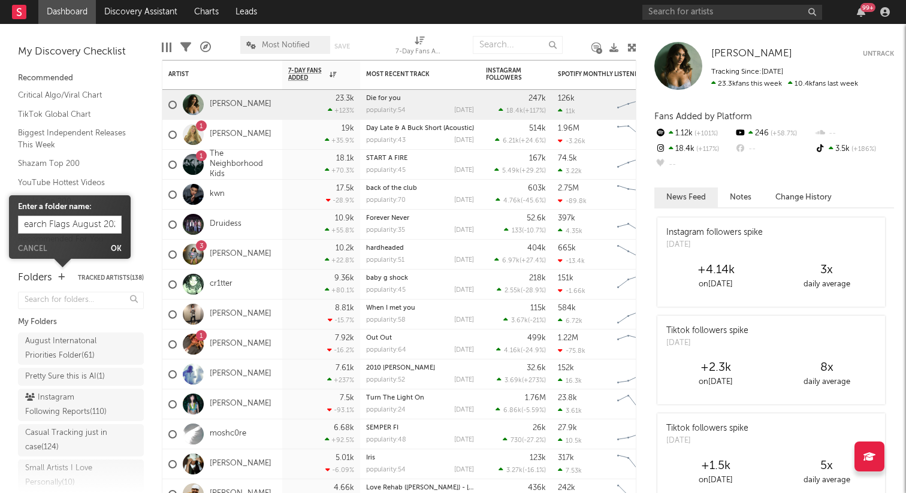
scroll to position [0, 40]
type input "A&R Research Flags August 2025"
click at [113, 247] on button "Ok" at bounding box center [116, 249] width 11 height 7
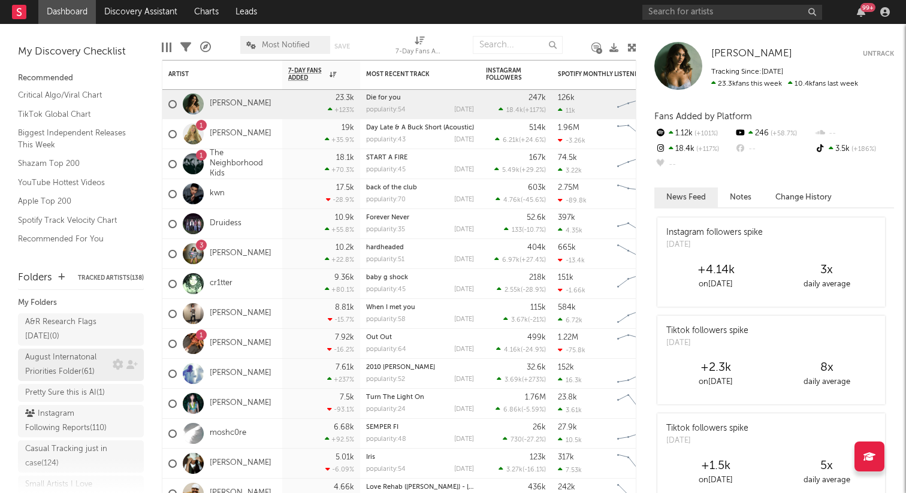
scroll to position [0, 0]
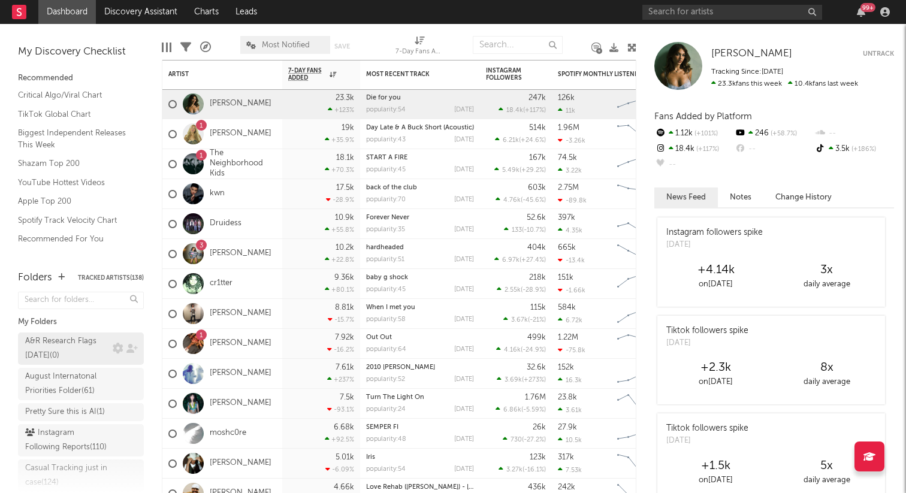
click at [73, 348] on div "A&R Research Flags August 2025 ( 0 )" at bounding box center [67, 348] width 84 height 29
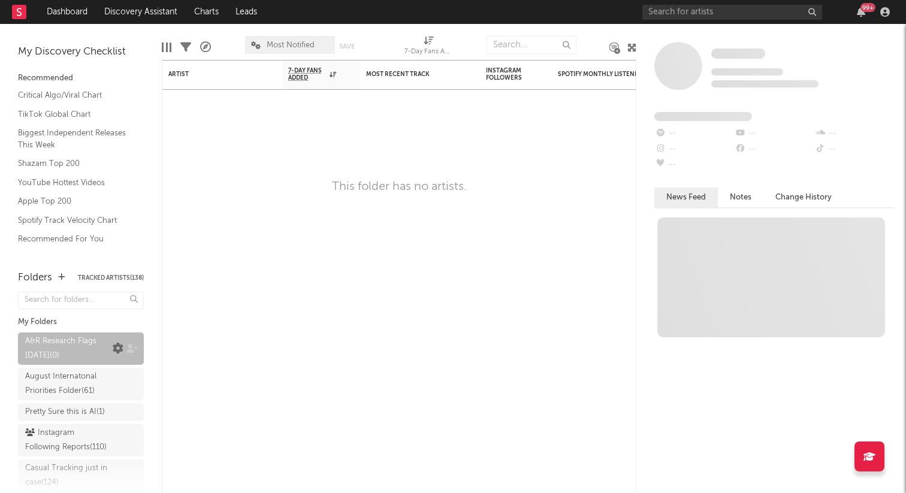
click at [120, 346] on icon at bounding box center [118, 348] width 11 height 11
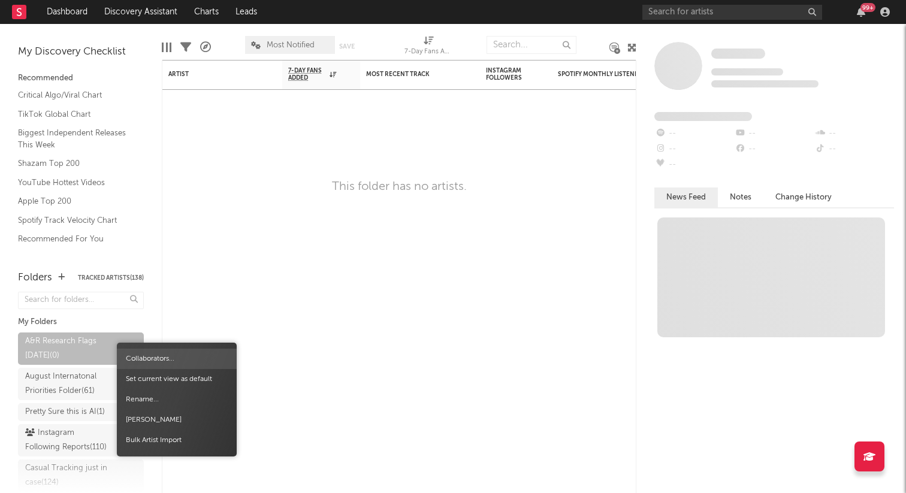
click at [164, 360] on span "Collaborators..." at bounding box center [177, 359] width 120 height 20
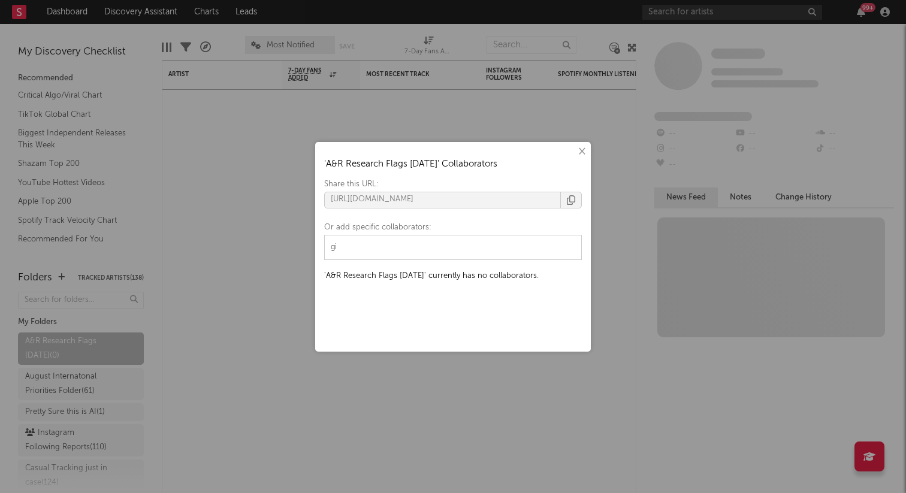
type input "gio"
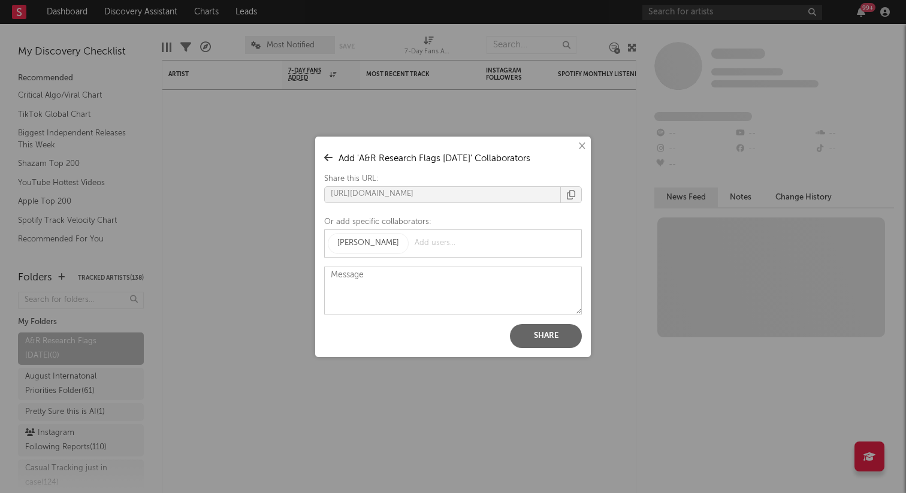
click at [535, 335] on button "Share" at bounding box center [546, 336] width 72 height 24
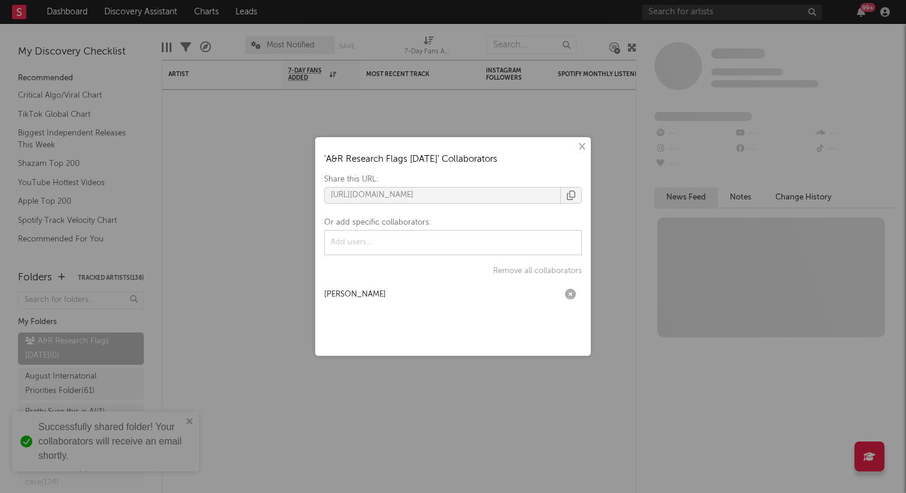
click at [380, 252] on div at bounding box center [453, 242] width 258 height 25
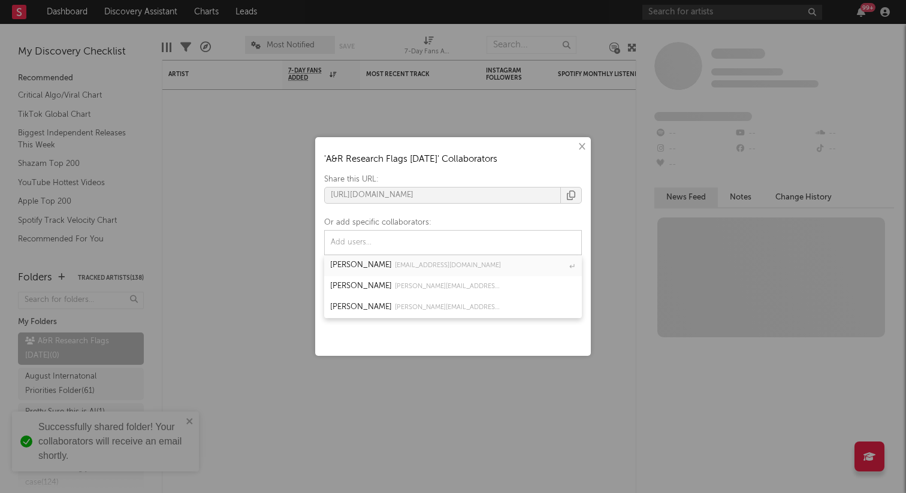
type input "b"
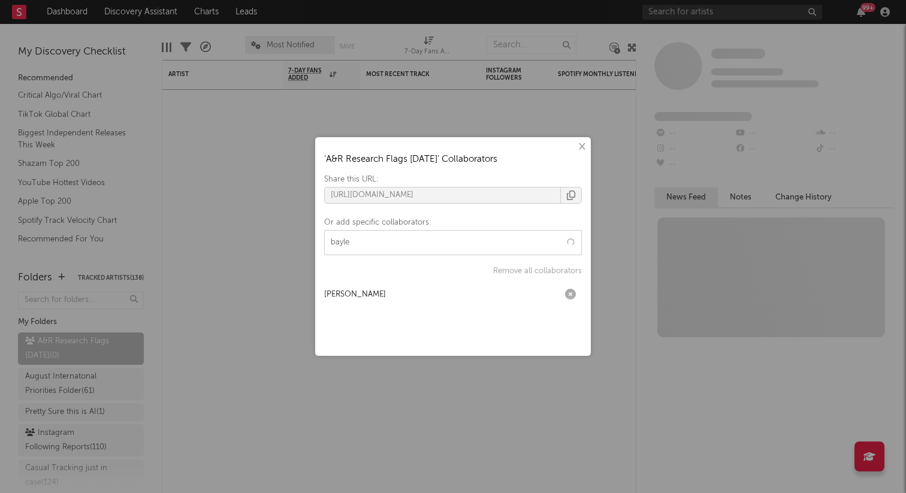
type input "baylee"
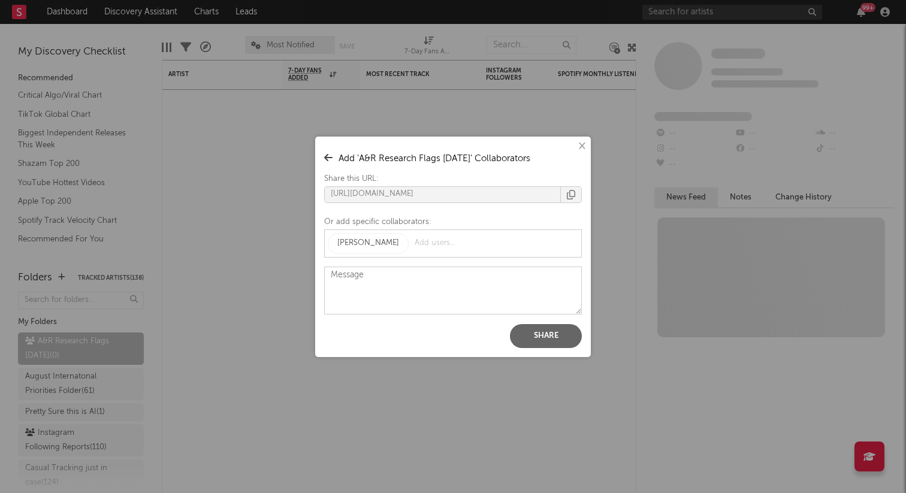
click at [542, 331] on button "Share" at bounding box center [546, 336] width 72 height 24
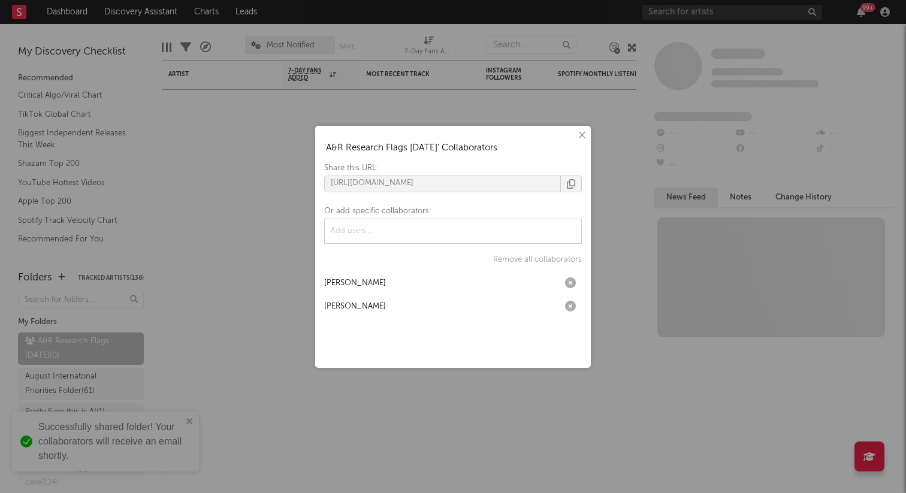
click at [581, 133] on button "×" at bounding box center [581, 135] width 13 height 13
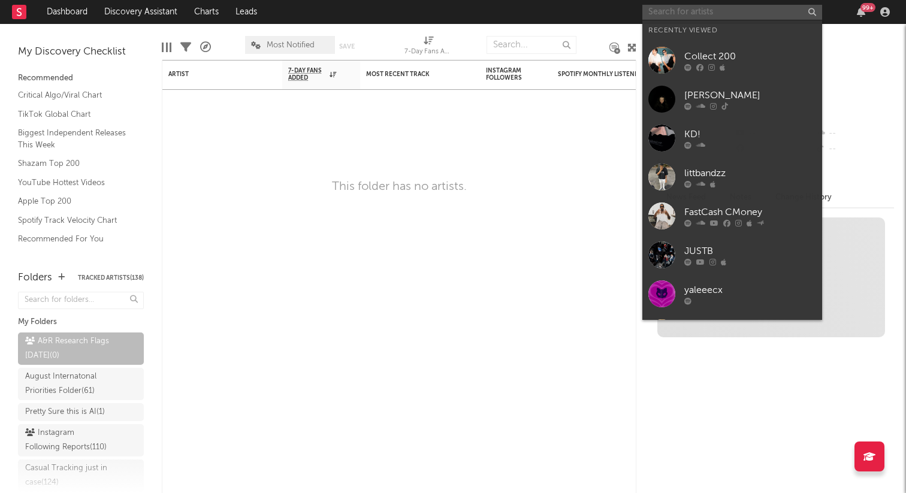
click at [672, 14] on input "text" at bounding box center [732, 12] width 180 height 15
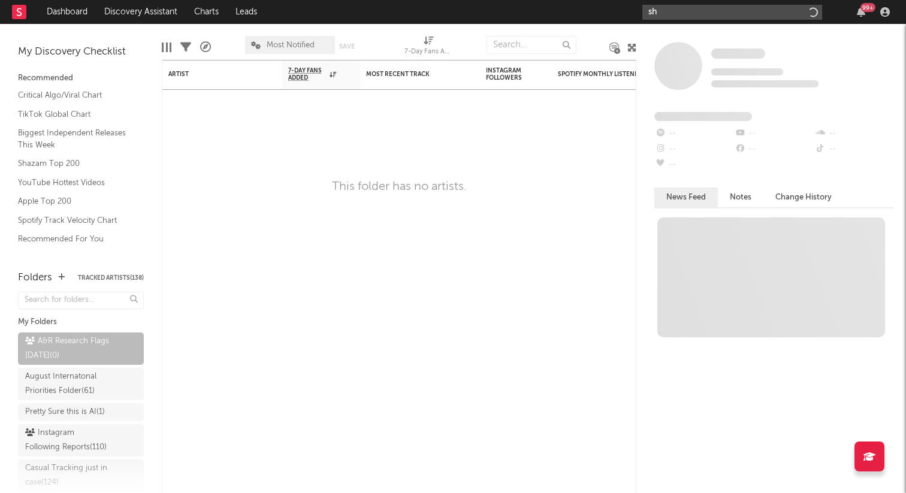
type input "s"
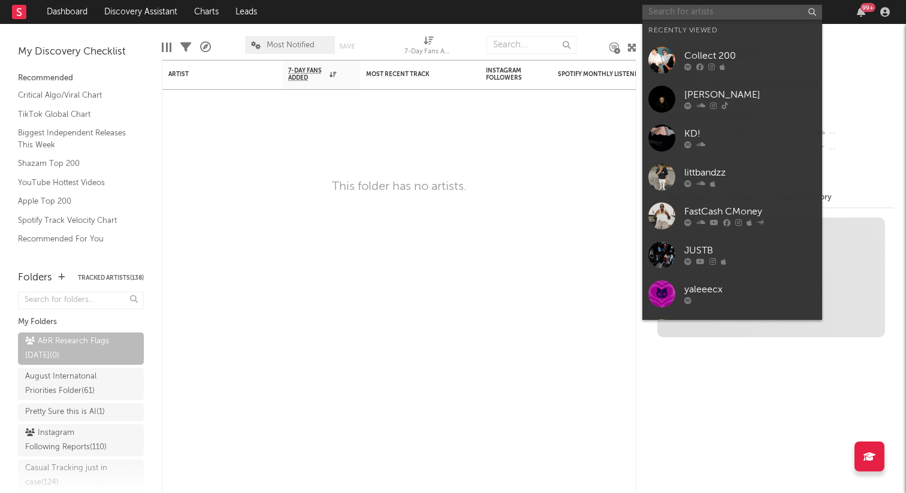
type input "S"
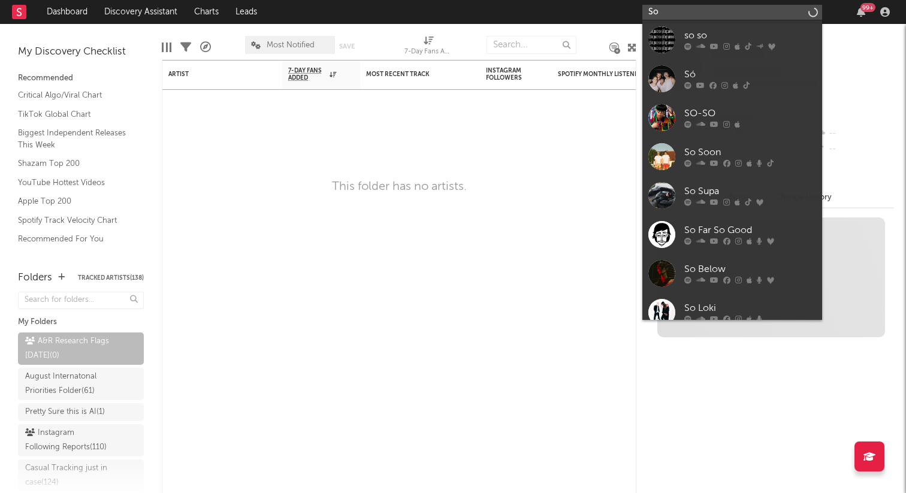
type input "S"
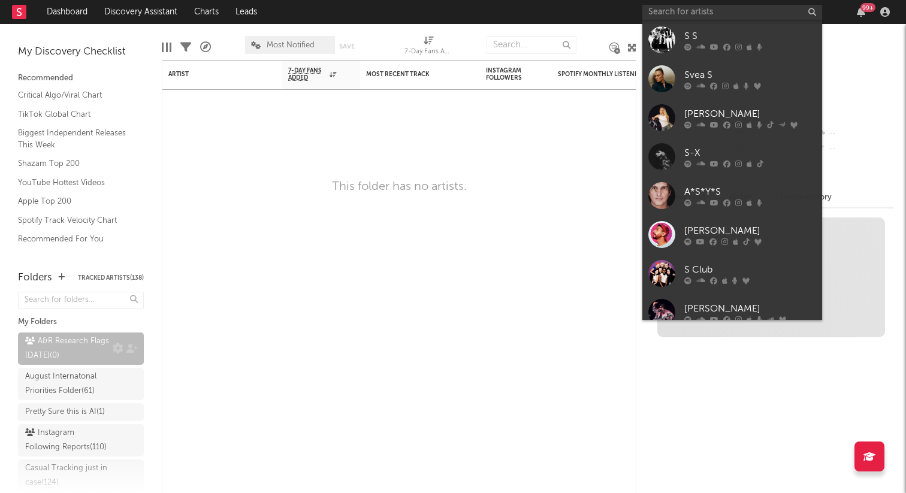
click at [88, 339] on div "A&R Research Flags August 2025 ( 0 )" at bounding box center [67, 348] width 84 height 29
click at [768, 15] on input "text" at bounding box center [732, 12] width 180 height 15
type input "s"
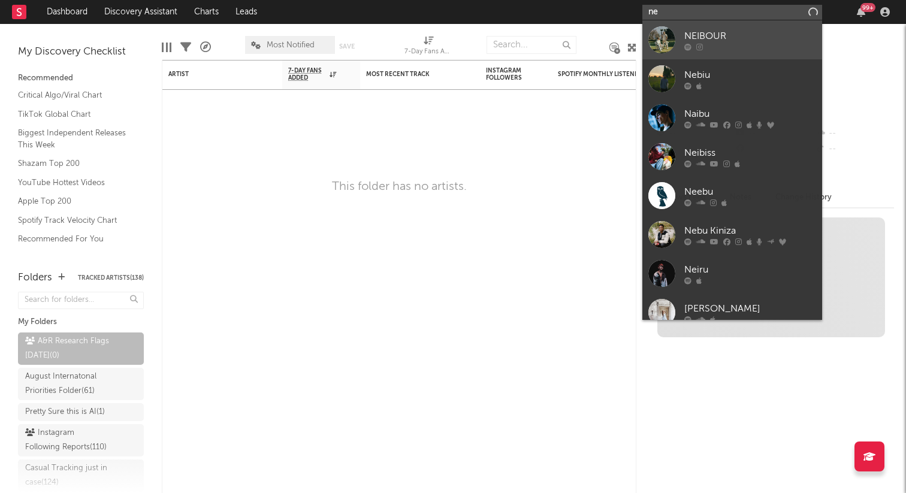
type input "n"
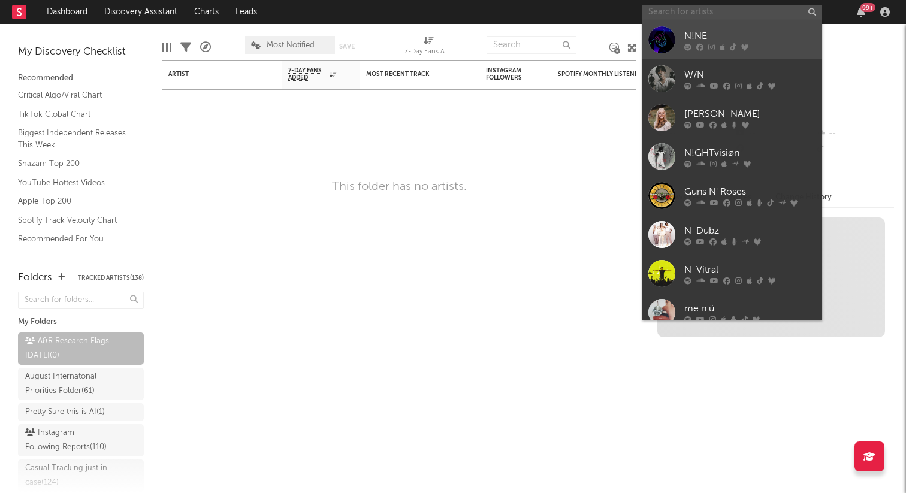
type input "n"
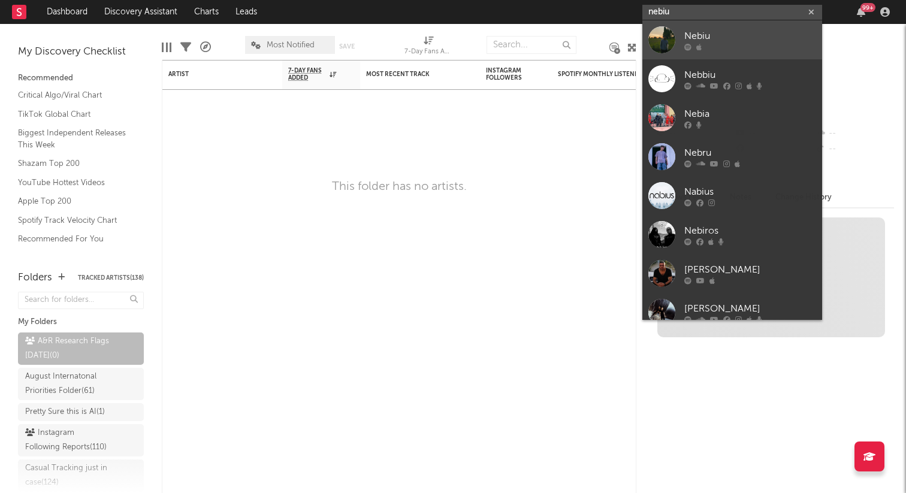
type input "nebiu"
click at [713, 35] on div "Nebiu" at bounding box center [750, 36] width 132 height 14
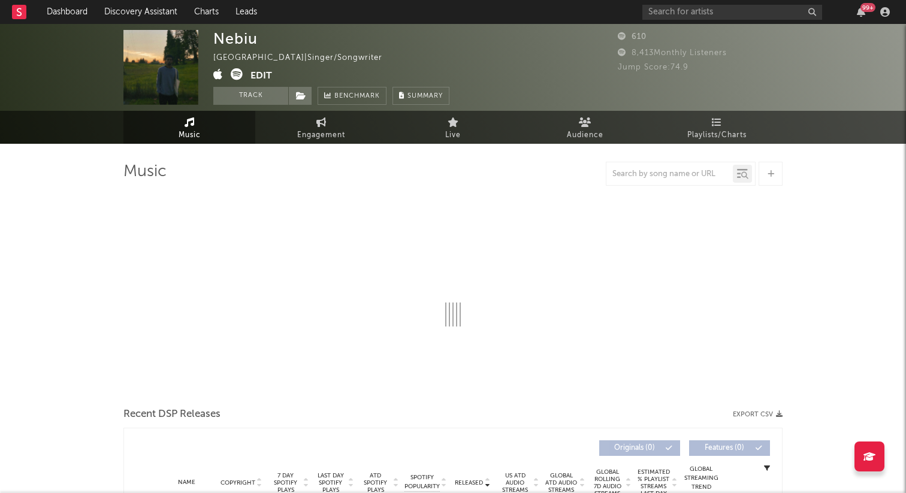
select select "1w"
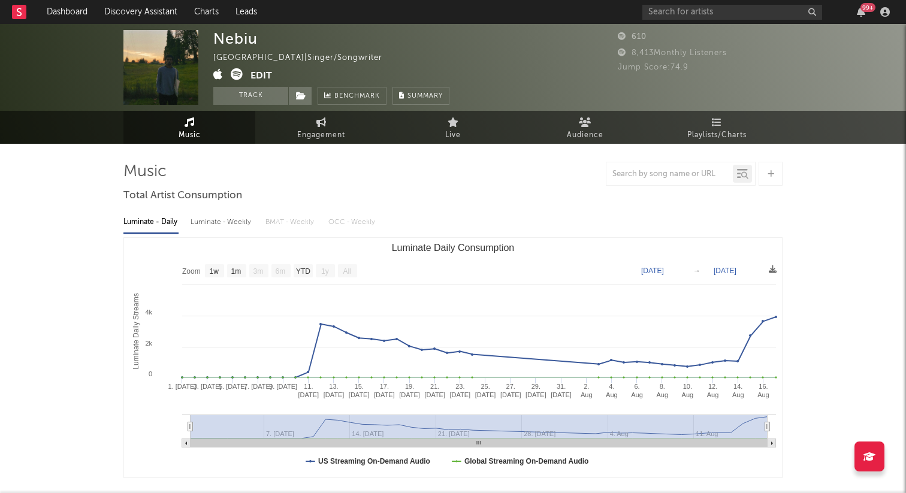
click at [267, 72] on button "Edit" at bounding box center [261, 75] width 22 height 15
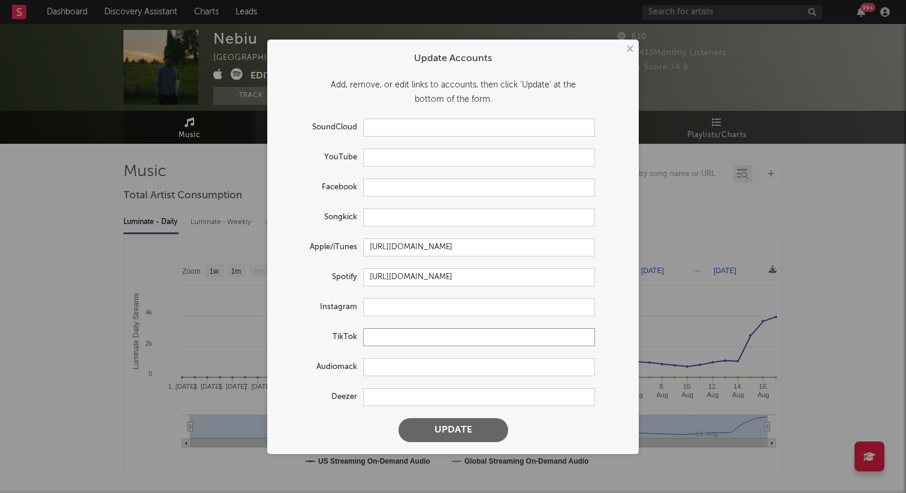
click at [384, 337] on input "text" at bounding box center [479, 337] width 232 height 18
paste input "https://www.tiktok.com/@neeebbbb"
type input "https://www.tiktok.com/@neeebbbb"
click at [399, 418] on button "Update" at bounding box center [454, 430] width 110 height 24
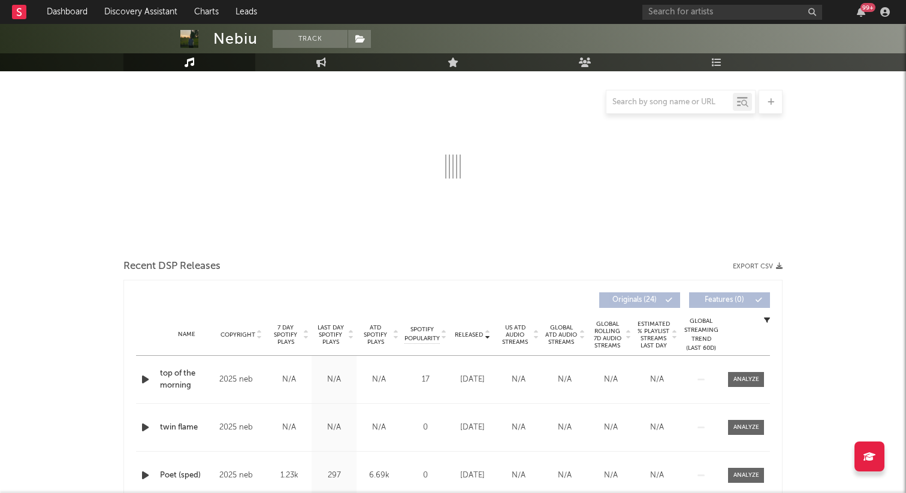
select select "1w"
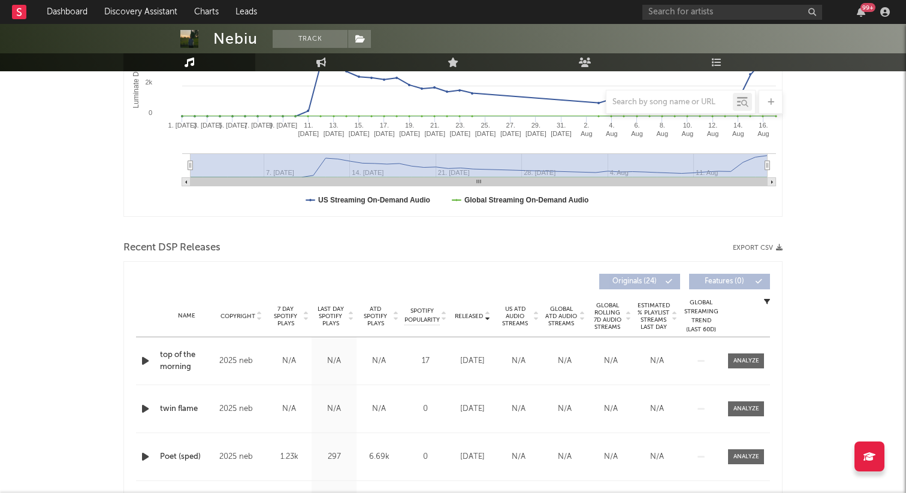
scroll to position [310, 0]
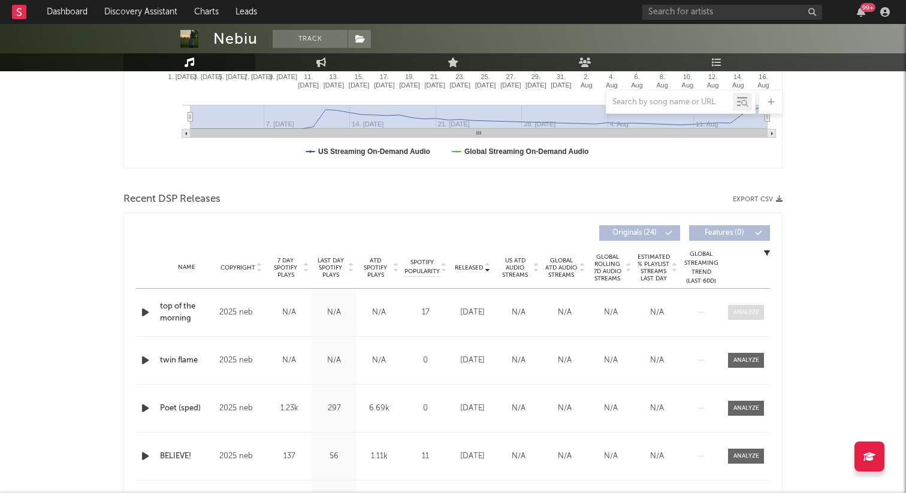
click at [743, 313] on div at bounding box center [746, 312] width 26 height 9
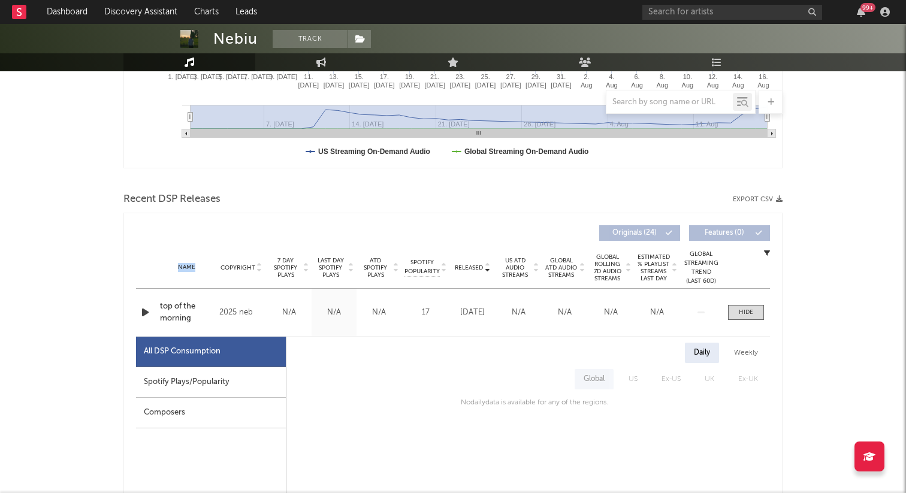
drag, startPoint x: 237, startPoint y: 244, endPoint x: 531, endPoint y: 291, distance: 297.9
click at [723, 304] on div "Name top of the morning Copyright 2025 neb Label neb Album Names top of the mor…" at bounding box center [453, 312] width 634 height 47
click at [751, 313] on div at bounding box center [746, 312] width 14 height 9
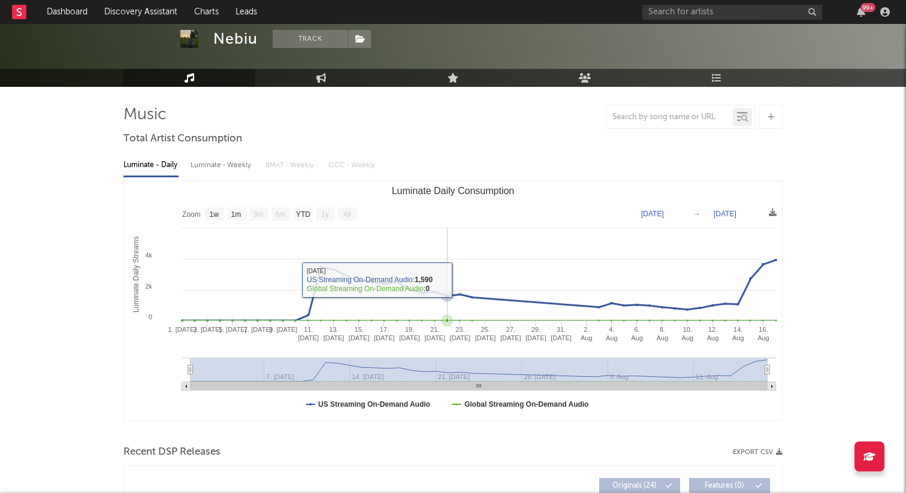
scroll to position [0, 0]
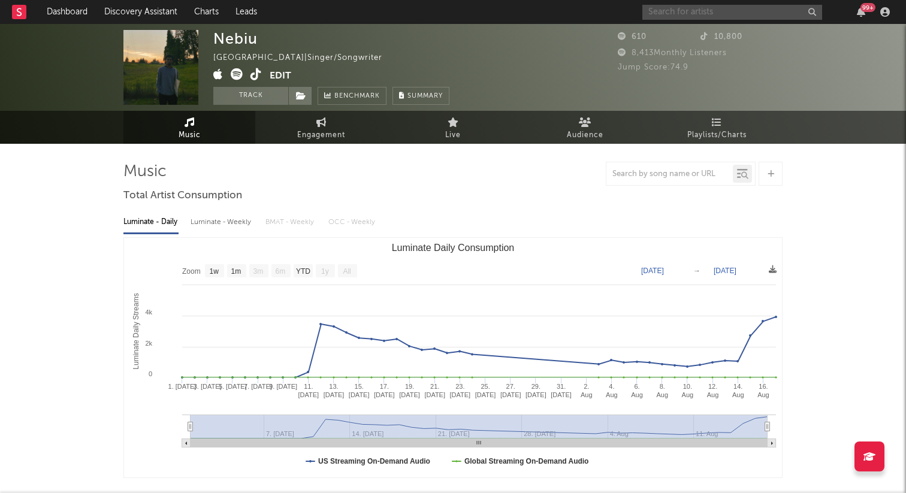
click at [673, 14] on input "text" at bounding box center [732, 12] width 180 height 15
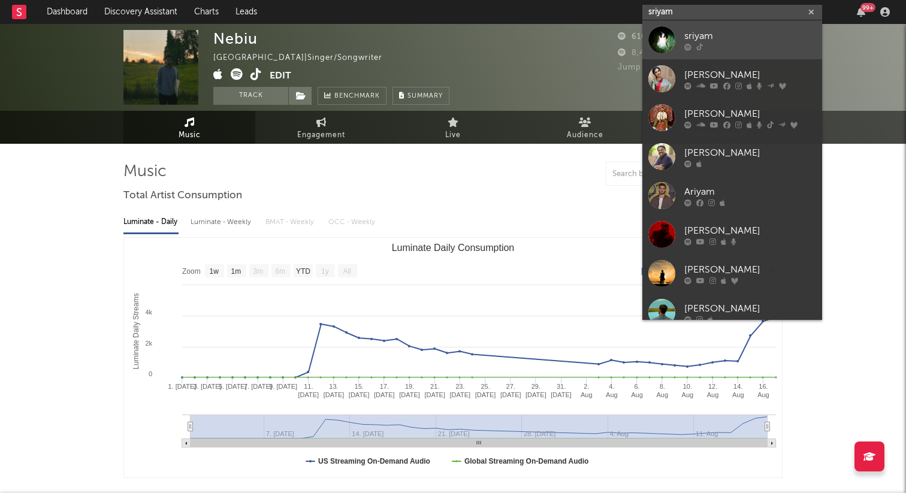
type input "sriyam"
click at [662, 39] on div at bounding box center [661, 39] width 27 height 27
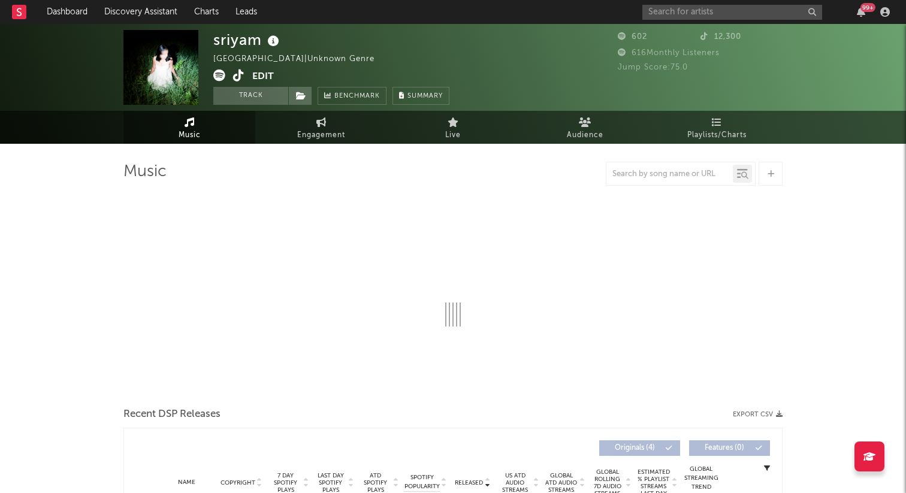
select select "1w"
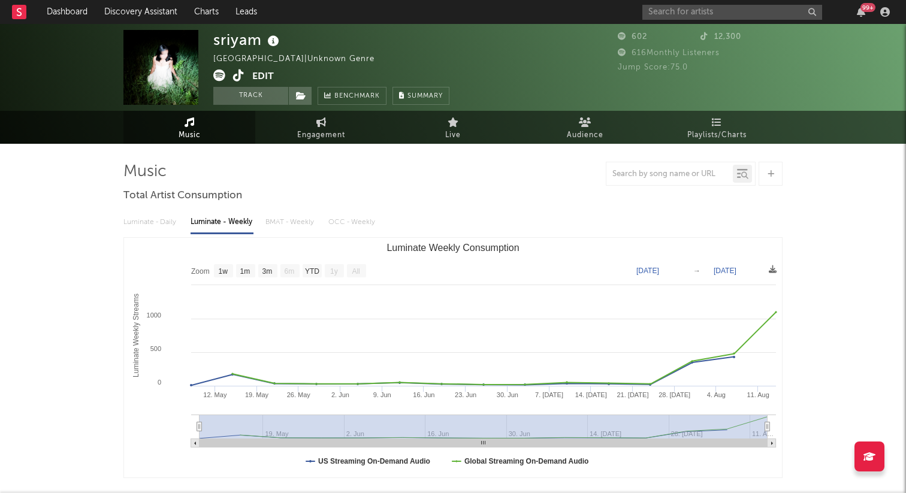
click at [221, 76] on icon at bounding box center [219, 76] width 12 height 12
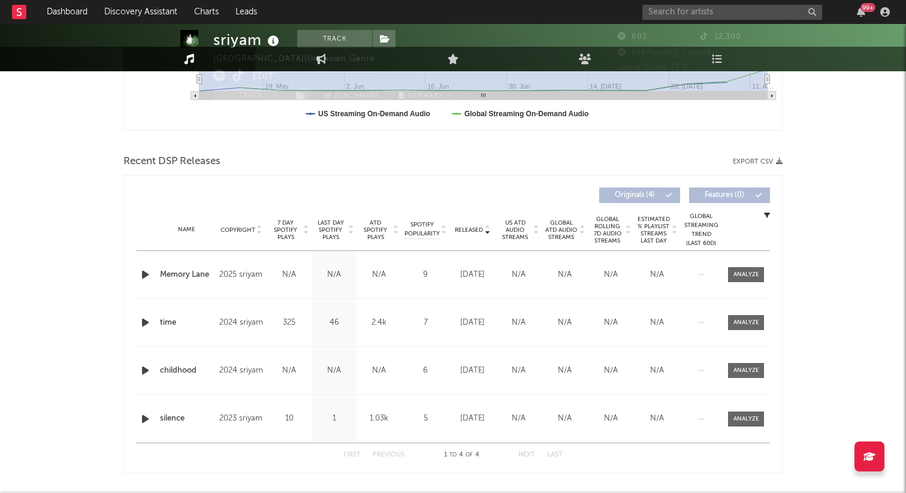
scroll to position [375, 0]
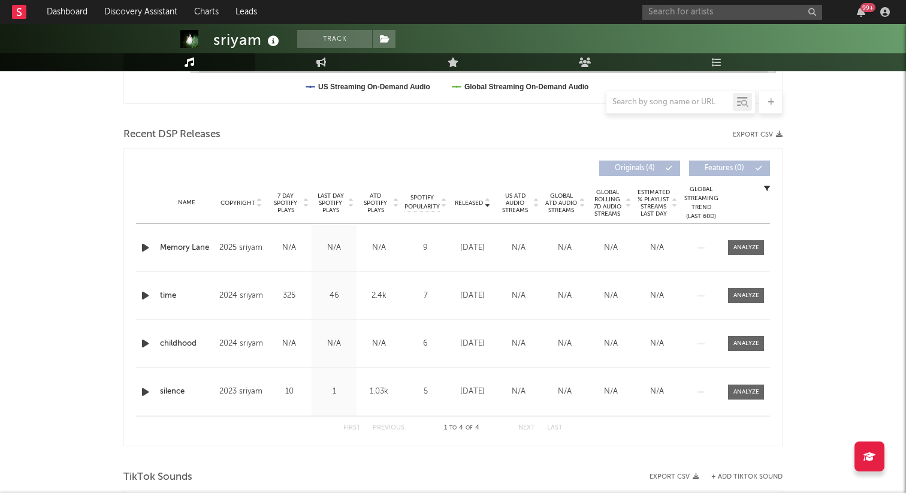
click at [294, 208] on span "7 Day Spotify Plays" at bounding box center [286, 203] width 32 height 22
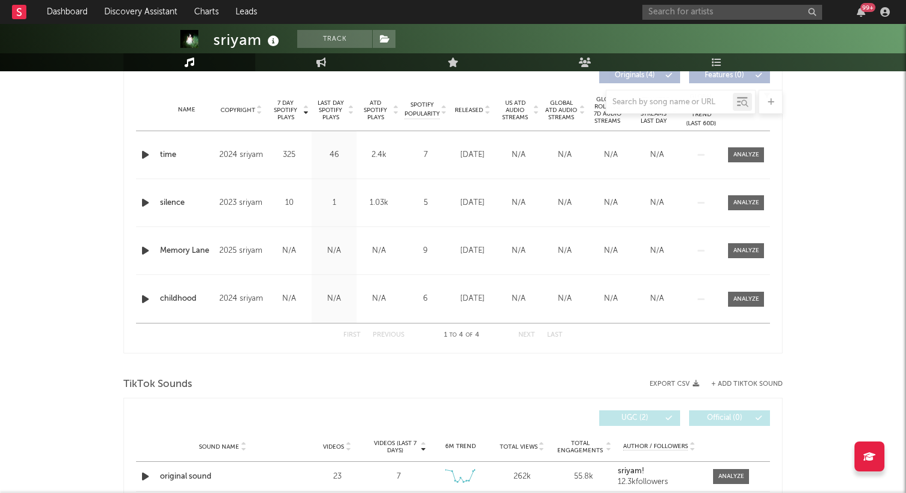
scroll to position [399, 0]
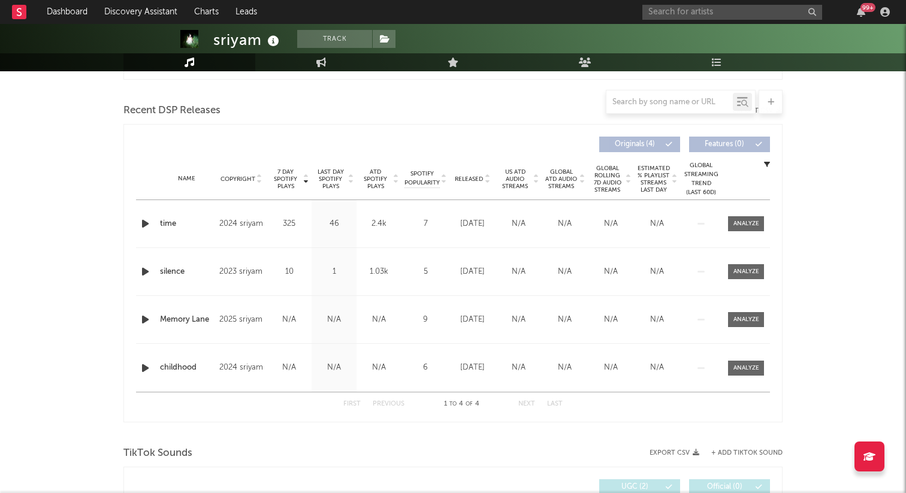
click at [491, 182] on div "Released" at bounding box center [472, 178] width 40 height 9
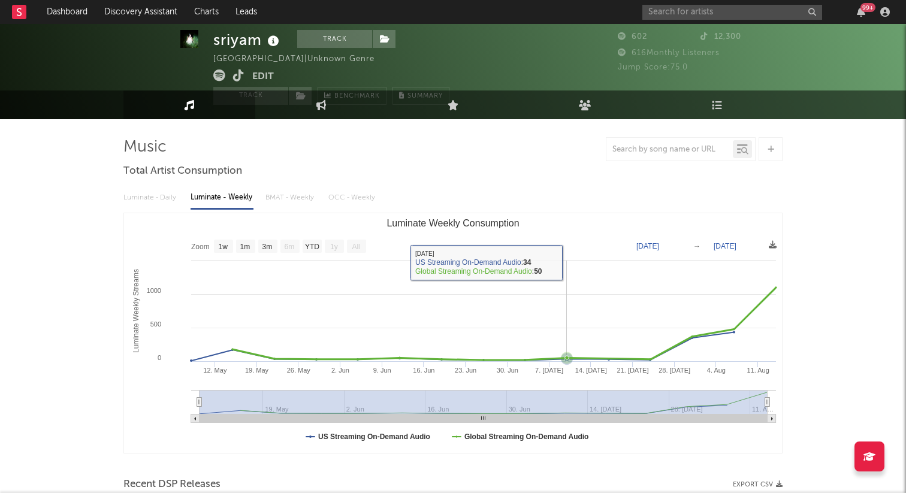
scroll to position [0, 0]
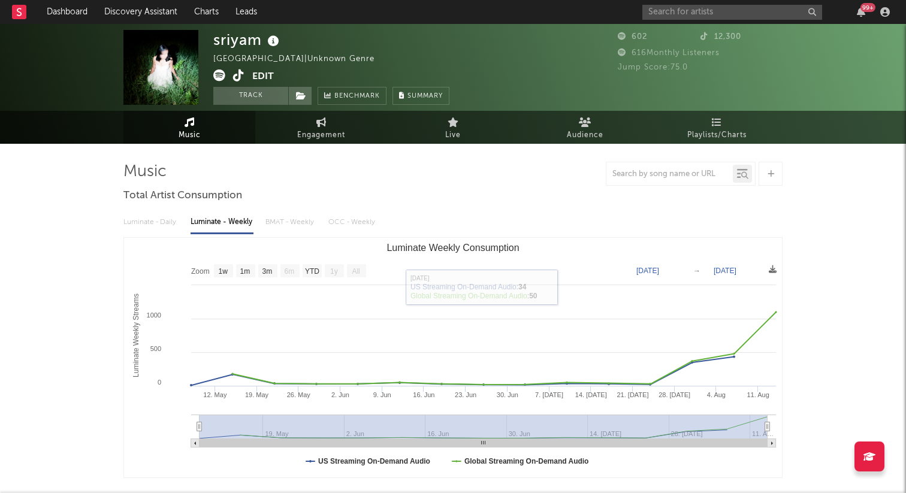
click at [158, 219] on div "Luminate - Daily Luminate - Weekly BMAT - Weekly OCC - Weekly" at bounding box center [452, 222] width 659 height 20
click at [213, 74] on icon at bounding box center [219, 76] width 12 height 12
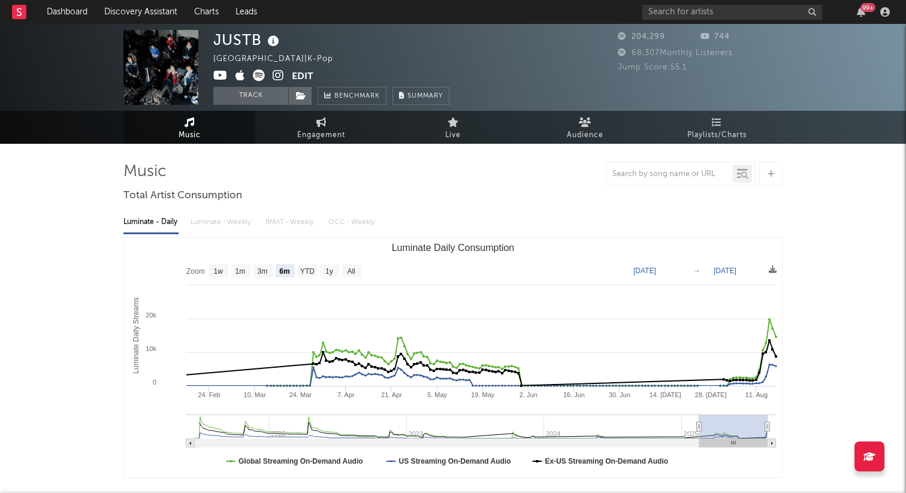
select select "6m"
click at [673, 19] on div "99 +" at bounding box center [768, 12] width 252 height 24
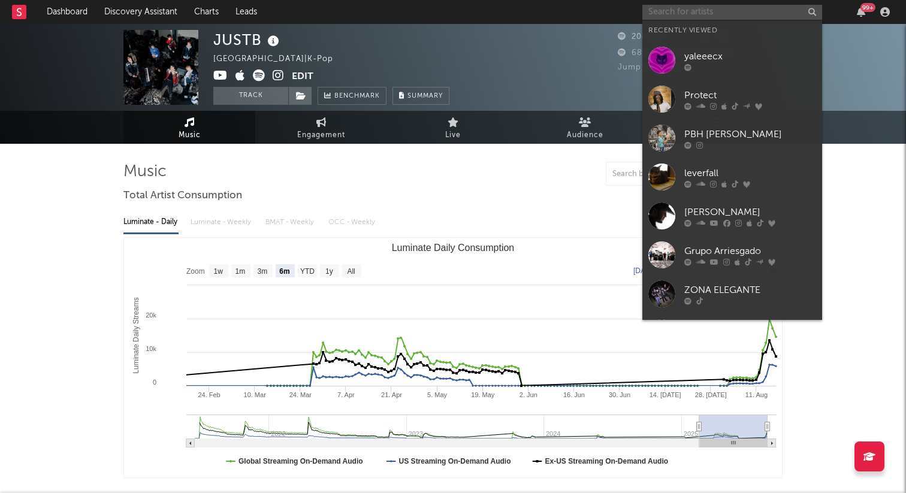
click at [673, 13] on input "text" at bounding box center [732, 12] width 180 height 15
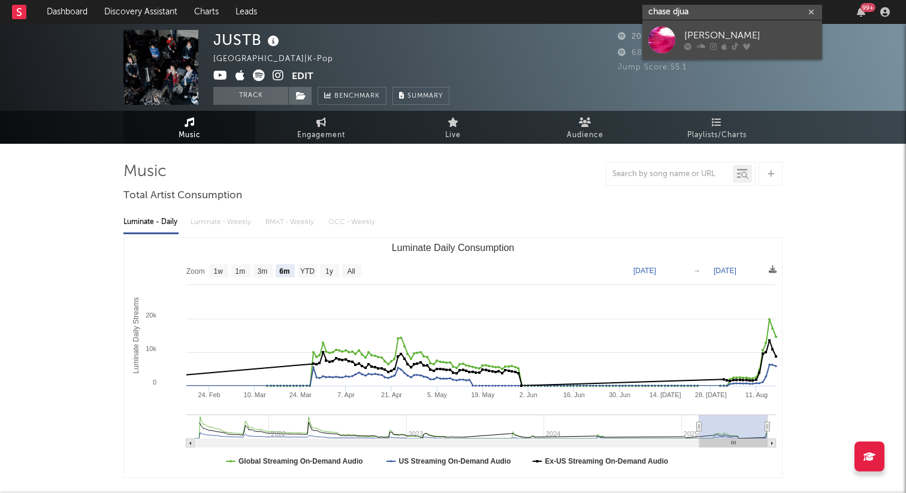
type input "chase djua"
click at [666, 25] on link "Chase Djuan" at bounding box center [732, 39] width 180 height 39
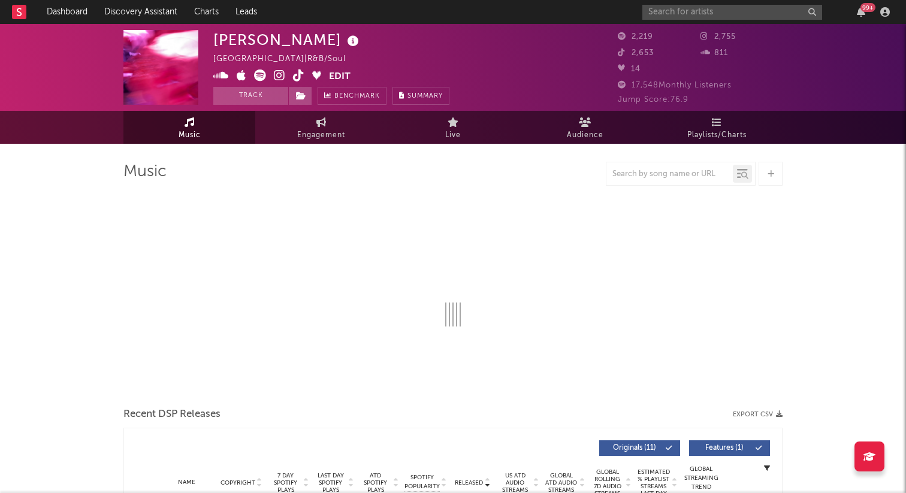
select select "1w"
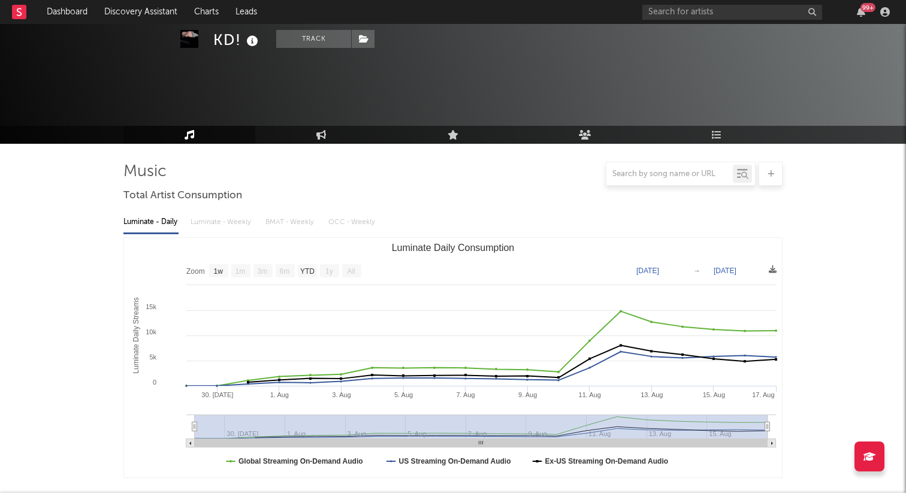
select select "1w"
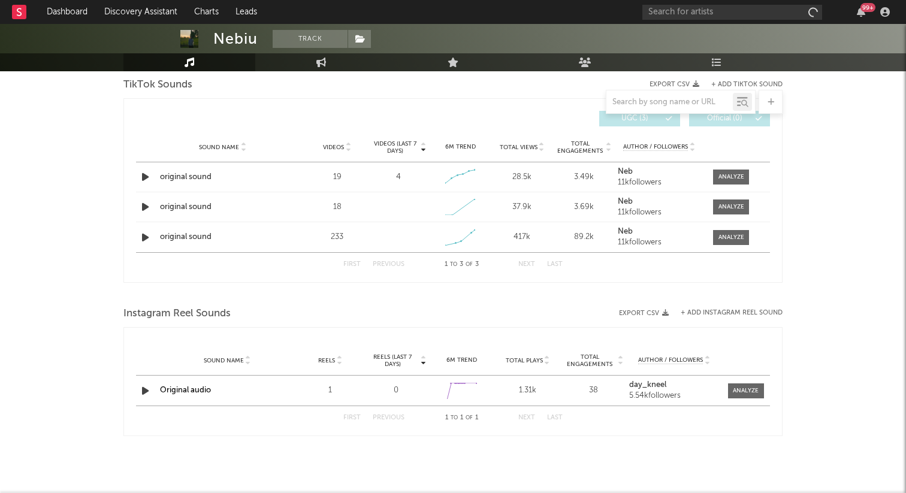
select select "1w"
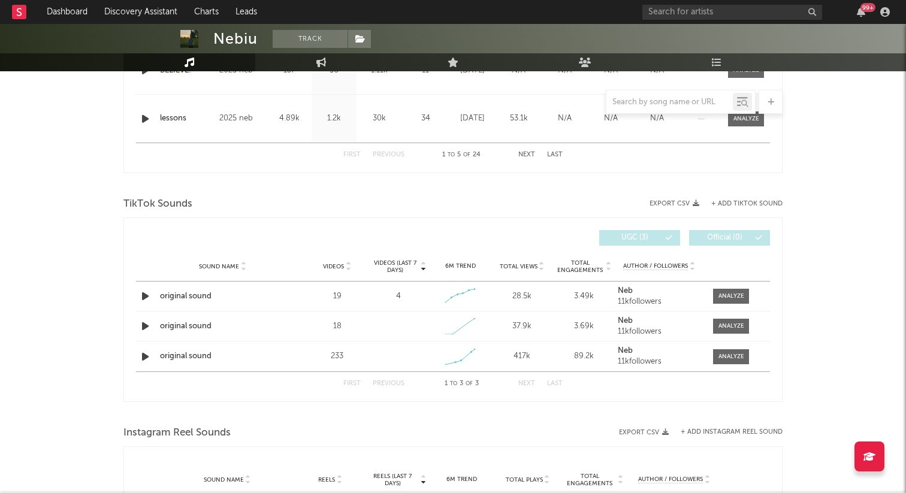
scroll to position [697, 0]
click at [140, 353] on icon "button" at bounding box center [145, 355] width 13 height 15
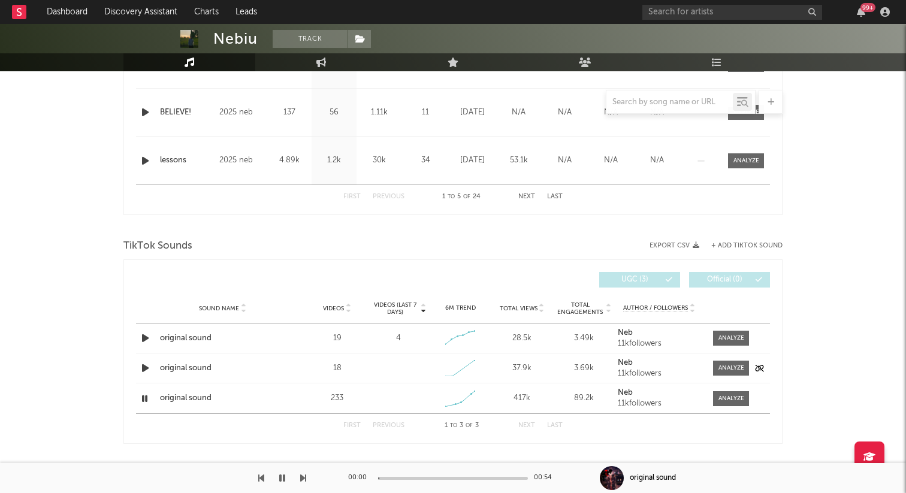
scroll to position [815, 0]
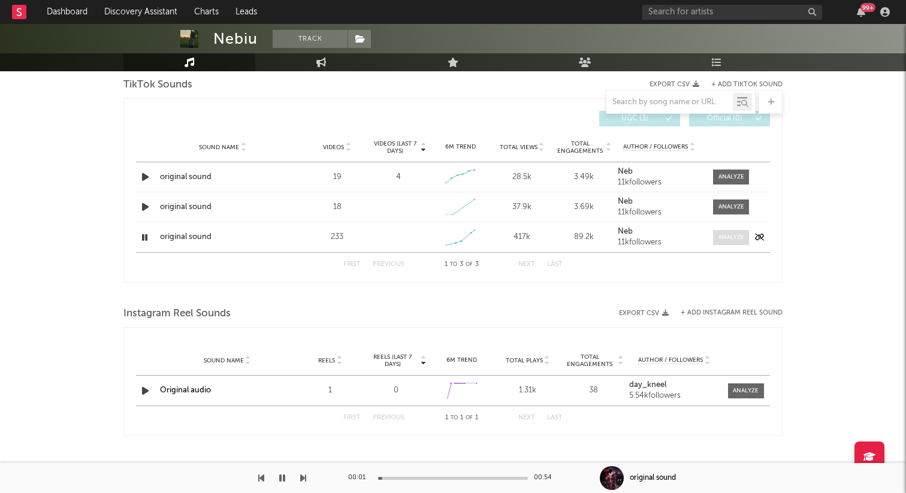
click at [748, 232] on span at bounding box center [731, 237] width 36 height 15
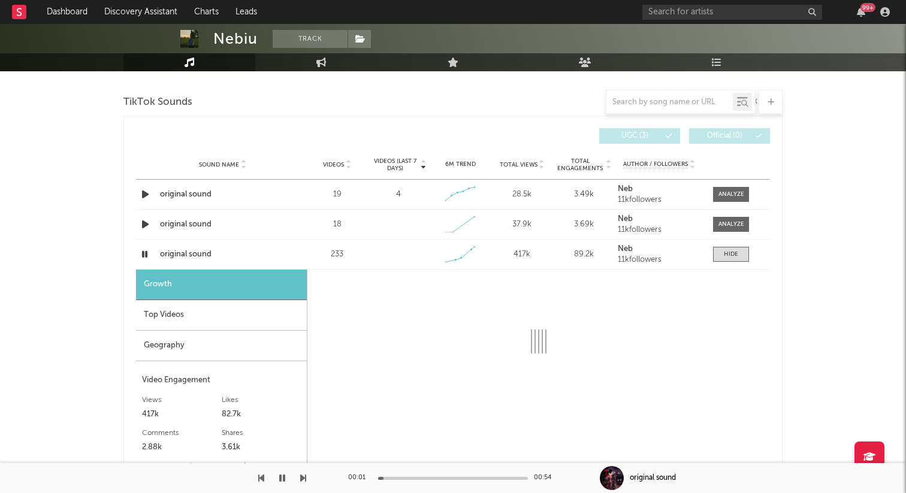
select select "1w"
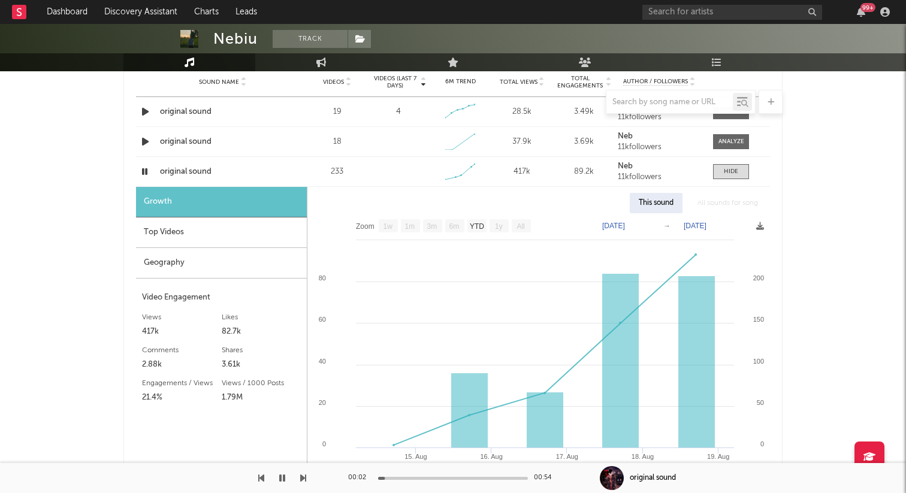
scroll to position [894, 0]
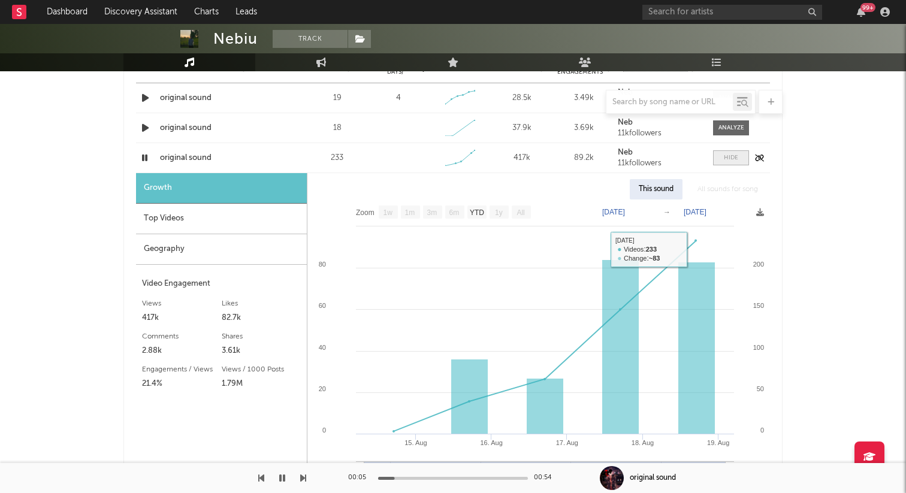
click at [731, 161] on div at bounding box center [731, 157] width 14 height 9
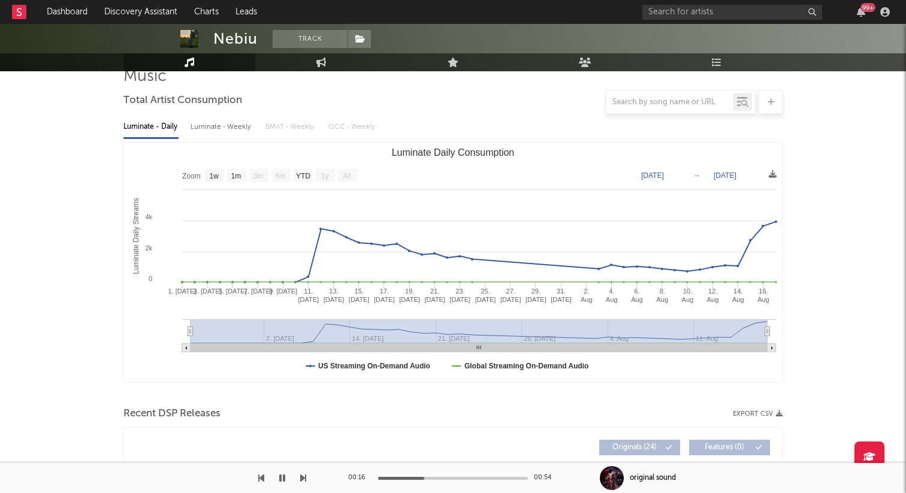
scroll to position [0, 0]
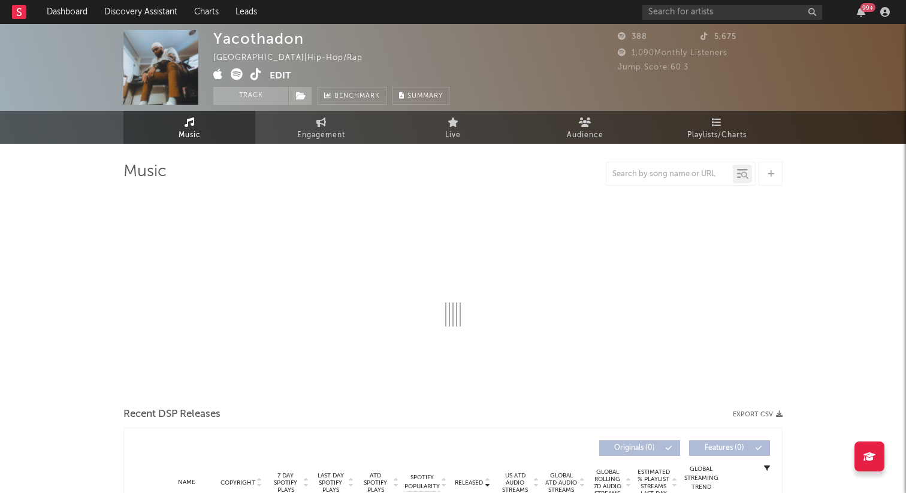
select select "1w"
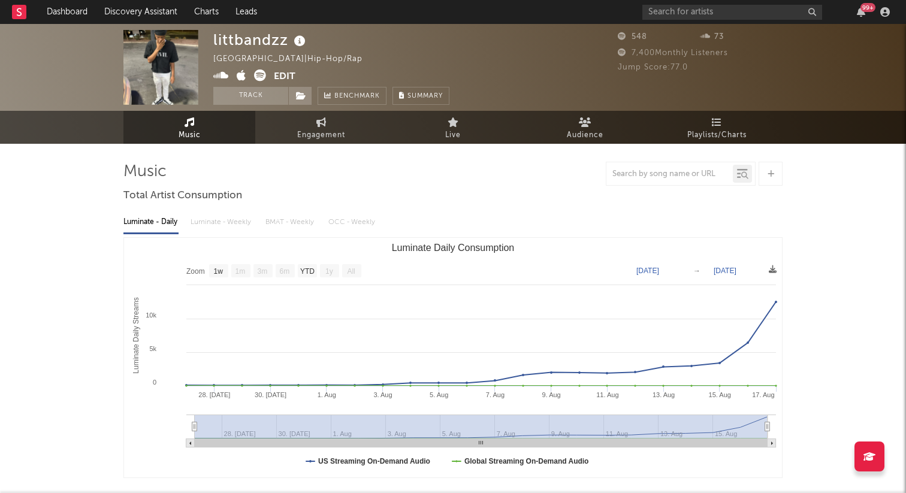
select select "1w"
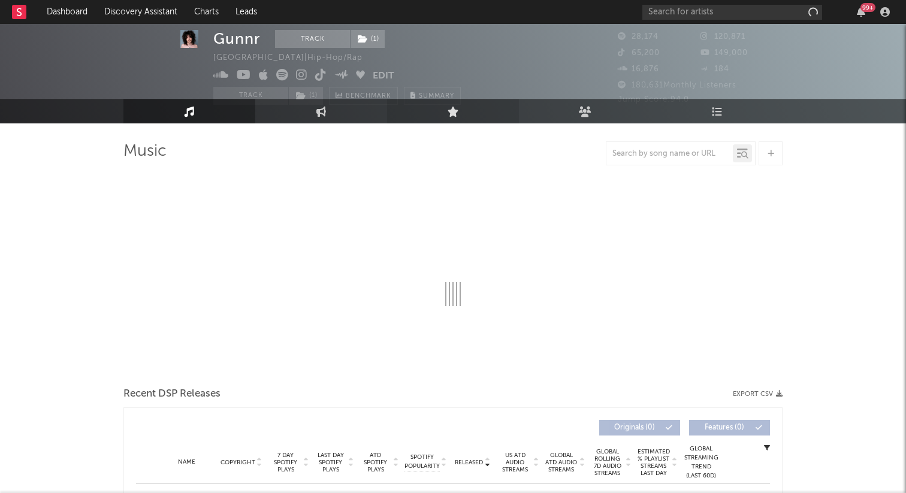
scroll to position [22, 0]
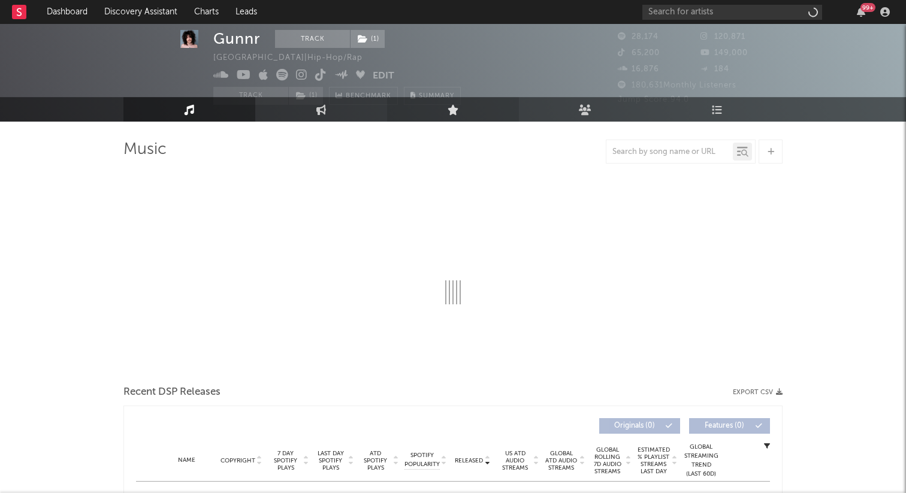
select select "6m"
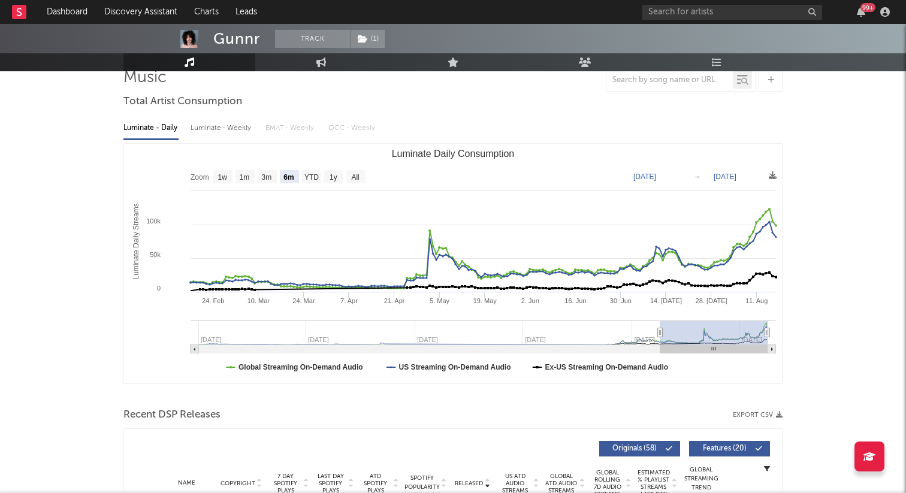
scroll to position [0, 0]
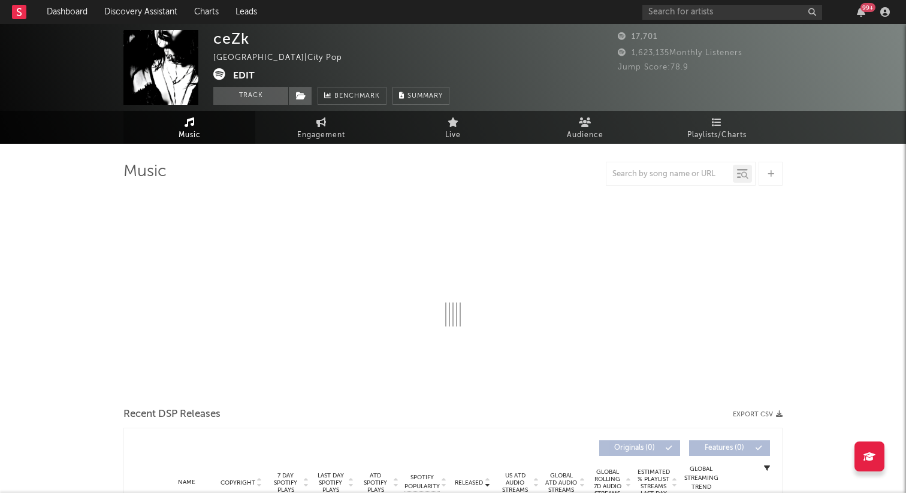
select select "6m"
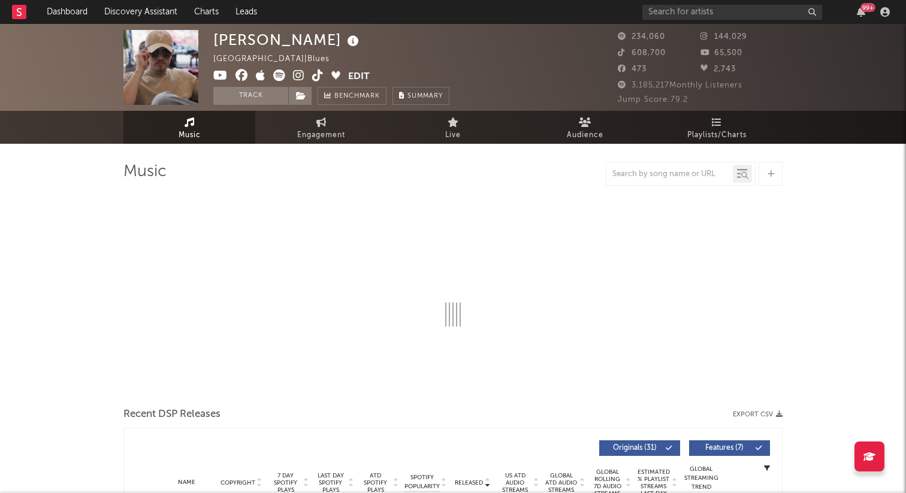
select select "6m"
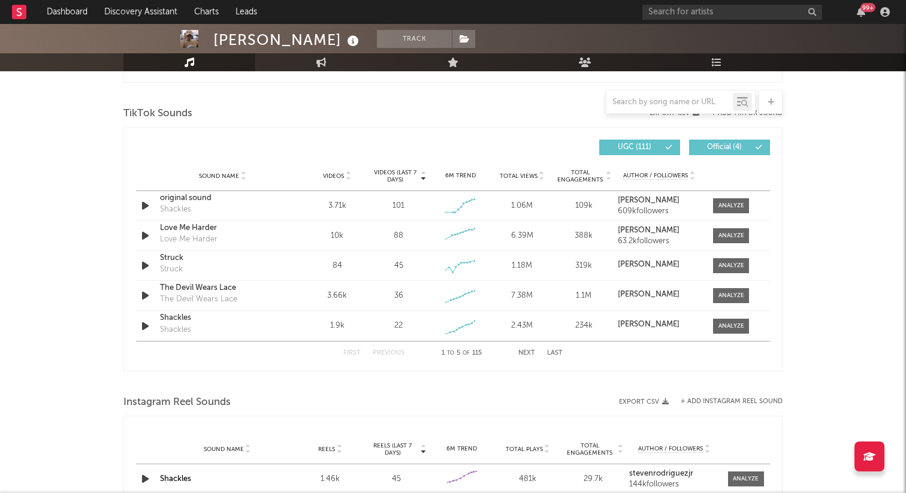
scroll to position [777, 0]
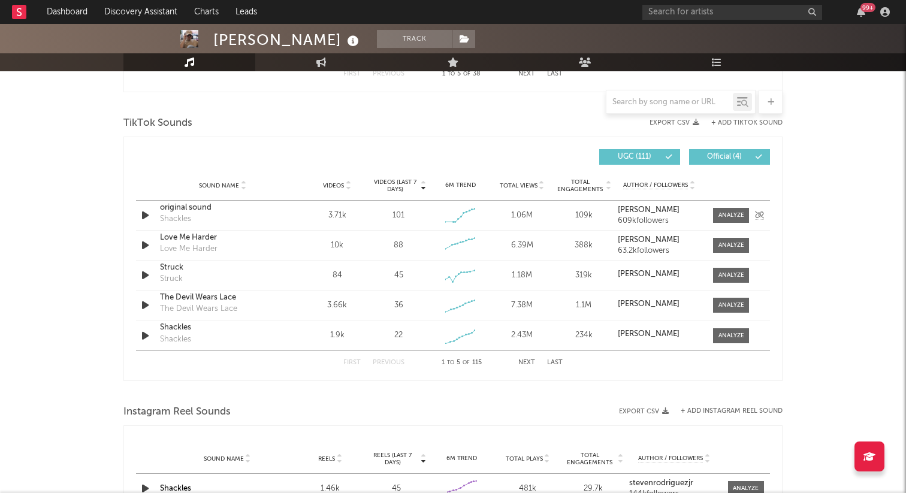
click at [149, 211] on icon "button" at bounding box center [145, 215] width 13 height 15
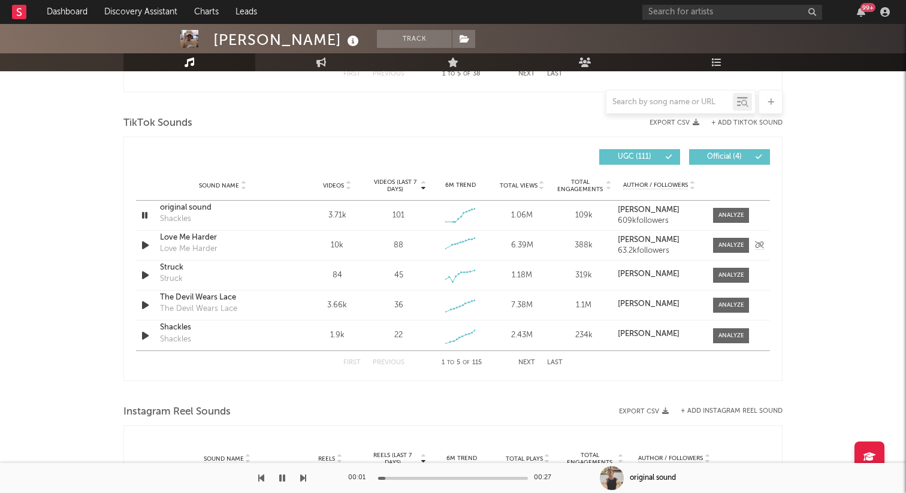
click at [146, 245] on icon "button" at bounding box center [145, 245] width 13 height 15
click at [146, 245] on icon "button" at bounding box center [144, 245] width 11 height 15
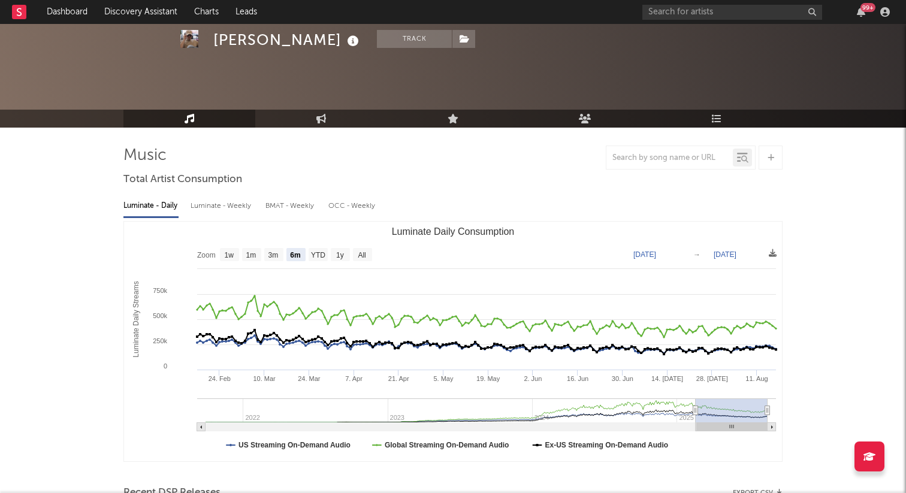
scroll to position [0, 0]
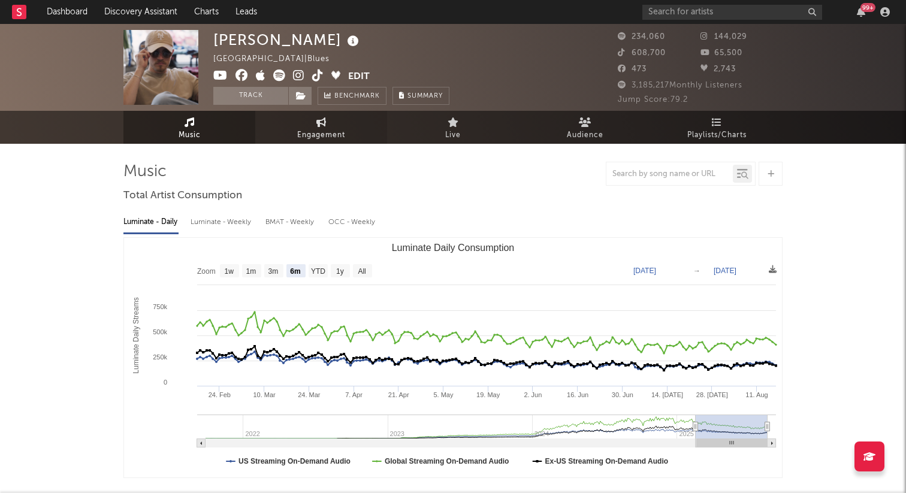
click at [258, 134] on link "Engagement" at bounding box center [321, 127] width 132 height 33
select select "1w"
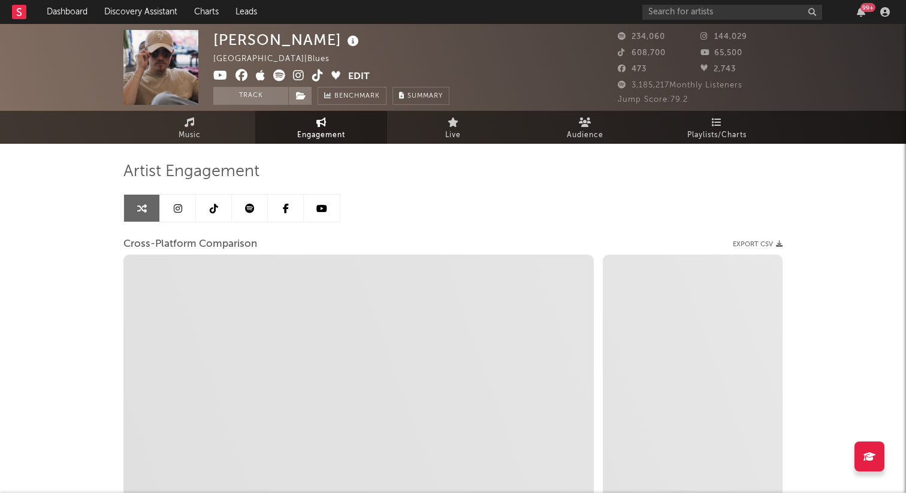
click at [277, 132] on link "Engagement" at bounding box center [321, 127] width 132 height 33
click at [177, 208] on icon at bounding box center [178, 209] width 8 height 10
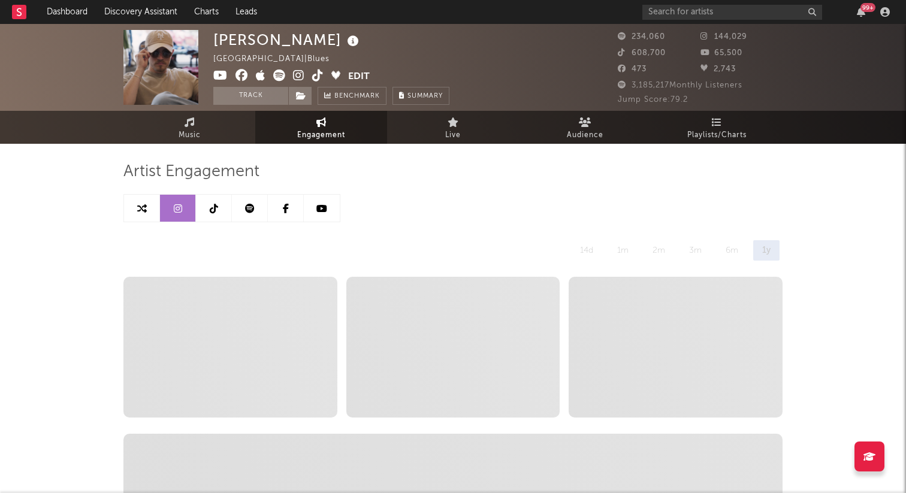
click at [204, 206] on link at bounding box center [214, 208] width 36 height 27
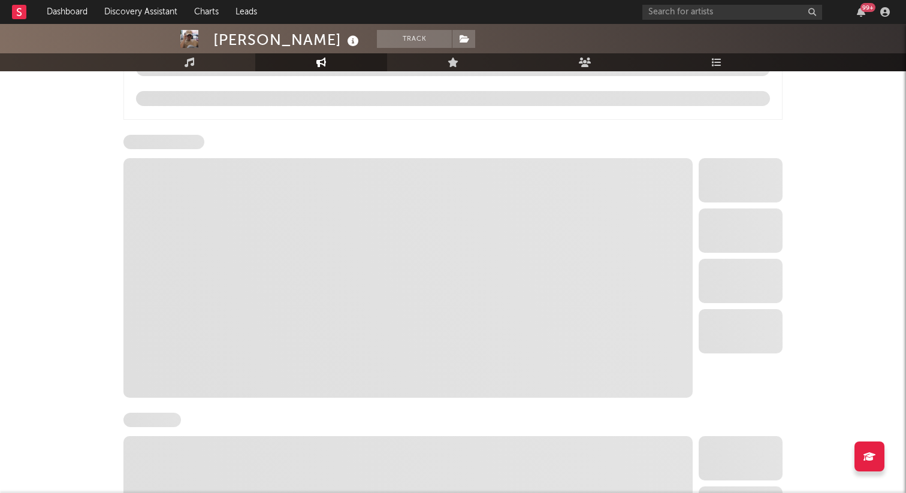
select select "6m"
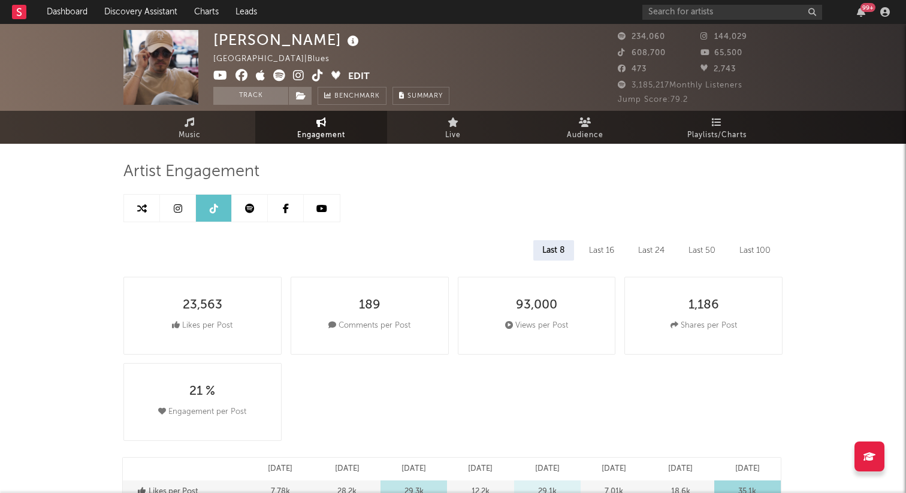
click at [171, 220] on link at bounding box center [178, 208] width 36 height 27
select select "6m"
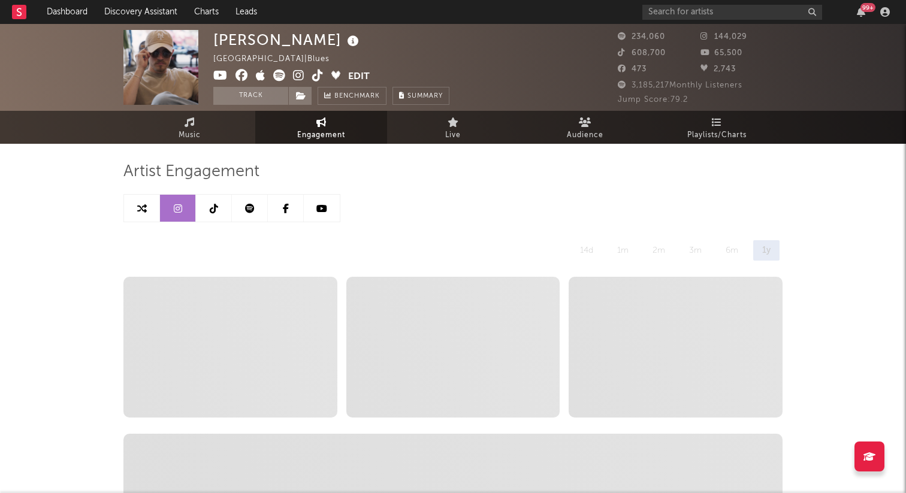
click at [141, 208] on icon at bounding box center [142, 209] width 10 height 10
select select "1m"
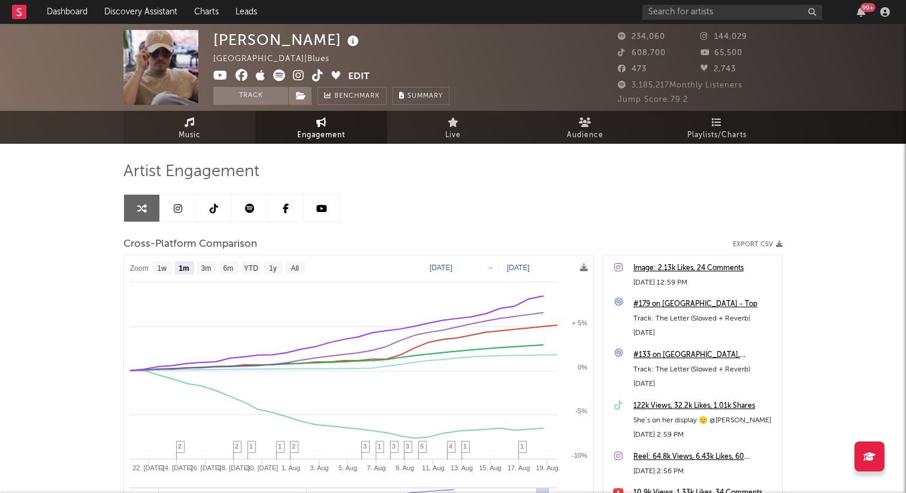
click at [215, 125] on link "Music" at bounding box center [189, 127] width 132 height 33
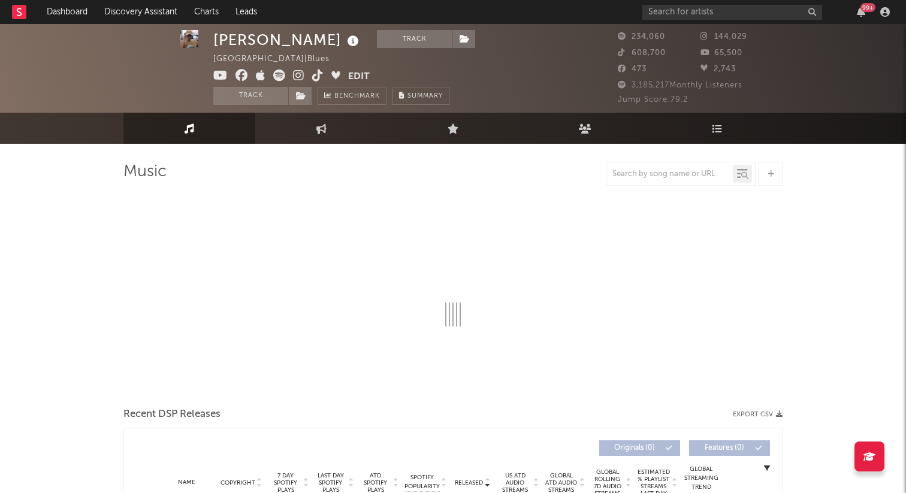
scroll to position [38, 0]
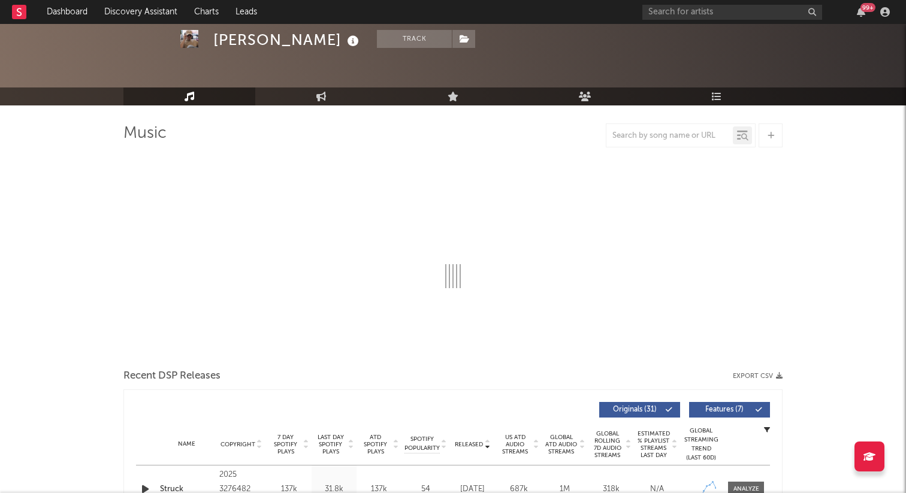
select select "6m"
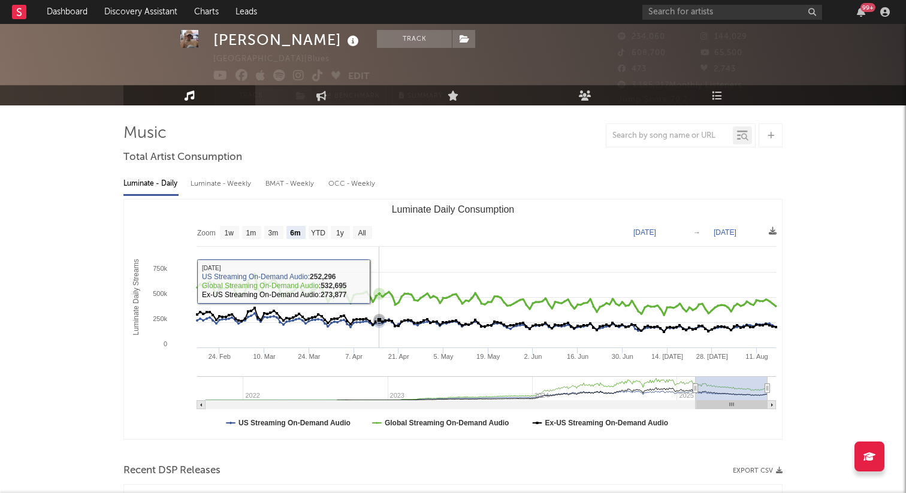
scroll to position [0, 0]
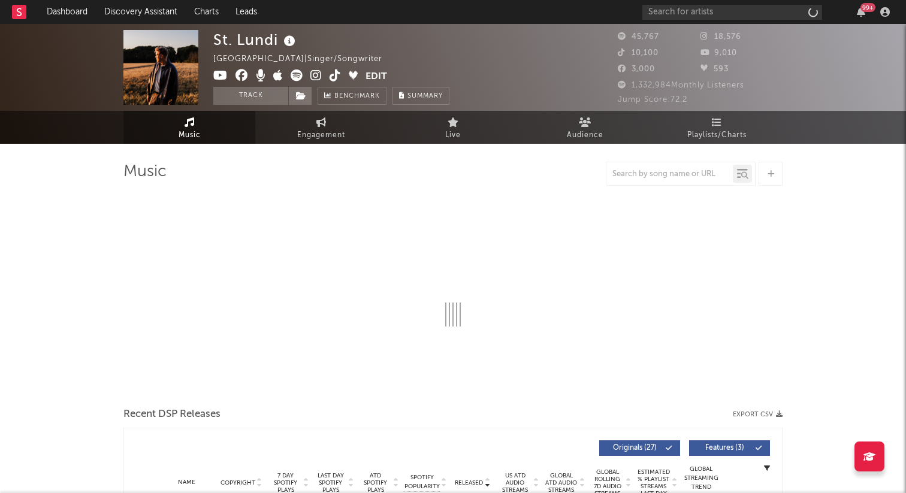
select select "6m"
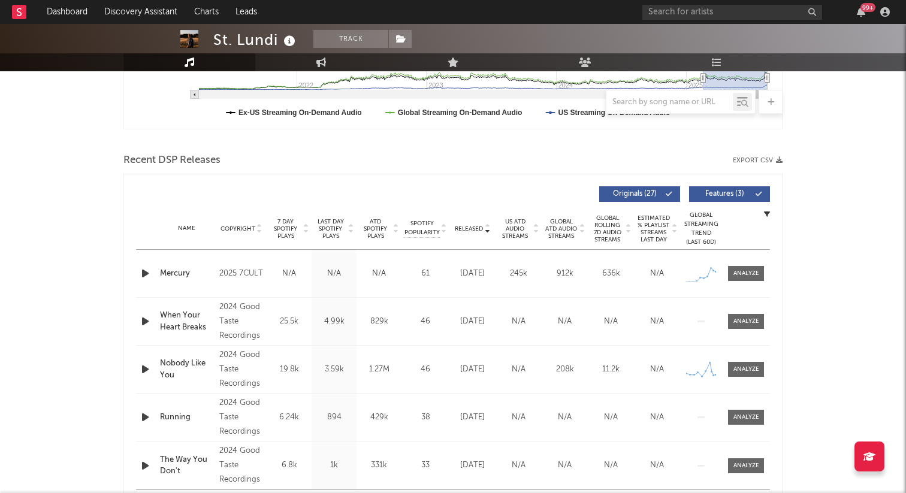
scroll to position [384, 0]
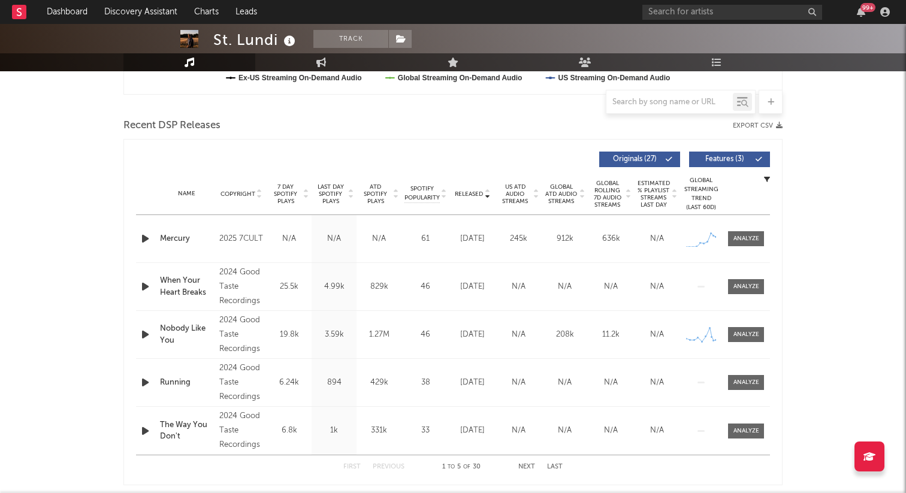
click at [298, 191] on span "7 Day Spotify Plays" at bounding box center [286, 194] width 32 height 22
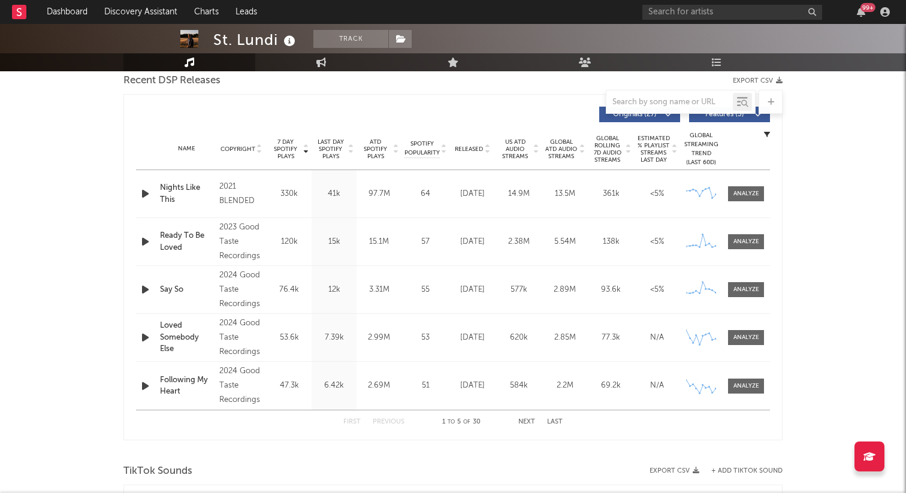
scroll to position [406, 0]
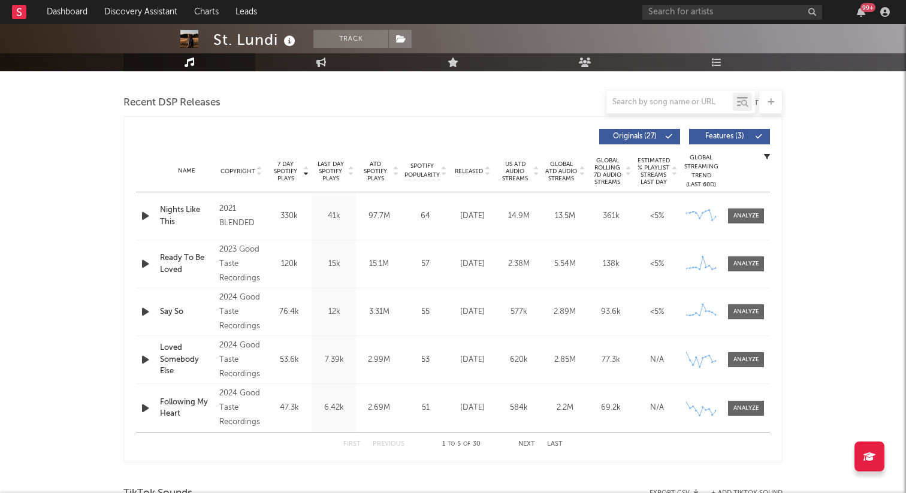
click at [333, 162] on span "Last Day Spotify Plays" at bounding box center [331, 172] width 32 height 22
click at [469, 168] on span "Released" at bounding box center [469, 171] width 28 height 7
click at [767, 215] on div at bounding box center [746, 216] width 48 height 15
click at [753, 213] on div at bounding box center [746, 216] width 26 height 9
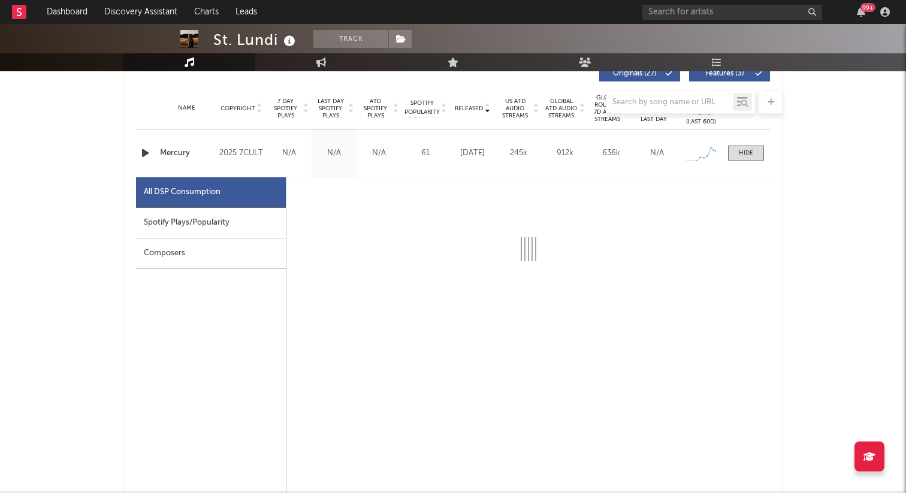
select select "1w"
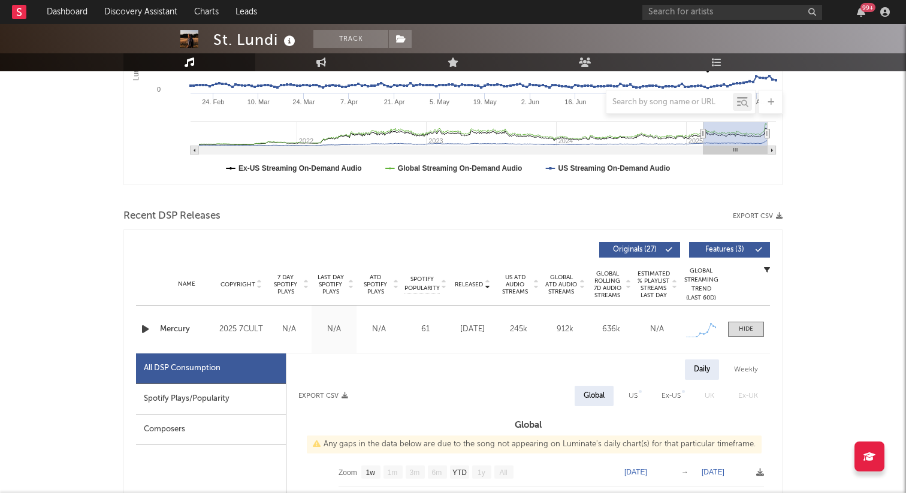
scroll to position [330, 0]
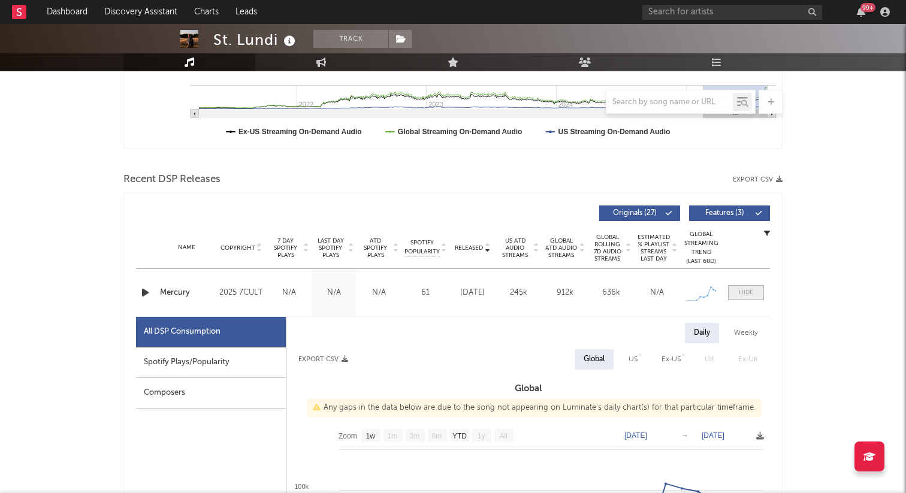
click at [751, 293] on div at bounding box center [746, 292] width 14 height 9
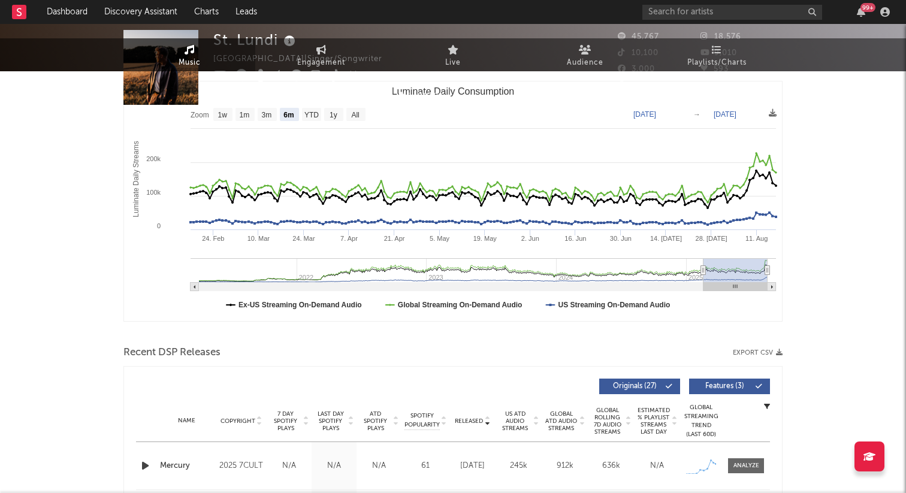
scroll to position [0, 0]
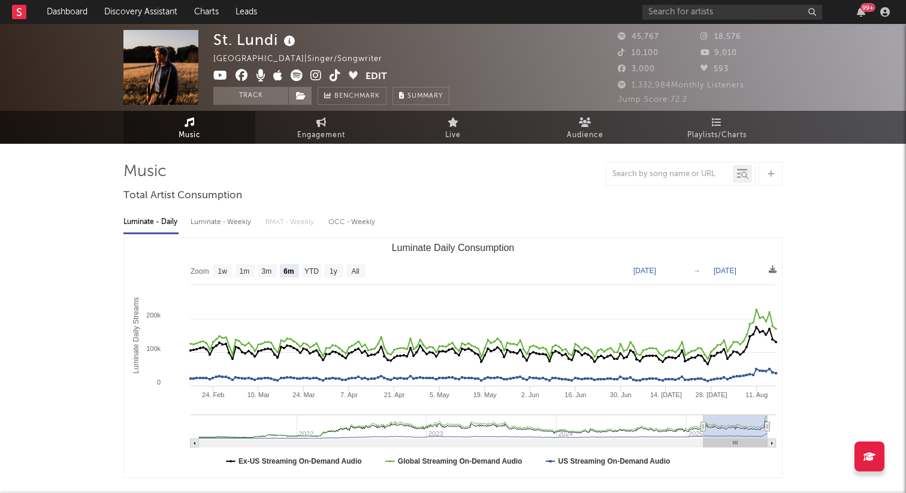
click at [191, 78] on img at bounding box center [160, 67] width 75 height 75
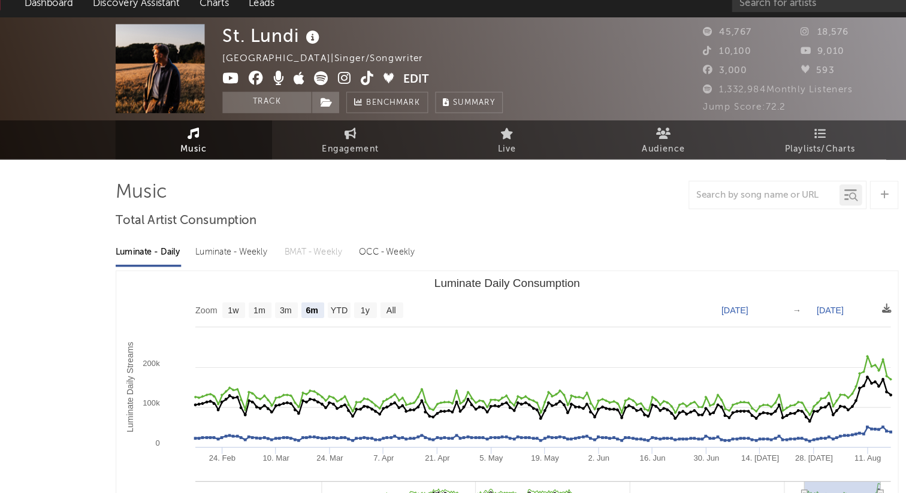
click at [313, 76] on icon at bounding box center [315, 76] width 11 height 12
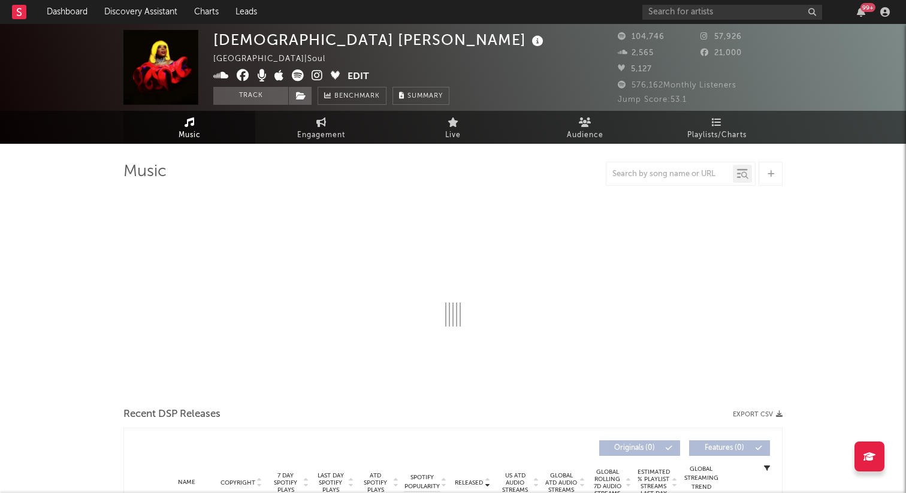
scroll to position [8, 0]
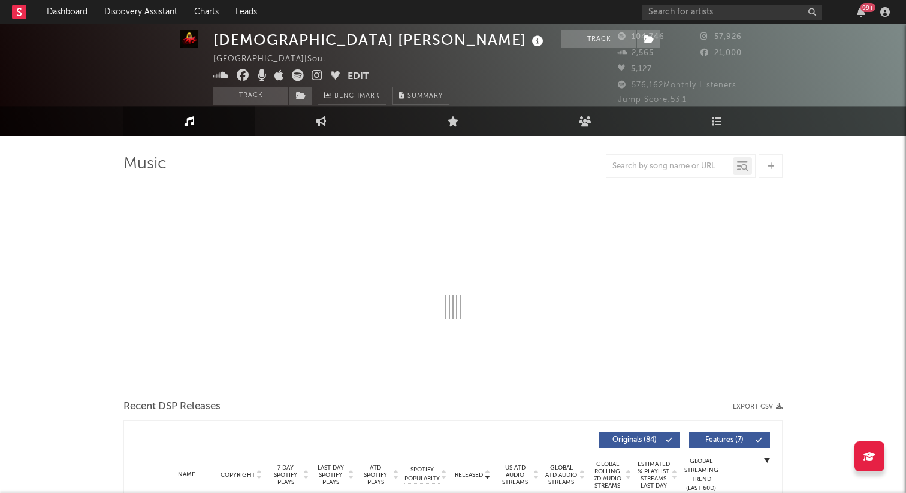
select select "6m"
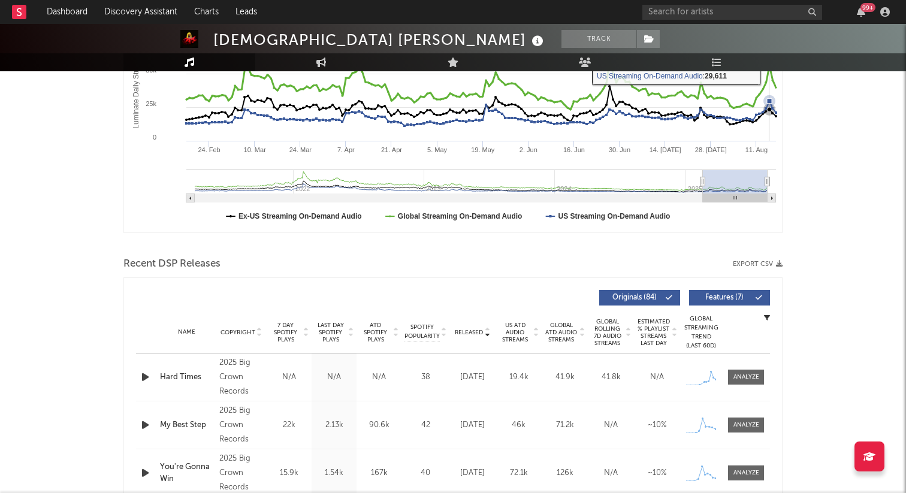
scroll to position [400, 0]
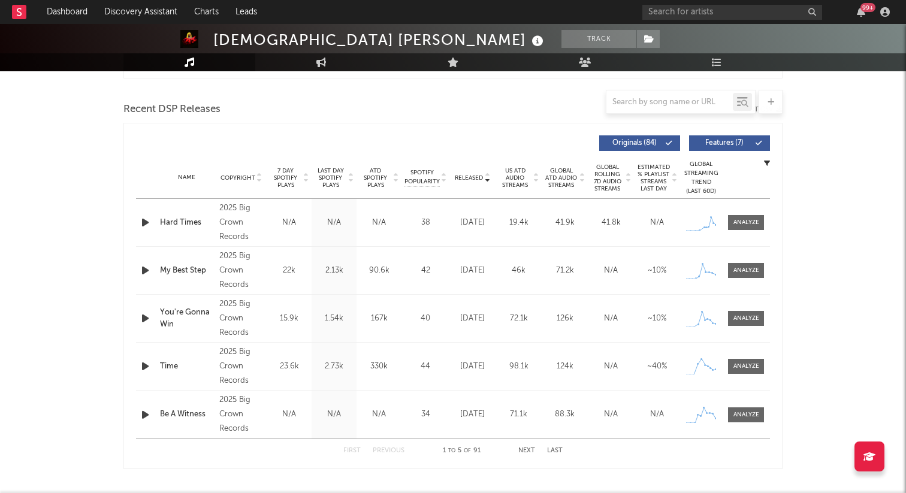
click span "7 Day Spotify Plays"
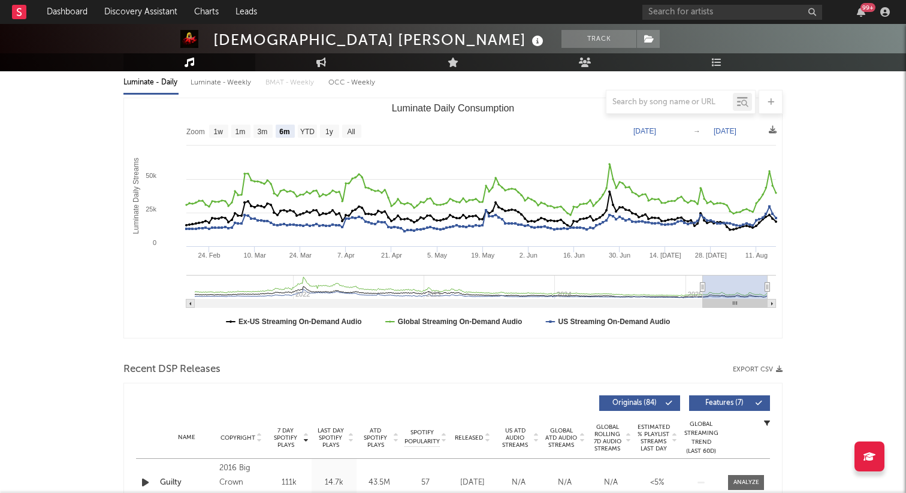
scroll to position [0, 0]
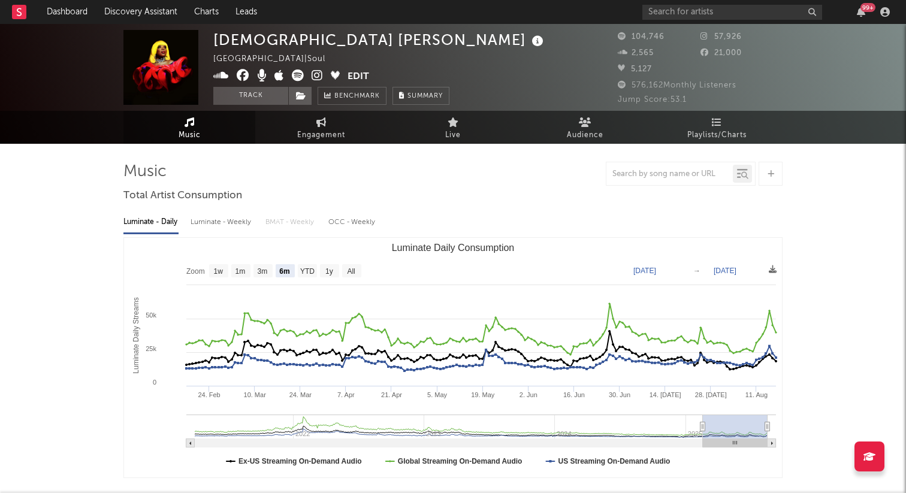
click icon
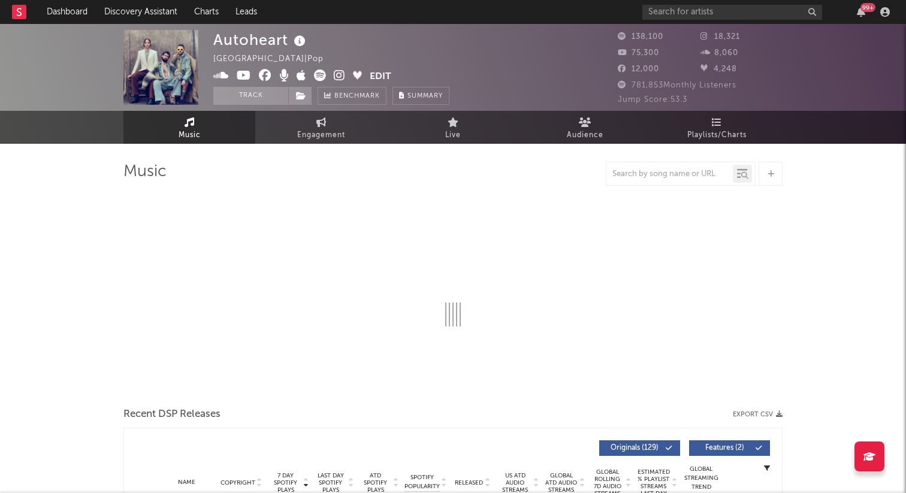
select select "6m"
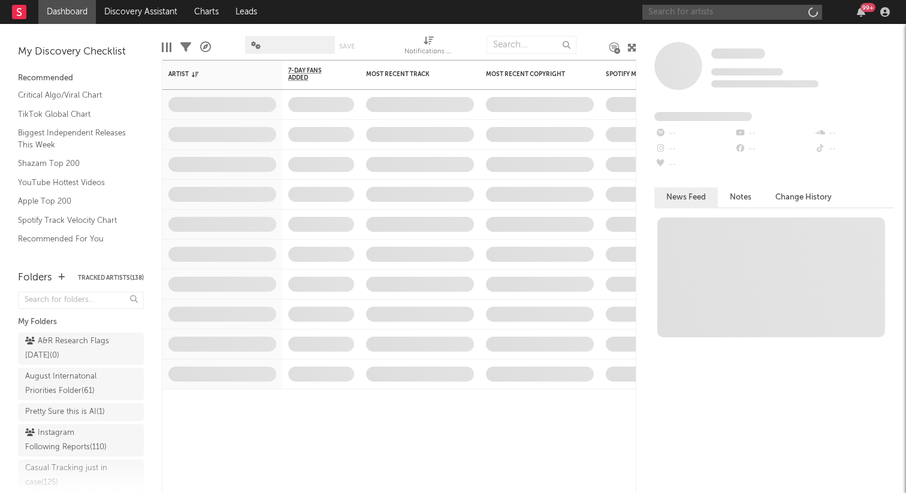
click at [745, 7] on input "text" at bounding box center [732, 12] width 180 height 15
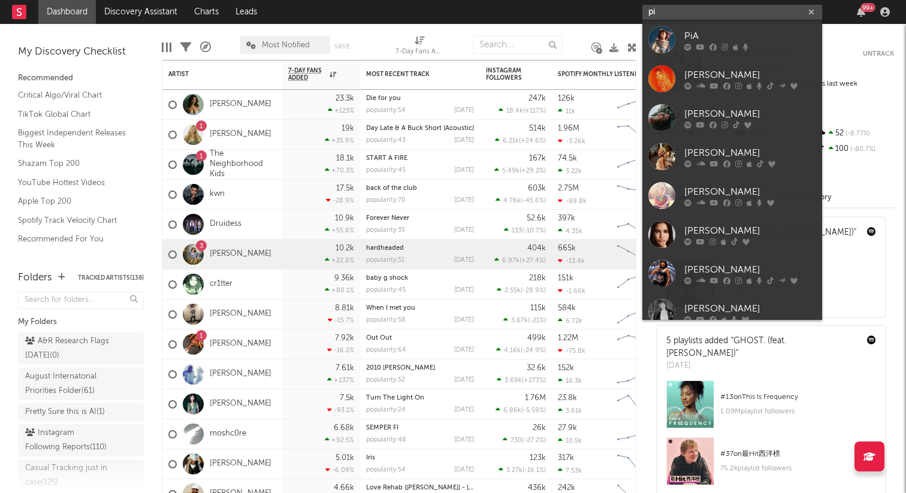
type input "p"
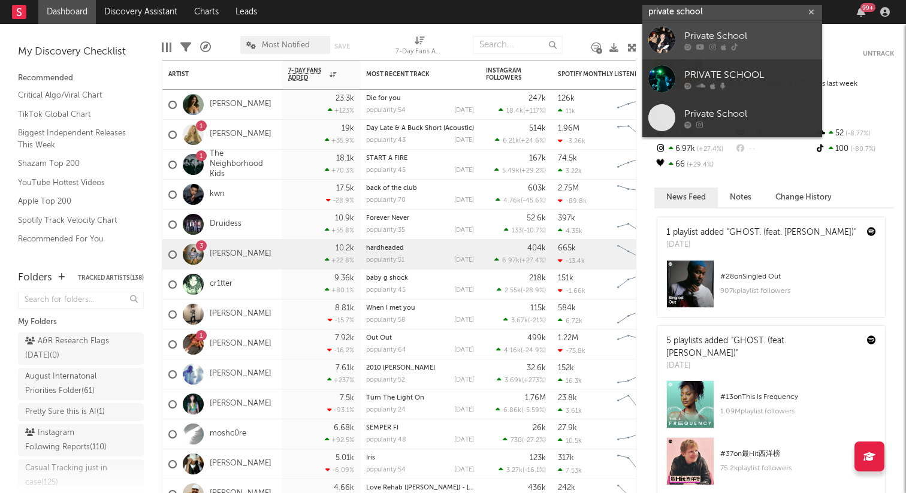
type input "private school"
click at [711, 40] on div "Private School" at bounding box center [750, 36] width 132 height 14
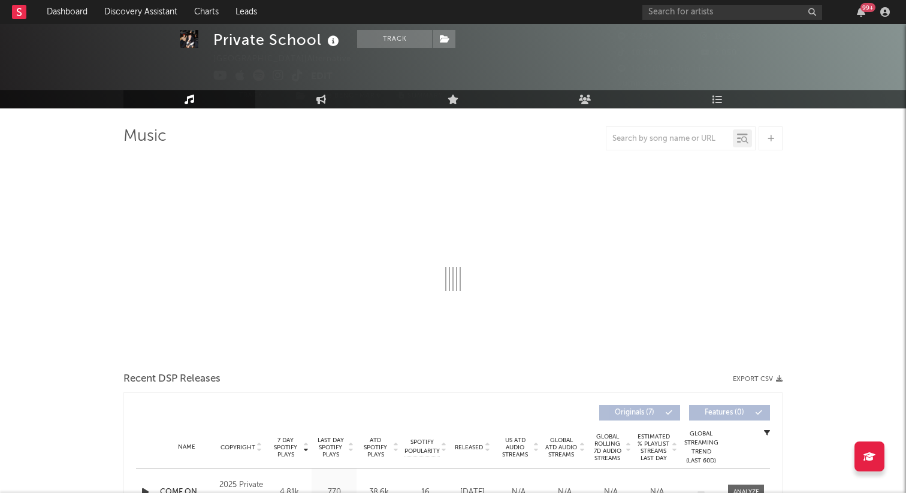
select select "1w"
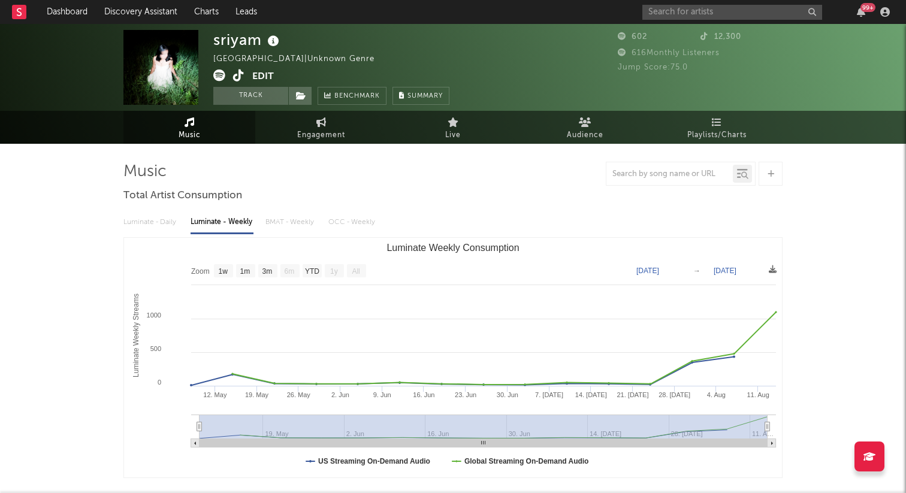
select select "1w"
drag, startPoint x: 675, startPoint y: 170, endPoint x: 675, endPoint y: 178, distance: 7.8
click at [675, 173] on input "text" at bounding box center [669, 175] width 126 height 10
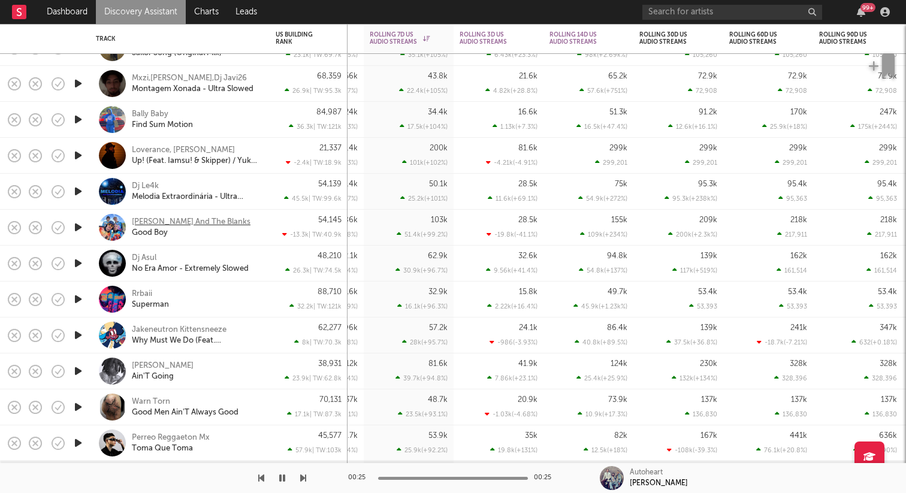
click at [156, 219] on div "[PERSON_NAME] And The Blanks" at bounding box center [191, 222] width 119 height 11
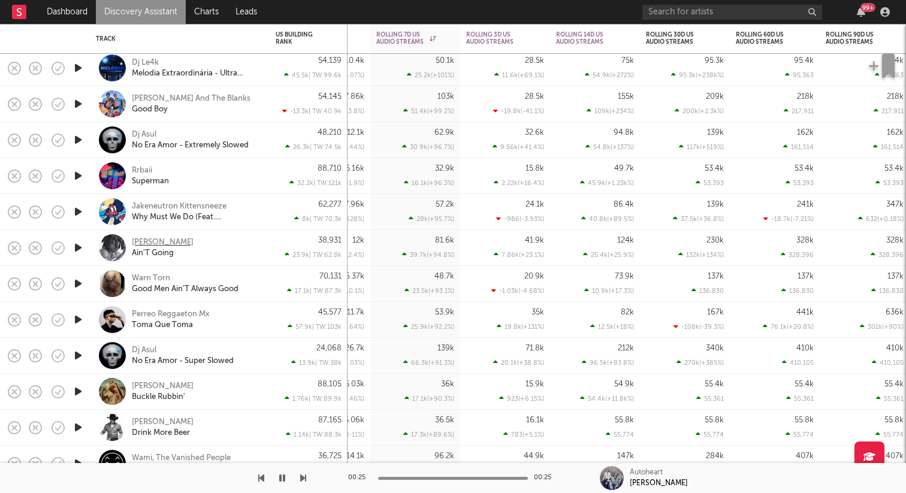
click at [167, 244] on div "[PERSON_NAME]" at bounding box center [163, 242] width 62 height 11
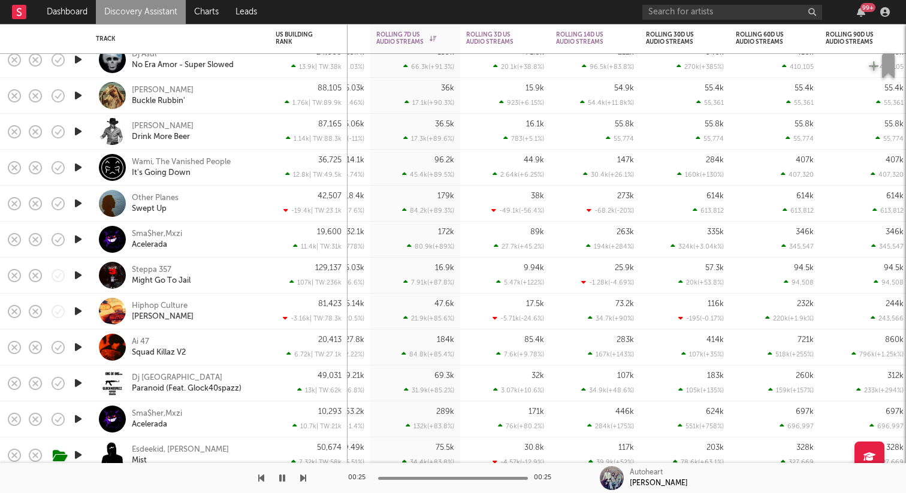
click at [78, 203] on icon "button" at bounding box center [78, 203] width 13 height 15
click at [78, 203] on icon "button" at bounding box center [77, 203] width 11 height 15
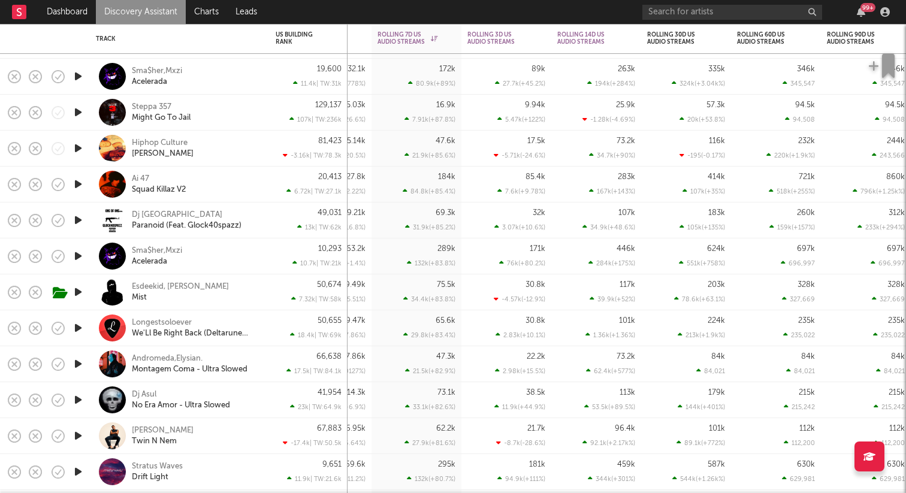
click at [80, 184] on icon "button" at bounding box center [78, 184] width 13 height 15
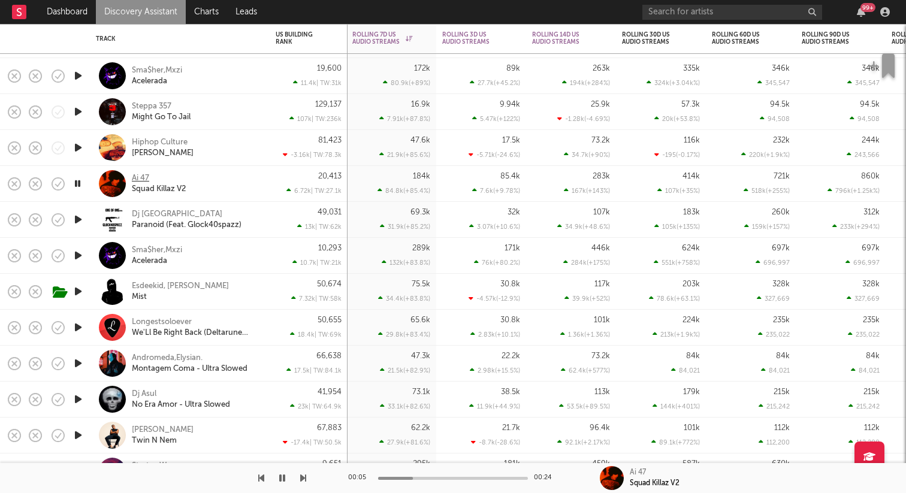
click at [138, 177] on div "Ai 47" at bounding box center [140, 178] width 17 height 11
click at [77, 182] on icon "button" at bounding box center [77, 183] width 11 height 15
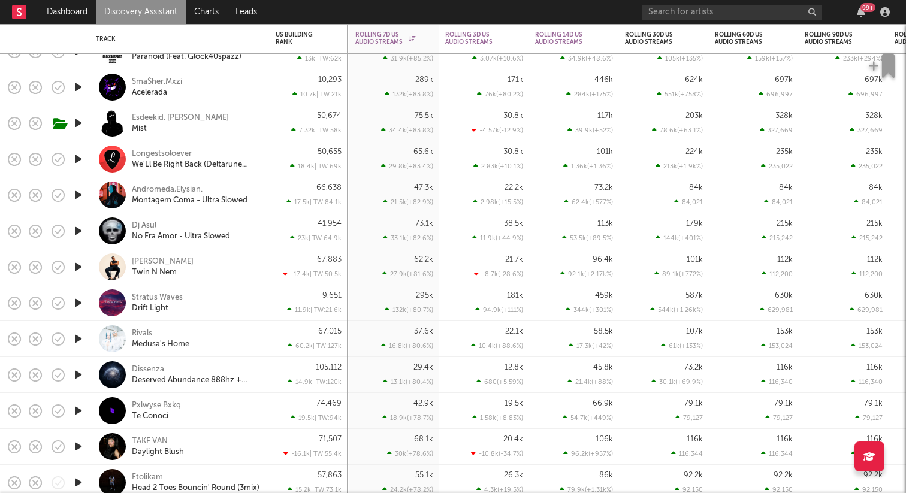
click at [79, 120] on icon "button" at bounding box center [78, 123] width 13 height 15
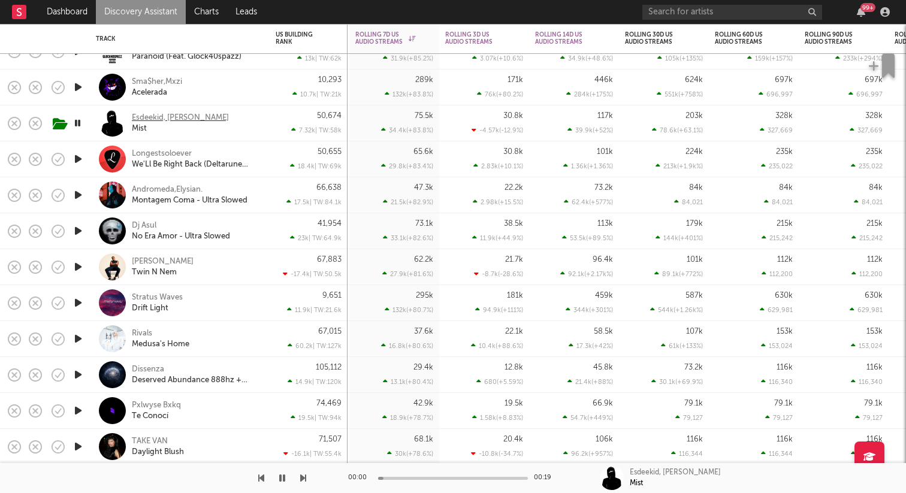
click at [152, 118] on div "Esdeekid, Rico Ace" at bounding box center [180, 118] width 97 height 11
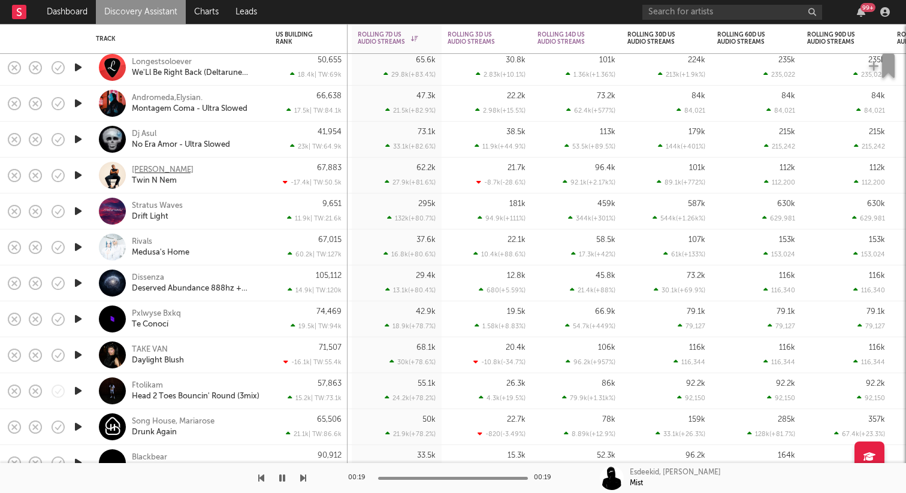
click at [157, 171] on div "Hylan Starr" at bounding box center [163, 170] width 62 height 11
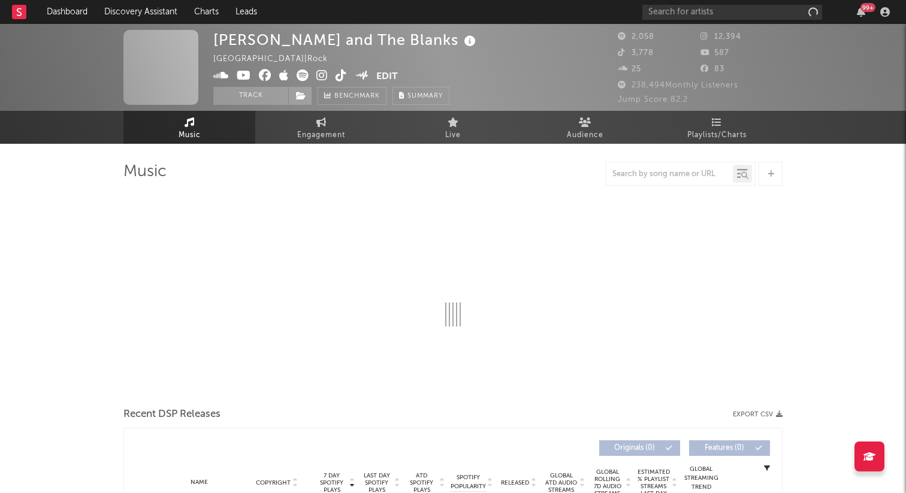
select select "1w"
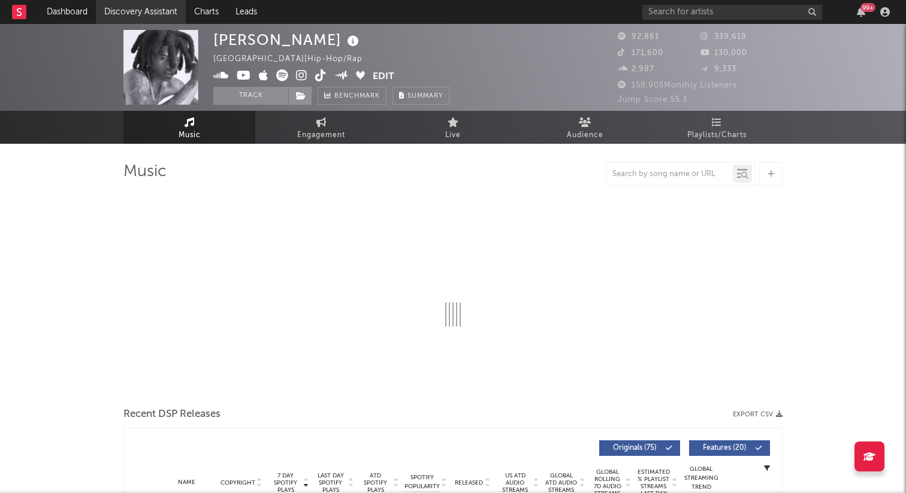
select select "6m"
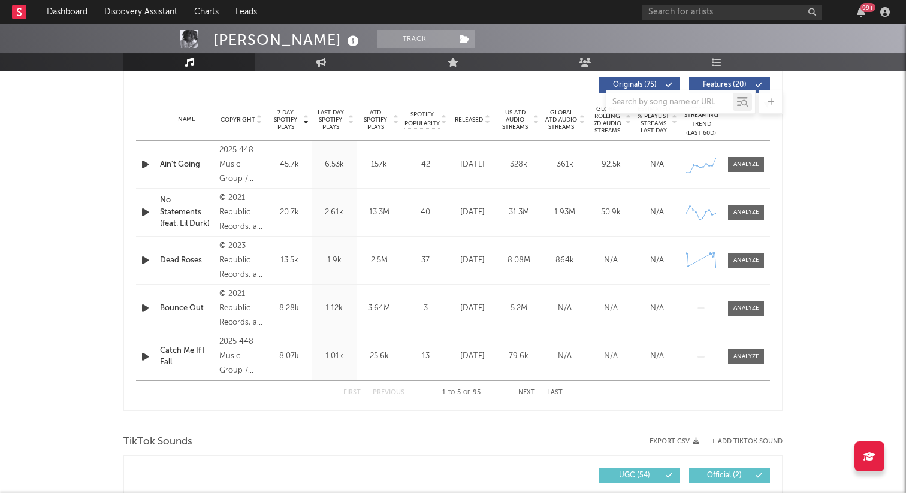
scroll to position [453, 0]
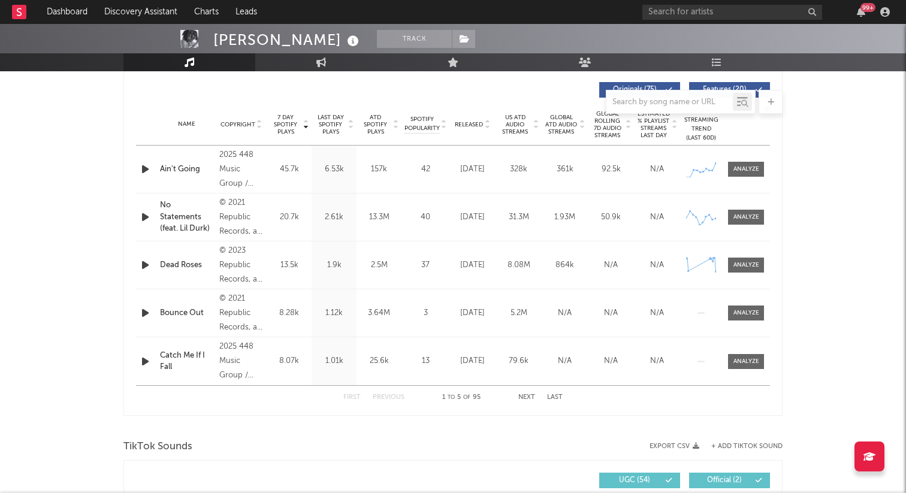
click at [469, 125] on span "Released" at bounding box center [469, 124] width 28 height 7
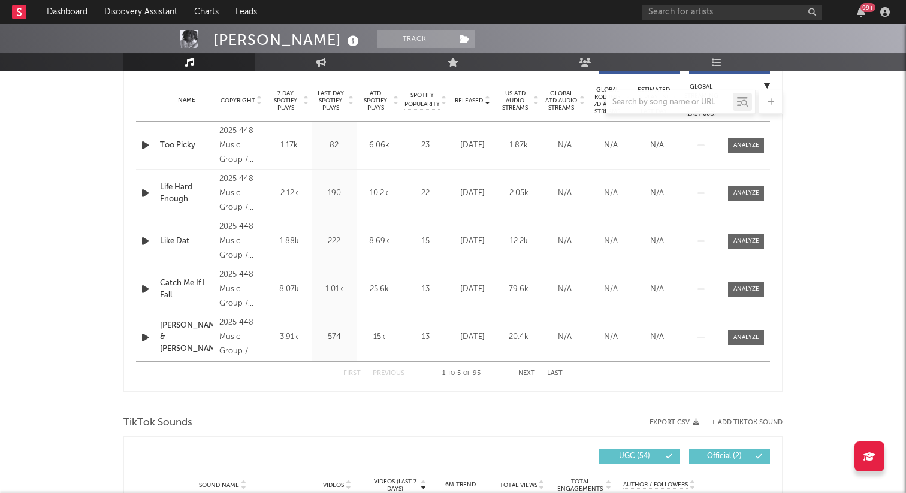
scroll to position [394, 0]
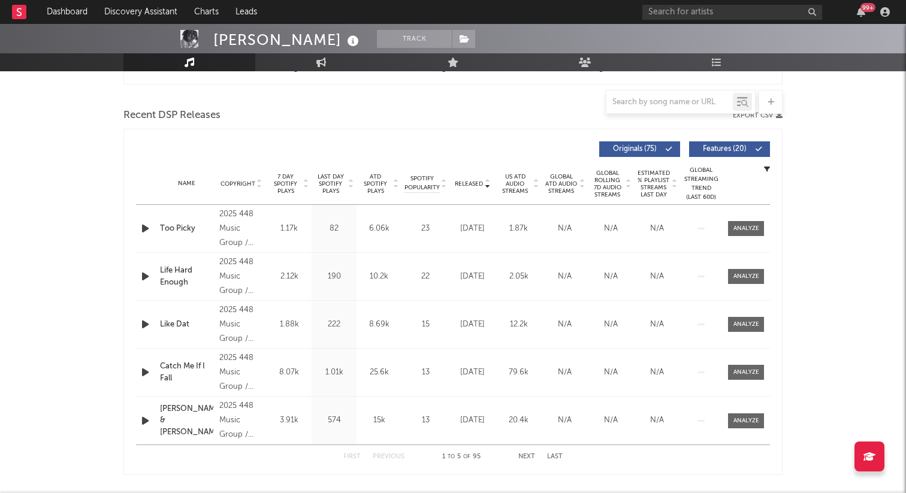
click at [267, 172] on div "Name Copyright Label Album Names Composer Names 7 Day Spotify Plays Last Day Sp…" at bounding box center [453, 184] width 634 height 42
click at [288, 184] on span "7 Day Spotify Plays" at bounding box center [286, 184] width 32 height 22
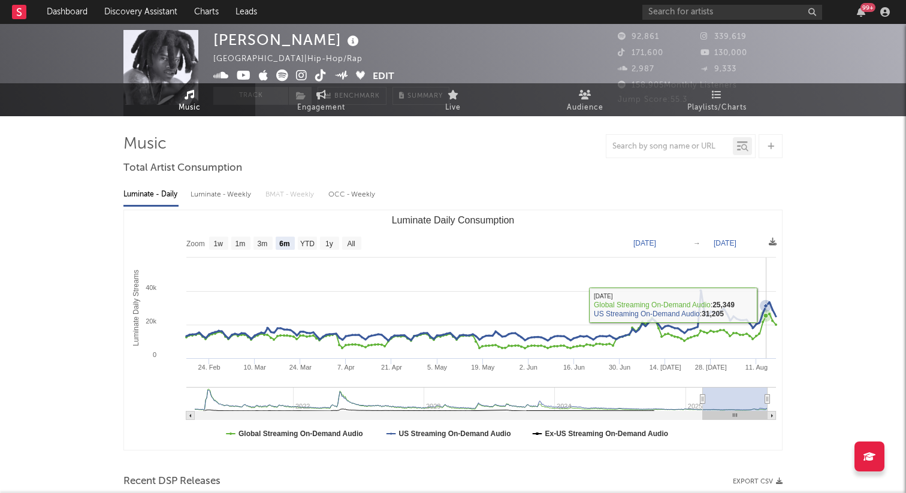
scroll to position [0, 0]
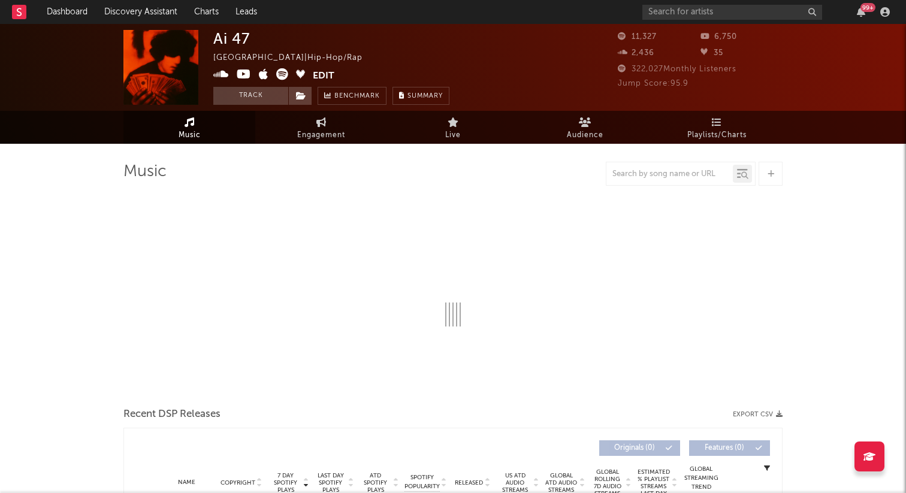
select select "6m"
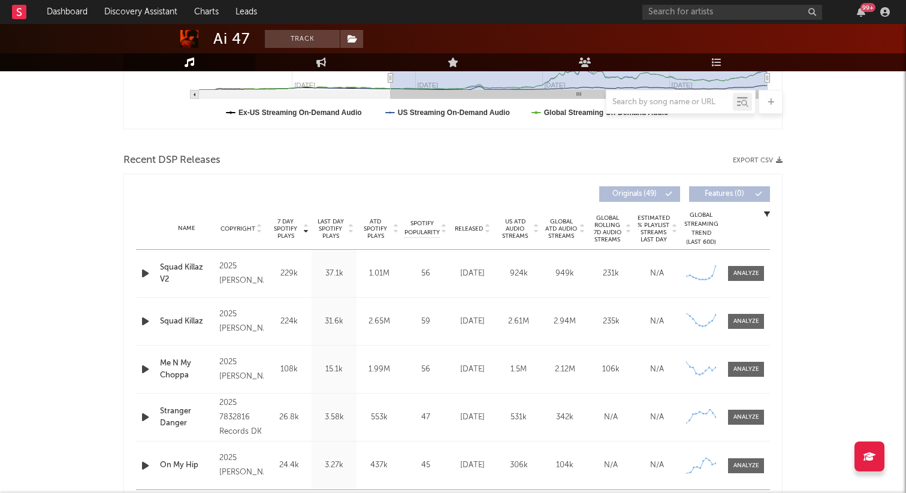
scroll to position [332, 0]
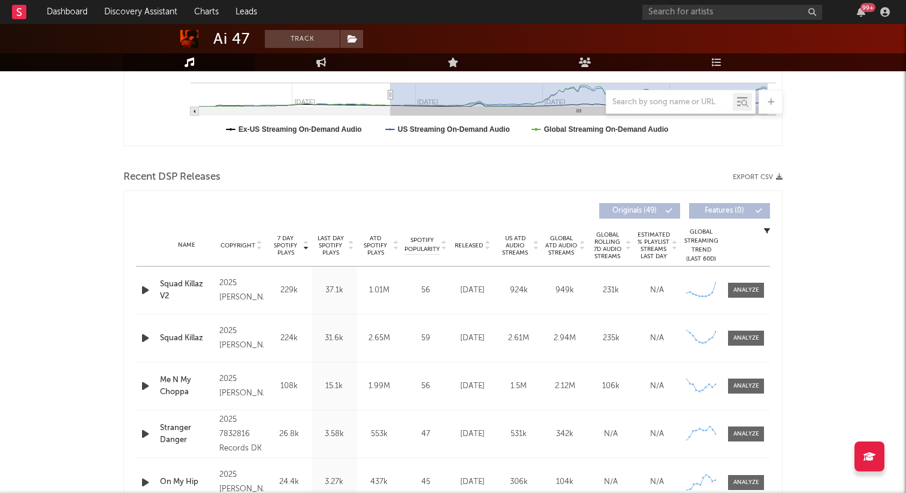
click at [149, 338] on icon "button" at bounding box center [145, 338] width 13 height 15
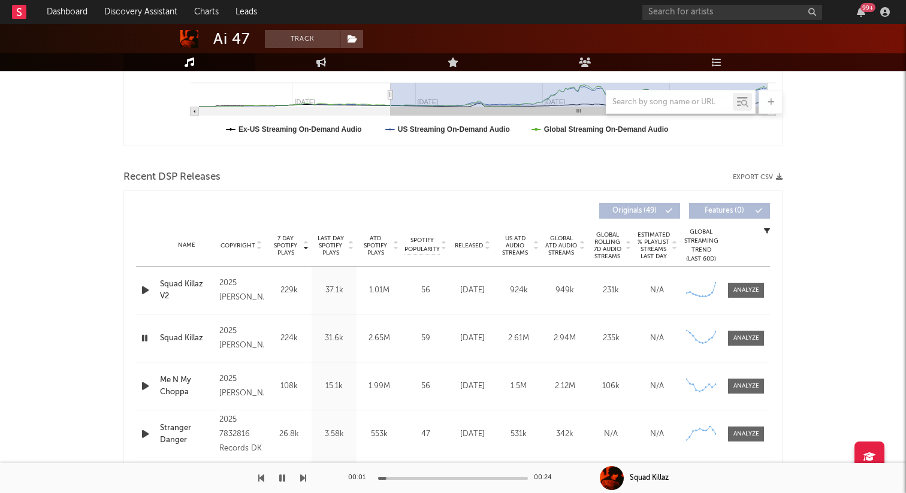
click at [144, 338] on icon "button" at bounding box center [144, 338] width 11 height 15
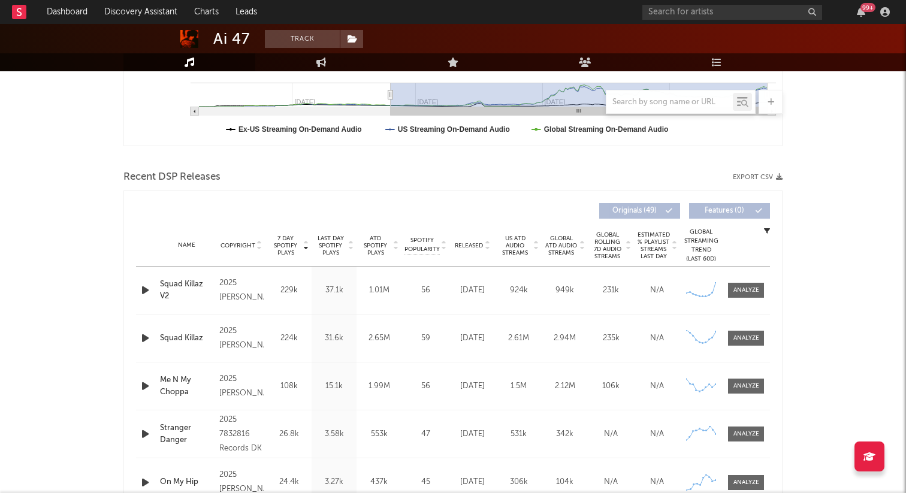
click at [145, 384] on icon "button" at bounding box center [145, 386] width 13 height 15
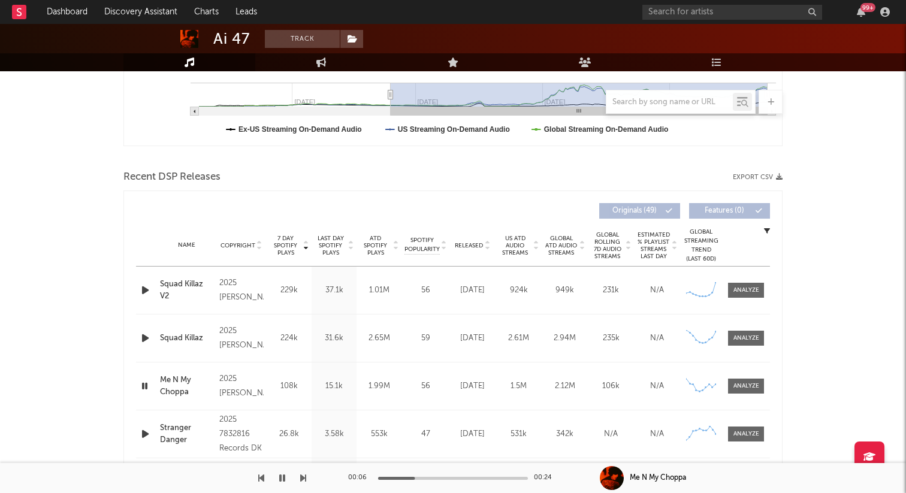
click at [145, 384] on icon "button" at bounding box center [144, 386] width 11 height 15
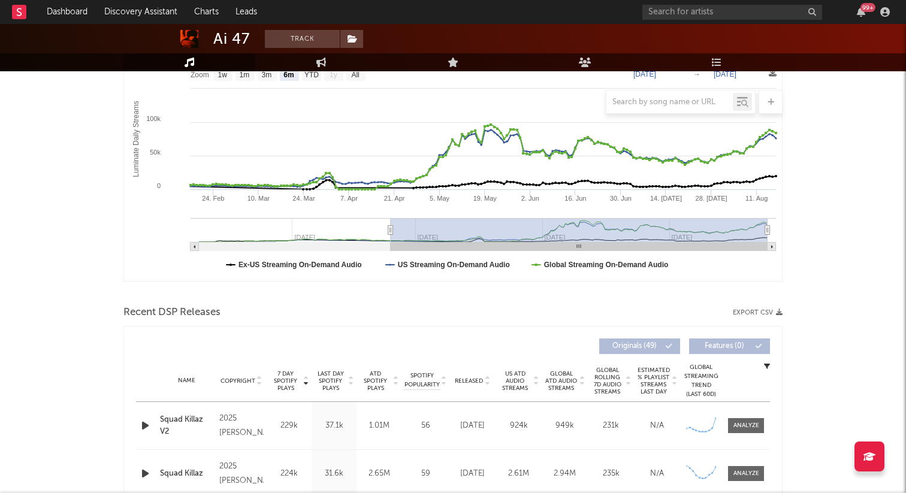
scroll to position [0, 0]
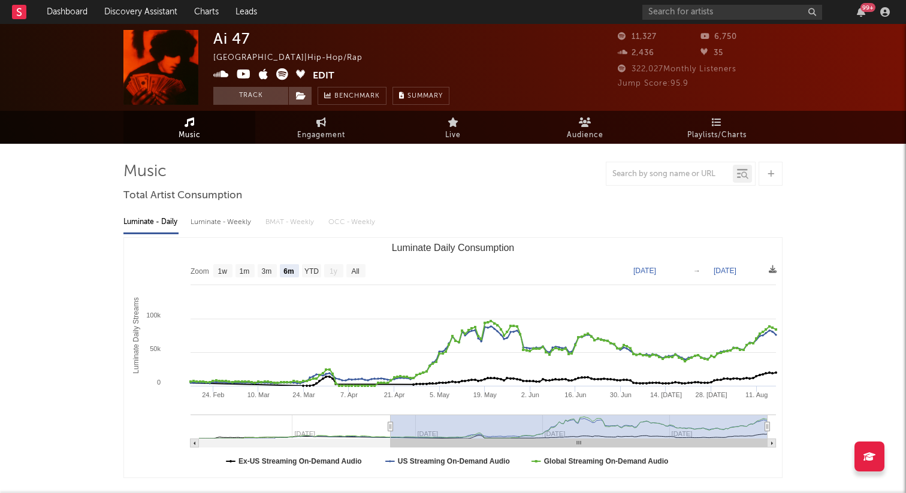
click at [279, 75] on icon at bounding box center [282, 74] width 12 height 12
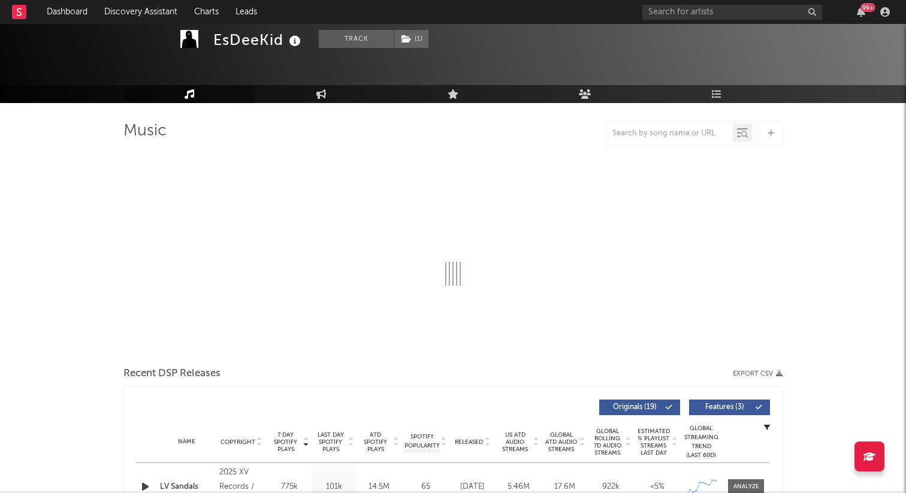
select select "6m"
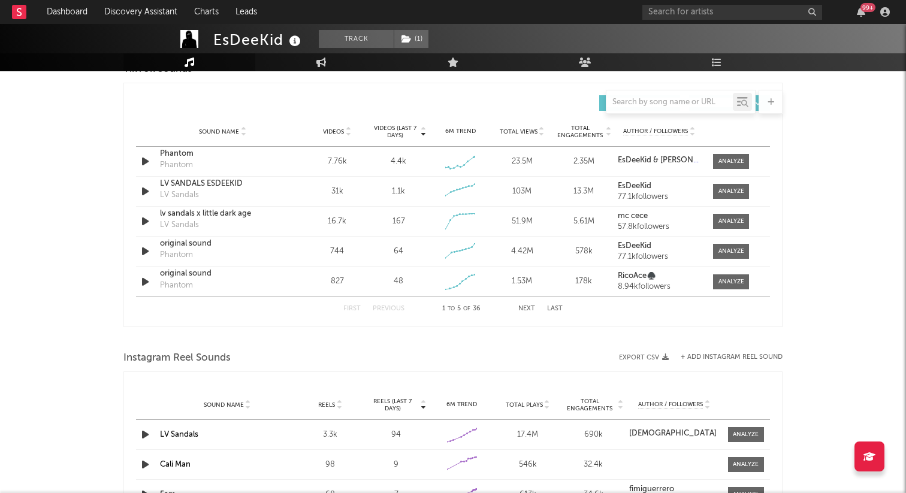
scroll to position [825, 0]
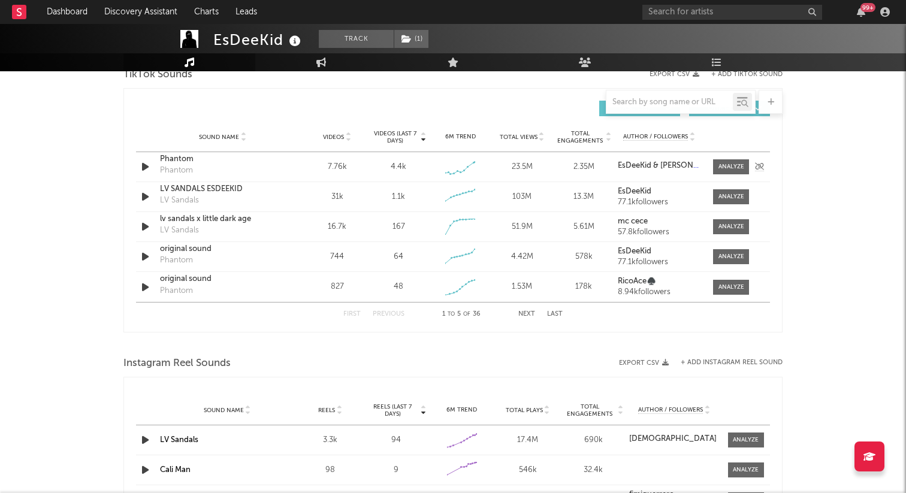
click at [141, 162] on icon "button" at bounding box center [145, 166] width 13 height 15
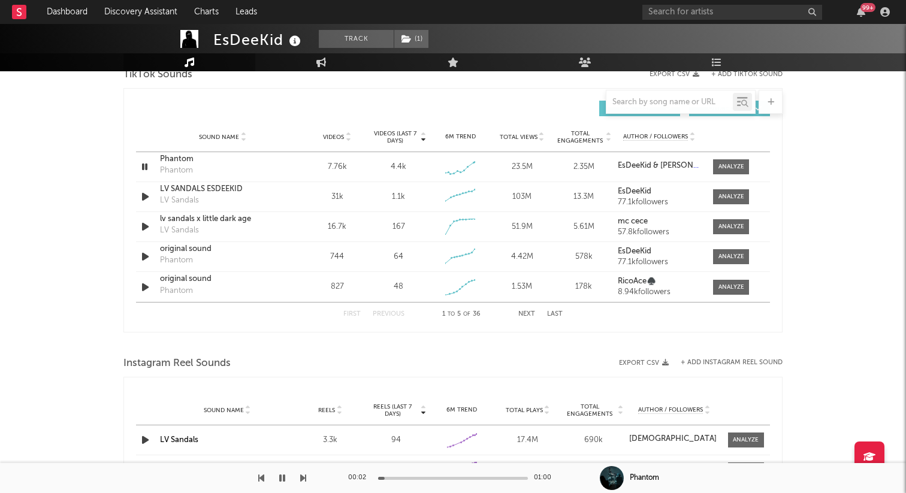
click at [451, 479] on div at bounding box center [453, 478] width 150 height 3
click at [143, 164] on icon "button" at bounding box center [144, 166] width 11 height 15
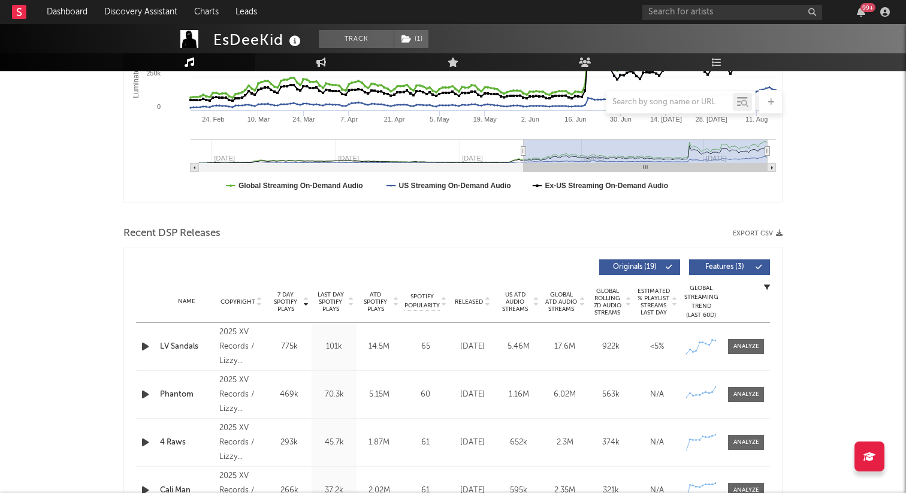
scroll to position [0, 0]
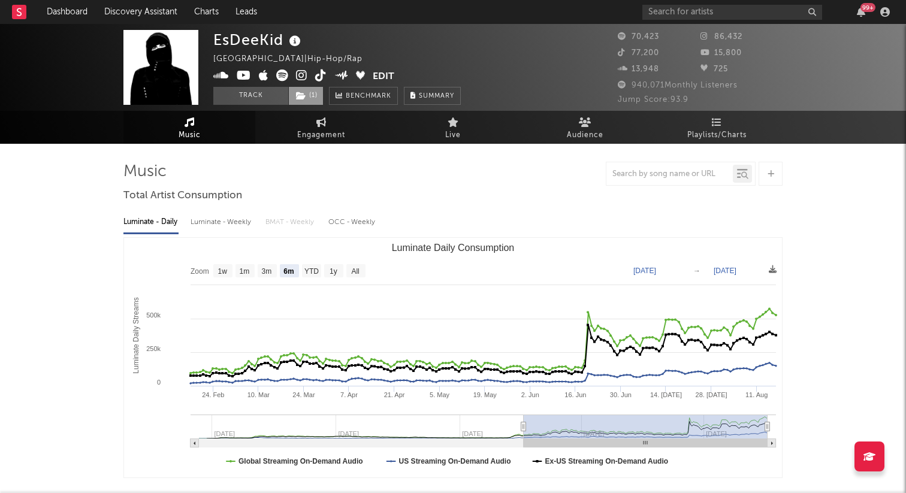
click at [304, 95] on icon at bounding box center [301, 96] width 10 height 8
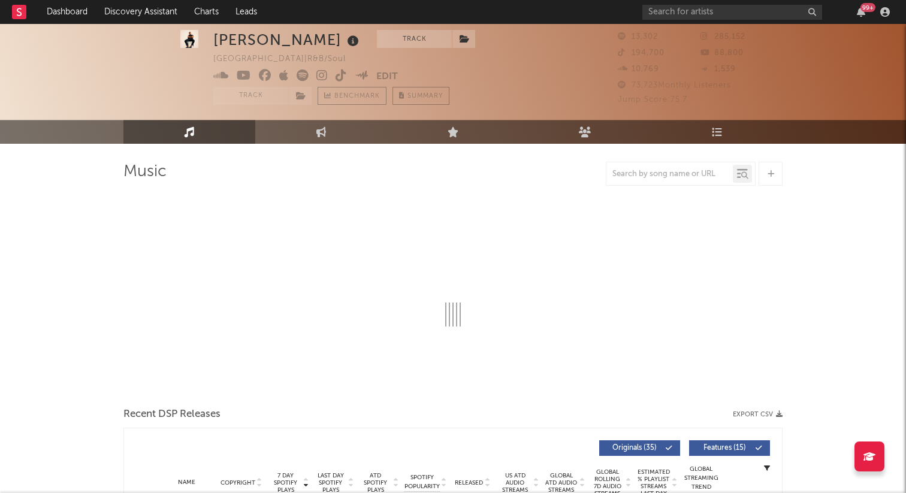
select select "6m"
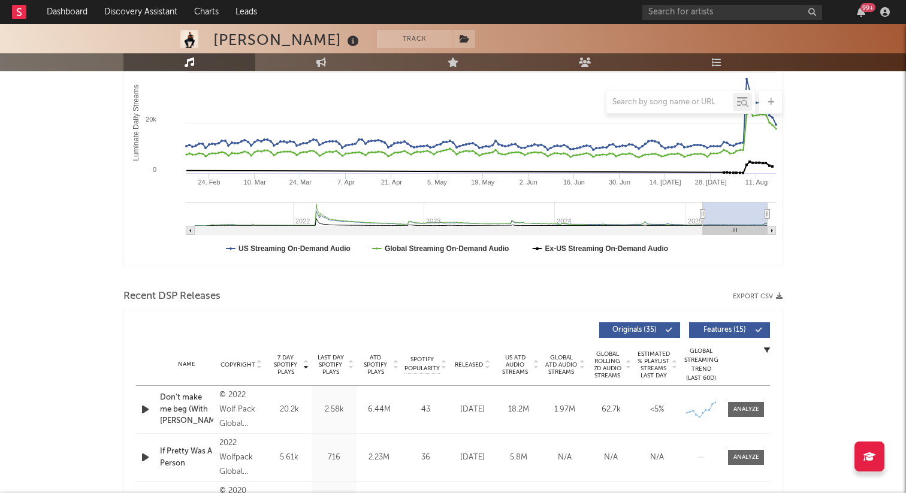
scroll to position [118, 0]
